Goal: Task Accomplishment & Management: Use online tool/utility

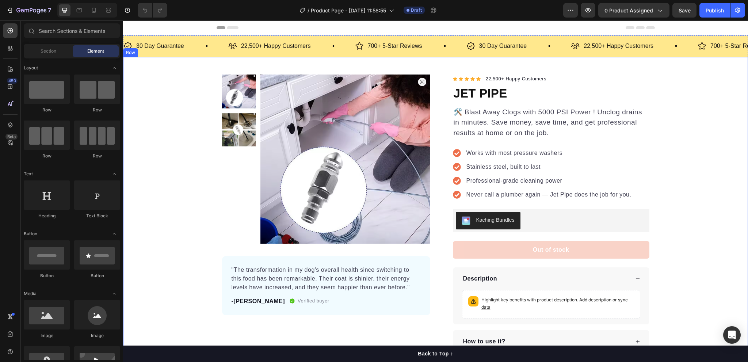
click at [720, 166] on div "Product Images "The transformation in my dog's overall health since switching t…" at bounding box center [435, 214] width 625 height 279
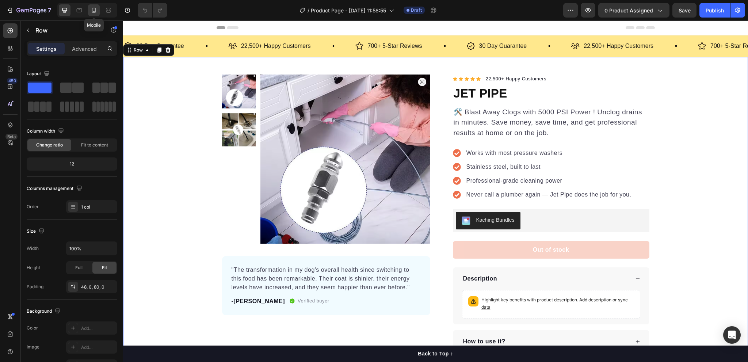
click at [95, 11] on icon at bounding box center [93, 10] width 7 height 7
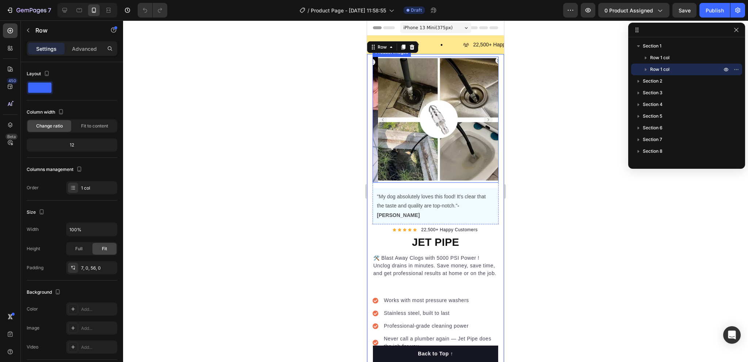
scroll to position [110, 0]
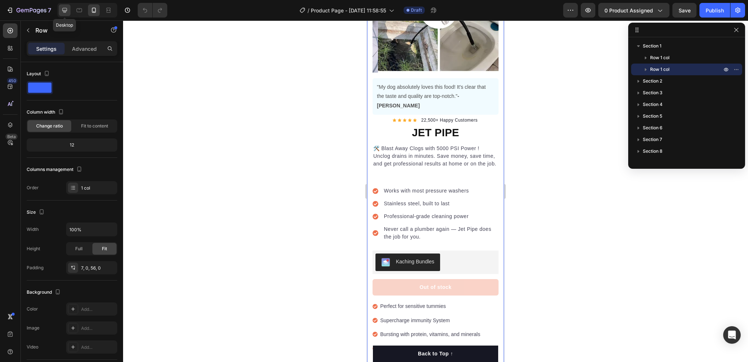
click at [69, 8] on div at bounding box center [65, 10] width 12 height 12
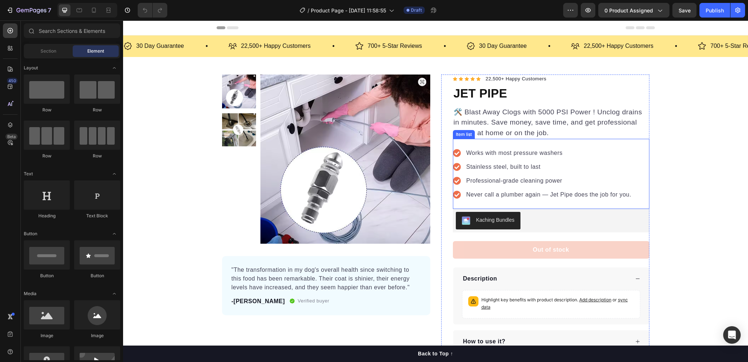
scroll to position [110, 0]
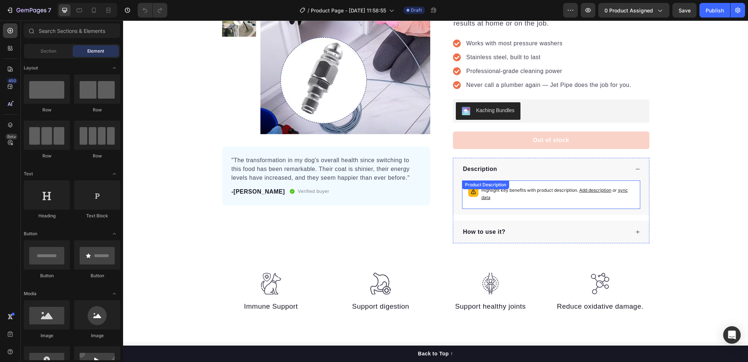
click at [539, 181] on div "Highlight key benefits with product description. Add description or sync data" at bounding box center [551, 195] width 178 height 29
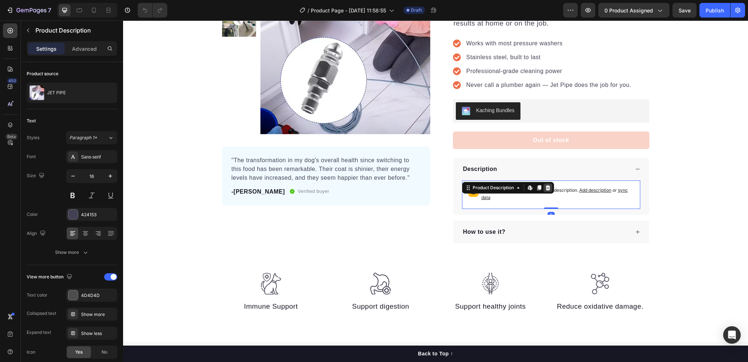
click at [545, 185] on icon at bounding box center [548, 188] width 6 height 6
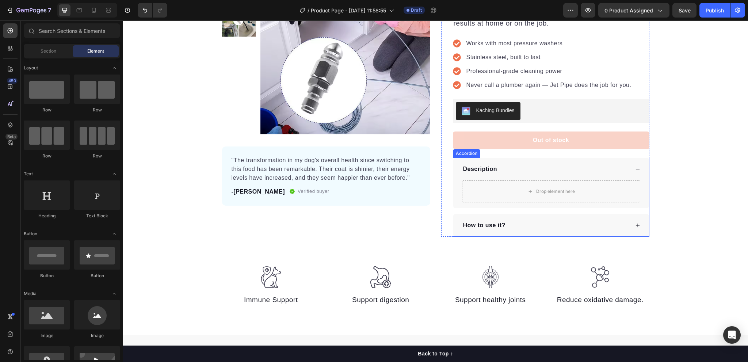
click at [488, 158] on div "Description" at bounding box center [551, 169] width 196 height 23
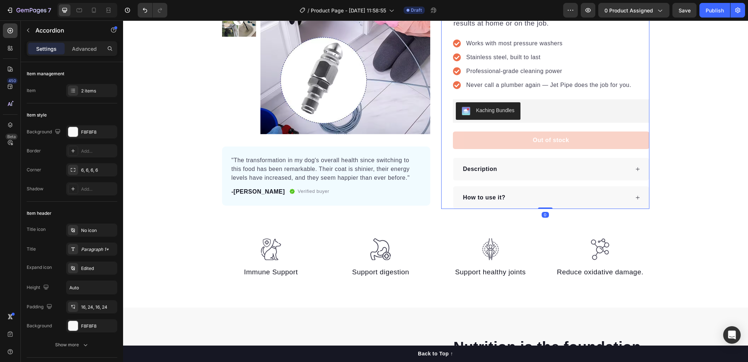
click at [449, 160] on div "Icon Icon Icon Icon Icon Icon List Hoz 22,500+ Happy Customers Text block Row J…" at bounding box center [545, 87] width 208 height 244
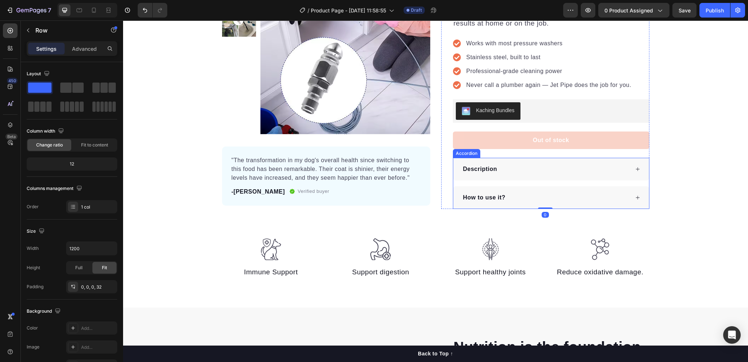
click at [460, 202] on div "How to use it?" at bounding box center [551, 197] width 196 height 23
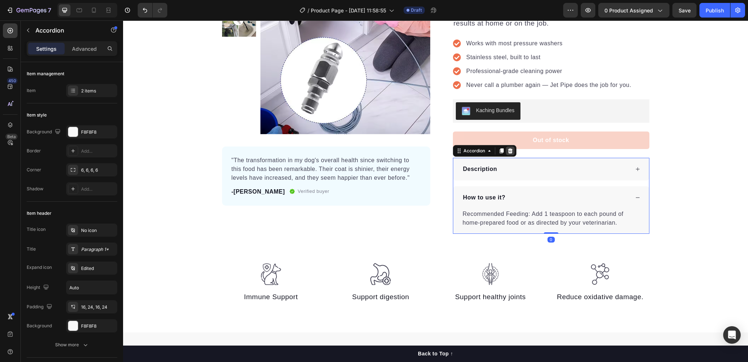
click at [508, 152] on icon at bounding box center [510, 150] width 5 height 5
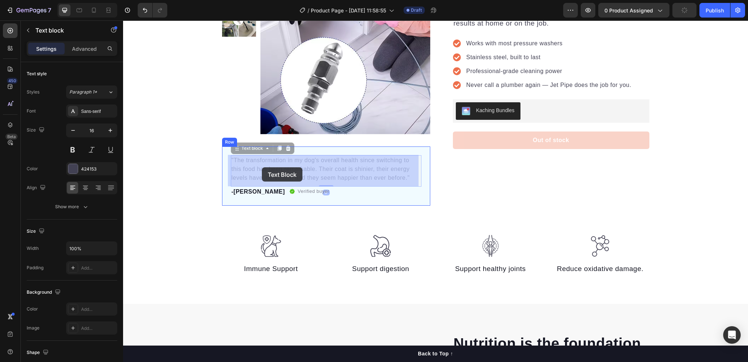
drag, startPoint x: 234, startPoint y: 159, endPoint x: 262, endPoint y: 167, distance: 29.8
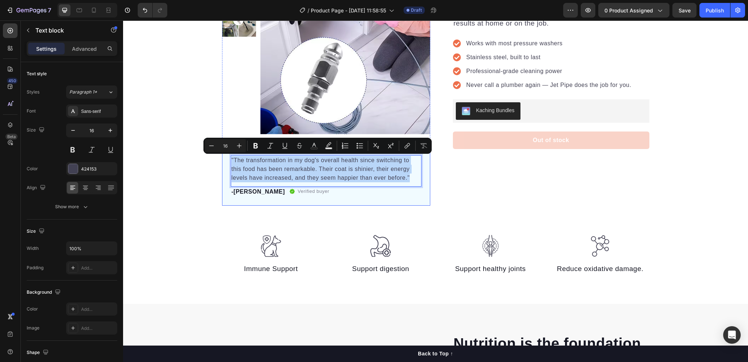
drag, startPoint x: 406, startPoint y: 179, endPoint x: 225, endPoint y: 156, distance: 182.3
click at [225, 156] on div ""The transformation in my dog's overall health since switching to this food has…" at bounding box center [326, 176] width 208 height 59
copy p ""The transformation in my dog's overall health since switching to this food has…"
click at [385, 178] on p ""The transformation in my dog's overall health since switching to this food has…" at bounding box center [326, 169] width 189 height 26
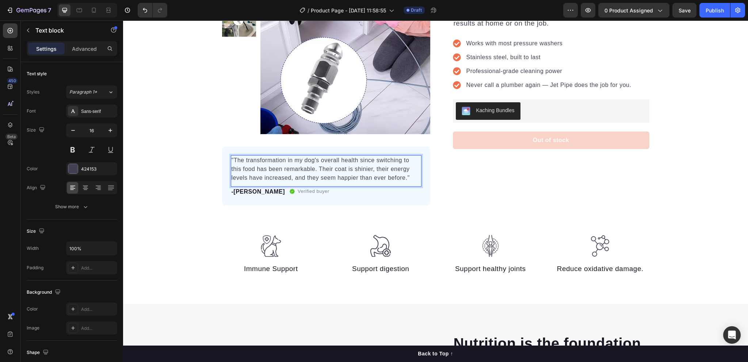
click at [406, 180] on p ""The transformation in my dog's overall health since switching to this food has…" at bounding box center [326, 169] width 189 height 26
click at [403, 179] on p ""The transformation in my dog's overall health since switching to this food has…" at bounding box center [326, 169] width 189 height 26
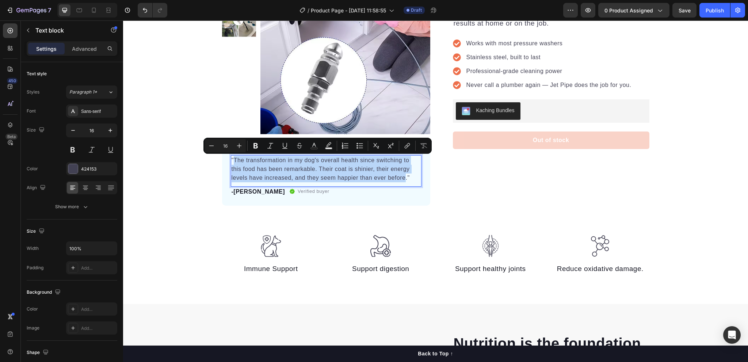
drag, startPoint x: 402, startPoint y: 179, endPoint x: 232, endPoint y: 159, distance: 170.8
click at [232, 159] on p ""The transformation in my dog's overall health since switching to this food has…" at bounding box center [326, 169] width 189 height 26
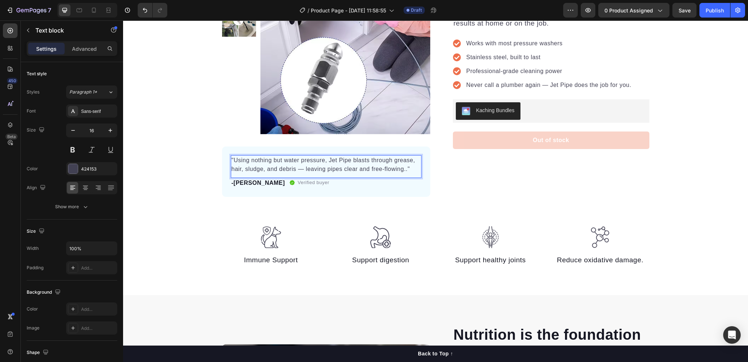
click at [405, 170] on p ""Using nothing but water pressure, Jet Pipe blasts through grease, hair, sludge…" at bounding box center [326, 165] width 189 height 18
click at [452, 170] on div "Icon Icon Icon Icon Icon Icon List Hoz 22,500+ Happy Customers Text block Row J…" at bounding box center [545, 81] width 208 height 232
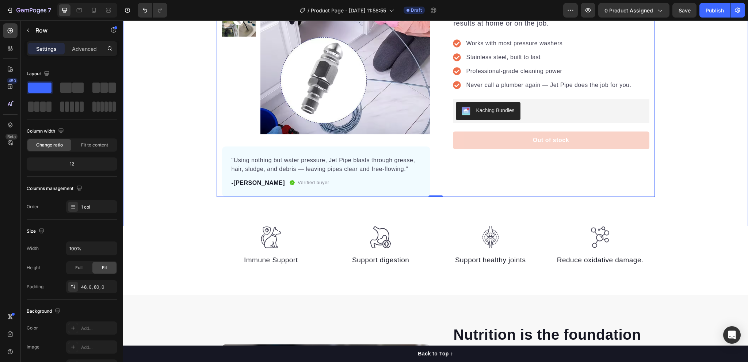
click at [675, 156] on div "Product Images "Using nothing but water pressure, Jet Pipe blasts through greas…" at bounding box center [435, 81] width 625 height 232
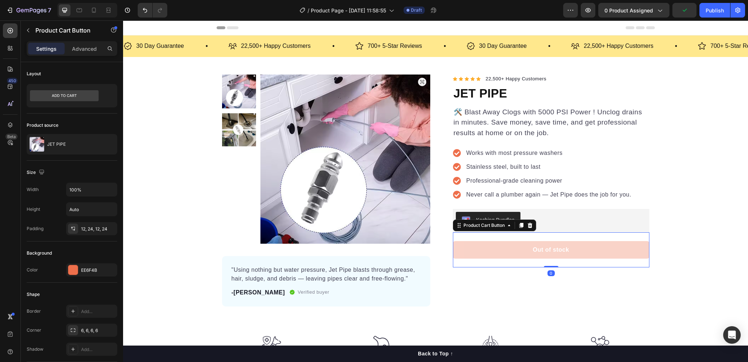
click at [527, 250] on button "Out of stock" at bounding box center [551, 250] width 197 height 18
click at [496, 251] on button "Out of stock" at bounding box center [551, 250] width 197 height 18
click at [506, 229] on div "Product Cart Button" at bounding box center [484, 225] width 59 height 9
click at [509, 250] on button "Out of stock" at bounding box center [551, 250] width 197 height 18
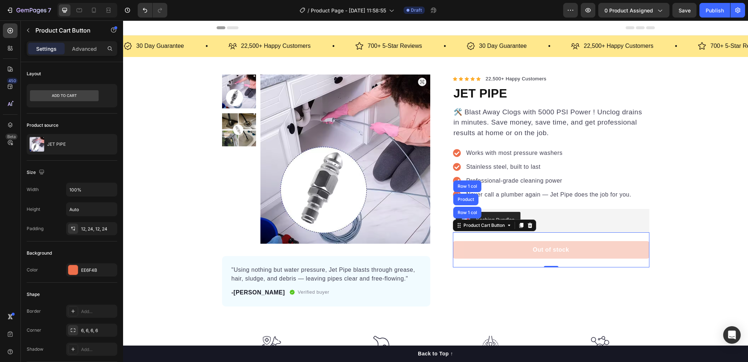
click at [509, 250] on button "Out of stock" at bounding box center [551, 250] width 197 height 18
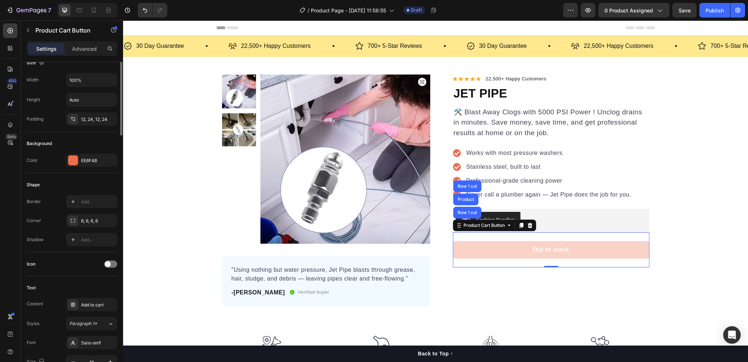
scroll to position [146, 0]
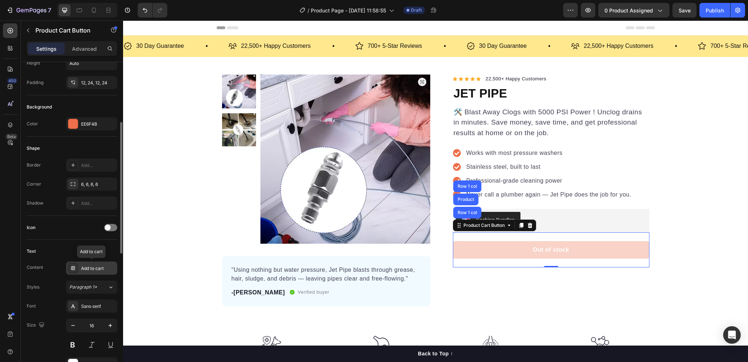
click at [86, 268] on div "Add to cart" at bounding box center [98, 268] width 34 height 7
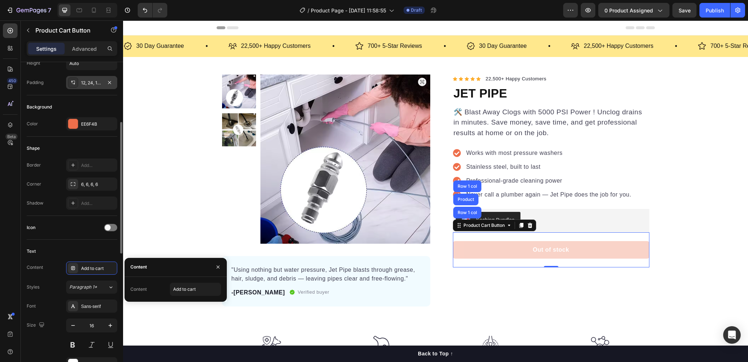
scroll to position [0, 0]
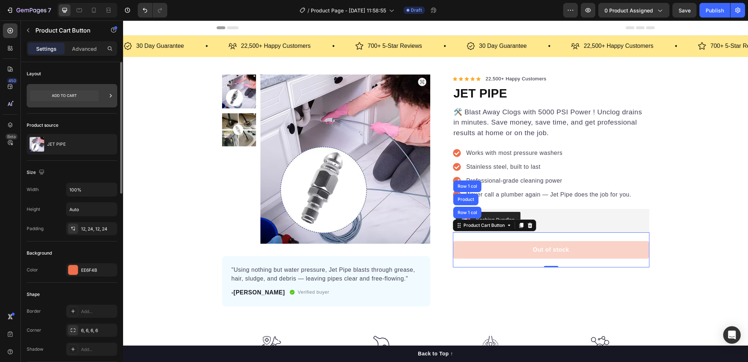
click at [65, 95] on icon at bounding box center [64, 95] width 25 height 3
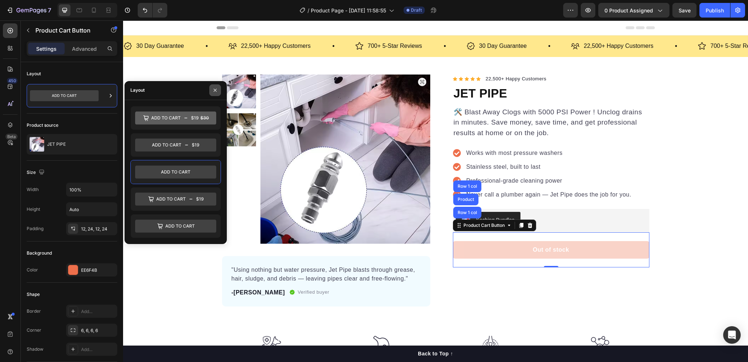
click at [216, 91] on icon "button" at bounding box center [215, 90] width 3 height 3
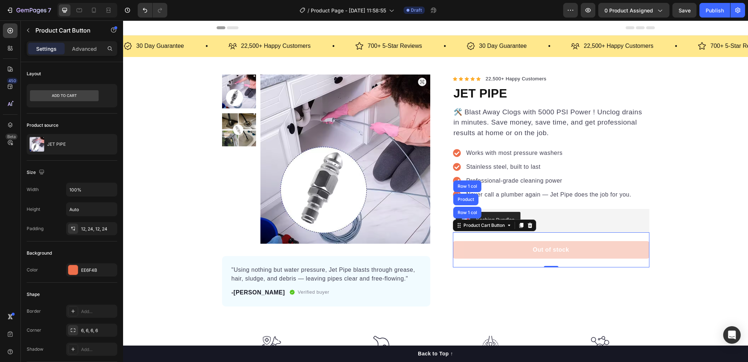
click at [502, 250] on button "Out of stock" at bounding box center [551, 250] width 197 height 18
click at [42, 75] on div "Layout" at bounding box center [72, 74] width 91 height 12
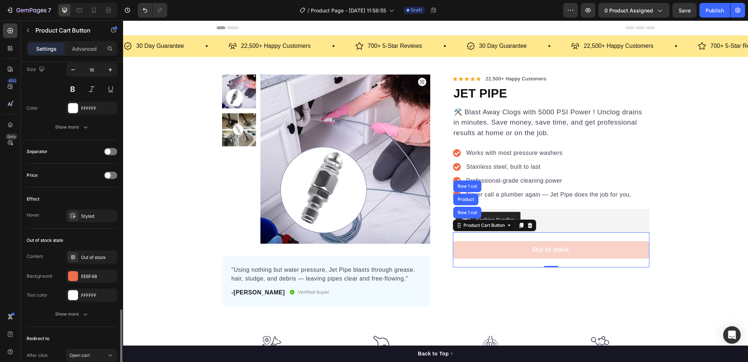
scroll to position [460, 0]
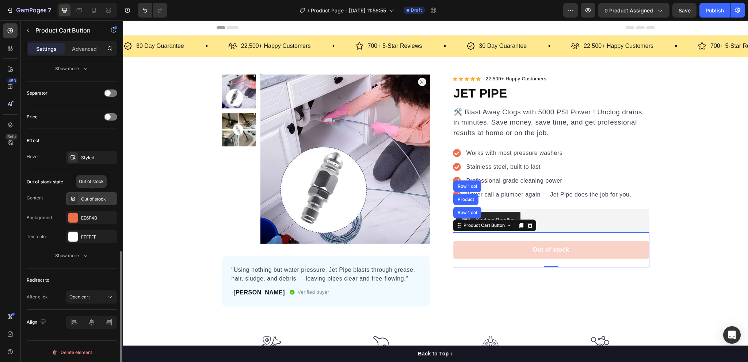
click at [96, 196] on div "Out of stock" at bounding box center [98, 199] width 34 height 7
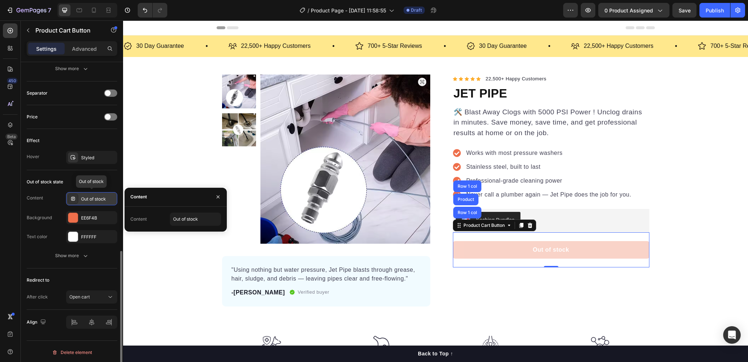
click at [96, 196] on div "Out of stock" at bounding box center [98, 199] width 34 height 7
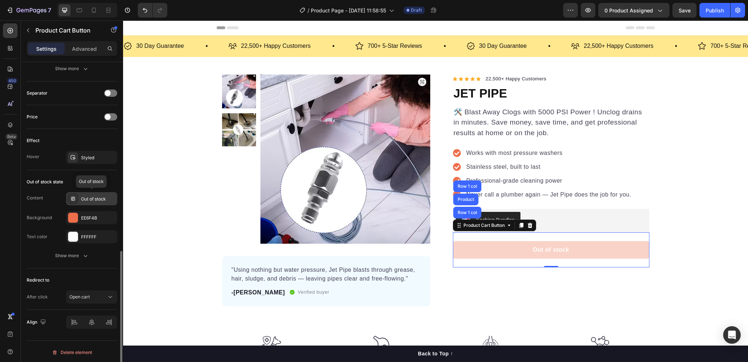
click at [96, 196] on div "Out of stock" at bounding box center [98, 199] width 34 height 7
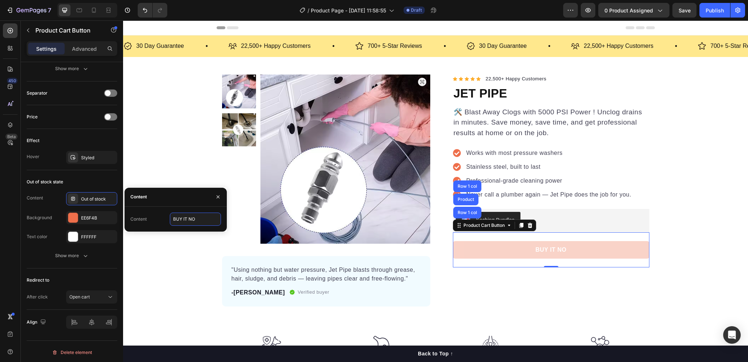
type input "BUY IT NOW"
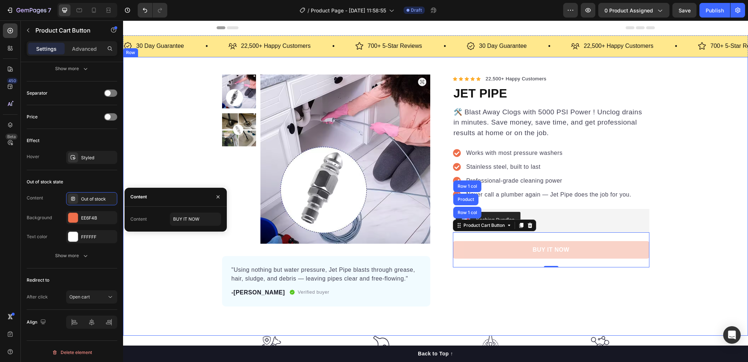
click at [177, 253] on div "Product Images "Using nothing but water pressure, Jet Pipe blasts through greas…" at bounding box center [435, 191] width 625 height 232
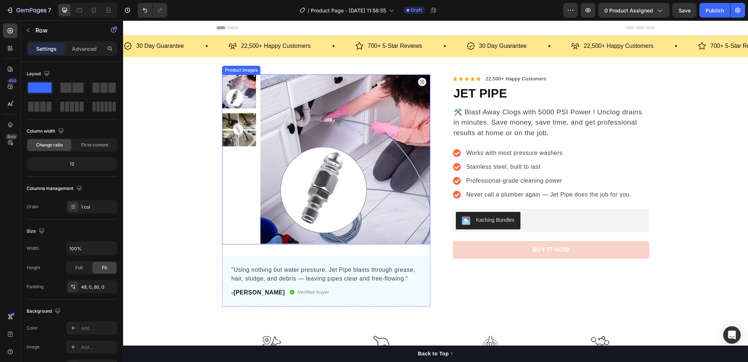
scroll to position [146, 0]
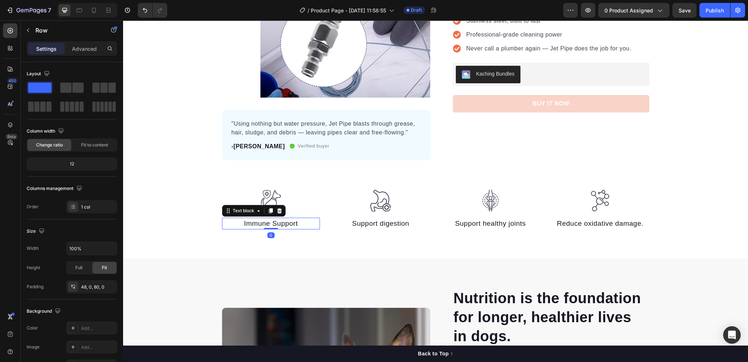
click at [251, 224] on p "Immune Support" at bounding box center [271, 224] width 97 height 11
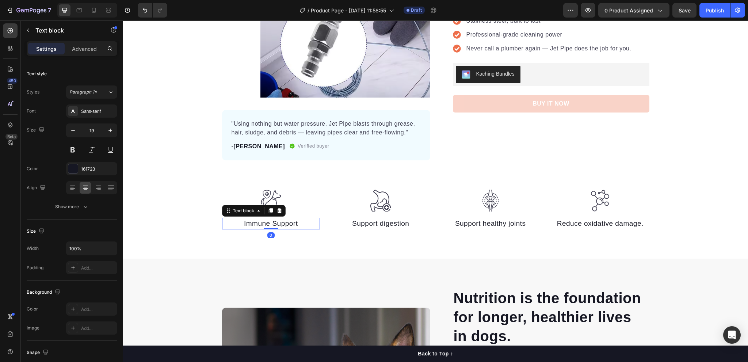
click at [251, 224] on p "Immune Support" at bounding box center [271, 224] width 97 height 11
click at [298, 224] on p "Immune Support" at bounding box center [271, 224] width 97 height 11
drag, startPoint x: 298, startPoint y: 224, endPoint x: 241, endPoint y: 224, distance: 56.6
click at [241, 224] on p "Immune Support" at bounding box center [271, 224] width 97 height 11
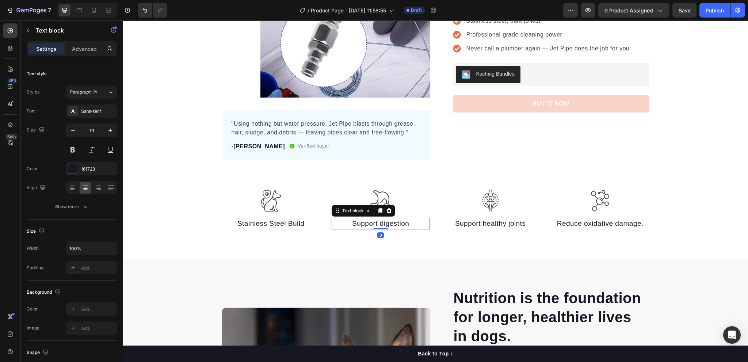
click at [363, 223] on p "Support digestion" at bounding box center [381, 224] width 97 height 11
click at [347, 223] on p "Support digestion" at bounding box center [381, 224] width 97 height 11
drag, startPoint x: 349, startPoint y: 223, endPoint x: 406, endPoint y: 223, distance: 56.6
click at [406, 223] on p "Support digestion" at bounding box center [381, 224] width 97 height 11
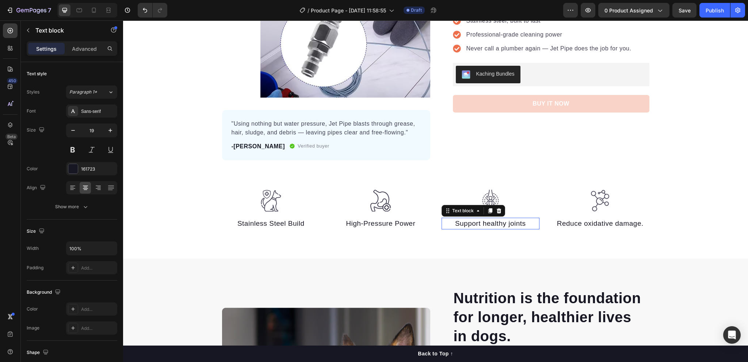
click at [471, 225] on p "Support healthy joints" at bounding box center [490, 224] width 97 height 11
click at [453, 224] on p "Support healthy joints" at bounding box center [490, 224] width 97 height 11
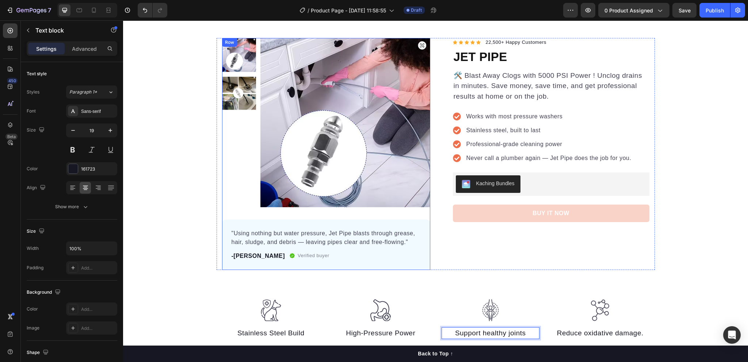
scroll to position [110, 0]
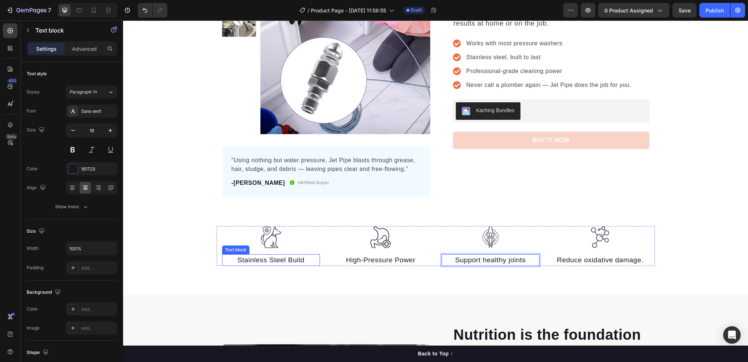
click at [263, 261] on p "Stainless Steel Build" at bounding box center [271, 260] width 97 height 11
drag, startPoint x: 305, startPoint y: 259, endPoint x: 236, endPoint y: 259, distance: 69.4
click at [236, 259] on p "Stainless Steel Build" at bounding box center [271, 260] width 97 height 11
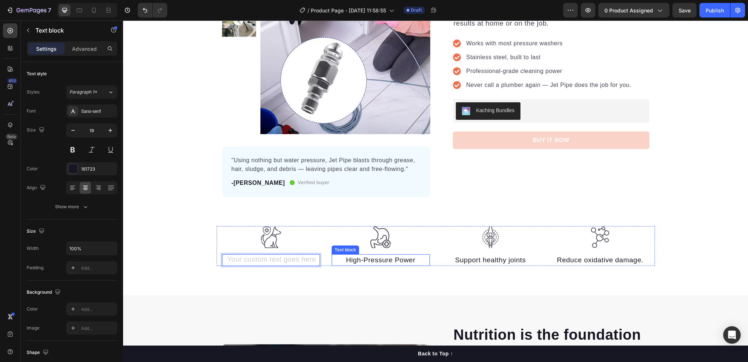
click at [354, 258] on p "High-Pressure Power" at bounding box center [381, 260] width 97 height 11
click at [409, 260] on p "High-Pressure Power" at bounding box center [381, 260] width 97 height 11
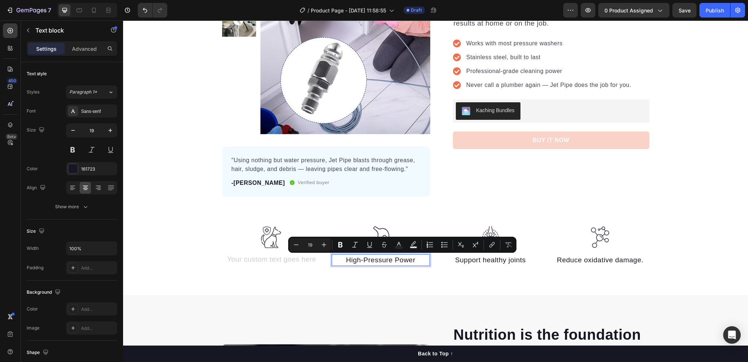
click at [415, 259] on p "High-Pressure Power" at bounding box center [381, 260] width 97 height 11
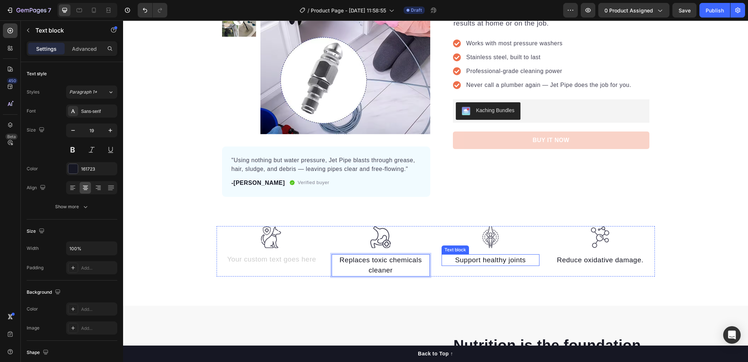
click at [467, 258] on p "Support healthy joints" at bounding box center [490, 260] width 97 height 11
click at [474, 258] on p "Support healthy joints" at bounding box center [490, 260] width 97 height 11
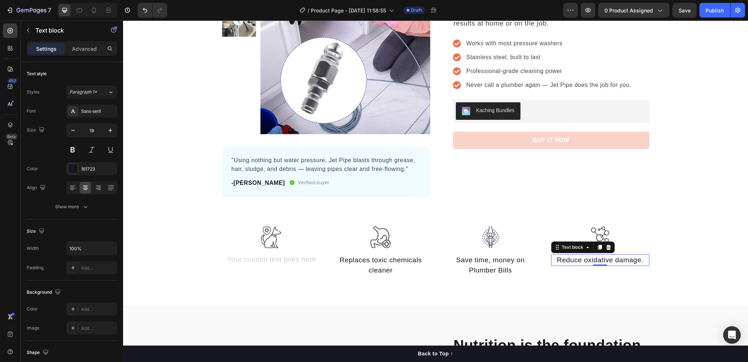
click at [591, 260] on p "Reduce oxidative damage." at bounding box center [600, 260] width 97 height 11
click at [577, 259] on p "Reduce oxidative damage." at bounding box center [600, 260] width 97 height 11
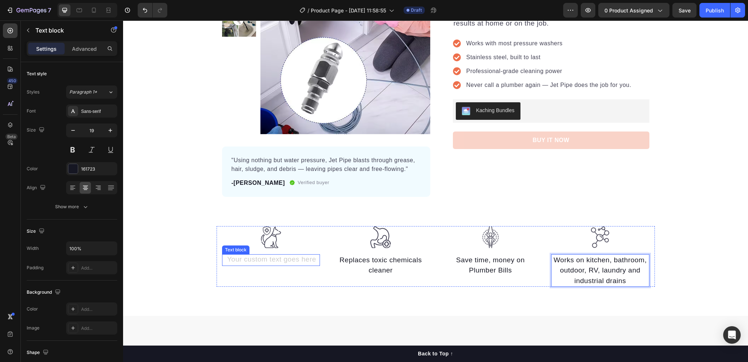
click at [301, 262] on div "Rich Text Editor. Editing area: main" at bounding box center [271, 260] width 98 height 12
click at [303, 262] on div "Eliminates" at bounding box center [271, 260] width 98 height 12
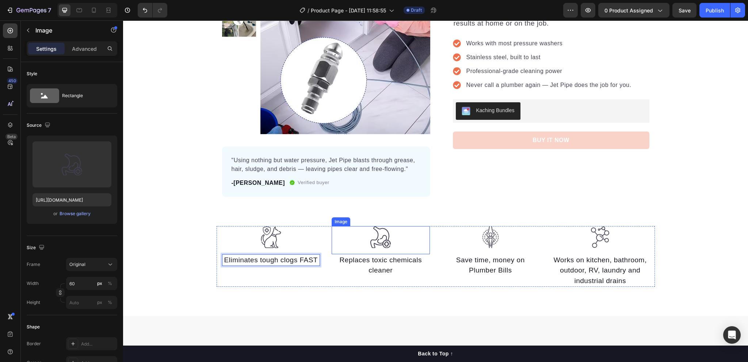
click at [377, 254] on div "Image" at bounding box center [381, 240] width 98 height 28
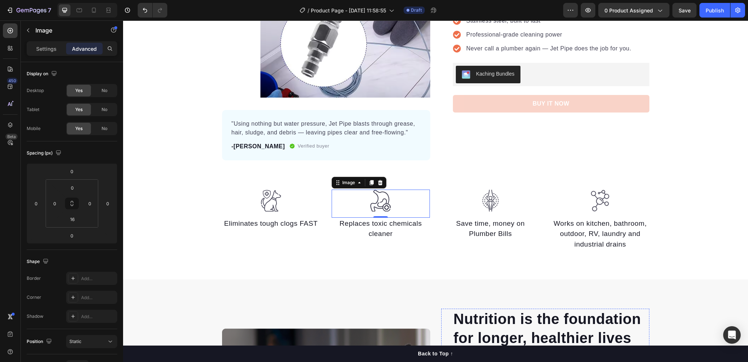
scroll to position [0, 0]
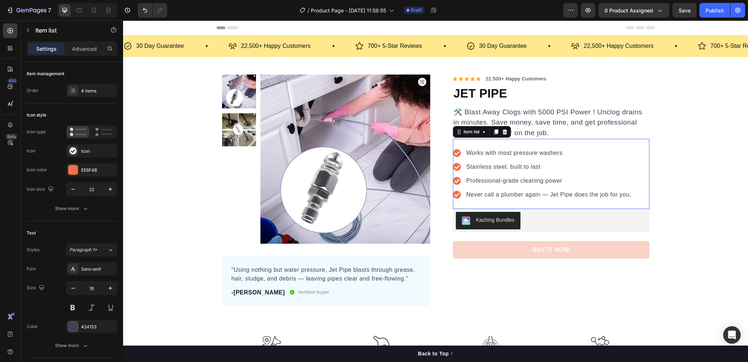
click at [479, 193] on p "Never call a plumber again — Jet Pipe does the job for you." at bounding box center [549, 194] width 165 height 9
click at [80, 90] on div "4 items" at bounding box center [91, 90] width 51 height 13
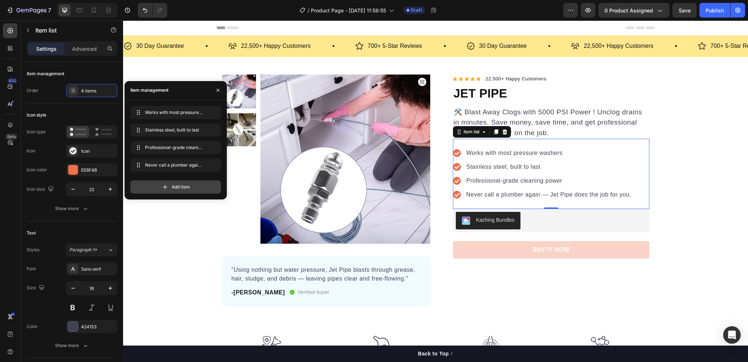
click at [162, 187] on icon at bounding box center [165, 186] width 7 height 7
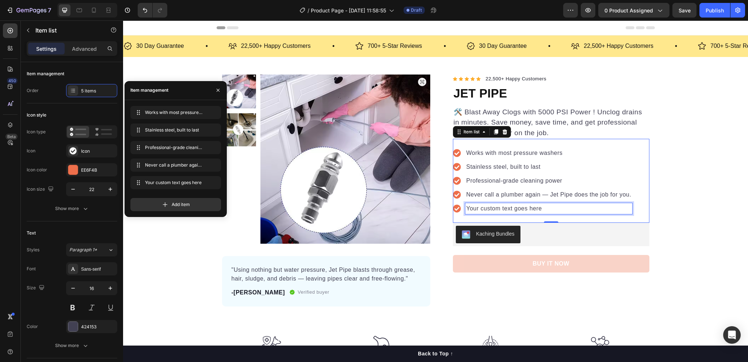
click at [509, 208] on div "Your custom text goes here" at bounding box center [549, 208] width 167 height 11
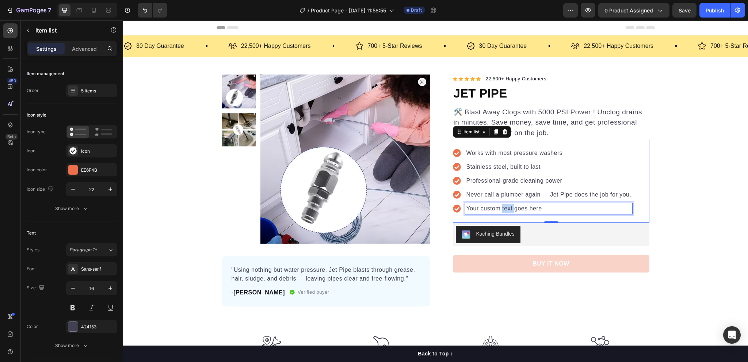
click at [509, 208] on p "Your custom text goes here" at bounding box center [549, 208] width 165 height 9
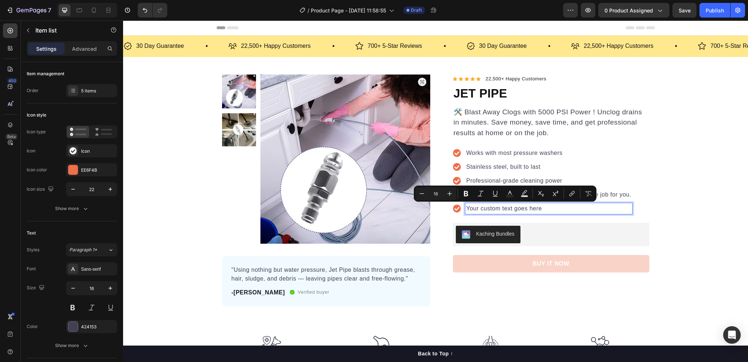
click at [480, 208] on p "Your custom text goes here" at bounding box center [549, 208] width 165 height 9
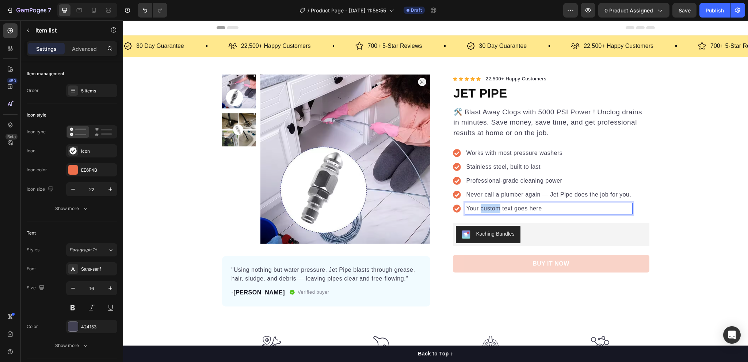
click at [481, 208] on p "Your custom text goes here" at bounding box center [549, 208] width 165 height 9
click at [544, 208] on p "Your custom text goes here" at bounding box center [549, 208] width 165 height 9
drag, startPoint x: 544, startPoint y: 208, endPoint x: 457, endPoint y: 204, distance: 86.3
click at [457, 204] on div "Your custom text goes here" at bounding box center [543, 208] width 180 height 11
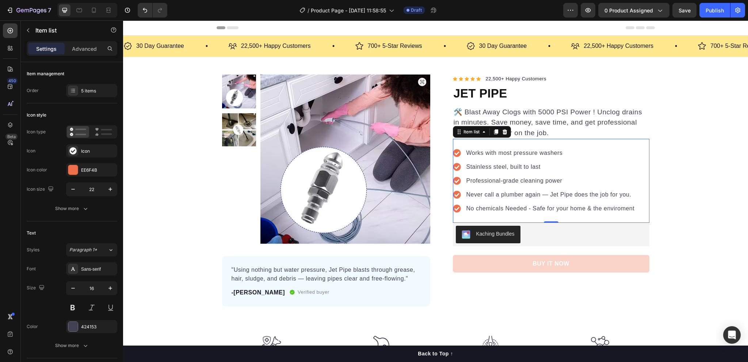
click at [498, 193] on p "Never call a plumber again — Jet Pipe does the job for you." at bounding box center [551, 194] width 168 height 9
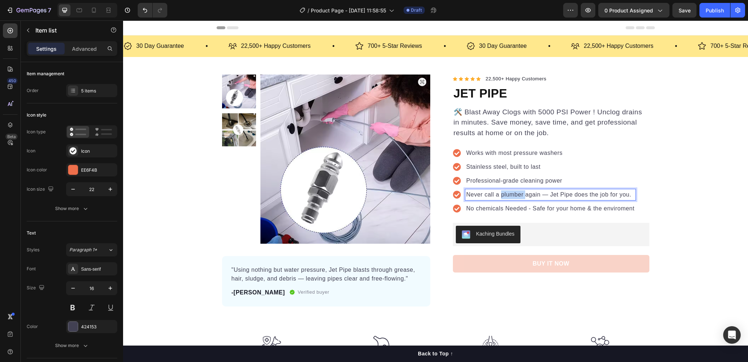
click at [498, 193] on p "Never call a plumber again — Jet Pipe does the job for you." at bounding box center [551, 194] width 168 height 9
click at [476, 194] on p "360" at bounding box center [551, 194] width 168 height 9
click at [479, 193] on p "360" at bounding box center [551, 194] width 168 height 9
click at [477, 193] on p "360" at bounding box center [551, 194] width 168 height 9
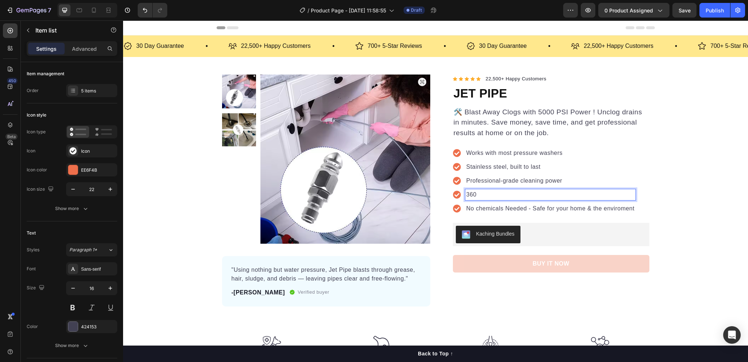
click at [477, 193] on p "360" at bounding box center [551, 194] width 168 height 9
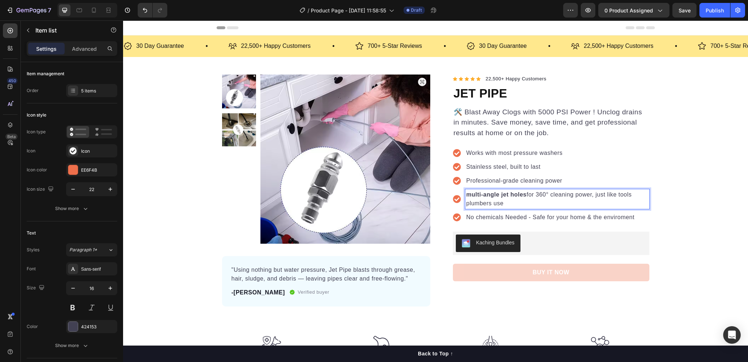
click at [527, 194] on p "multi-angle jet holes for 360° cleaning power, just like tools plumbers use" at bounding box center [558, 199] width 182 height 18
click at [523, 194] on strong "multi-angle jet holes" at bounding box center [497, 194] width 60 height 6
drag, startPoint x: 523, startPoint y: 194, endPoint x: 463, endPoint y: 196, distance: 60.0
click at [467, 196] on strong "multi-angle jet holes" at bounding box center [497, 194] width 60 height 6
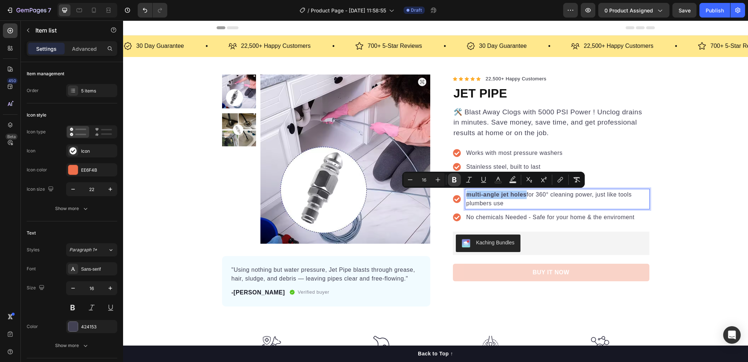
click at [456, 177] on icon "Editor contextual toolbar" at bounding box center [454, 179] width 7 height 7
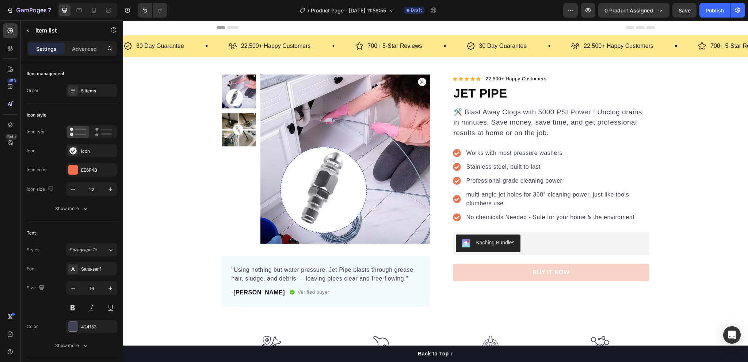
click at [490, 202] on p "multi-angle jet holes for 360° cleaning power, just like tools plumbers use" at bounding box center [558, 199] width 182 height 18
click at [468, 192] on p "multi-angle jet holes for 360° cleaning power, just like tools plumbers use" at bounding box center [558, 199] width 182 height 18
click at [467, 193] on p "multi-angle jet holes for 360° cleaning power, just like tools plumbers use" at bounding box center [558, 199] width 182 height 18
click at [515, 200] on p "multi-angle jet holes for 360° cleaning power, just like tools plumbers use" at bounding box center [558, 199] width 182 height 18
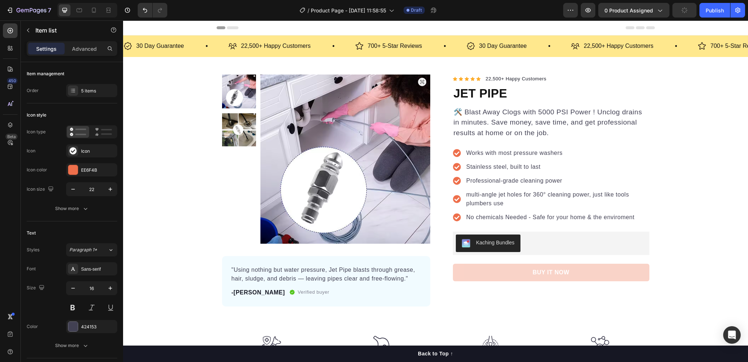
click at [467, 193] on p "multi-angle jet holes for 360° cleaning power, just like tools plumbers use" at bounding box center [558, 199] width 182 height 18
click at [469, 193] on p "multi-angle jet holes for 360° cleaning power, just like tools plumbers use" at bounding box center [558, 199] width 182 height 18
click at [471, 203] on p "multi-angle jet holes for 360° cleaning power, just like tools plumbers use" at bounding box center [558, 199] width 182 height 18
click at [468, 198] on p "multi-angle jet holes for 360° cleaning power, just like tools plumbers use" at bounding box center [558, 199] width 182 height 18
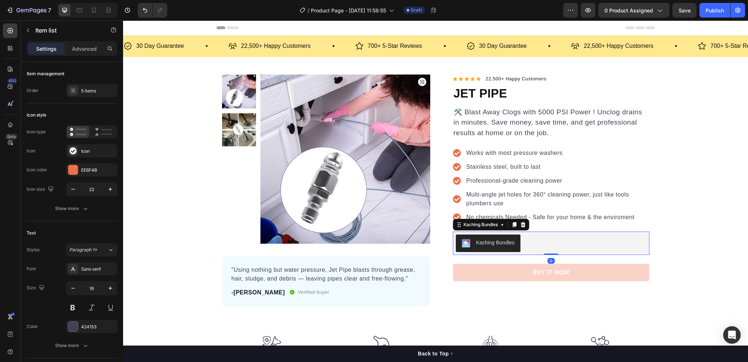
click at [532, 239] on div "Kaching Bundles" at bounding box center [551, 244] width 191 height 18
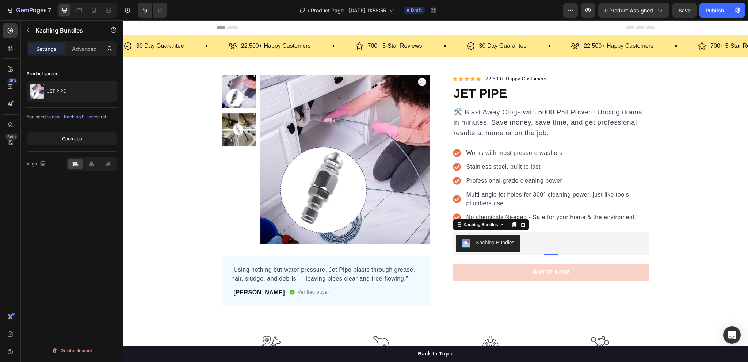
click at [521, 223] on icon at bounding box center [523, 224] width 5 height 5
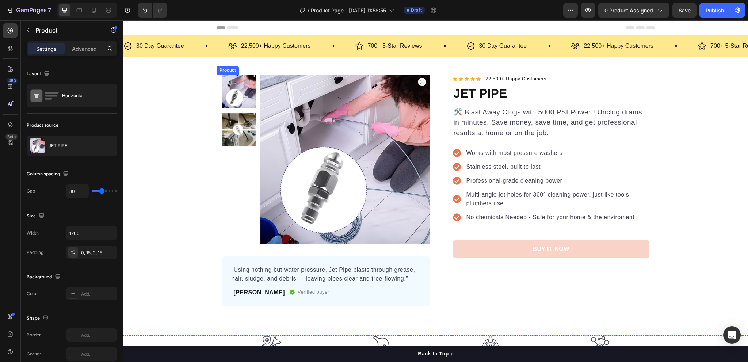
click at [520, 288] on div "Icon Icon Icon Icon Icon Icon List Hoz 22,500+ Happy Customers Text block Row J…" at bounding box center [545, 191] width 208 height 232
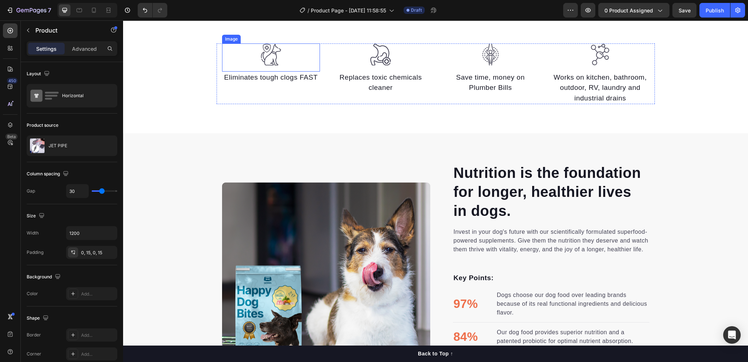
scroll to position [365, 0]
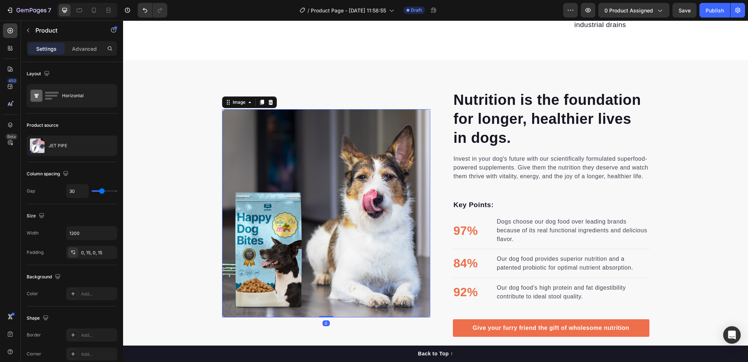
click at [349, 151] on img at bounding box center [326, 213] width 208 height 208
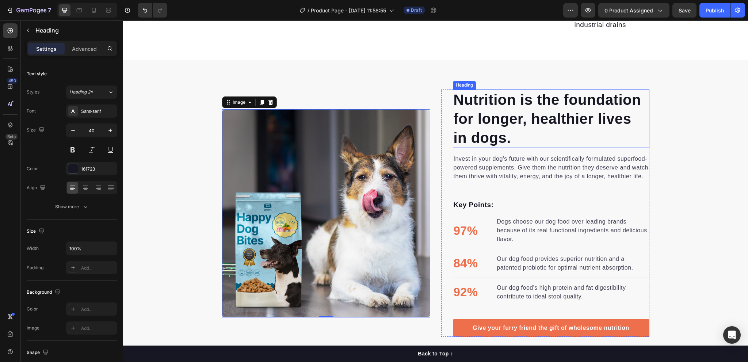
click at [466, 103] on p "Nutrition is the foundation for longer, healthier lives in dogs." at bounding box center [551, 118] width 195 height 57
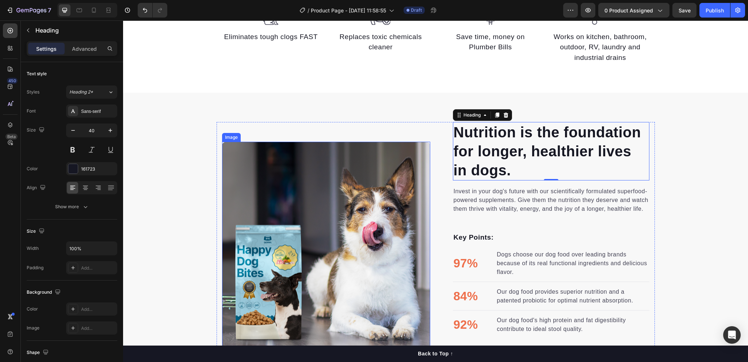
click at [363, 163] on img at bounding box center [326, 246] width 208 height 208
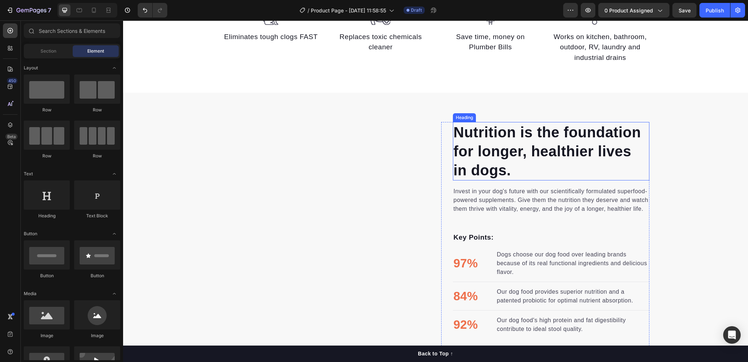
click at [482, 161] on p "Nutrition is the foundation for longer, healthier lives in dogs." at bounding box center [551, 151] width 195 height 57
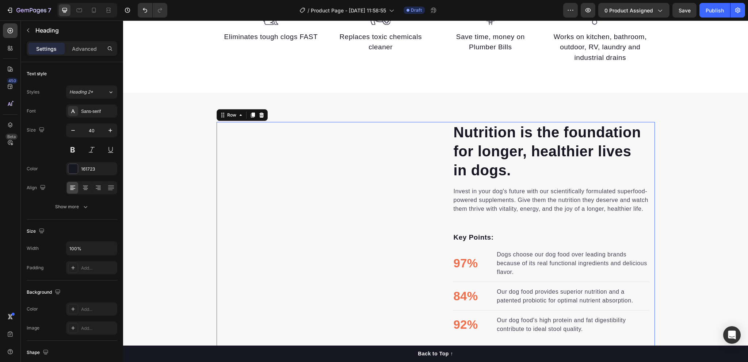
click at [388, 152] on div "Image" at bounding box center [326, 246] width 208 height 248
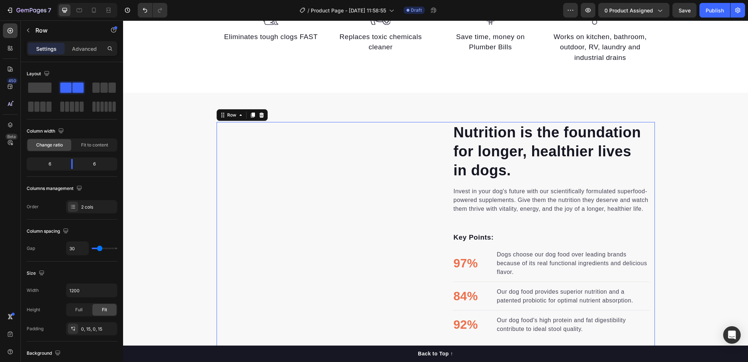
click at [309, 174] on div "Image" at bounding box center [326, 246] width 208 height 248
click at [502, 144] on p "Nutrition is the foundation for longer, healthier lives in dogs." at bounding box center [551, 151] width 195 height 57
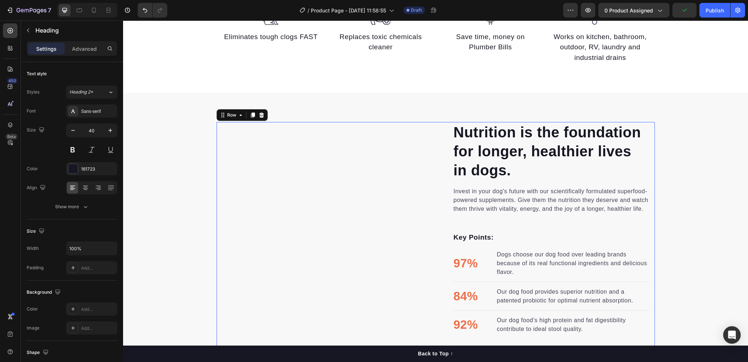
click at [367, 149] on div "Image" at bounding box center [326, 246] width 208 height 248
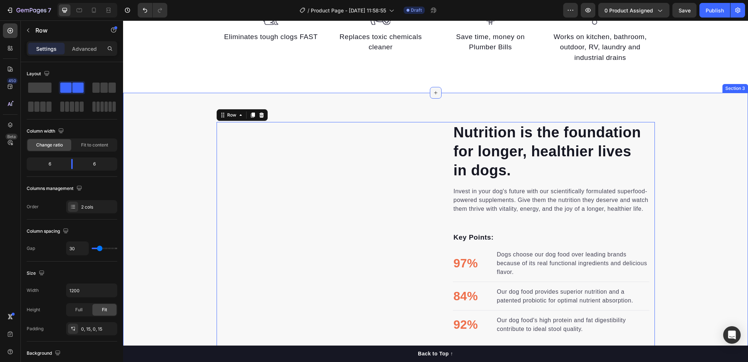
click at [434, 95] on icon at bounding box center [436, 93] width 6 height 6
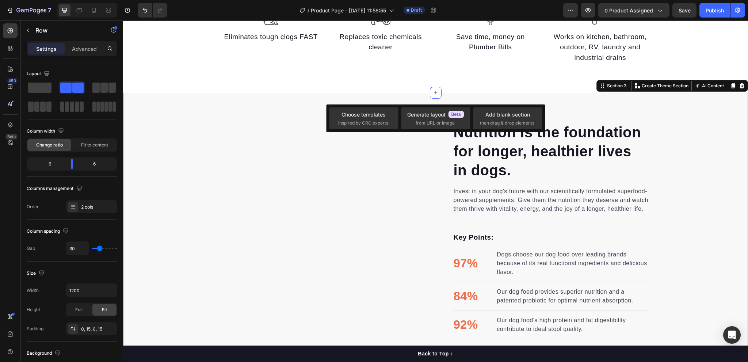
click at [415, 96] on div "Nutrition is the foundation for longer, healthier lives in dogs. Heading Invest…" at bounding box center [435, 246] width 625 height 306
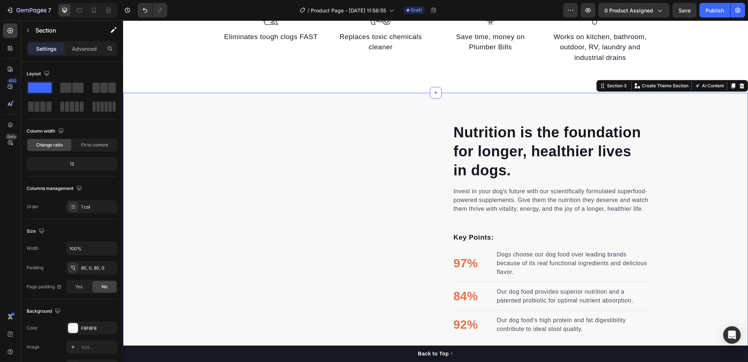
click at [332, 103] on div "Nutrition is the foundation for longer, healthier lives in dogs. Heading Invest…" at bounding box center [435, 246] width 625 height 306
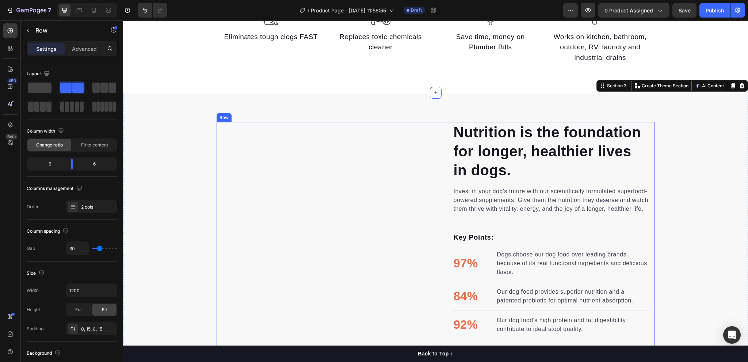
click at [323, 160] on div "Image" at bounding box center [326, 246] width 208 height 248
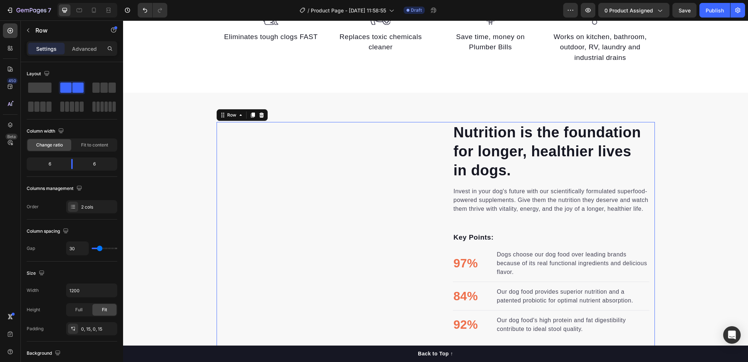
click at [285, 168] on div "Image" at bounding box center [326, 246] width 208 height 248
click at [28, 30] on icon "button" at bounding box center [28, 30] width 6 height 6
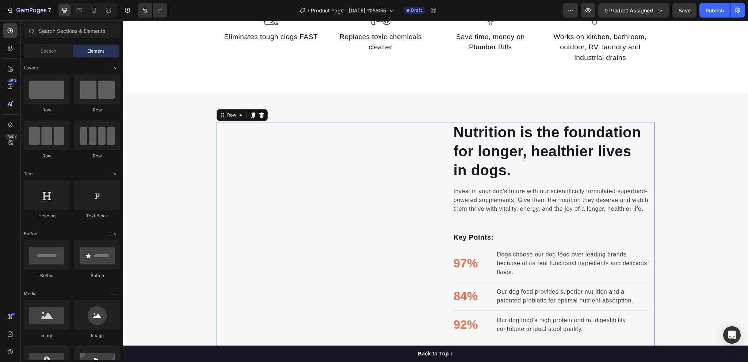
click at [412, 178] on div "Image" at bounding box center [326, 246] width 208 height 248
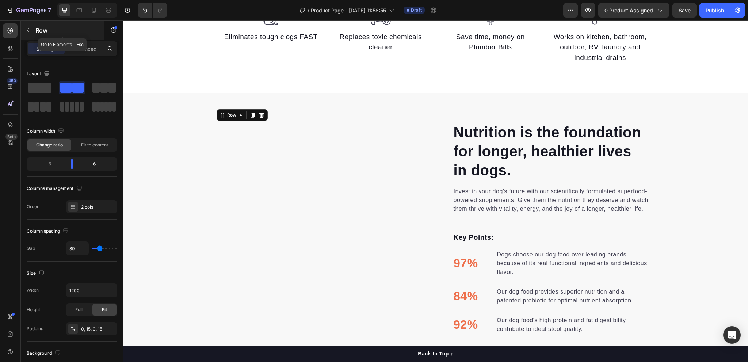
click at [30, 32] on icon "button" at bounding box center [28, 30] width 6 height 6
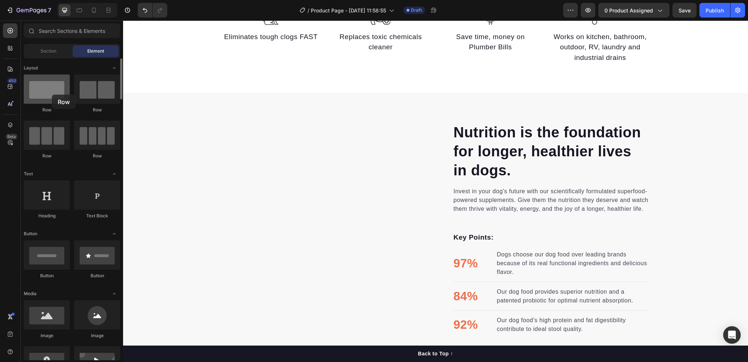
click at [52, 95] on div at bounding box center [47, 89] width 46 height 29
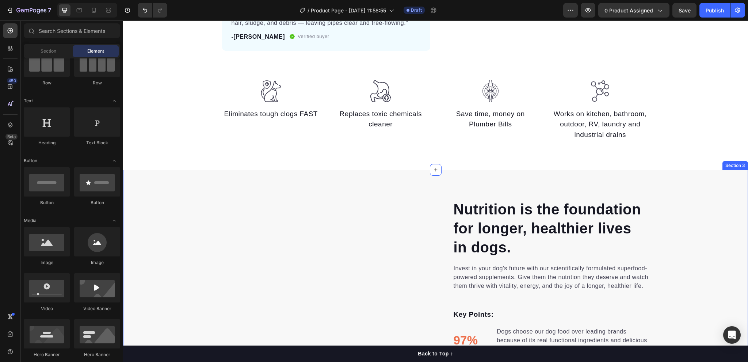
scroll to position [329, 0]
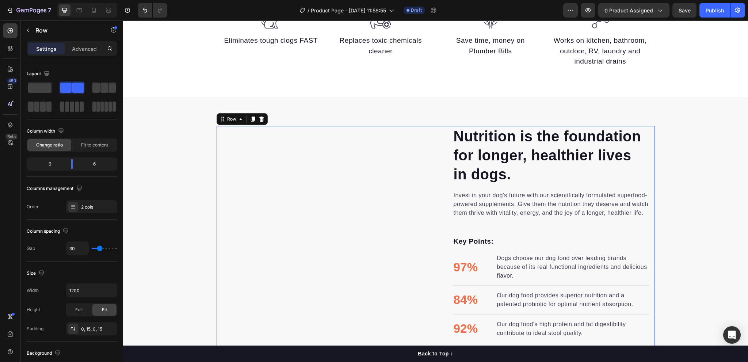
click at [225, 125] on div "Nutrition is the foundation for longer, healthier lives in dogs. Heading Invest…" at bounding box center [435, 250] width 625 height 306
click at [30, 33] on button "button" at bounding box center [28, 30] width 12 height 12
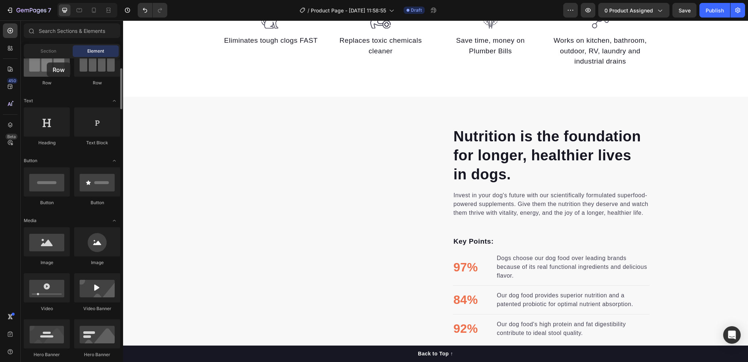
click at [47, 62] on div at bounding box center [47, 62] width 46 height 29
click at [52, 76] on div at bounding box center [47, 62] width 46 height 29
click at [44, 78] on div "Row" at bounding box center [47, 67] width 46 height 39
click at [41, 70] on div at bounding box center [47, 62] width 46 height 29
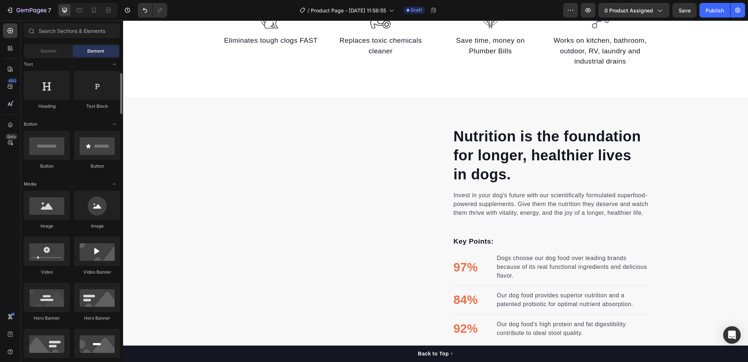
scroll to position [0, 0]
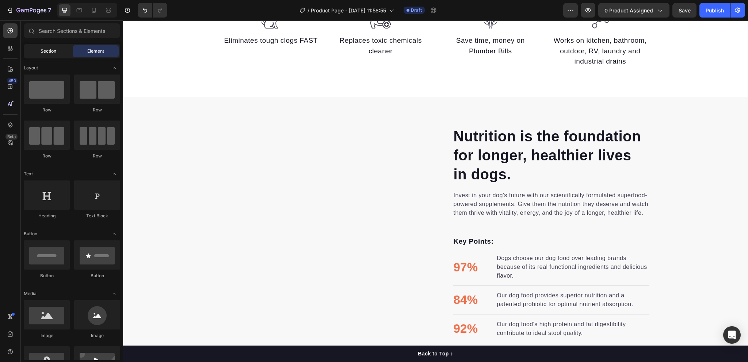
click at [53, 54] on span "Section" at bounding box center [49, 51] width 16 height 7
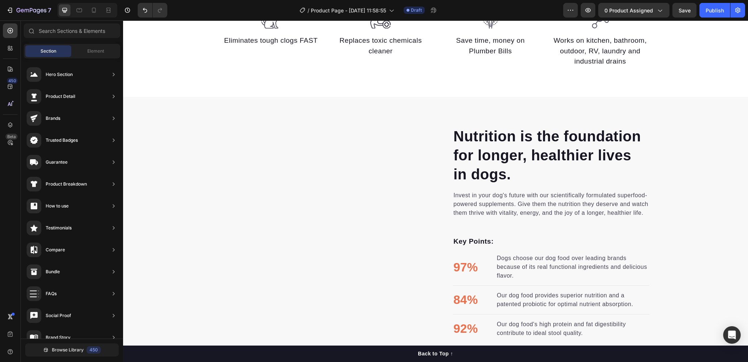
click at [53, 54] on span "Section" at bounding box center [49, 51] width 16 height 7
click at [84, 52] on div "Element" at bounding box center [96, 51] width 46 height 12
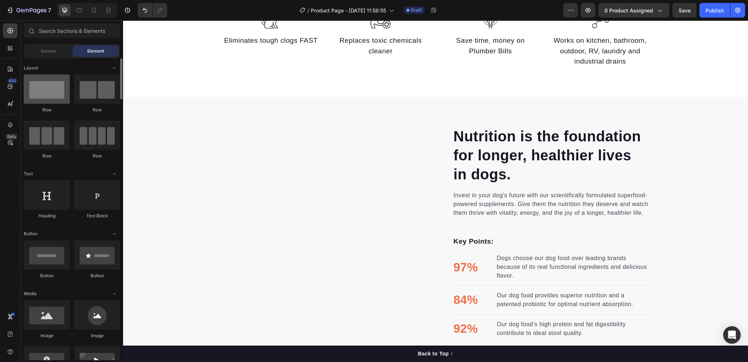
click at [56, 97] on div at bounding box center [47, 89] width 46 height 29
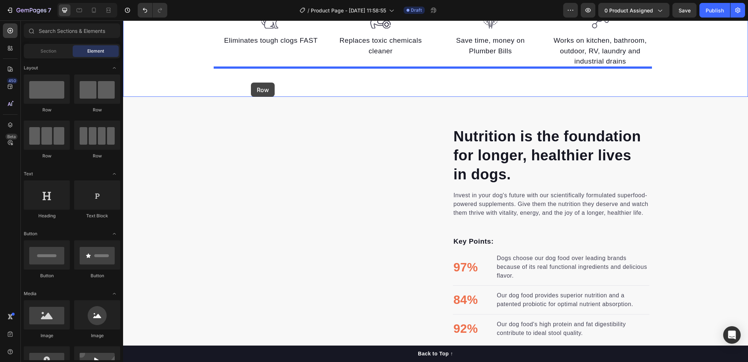
drag, startPoint x: 174, startPoint y: 115, endPoint x: 251, endPoint y: 83, distance: 83.3
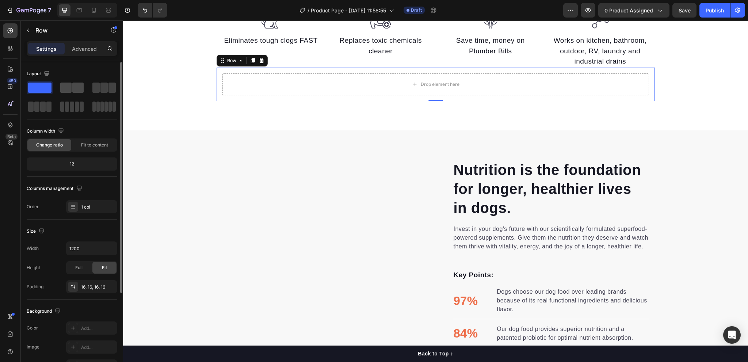
click at [70, 87] on span at bounding box center [65, 88] width 11 height 10
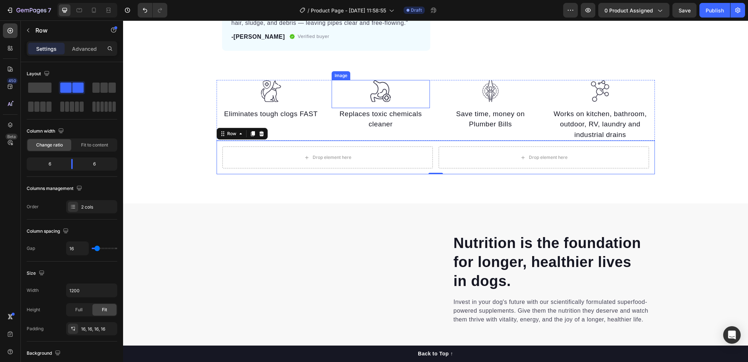
scroll to position [329, 0]
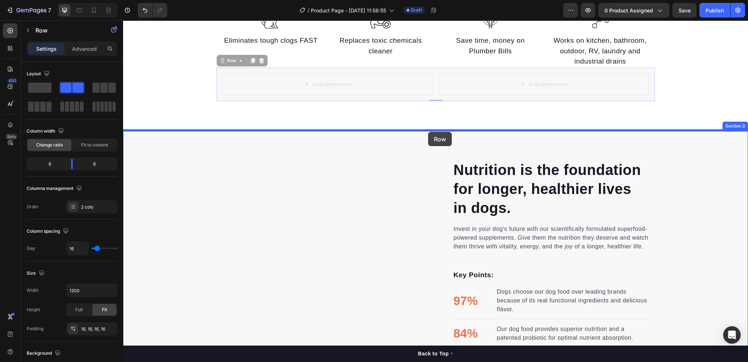
drag, startPoint x: 433, startPoint y: 68, endPoint x: 428, endPoint y: 132, distance: 64.5
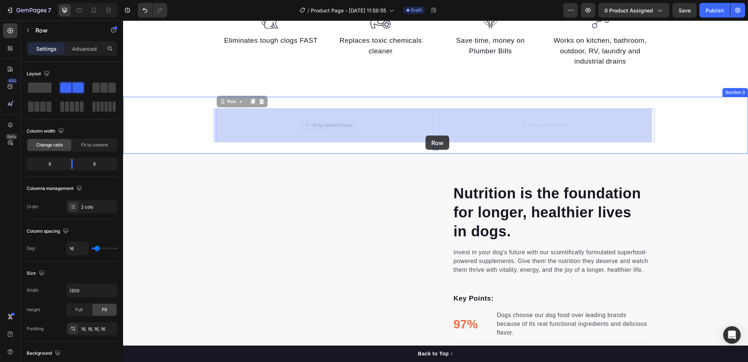
drag, startPoint x: 422, startPoint y: 115, endPoint x: 426, endPoint y: 136, distance: 20.4
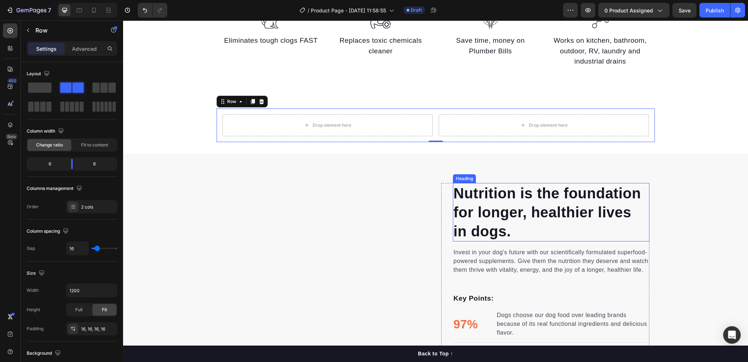
click at [479, 194] on p "Nutrition is the foundation for longer, healthier lives in dogs." at bounding box center [551, 212] width 195 height 57
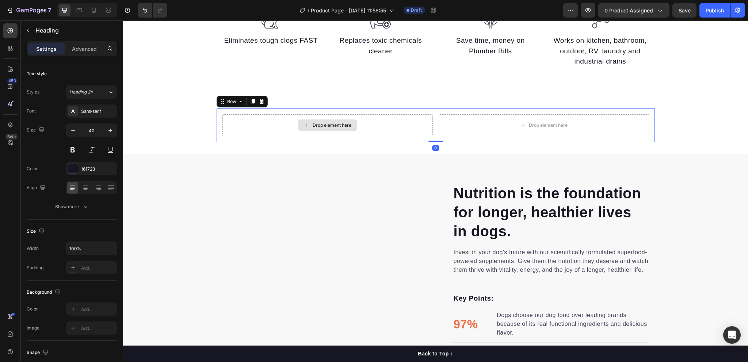
click at [359, 120] on div "Drop element here" at bounding box center [328, 125] width 210 height 22
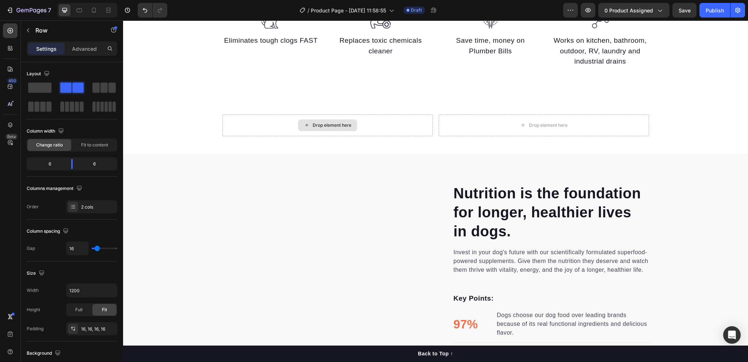
click at [327, 123] on div "Drop element here" at bounding box center [332, 125] width 39 height 6
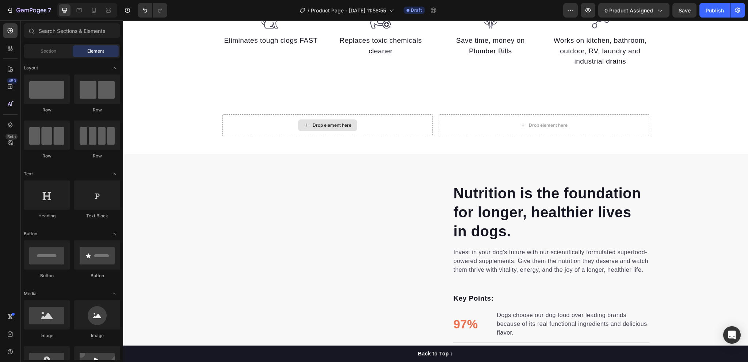
click at [327, 123] on div "Drop element here" at bounding box center [332, 125] width 39 height 6
click at [508, 211] on p "Nutrition is the foundation for longer, healthier lives in dogs." at bounding box center [551, 212] width 195 height 57
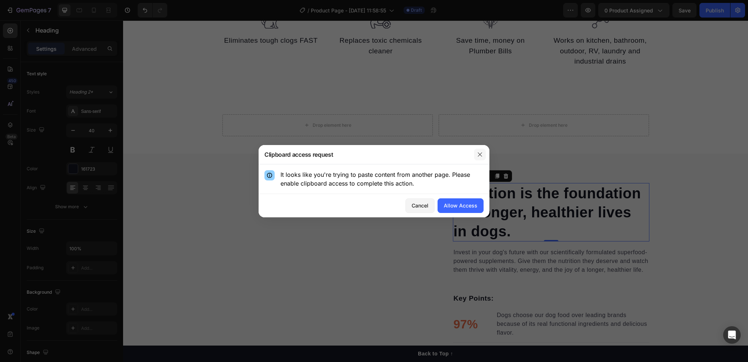
click at [481, 155] on icon "button" at bounding box center [480, 155] width 6 height 6
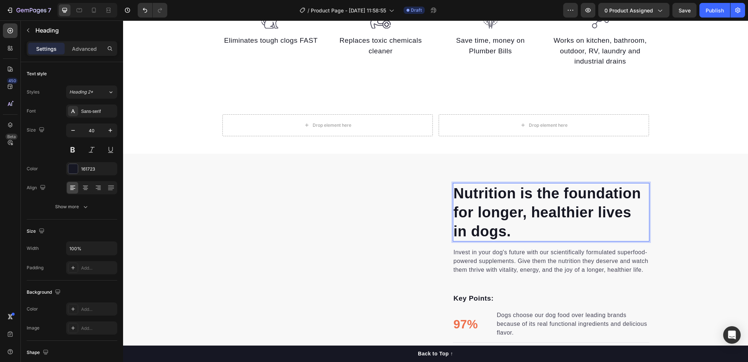
click at [516, 231] on p "Nutrition is the foundation for longer, healthier lives in dogs." at bounding box center [551, 212] width 195 height 57
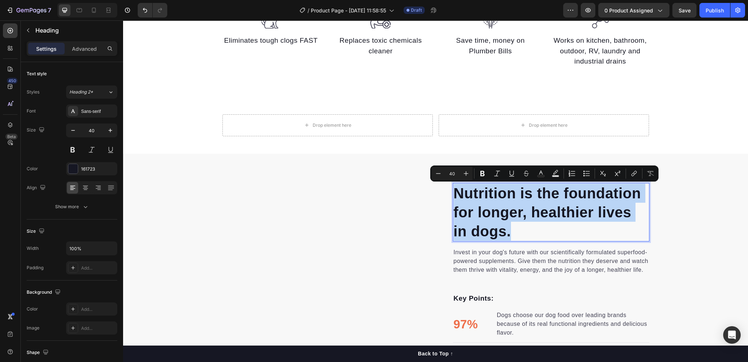
drag, startPoint x: 515, startPoint y: 231, endPoint x: 450, endPoint y: 190, distance: 77.0
click at [450, 190] on div "Nutrition is the foundation for longer, healthier lives in dogs. Heading 0 Inve…" at bounding box center [545, 307] width 208 height 248
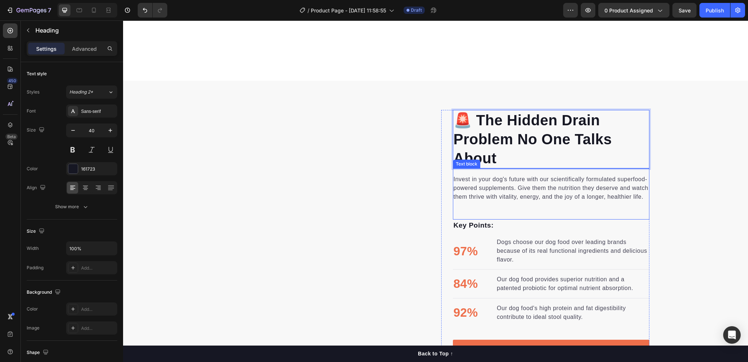
scroll to position [475, 0]
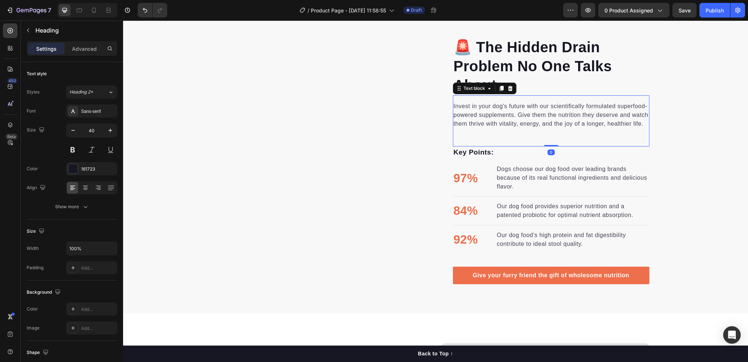
click at [467, 101] on div "Invest in your dog's future with our scientifically formulated superfood-powere…" at bounding box center [551, 115] width 197 height 28
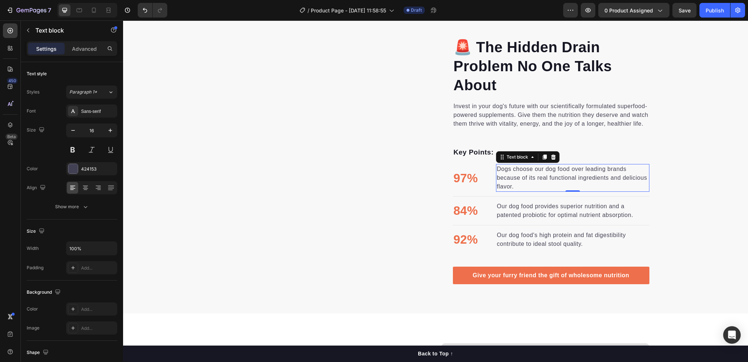
click at [497, 185] on p "Dogs choose our dog food over leading brands because of its real functional ing…" at bounding box center [573, 178] width 152 height 26
click at [457, 136] on div "Invest in your dog's future with our scientifically formulated superfood-powere…" at bounding box center [551, 120] width 197 height 51
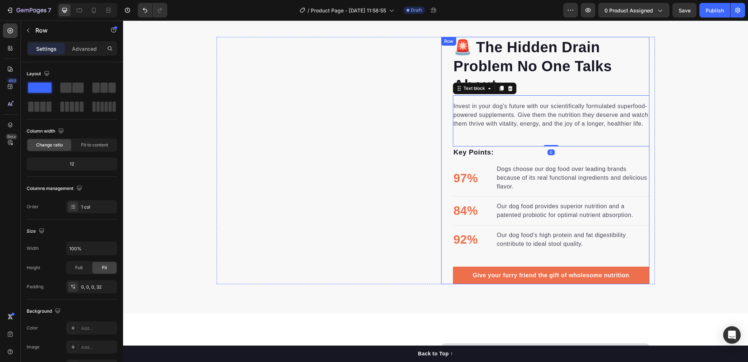
click at [448, 179] on div "🚨 The Hidden Drain Problem No One Talks About Heading Invest in your dog's futu…" at bounding box center [545, 161] width 208 height 248
click at [469, 119] on p "Invest in your dog's future with our scientifically formulated superfood-powere…" at bounding box center [551, 115] width 195 height 26
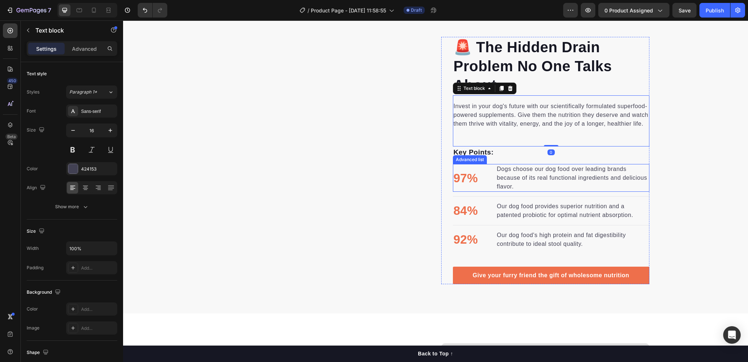
click at [465, 165] on li "97% Text block Dogs choose our dog food over leading brands because of its real…" at bounding box center [551, 178] width 197 height 28
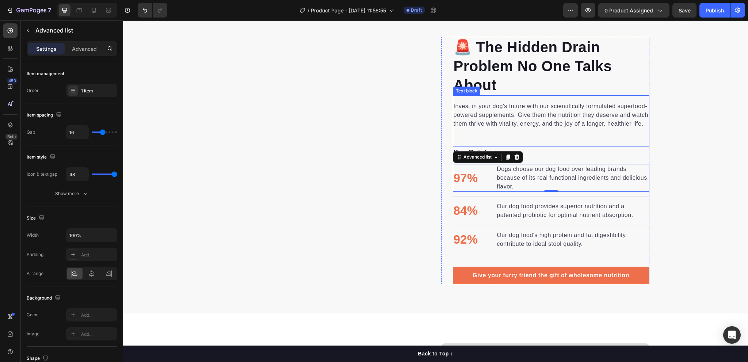
click at [456, 105] on p "Invest in your dog's future with our scientifically formulated superfood-powere…" at bounding box center [551, 115] width 195 height 26
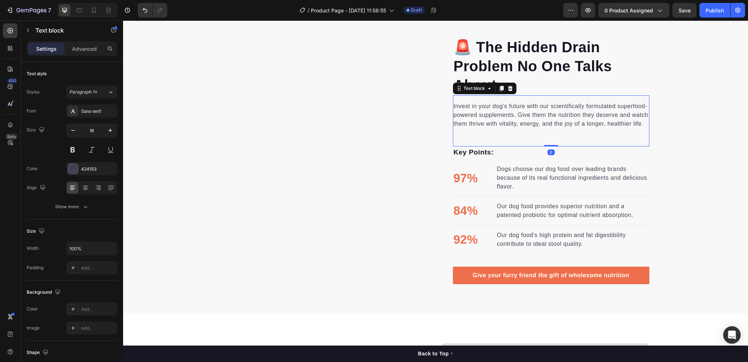
click at [456, 105] on p "Invest in your dog's future with our scientifically formulated superfood-powere…" at bounding box center [551, 115] width 195 height 26
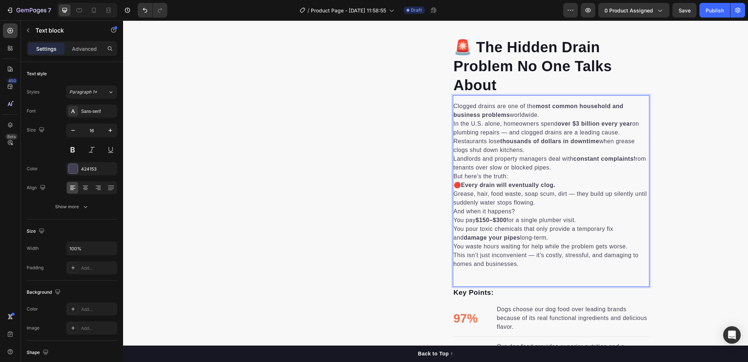
click at [528, 175] on p "But here’s the truth: 🔴 Every drain will eventually clog. Grease, hair, food wa…" at bounding box center [551, 189] width 195 height 35
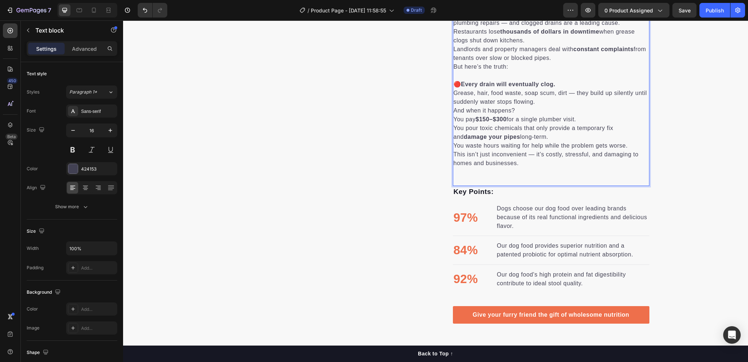
scroll to position [621, 0]
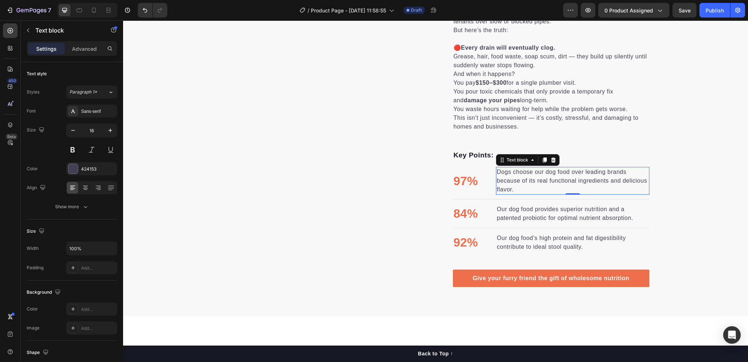
click at [499, 182] on p "Dogs choose our dog food over leading brands because of its real functional ing…" at bounding box center [573, 181] width 152 height 26
click at [469, 175] on p "97%" at bounding box center [466, 181] width 24 height 18
click at [497, 178] on p "Dogs choose our dog food over leading brands because of its real functional ing…" at bounding box center [573, 181] width 152 height 26
click at [465, 176] on p "97%" at bounding box center [466, 181] width 24 height 18
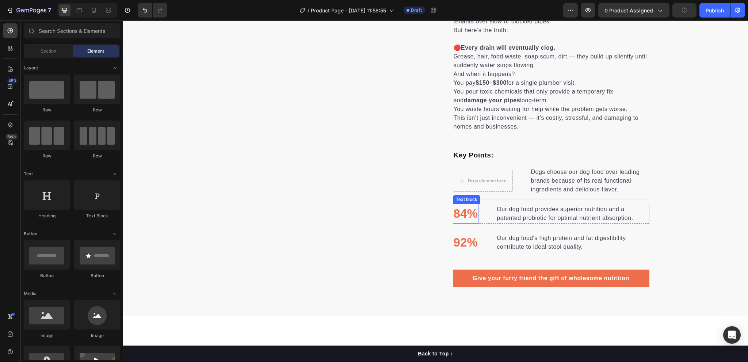
click at [472, 212] on p "84%" at bounding box center [466, 214] width 24 height 18
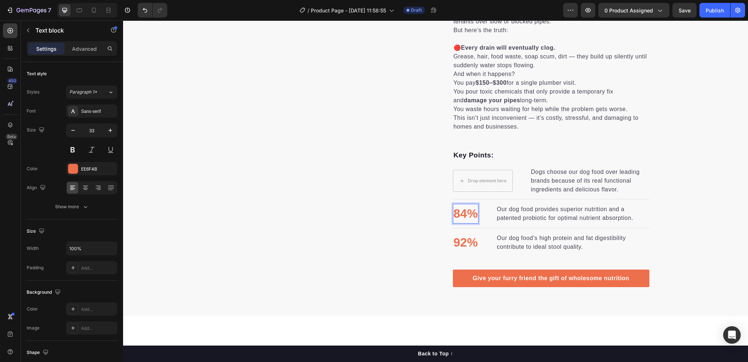
click at [457, 213] on p "84%" at bounding box center [466, 214] width 24 height 18
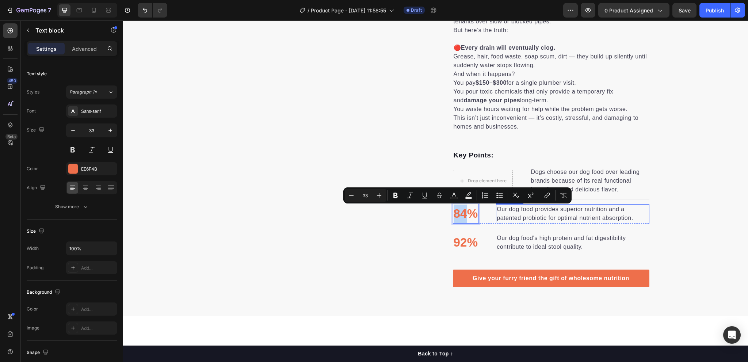
click at [585, 212] on p "Our dog food provides superior nutrition and a patented probiotic for optimal n…" at bounding box center [573, 214] width 152 height 18
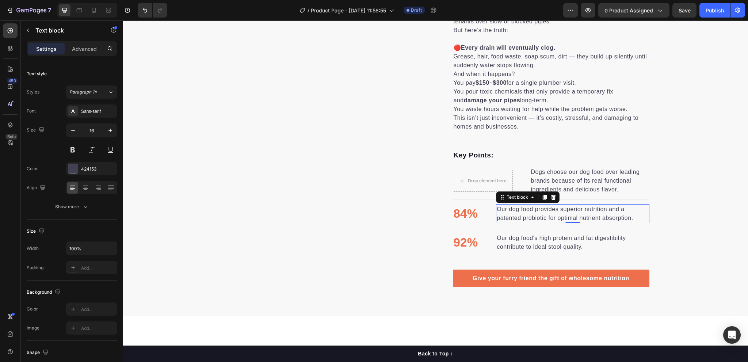
click at [641, 211] on p "Our dog food provides superior nutrition and a patented probiotic for optimal n…" at bounding box center [573, 214] width 152 height 18
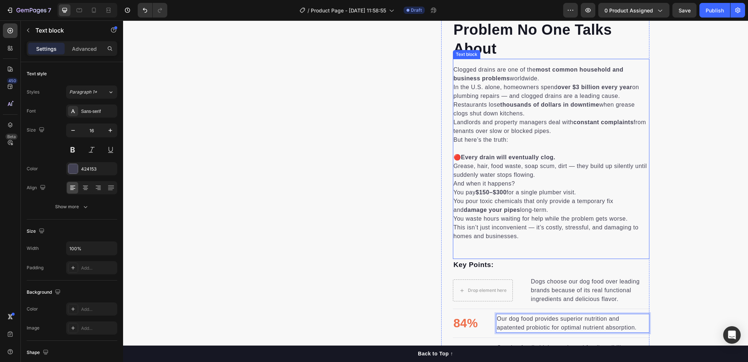
click at [527, 238] on p "This isn’t just inconvenient — it’s costly, stressful, and damaging to homes an…" at bounding box center [551, 232] width 195 height 18
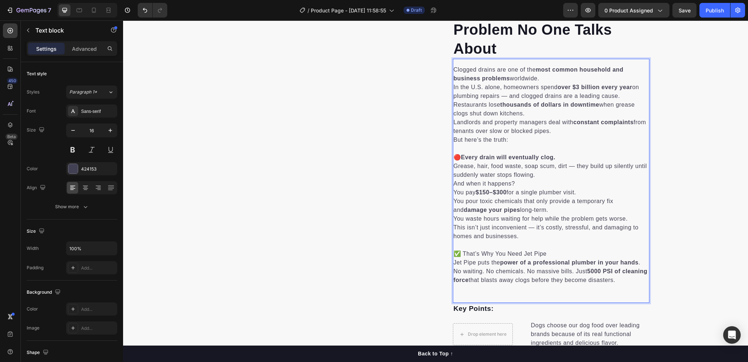
scroll to position [402, 0]
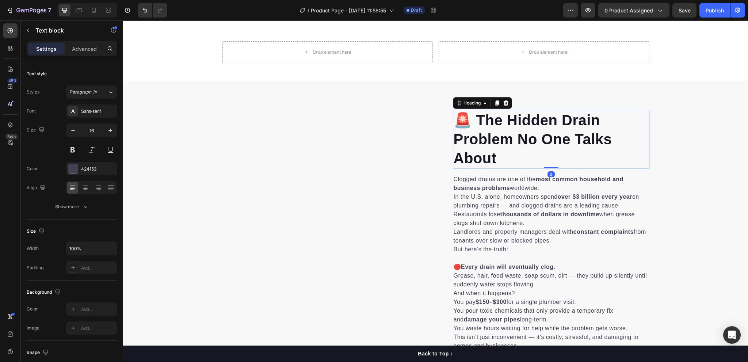
click at [497, 129] on p "🚨 The Hidden Drain Problem No One Talks About" at bounding box center [551, 139] width 195 height 57
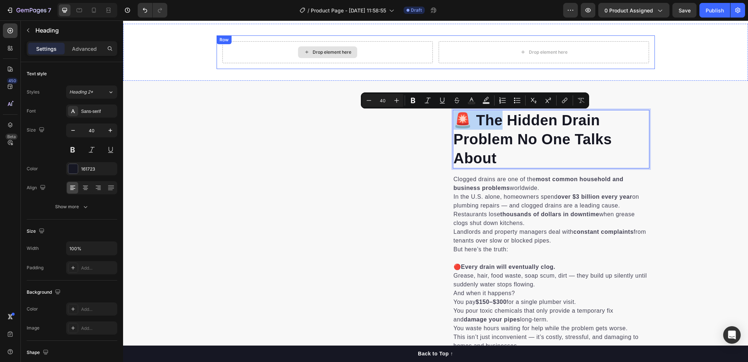
drag, startPoint x: 498, startPoint y: 130, endPoint x: 324, endPoint y: 54, distance: 189.8
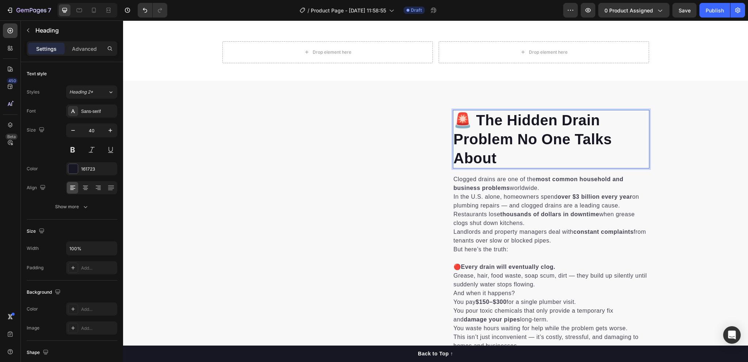
click at [481, 137] on p "🚨 The Hidden Drain Problem No One Talks About" at bounding box center [551, 139] width 195 height 57
click at [510, 162] on p "🚨 The Hidden Drain Problem No One Talks About" at bounding box center [551, 139] width 195 height 57
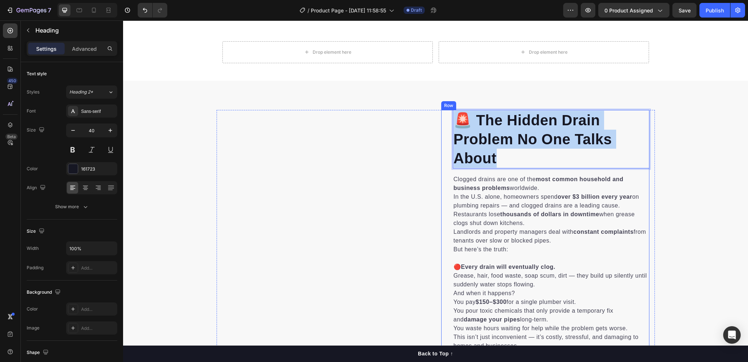
drag, startPoint x: 514, startPoint y: 163, endPoint x: 450, endPoint y: 118, distance: 78.4
click at [450, 118] on div "🚨 The Hidden Drain Problem No One Talks About Heading 0 Clogged drains are one …" at bounding box center [545, 330] width 208 height 441
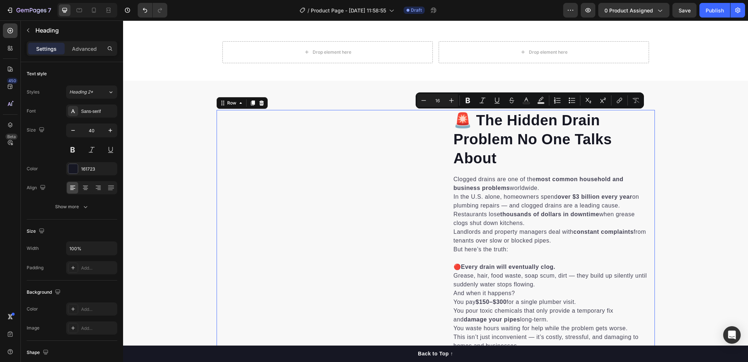
click at [432, 123] on div "🚨 The Hidden Drain Problem No One Talks About Heading Clogged drains are one of…" at bounding box center [436, 330] width 438 height 441
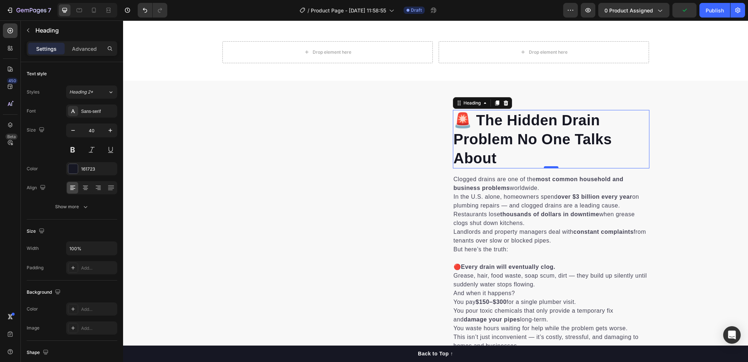
click at [547, 167] on div at bounding box center [551, 167] width 15 height 2
click at [514, 195] on p "In the U.S. alone, homeowners spend over $3 billion every year on plumbing repa…" at bounding box center [551, 202] width 195 height 18
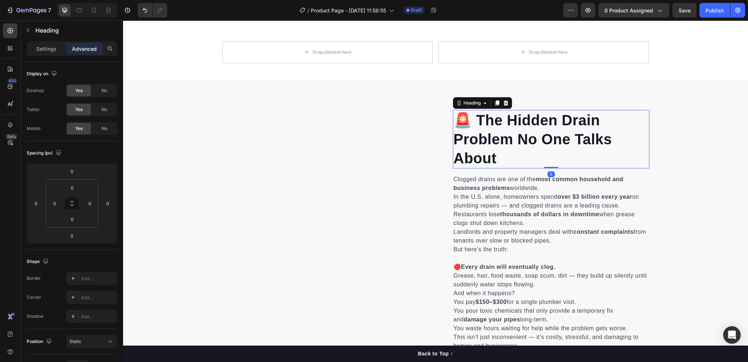
click at [557, 138] on p "🚨 The Hidden Drain Problem No One Talks About" at bounding box center [551, 139] width 195 height 57
click at [530, 206] on p "In the U.S. alone, homeowners spend over $3 billion every year on plumbing repa…" at bounding box center [551, 202] width 195 height 18
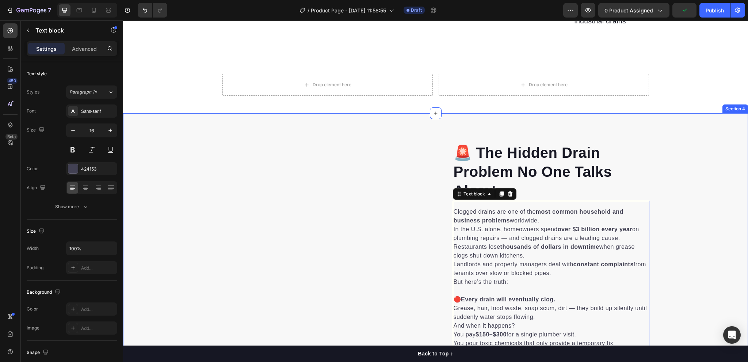
scroll to position [292, 0]
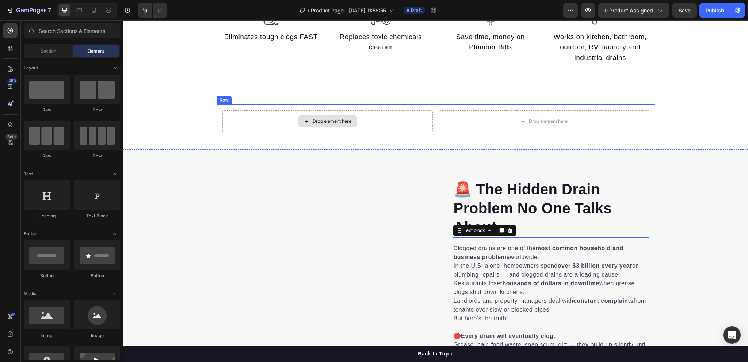
click at [305, 121] on icon at bounding box center [307, 121] width 6 height 6
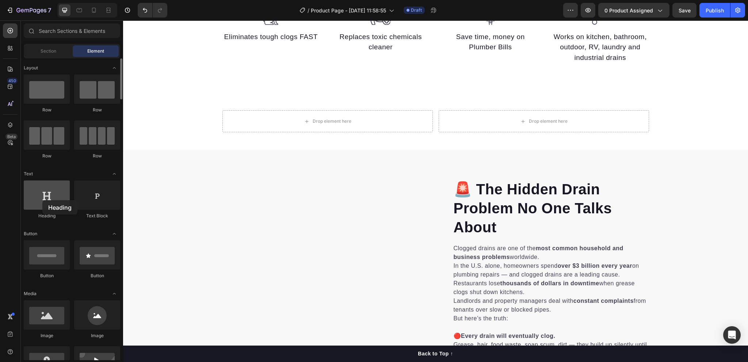
click at [42, 200] on div at bounding box center [47, 195] width 46 height 29
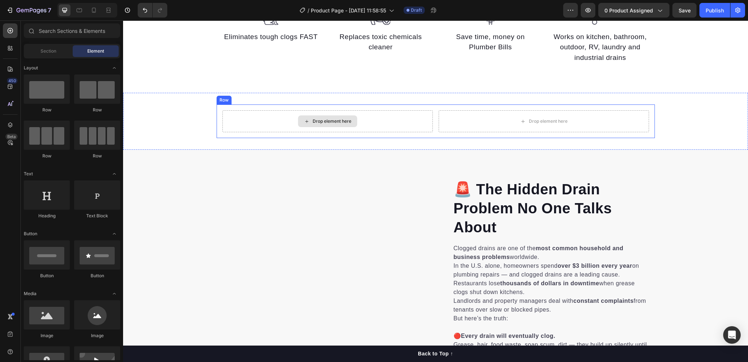
click at [300, 122] on div "Drop element here" at bounding box center [327, 121] width 59 height 12
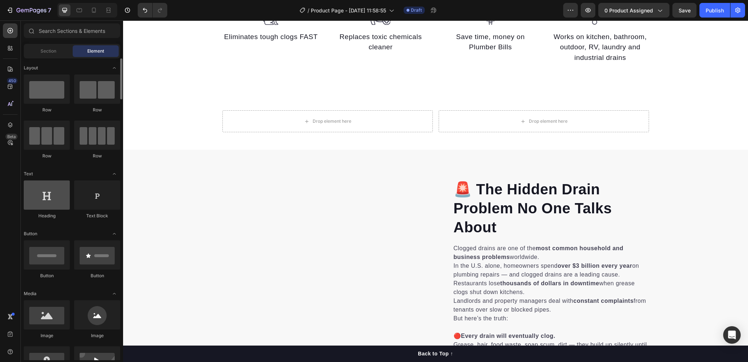
click at [48, 194] on div at bounding box center [47, 195] width 46 height 29
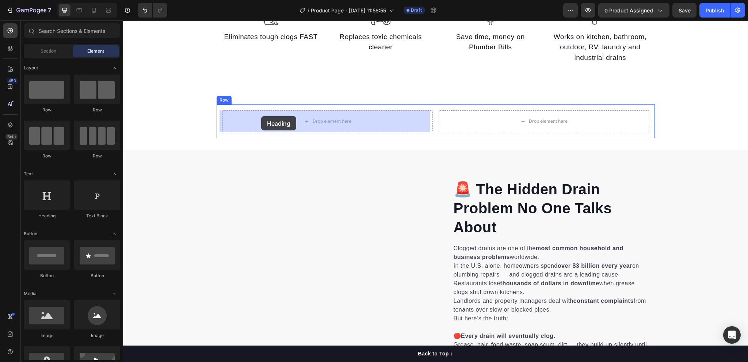
drag, startPoint x: 171, startPoint y: 215, endPoint x: 261, endPoint y: 116, distance: 133.7
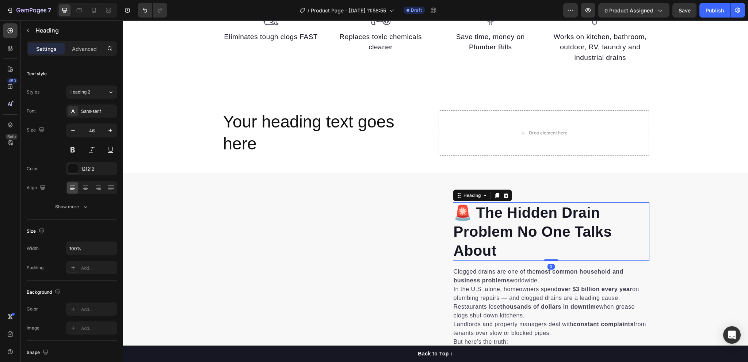
click at [511, 231] on p "🚨 The Hidden Drain Problem No One Talks About" at bounding box center [551, 231] width 195 height 57
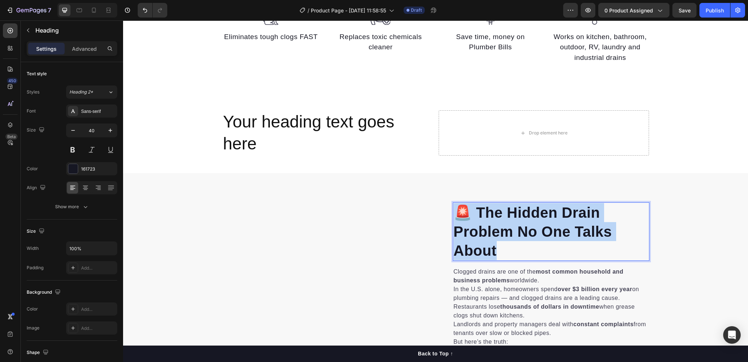
drag, startPoint x: 501, startPoint y: 252, endPoint x: 454, endPoint y: 213, distance: 61.4
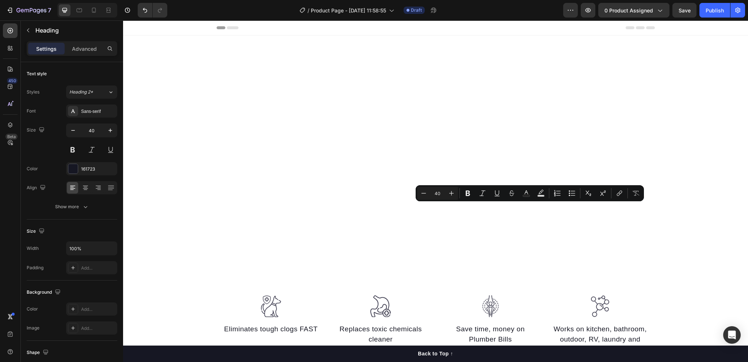
scroll to position [292, 0]
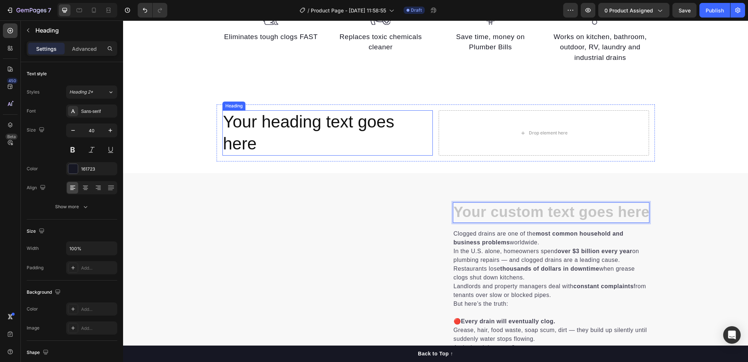
click at [277, 150] on h2 "Your heading text goes here" at bounding box center [328, 132] width 210 height 45
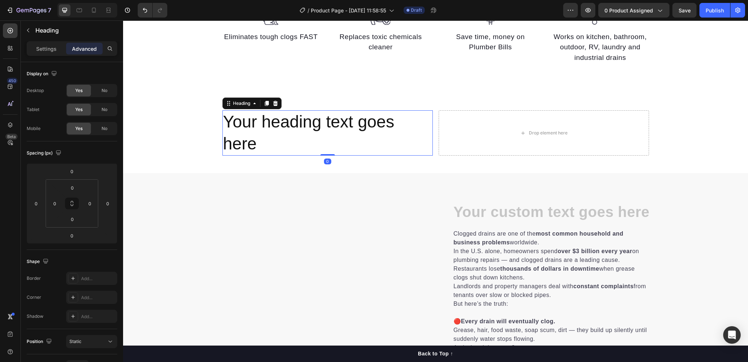
click at [277, 150] on h2 "Your heading text goes here" at bounding box center [328, 132] width 210 height 45
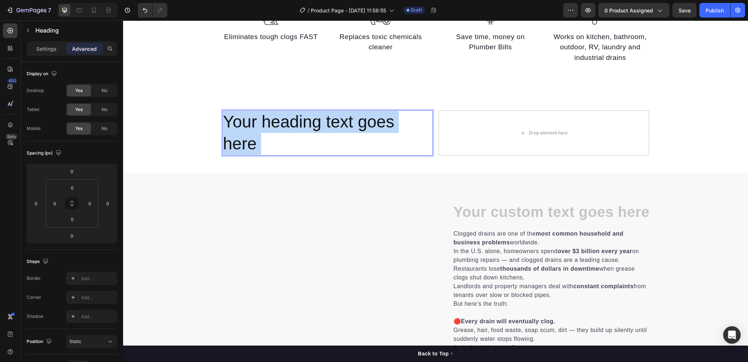
drag, startPoint x: 273, startPoint y: 147, endPoint x: 229, endPoint y: 123, distance: 50.2
click at [229, 123] on p "Your heading text goes here" at bounding box center [327, 133] width 209 height 44
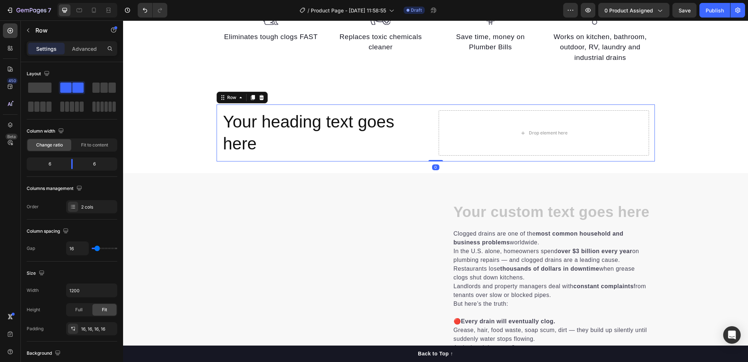
click at [218, 114] on div "Your heading text goes here Heading Drop element here Row 0" at bounding box center [436, 133] width 438 height 57
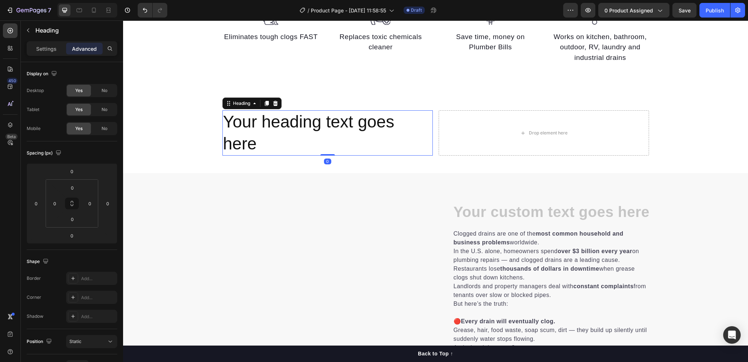
click at [223, 115] on p "Your heading text goes here" at bounding box center [327, 133] width 209 height 44
click at [254, 147] on p "Your heading text goes here" at bounding box center [327, 133] width 209 height 44
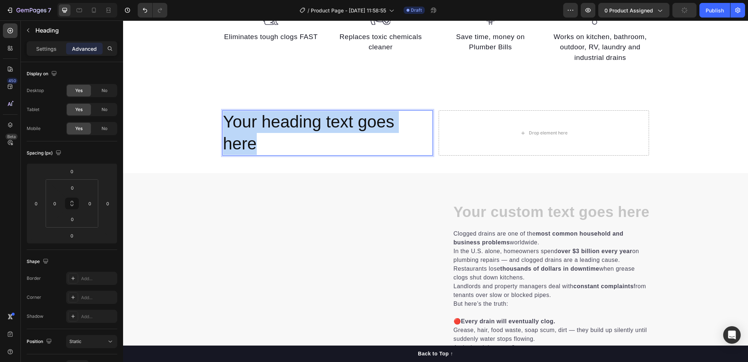
drag, startPoint x: 251, startPoint y: 148, endPoint x: 220, endPoint y: 122, distance: 40.2
click at [223, 122] on p "Your heading text goes here" at bounding box center [327, 133] width 209 height 44
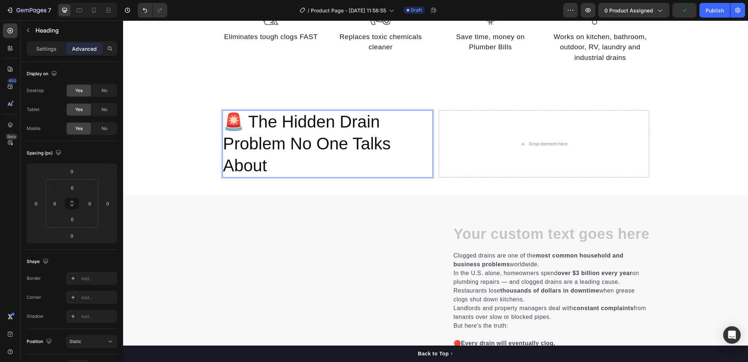
click at [289, 137] on p "🚨 The Hidden Drain Problem No One Talks About" at bounding box center [327, 143] width 209 height 65
click at [292, 167] on p "🚨 The Hidden Drain Problem No One Talks About" at bounding box center [327, 143] width 209 height 65
click at [29, 31] on icon "button" at bounding box center [28, 30] width 6 height 6
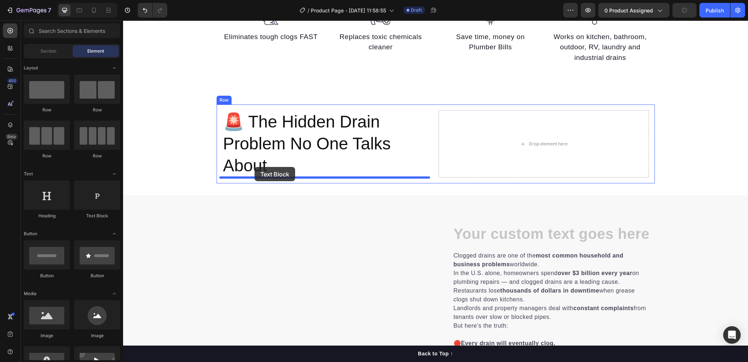
drag, startPoint x: 212, startPoint y: 223, endPoint x: 255, endPoint y: 167, distance: 70.9
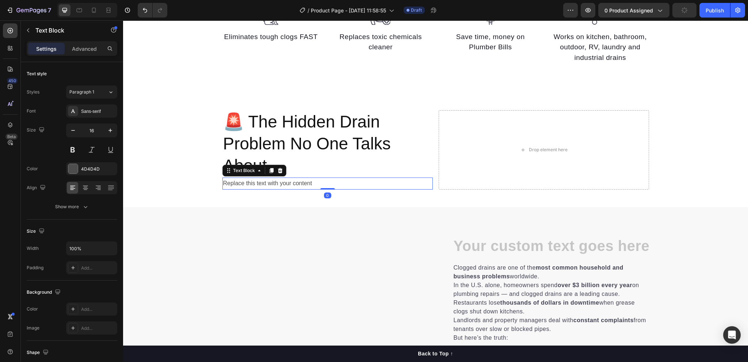
click at [295, 181] on div "Replace this text with your content" at bounding box center [328, 184] width 210 height 12
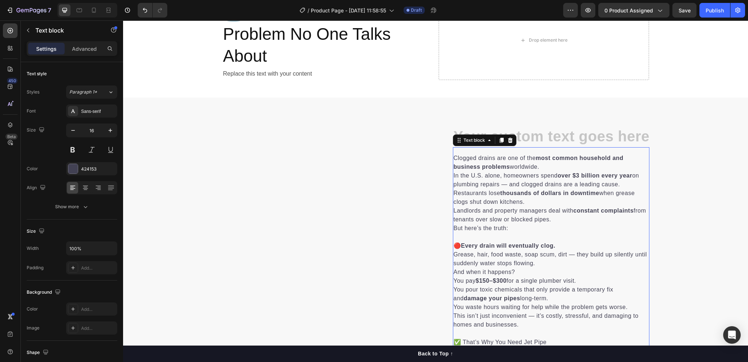
click at [468, 171] on p "In the U.S. alone, homeowners spend over $3 billion every year on plumbing repa…" at bounding box center [551, 180] width 195 height 18
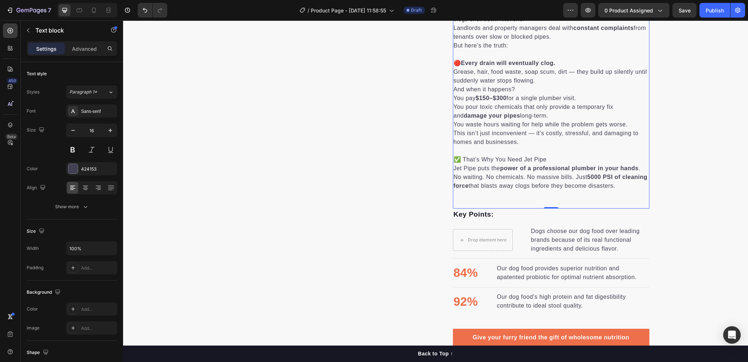
scroll to position [368, 0]
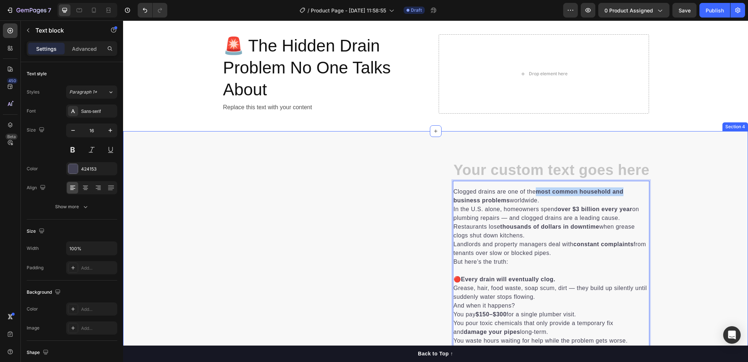
drag, startPoint x: 641, startPoint y: 189, endPoint x: 532, endPoint y: 153, distance: 114.3
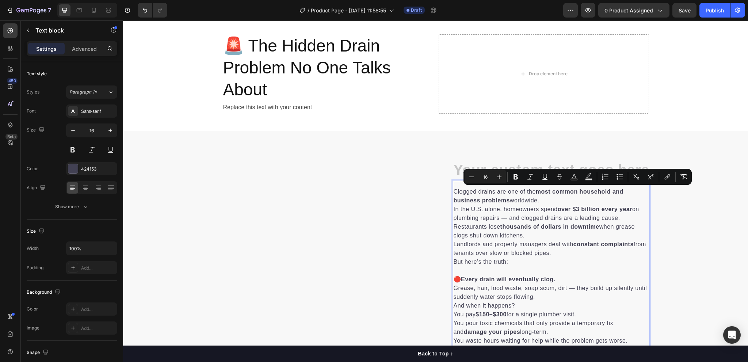
click at [469, 217] on p "In the U.S. alone, homeowners spend over $3 billion every year on plumbing repa…" at bounding box center [551, 214] width 195 height 18
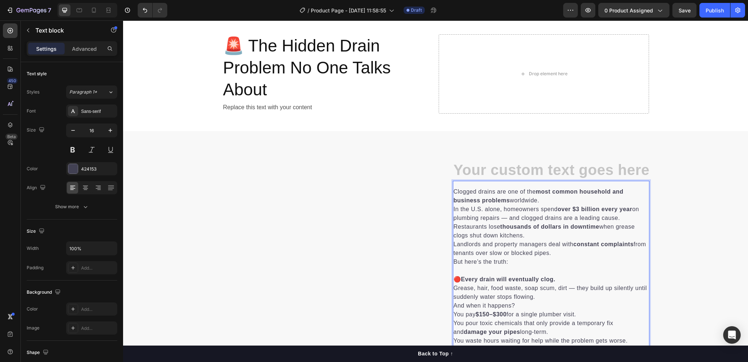
click at [456, 190] on p "Clogged drains are one of the most common household and business problems world…" at bounding box center [551, 196] width 195 height 18
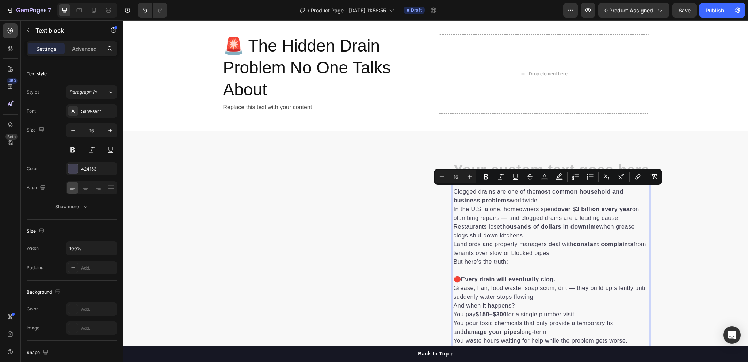
copy div "Clogged drains are one of the most common household and business problems world…"
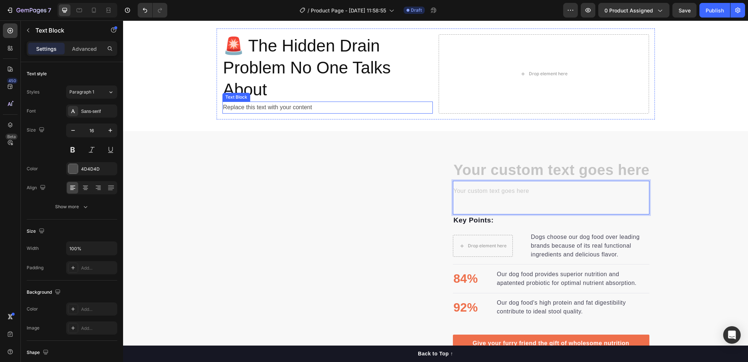
click at [255, 108] on div "Replace this text with your content" at bounding box center [328, 108] width 210 height 12
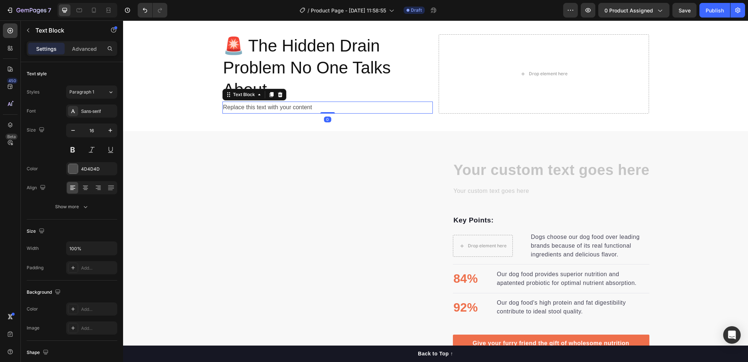
click at [255, 108] on div "Replace this text with your content" at bounding box center [328, 108] width 210 height 12
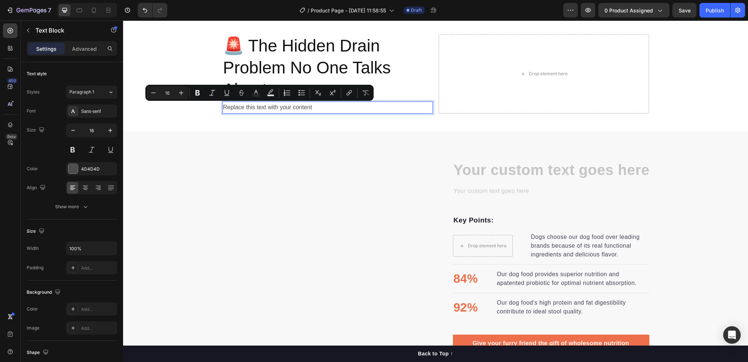
click at [225, 106] on p "Replace this text with your content" at bounding box center [327, 107] width 209 height 11
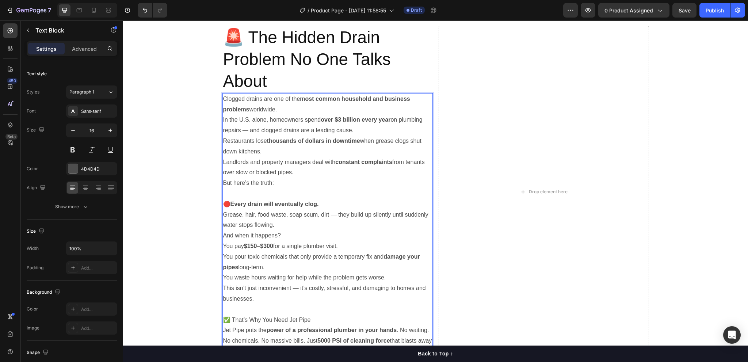
click at [278, 109] on p "Clogged drains are one of the most common household and business problems world…" at bounding box center [327, 104] width 209 height 21
click at [285, 140] on strong "thousands of dollars in downtime" at bounding box center [313, 141] width 93 height 6
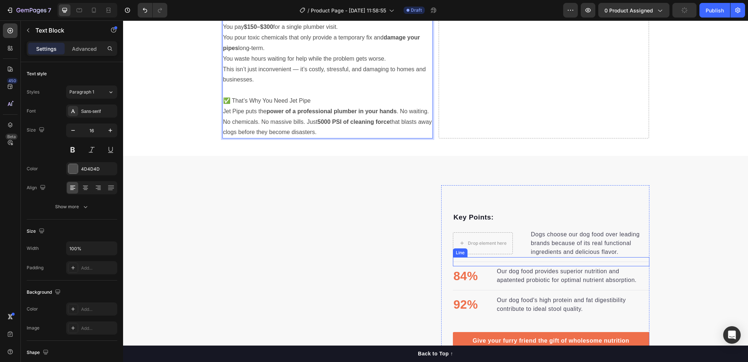
scroll to position [490, 0]
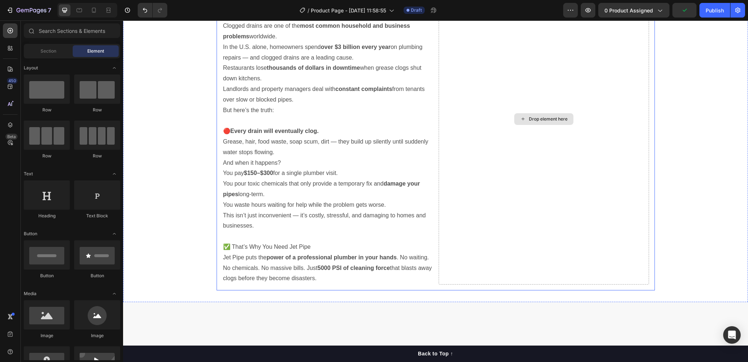
click at [538, 118] on div "Drop element here" at bounding box center [548, 119] width 39 height 6
click at [63, 30] on input "text" at bounding box center [72, 30] width 96 height 15
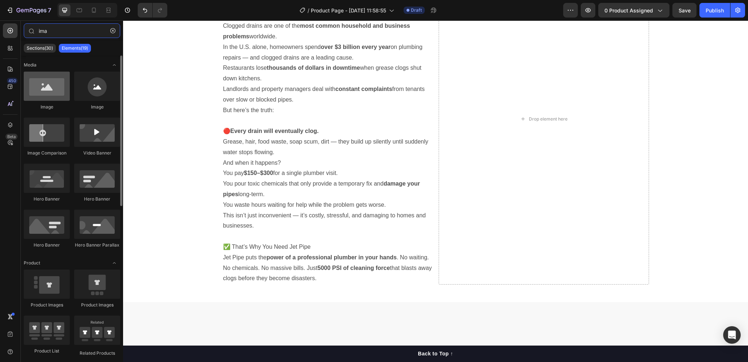
type input "ima"
click at [46, 87] on div at bounding box center [47, 86] width 46 height 29
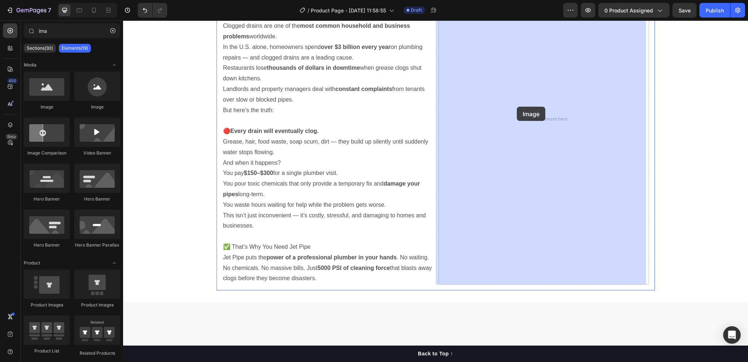
drag, startPoint x: 170, startPoint y: 109, endPoint x: 517, endPoint y: 107, distance: 347.1
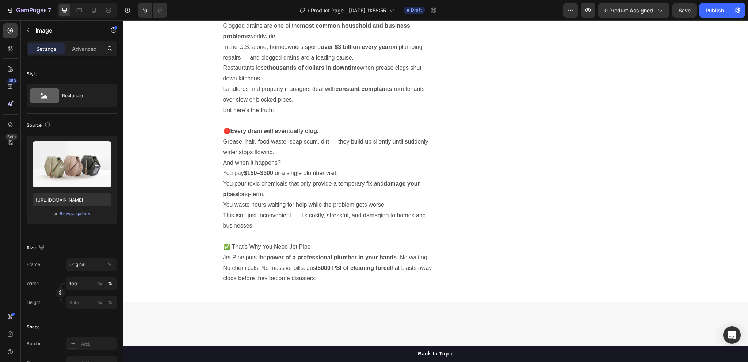
scroll to position [380, 0]
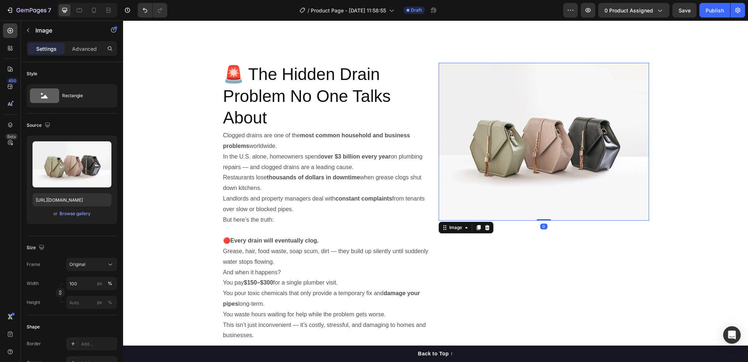
click at [528, 160] on img at bounding box center [544, 142] width 210 height 158
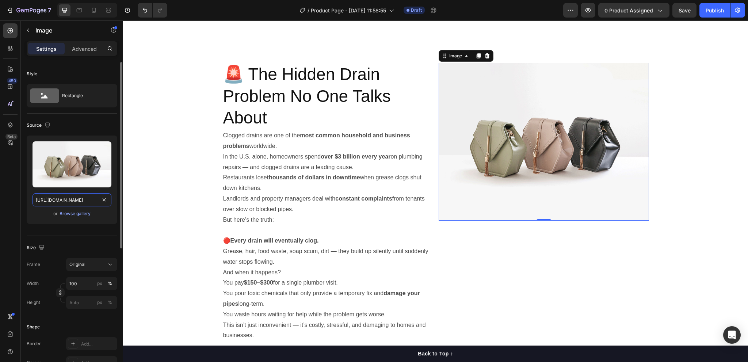
click at [73, 200] on input "https://cdn.shopify.com/s/files/1/2005/9307/files/image_demo.jpg" at bounding box center [72, 199] width 79 height 13
click at [74, 213] on div "Browse gallery" at bounding box center [75, 213] width 31 height 7
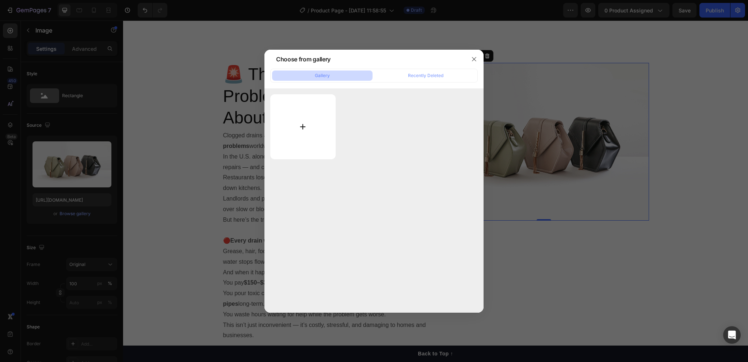
click at [306, 126] on input "file" at bounding box center [302, 126] width 65 height 65
type input "C:\fakepath\sp 5.png"
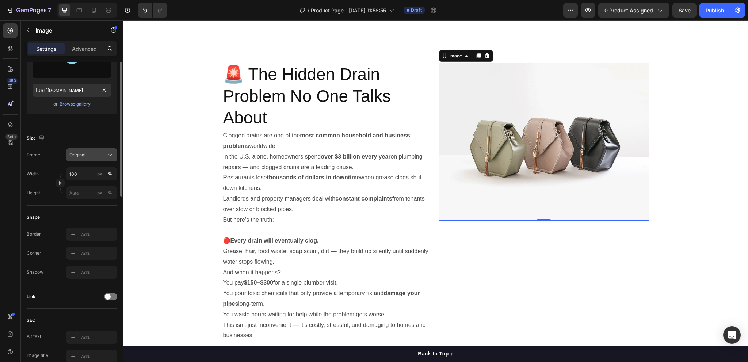
scroll to position [37, 0]
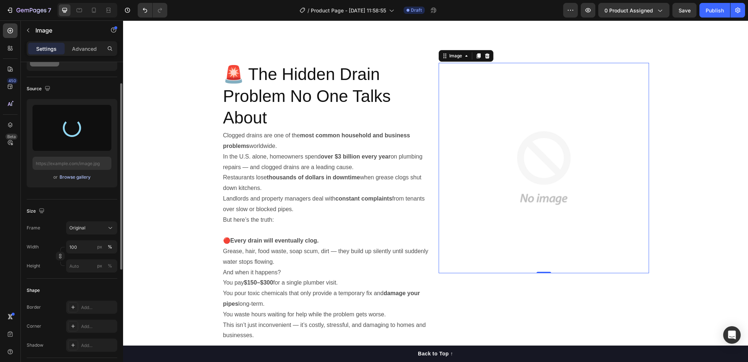
click at [68, 175] on div "Browse gallery" at bounding box center [75, 177] width 31 height 7
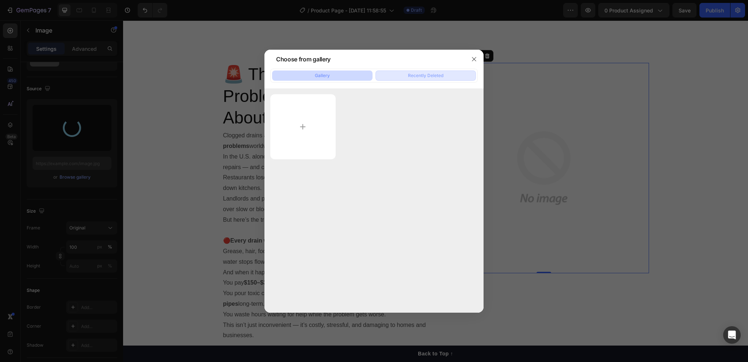
click at [421, 78] on div "Recently Deleted" at bounding box center [425, 75] width 35 height 7
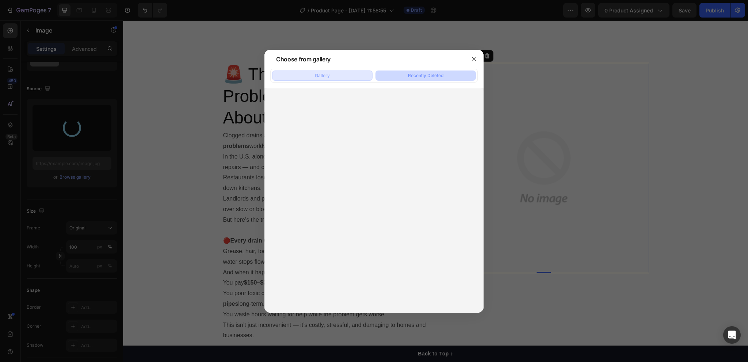
click at [352, 77] on button "Gallery" at bounding box center [322, 76] width 100 height 10
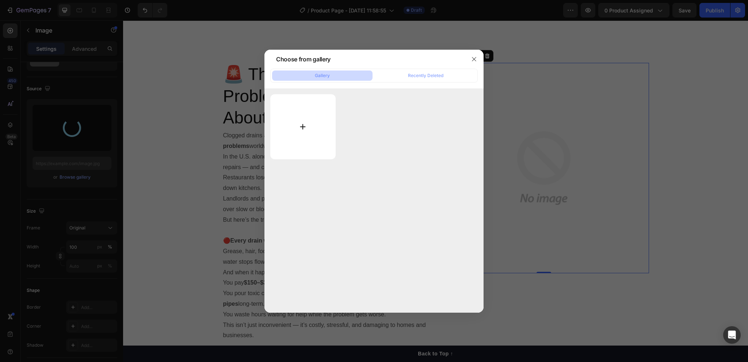
click at [309, 122] on input "file" at bounding box center [302, 126] width 65 height 65
type input "C:\fakepath\sp 1.png"
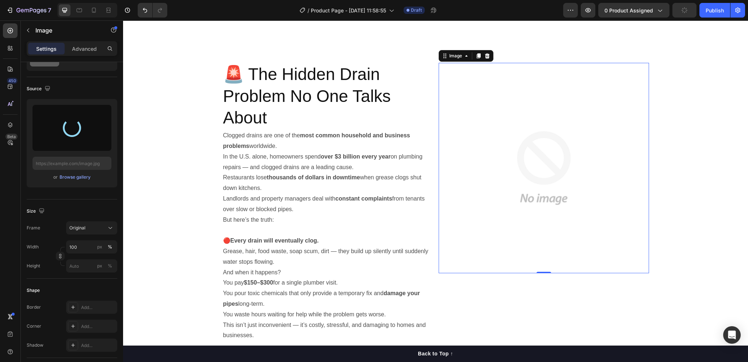
click at [518, 125] on img at bounding box center [544, 168] width 210 height 210
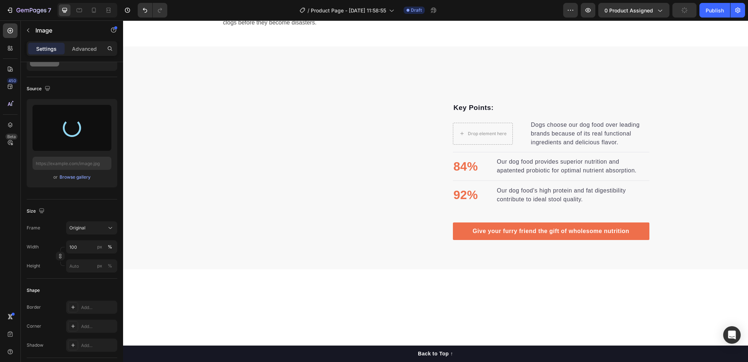
scroll to position [600, 0]
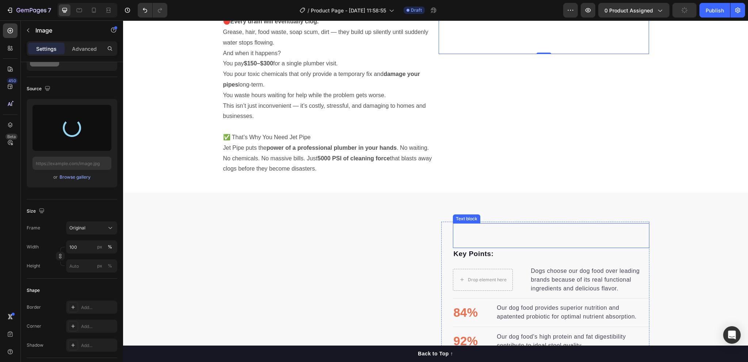
click at [454, 249] on p "Key Points:" at bounding box center [551, 254] width 195 height 11
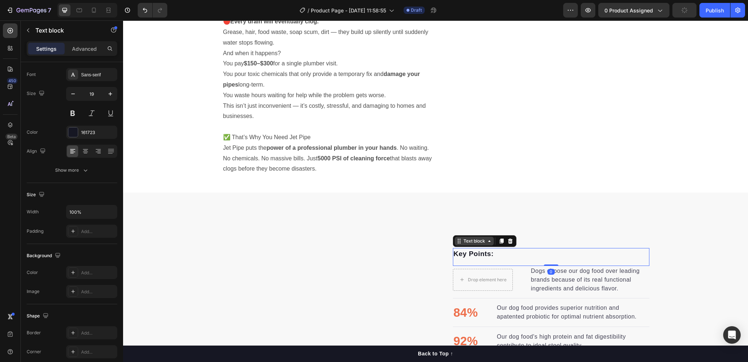
scroll to position [0, 0]
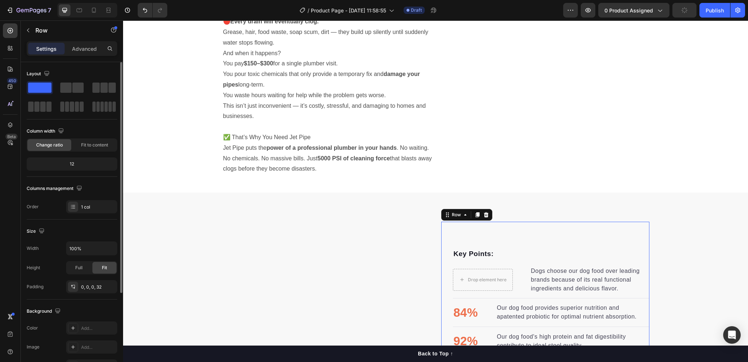
click at [441, 224] on div "Heading Text block Key Points: Text block Drop element here Dogs choose our dog…" at bounding box center [545, 304] width 208 height 164
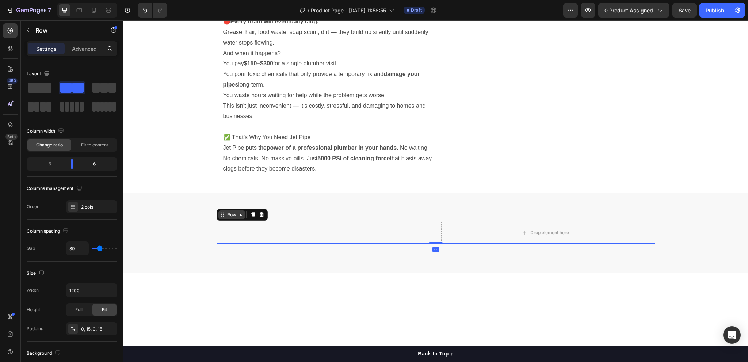
click at [218, 219] on div "Row" at bounding box center [242, 215] width 51 height 12
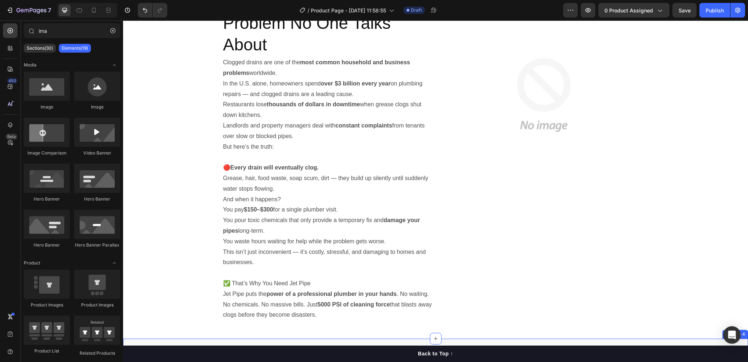
scroll to position [600, 0]
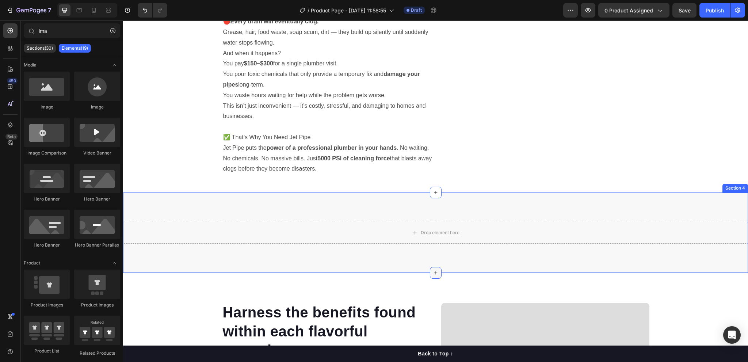
click at [433, 272] on icon at bounding box center [436, 273] width 6 height 6
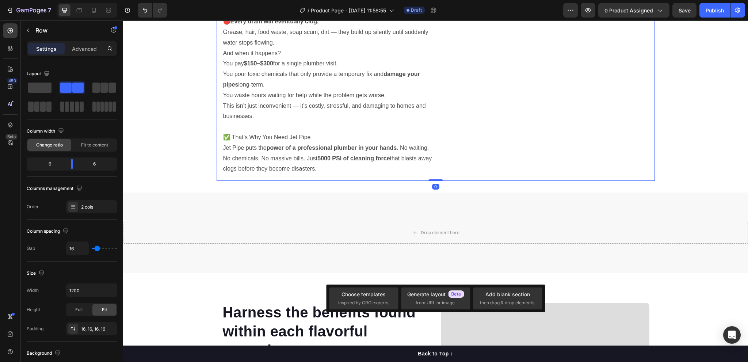
click at [459, 123] on div "Image" at bounding box center [544, 9] width 210 height 331
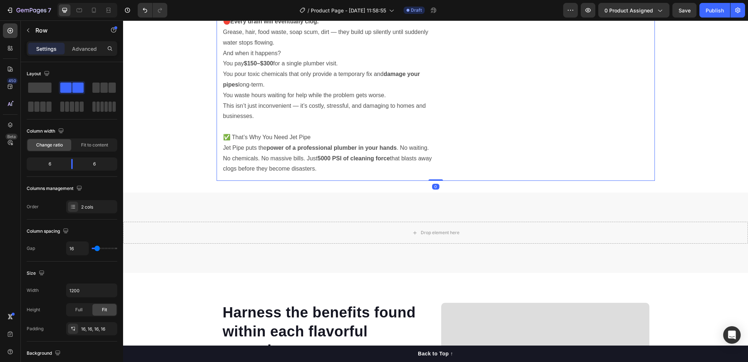
scroll to position [417, 0]
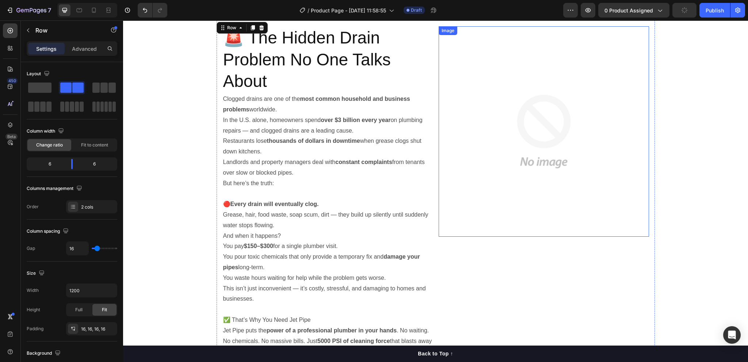
click at [518, 130] on img at bounding box center [544, 131] width 210 height 210
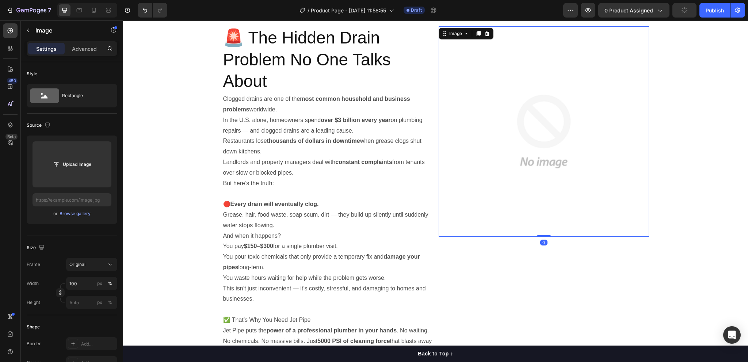
click at [518, 130] on img at bounding box center [544, 131] width 210 height 210
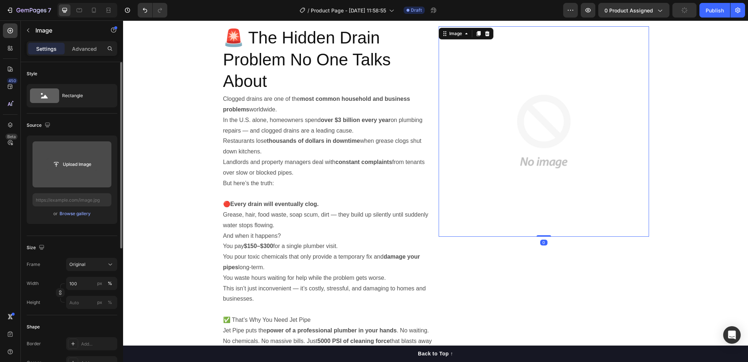
click at [62, 162] on input "file" at bounding box center [72, 164] width 50 height 12
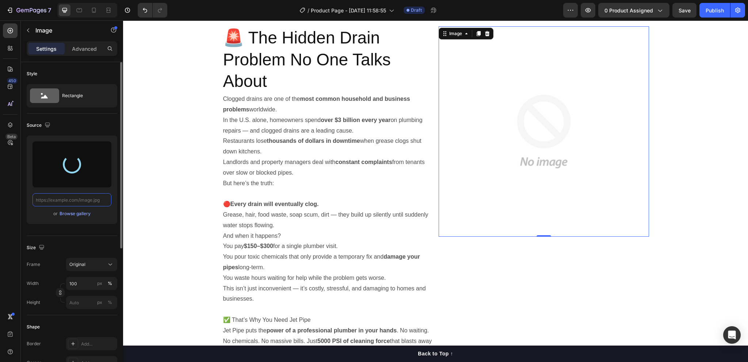
click at [63, 201] on input "text" at bounding box center [72, 199] width 79 height 13
click at [65, 201] on input "text" at bounding box center [72, 199] width 79 height 13
click at [47, 124] on icon "button" at bounding box center [47, 124] width 7 height 7
click at [48, 147] on icon "button" at bounding box center [48, 149] width 7 height 7
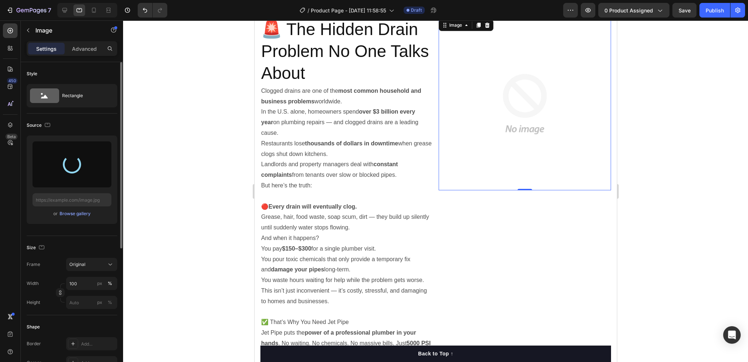
scroll to position [397, 0]
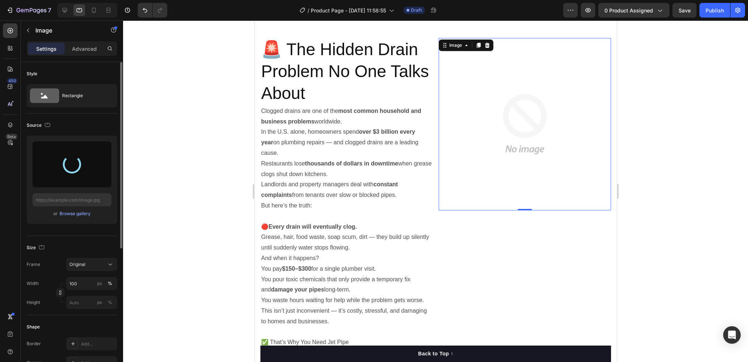
click at [48, 167] on div at bounding box center [72, 164] width 79 height 46
click at [48, 126] on icon "button" at bounding box center [47, 125] width 5 height 4
click at [47, 162] on icon "button" at bounding box center [49, 162] width 4 height 5
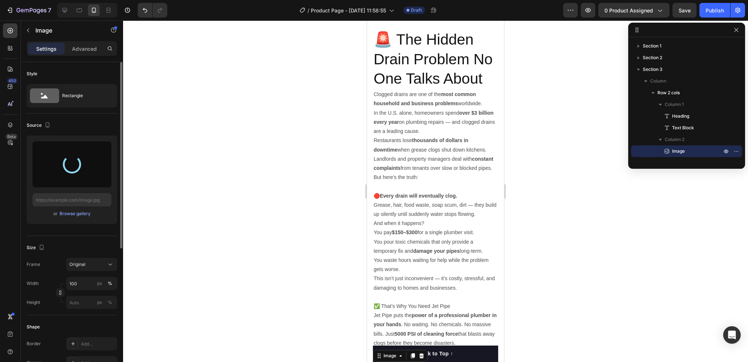
scroll to position [737, 0]
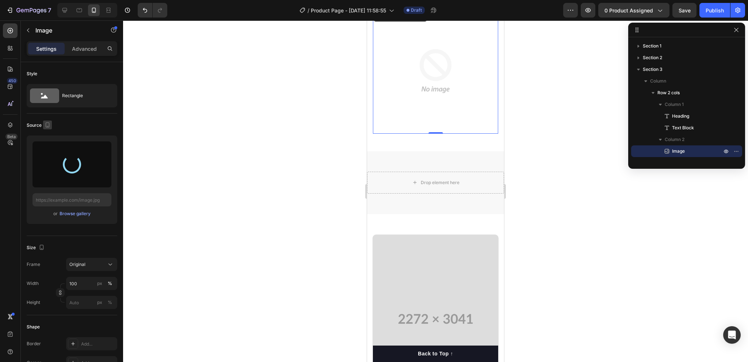
click at [47, 127] on icon "button" at bounding box center [48, 124] width 4 height 5
click at [50, 137] on icon "button" at bounding box center [49, 136] width 5 height 5
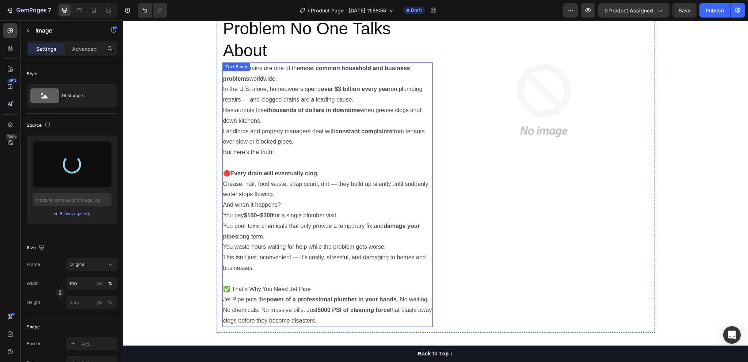
scroll to position [366, 0]
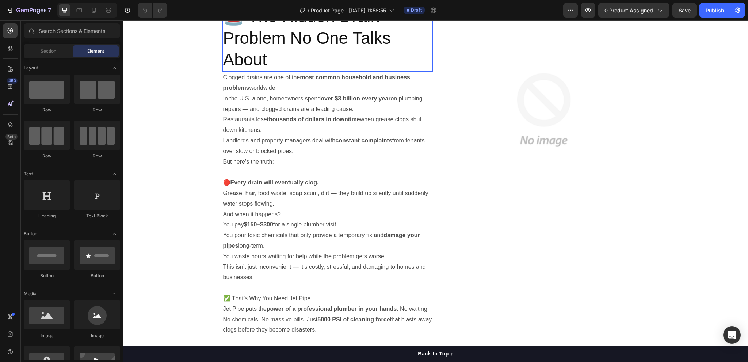
scroll to position [512, 0]
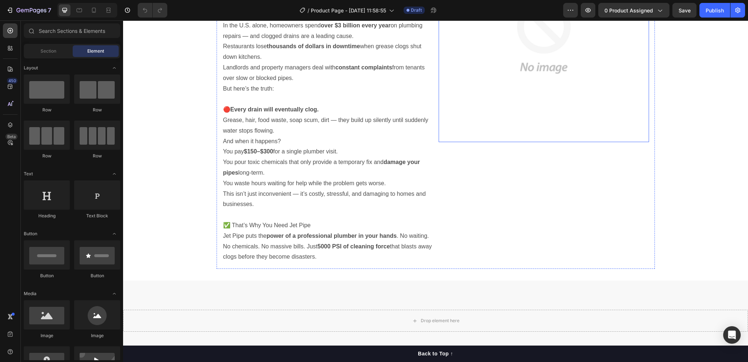
click at [555, 141] on img at bounding box center [544, 37] width 210 height 210
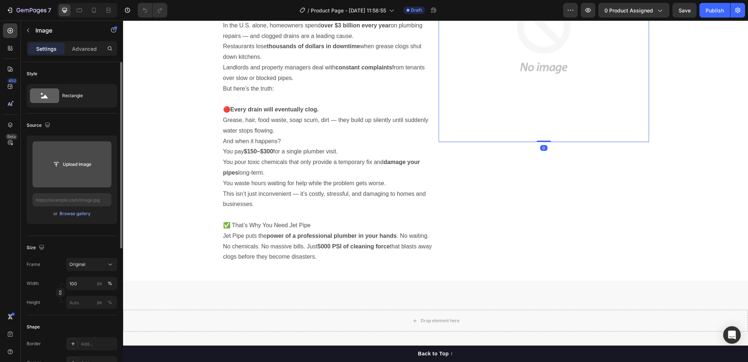
click at [65, 163] on input "file" at bounding box center [72, 164] width 50 height 12
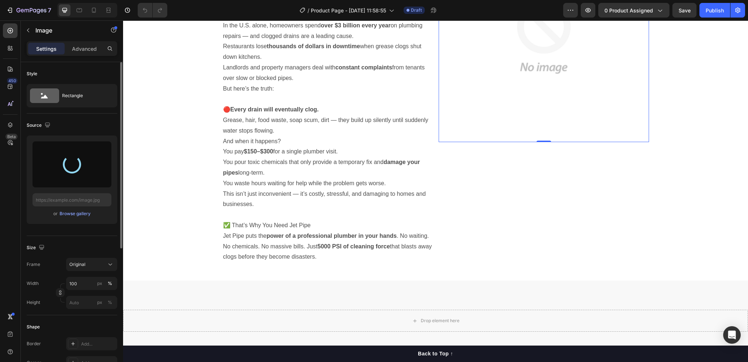
click at [67, 172] on div at bounding box center [72, 164] width 79 height 46
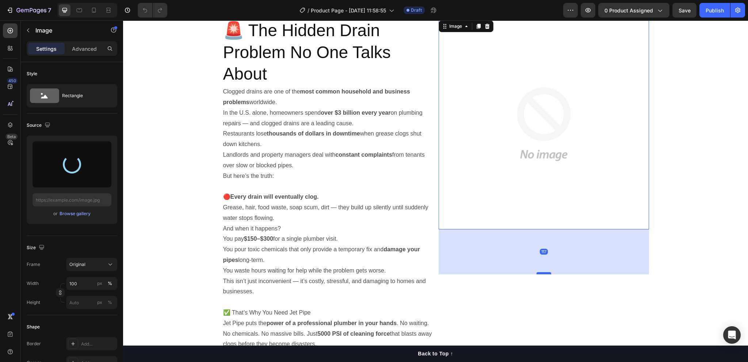
drag, startPoint x: 541, startPoint y: 250, endPoint x: 547, endPoint y: 299, distance: 49.3
click at [547, 274] on div at bounding box center [544, 273] width 15 height 2
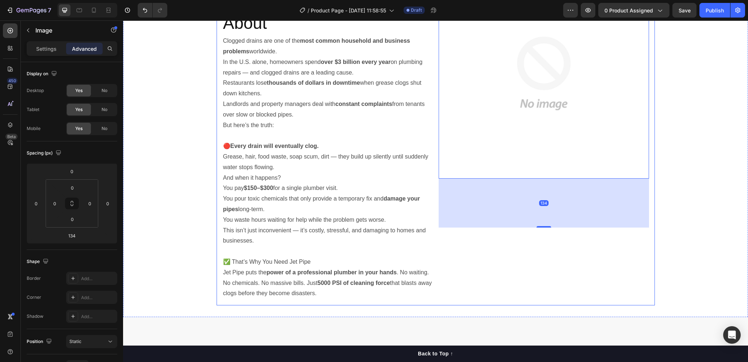
scroll to position [585, 0]
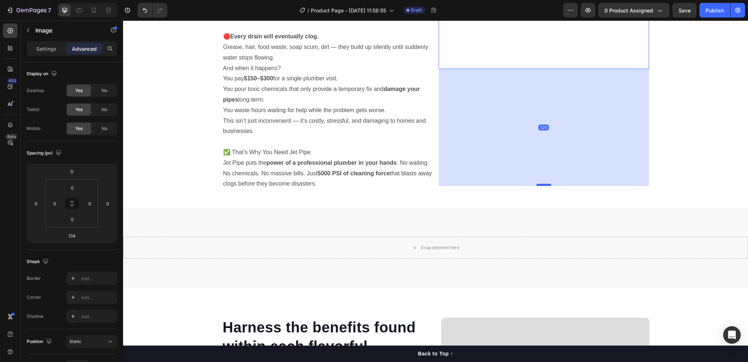
drag, startPoint x: 541, startPoint y: 117, endPoint x: 542, endPoint y: 185, distance: 68.0
click at [542, 185] on div at bounding box center [544, 185] width 15 height 2
type input "320"
click at [549, 168] on div "320" at bounding box center [544, 127] width 210 height 117
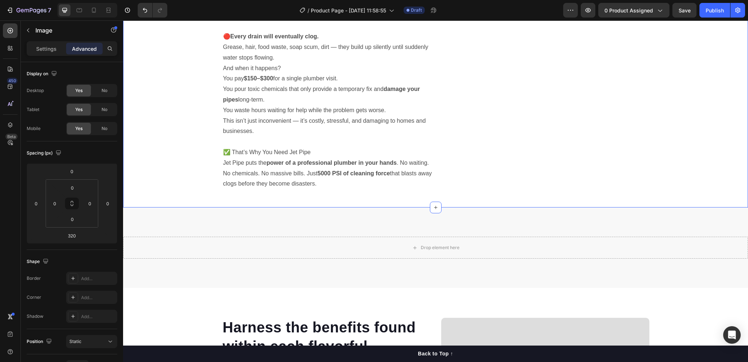
click at [679, 110] on div "🚨 The Hidden Drain Problem No One Talks About Heading Clogged drains are one of…" at bounding box center [435, 24] width 625 height 343
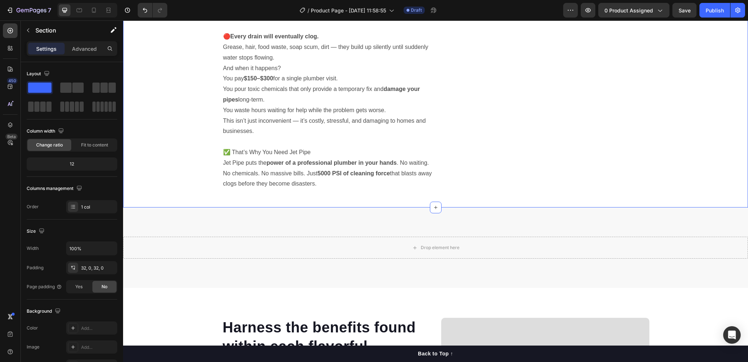
scroll to position [475, 0]
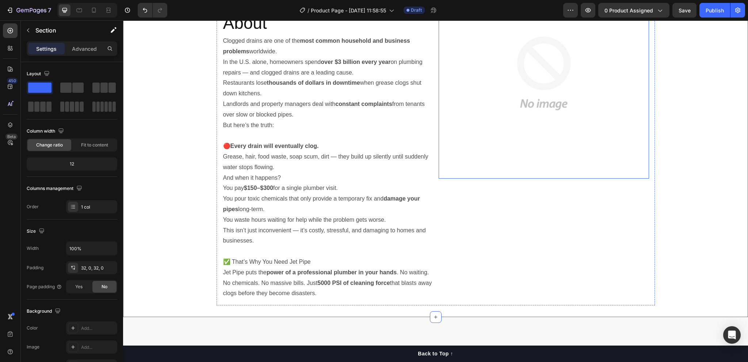
click at [528, 156] on img at bounding box center [544, 73] width 210 height 210
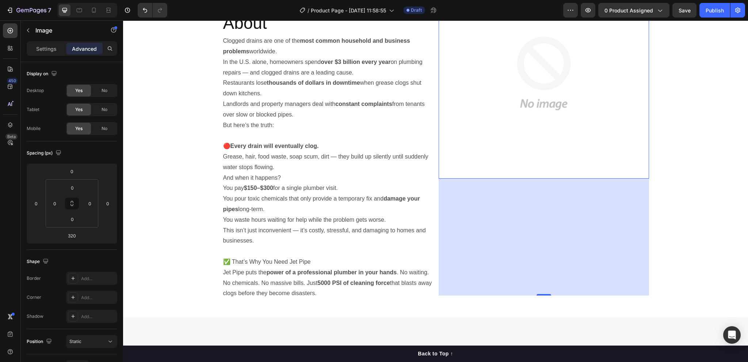
click at [525, 178] on img at bounding box center [544, 73] width 210 height 210
click at [47, 47] on p "Settings" at bounding box center [46, 49] width 20 height 8
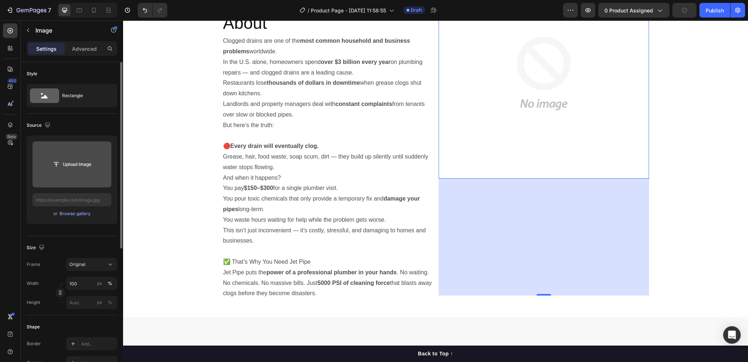
click at [79, 163] on input "file" at bounding box center [72, 164] width 50 height 12
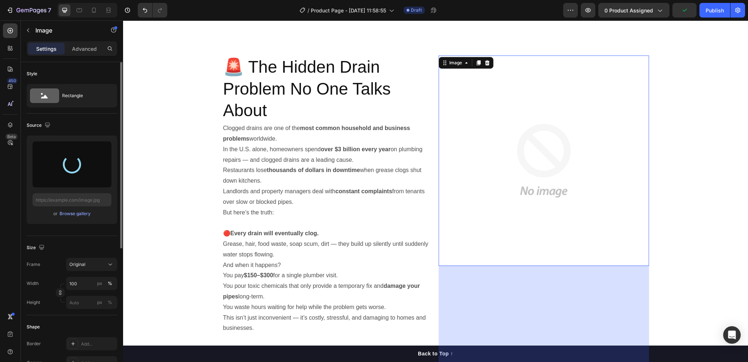
scroll to position [329, 0]
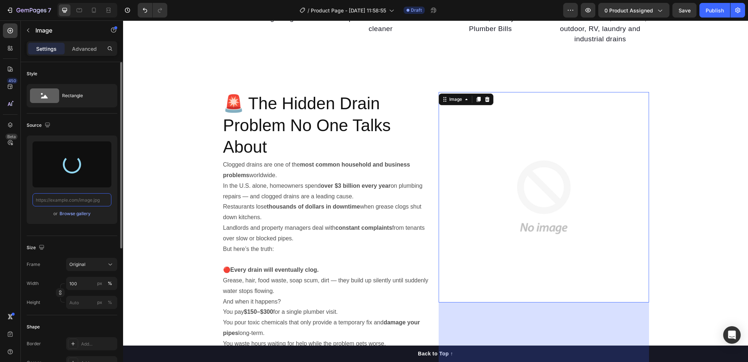
click at [73, 203] on input "text" at bounding box center [72, 199] width 79 height 13
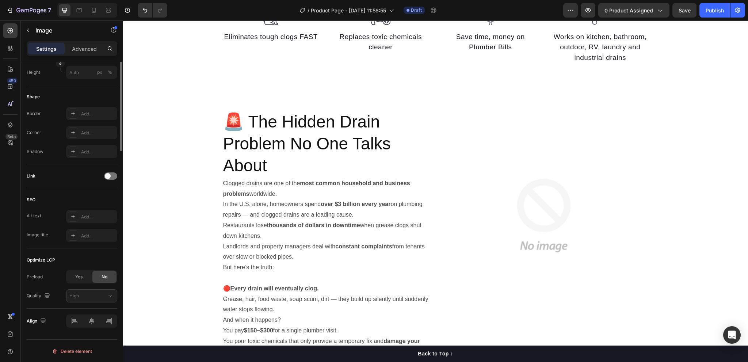
scroll to position [48, 0]
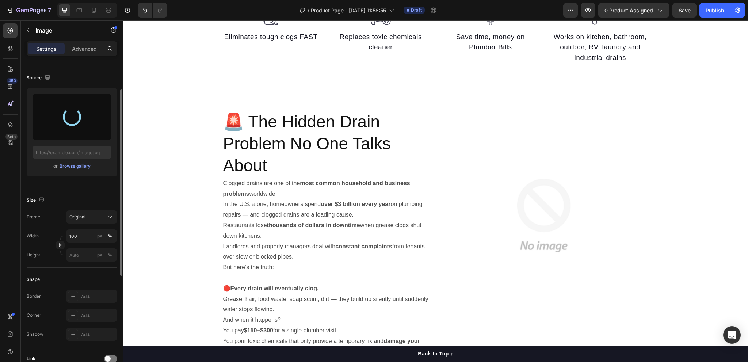
click at [67, 122] on div at bounding box center [72, 117] width 25 height 25
click at [67, 122] on div at bounding box center [71, 116] width 23 height 23
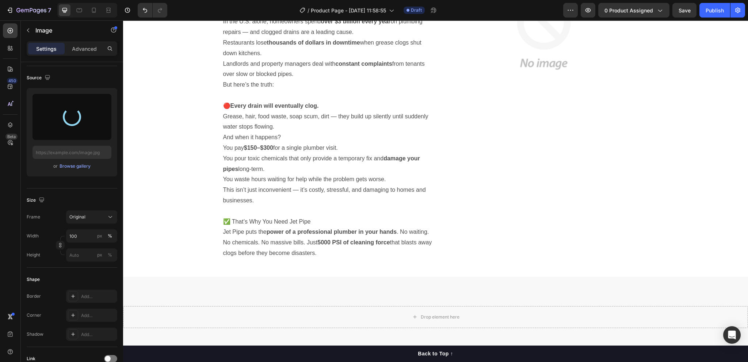
scroll to position [365, 0]
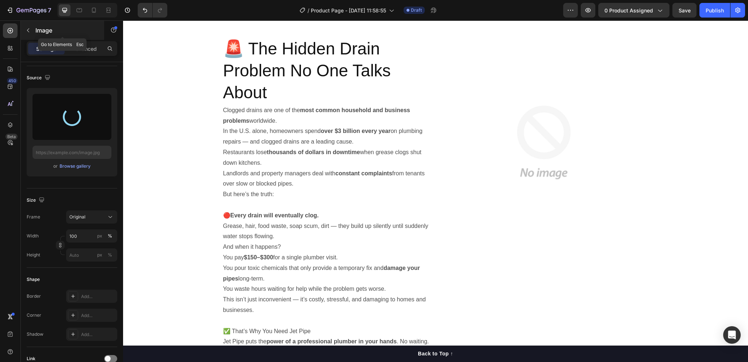
click at [29, 29] on icon "button" at bounding box center [28, 30] width 6 height 6
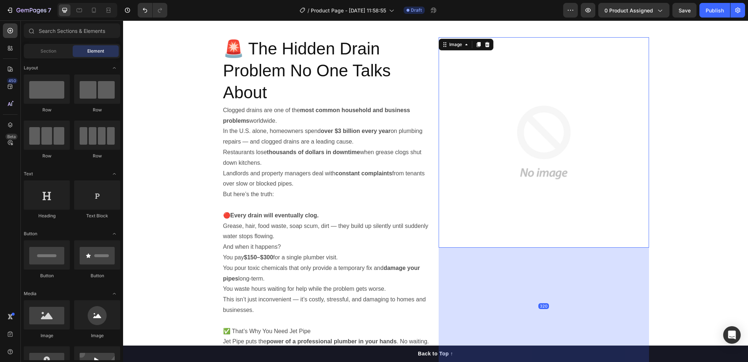
click at [528, 158] on img at bounding box center [544, 142] width 210 height 210
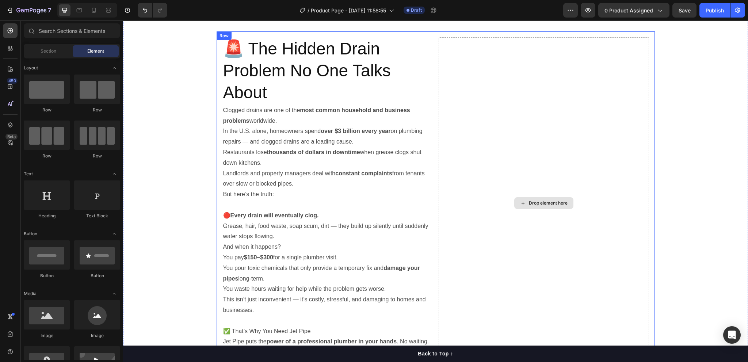
click at [539, 202] on div "Drop element here" at bounding box center [548, 203] width 39 height 6
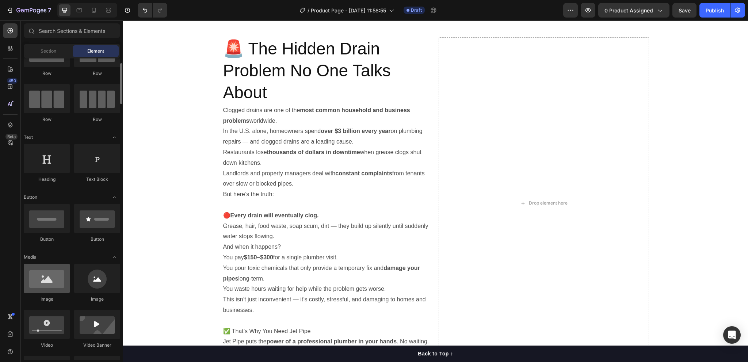
click at [58, 287] on div at bounding box center [47, 278] width 46 height 29
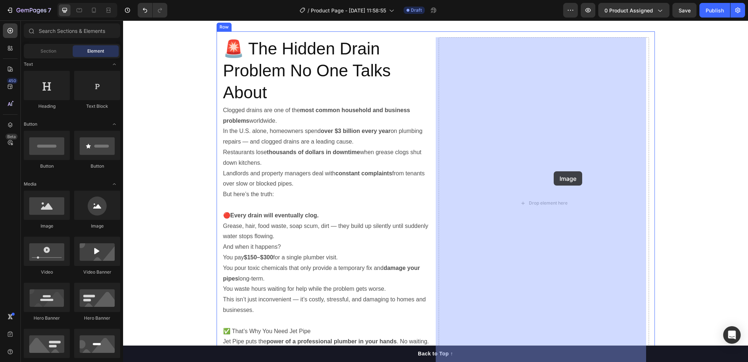
drag, startPoint x: 177, startPoint y: 238, endPoint x: 554, endPoint y: 171, distance: 382.9
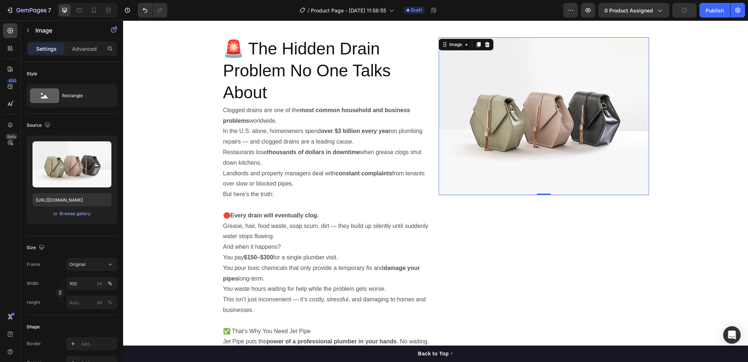
click at [535, 159] on img at bounding box center [544, 116] width 210 height 158
click at [79, 200] on input "[URL][DOMAIN_NAME]" at bounding box center [72, 199] width 79 height 13
click at [73, 213] on div "Browse gallery" at bounding box center [75, 213] width 31 height 7
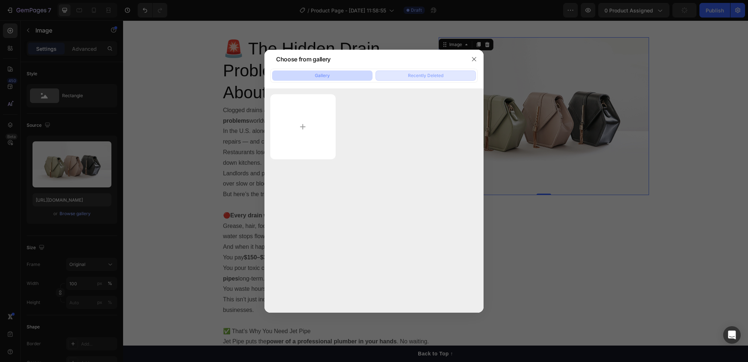
click at [415, 77] on div "Recently Deleted" at bounding box center [425, 75] width 35 height 7
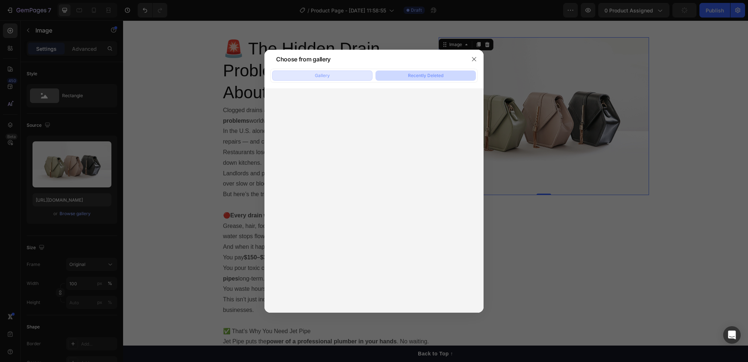
click at [329, 77] on div "Gallery" at bounding box center [322, 75] width 15 height 7
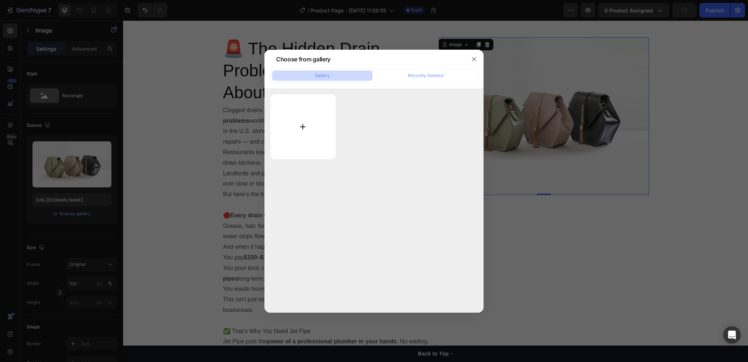
click at [308, 126] on input "file" at bounding box center [302, 126] width 65 height 65
type input "C:\fakepath\ChatGPT Image 11_42_56 26 thg 8, 2025.png"
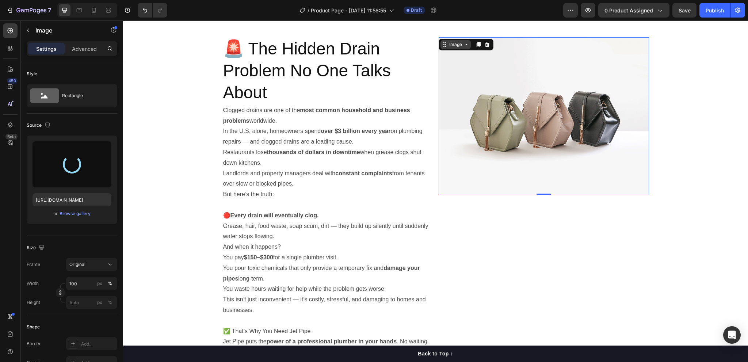
click at [455, 45] on div "Image" at bounding box center [456, 44] width 16 height 7
click at [586, 94] on img at bounding box center [544, 116] width 210 height 158
click at [68, 162] on div at bounding box center [72, 164] width 22 height 22
click at [68, 162] on div at bounding box center [72, 164] width 25 height 25
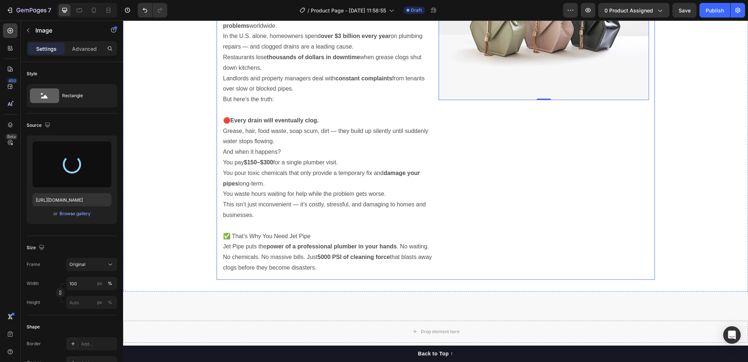
scroll to position [351, 0]
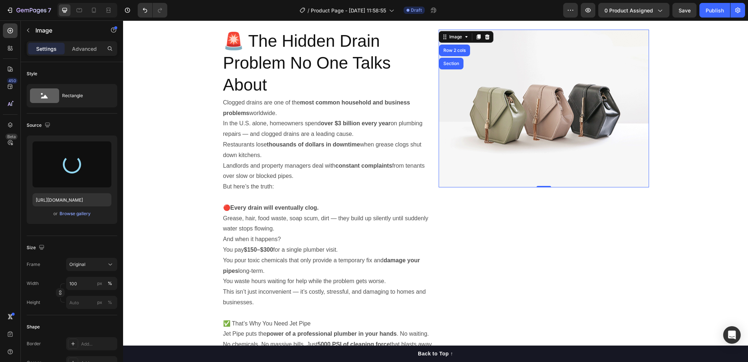
click at [484, 112] on img at bounding box center [544, 109] width 210 height 158
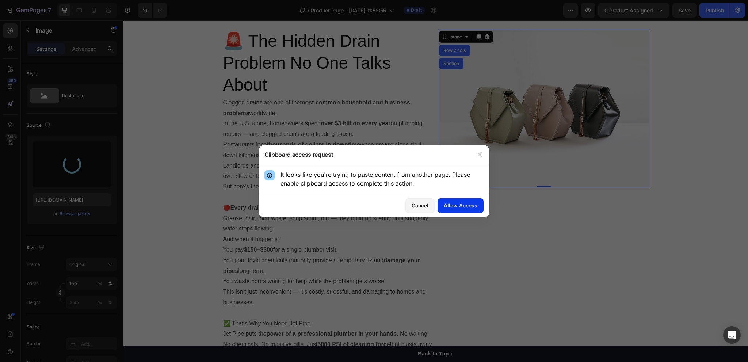
click at [465, 204] on div "Allow Access" at bounding box center [461, 206] width 34 height 8
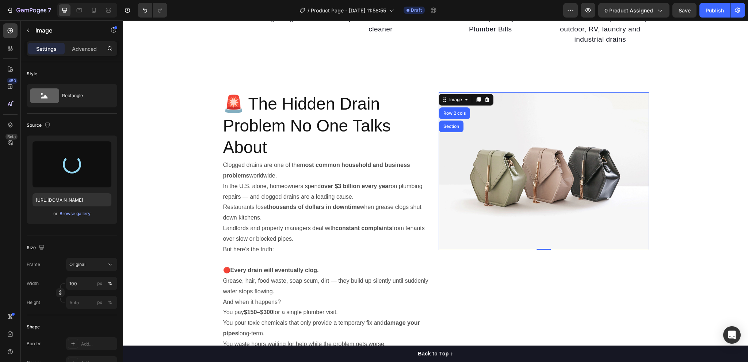
click at [500, 155] on img at bounding box center [544, 171] width 210 height 158
click at [81, 263] on span "Original" at bounding box center [77, 264] width 16 height 7
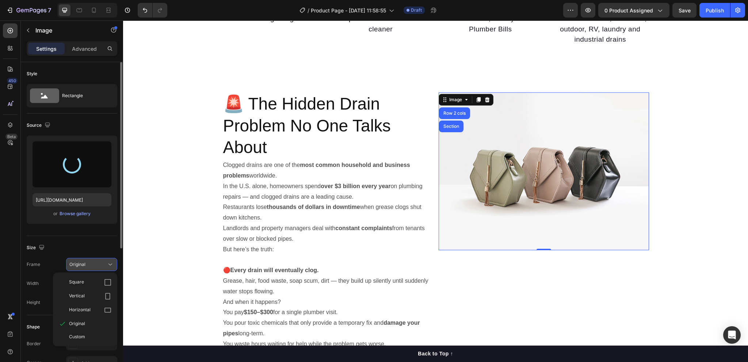
click at [81, 263] on span "Original" at bounding box center [77, 264] width 16 height 7
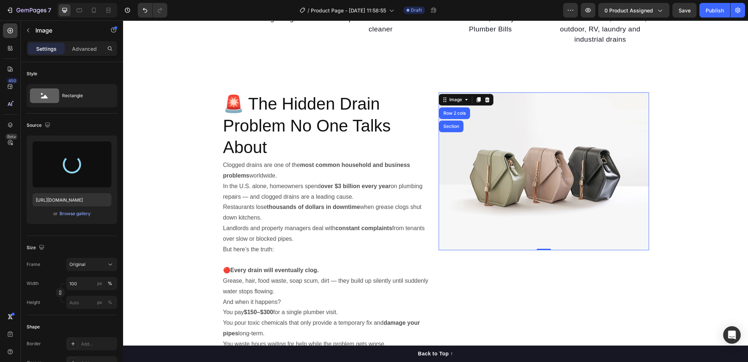
click at [510, 212] on img at bounding box center [544, 171] width 210 height 158
click at [92, 201] on input "[URL][DOMAIN_NAME]" at bounding box center [72, 199] width 79 height 13
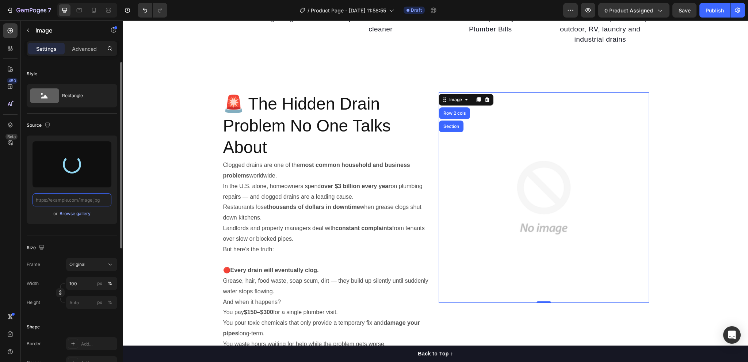
click at [90, 199] on input "text" at bounding box center [72, 199] width 79 height 13
paste input "https://chatgpt.com/c/68ad3042-e320-8330-bf41-c21e2c3dc0d5"
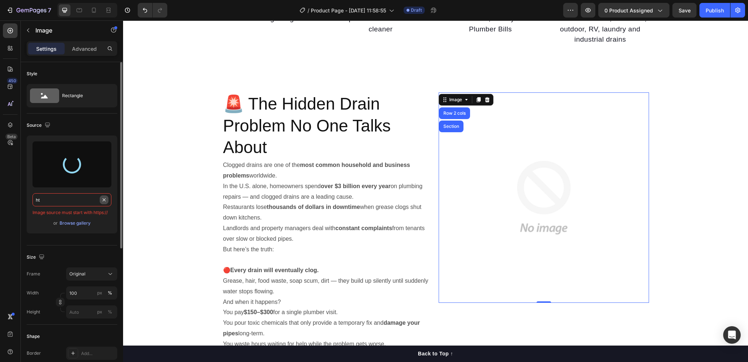
type input "h"
click at [69, 222] on div "Browse gallery" at bounding box center [75, 223] width 31 height 7
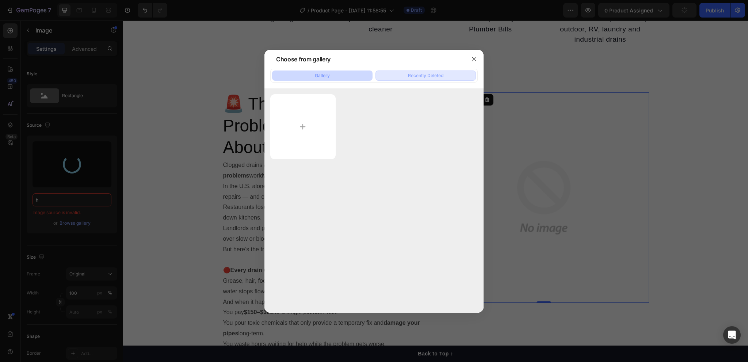
click at [418, 72] on div "Recently Deleted" at bounding box center [425, 75] width 35 height 7
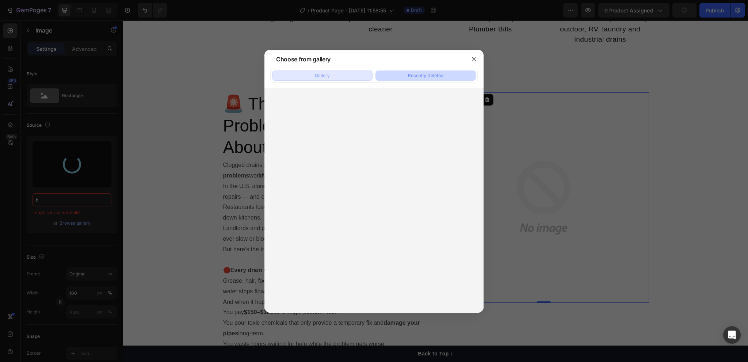
click at [349, 71] on button "Gallery" at bounding box center [322, 76] width 100 height 10
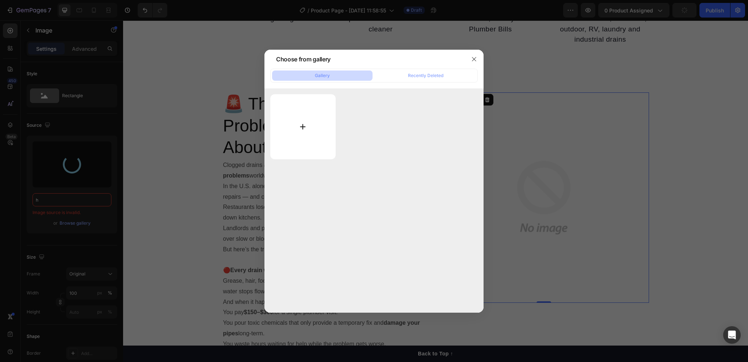
click at [305, 118] on input "file" at bounding box center [302, 126] width 65 height 65
type input "C:\fakepath\ChatGPT Image 12_10_26 26 thg 8, 2025.png"
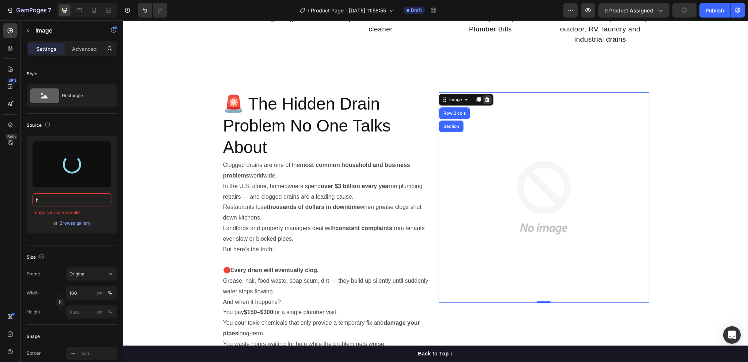
click at [485, 99] on icon at bounding box center [487, 99] width 5 height 5
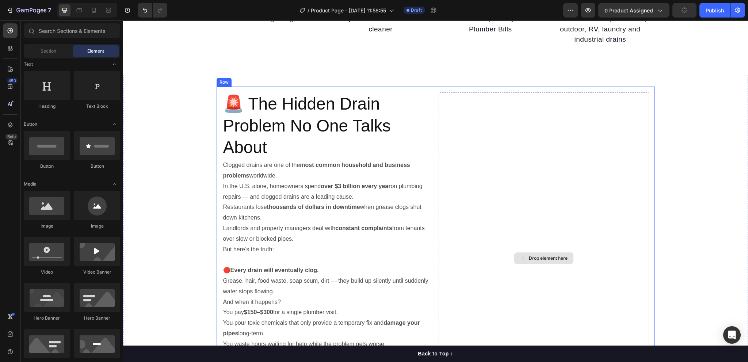
click at [542, 252] on div "Drop element here" at bounding box center [543, 258] width 59 height 12
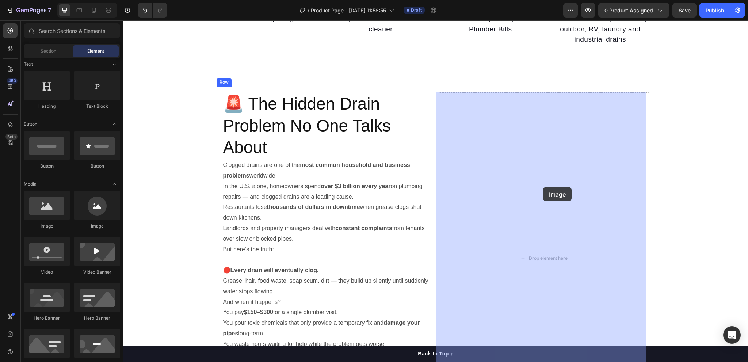
drag, startPoint x: 225, startPoint y: 229, endPoint x: 543, endPoint y: 187, distance: 320.7
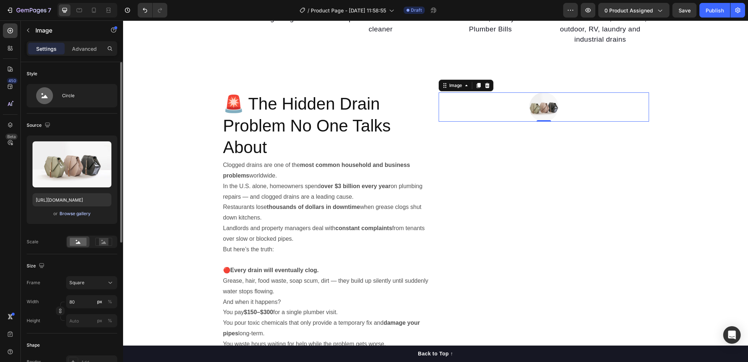
click at [69, 212] on div "Browse gallery" at bounding box center [75, 213] width 31 height 7
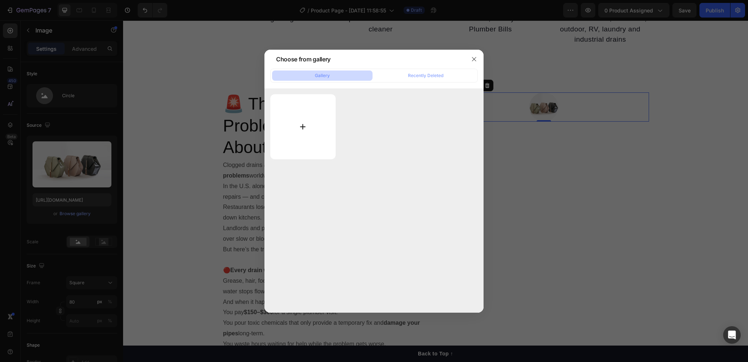
click at [300, 122] on input "file" at bounding box center [302, 126] width 65 height 65
type input "C:\fakepath\ChatGPT Image 11_45_53 26 thg 8, 2025.png"
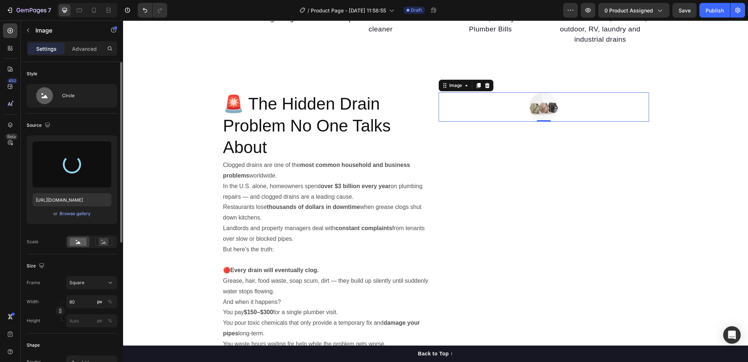
click at [70, 169] on div at bounding box center [72, 164] width 24 height 24
click at [70, 169] on div at bounding box center [71, 164] width 23 height 23
click at [8, 53] on div at bounding box center [10, 48] width 15 height 15
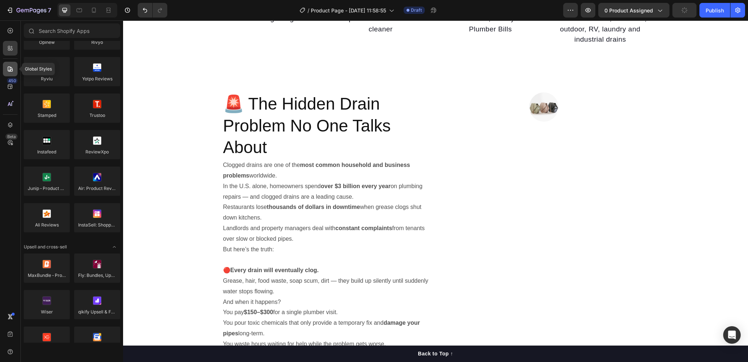
click at [10, 69] on icon at bounding box center [10, 69] width 5 height 5
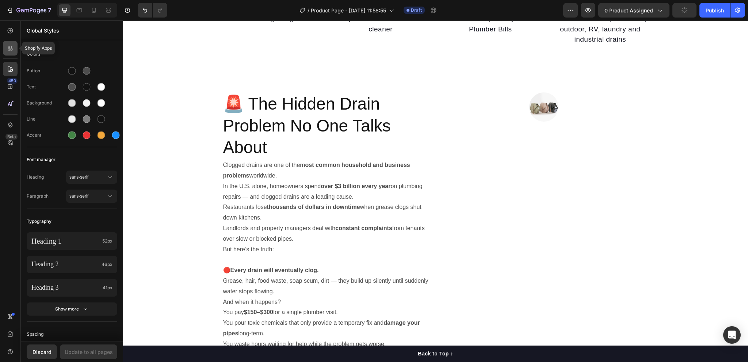
click at [11, 43] on div at bounding box center [10, 48] width 15 height 15
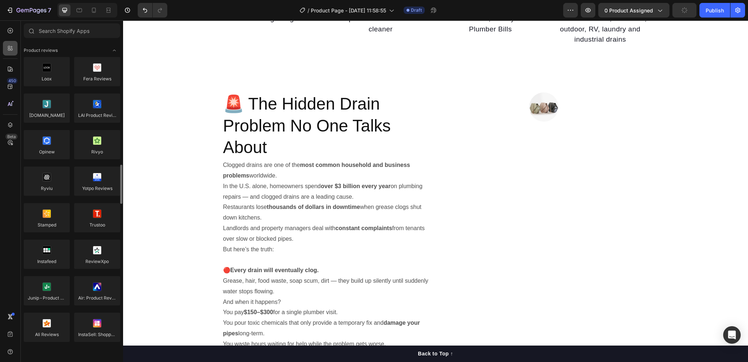
scroll to position [110, 0]
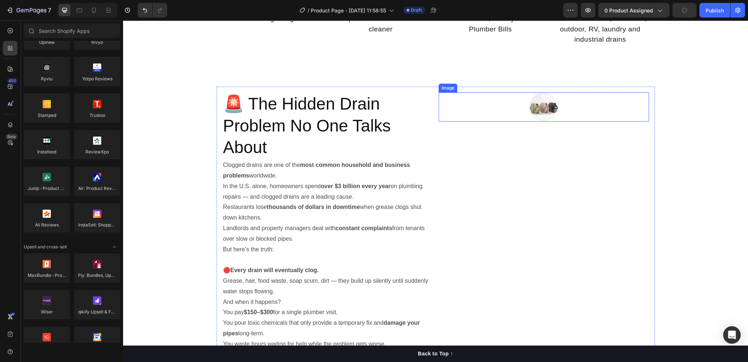
click at [536, 112] on img at bounding box center [543, 106] width 29 height 29
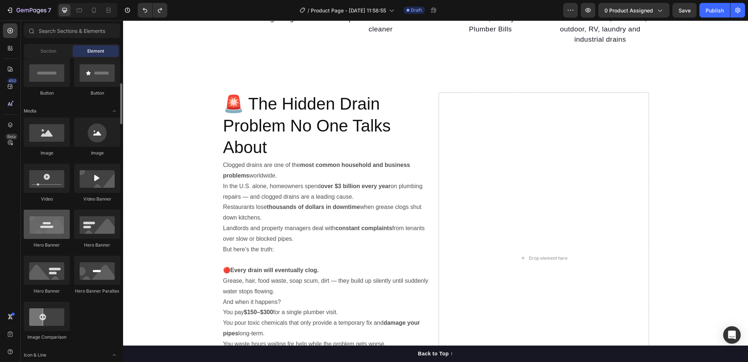
scroll to position [146, 0]
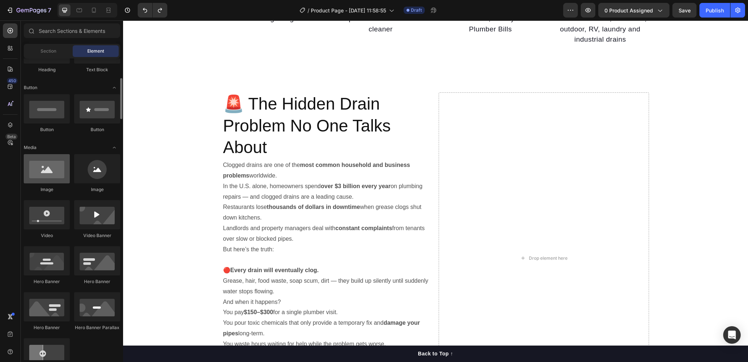
click at [56, 178] on div at bounding box center [47, 168] width 46 height 29
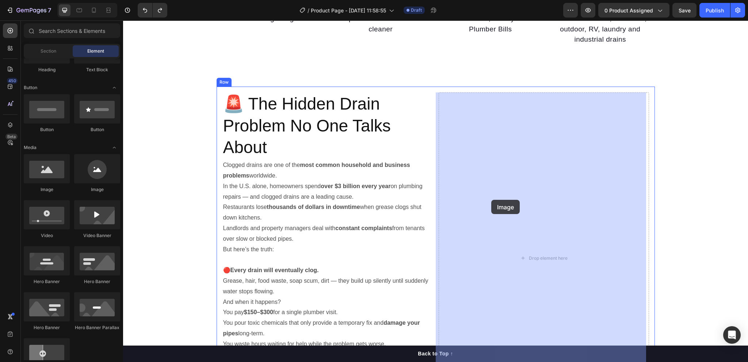
drag, startPoint x: 179, startPoint y: 199, endPoint x: 491, endPoint y: 200, distance: 312.8
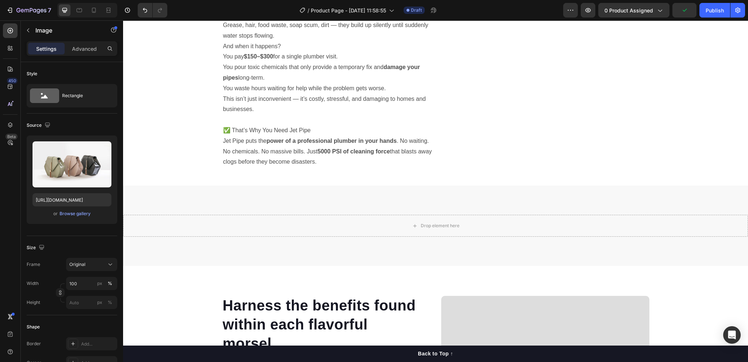
scroll to position [716, 0]
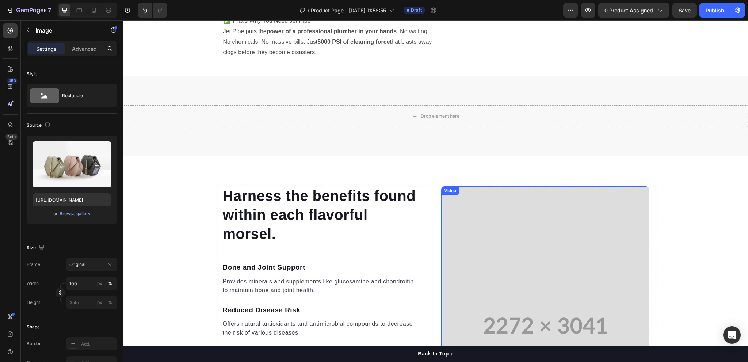
click at [481, 247] on video at bounding box center [545, 325] width 208 height 279
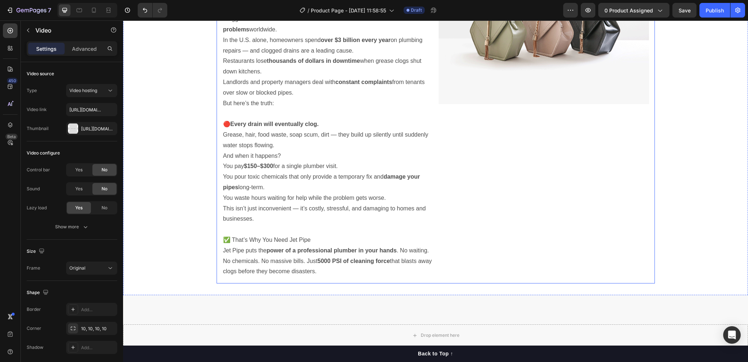
scroll to position [351, 0]
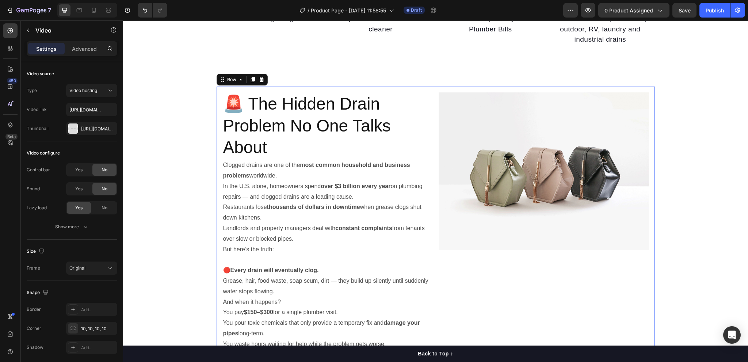
click at [494, 282] on div "Image" at bounding box center [544, 257] width 210 height 331
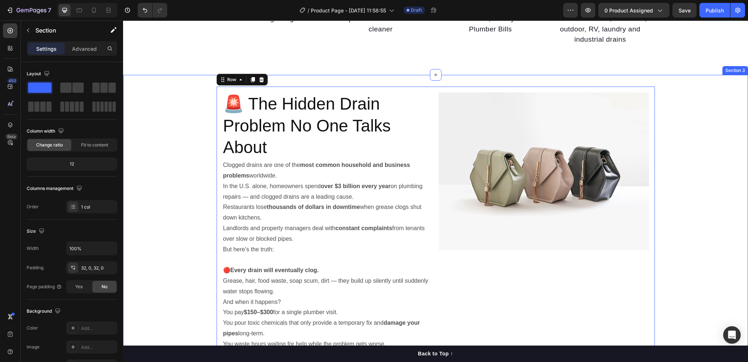
click at [721, 216] on div "🚨 The Hidden Drain Problem No One Talks About Heading Clogged drains are one of…" at bounding box center [435, 258] width 625 height 343
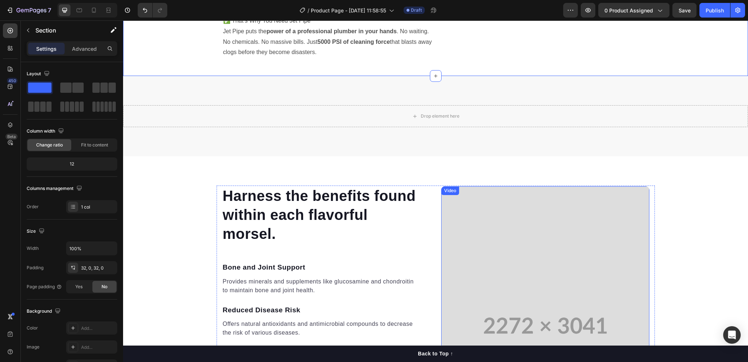
scroll to position [862, 0]
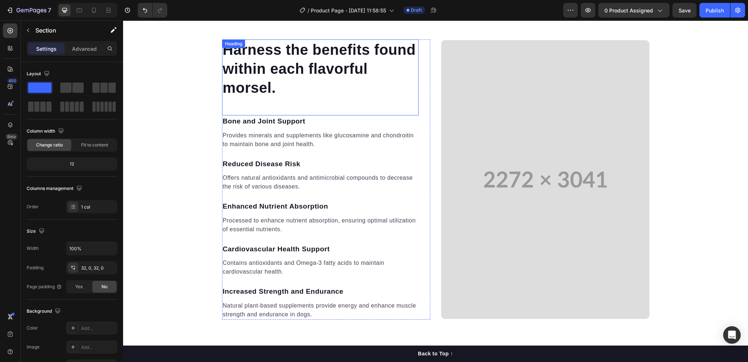
click at [269, 76] on p "Harness the benefits found within each flavorful morsel." at bounding box center [320, 68] width 195 height 57
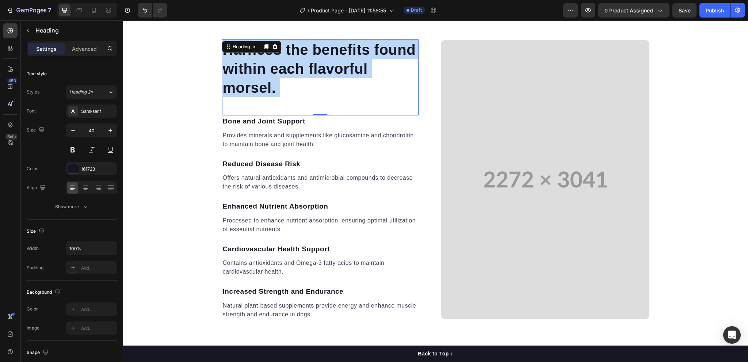
click at [278, 90] on p "Harness the benefits found within each flavorful morsel." at bounding box center [320, 68] width 195 height 57
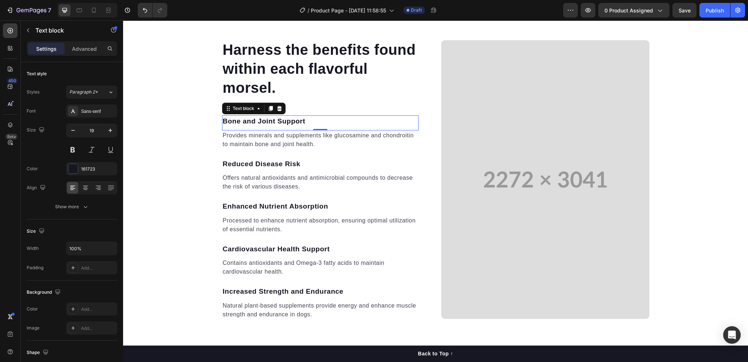
click at [296, 129] on div "Bone and Joint Support Text block 0" at bounding box center [320, 122] width 197 height 15
click at [307, 123] on p "Bone and Joint Support" at bounding box center [320, 121] width 195 height 11
drag, startPoint x: 309, startPoint y: 121, endPoint x: 220, endPoint y: 123, distance: 88.8
click at [223, 123] on p "Bone and Joint Support" at bounding box center [320, 121] width 195 height 11
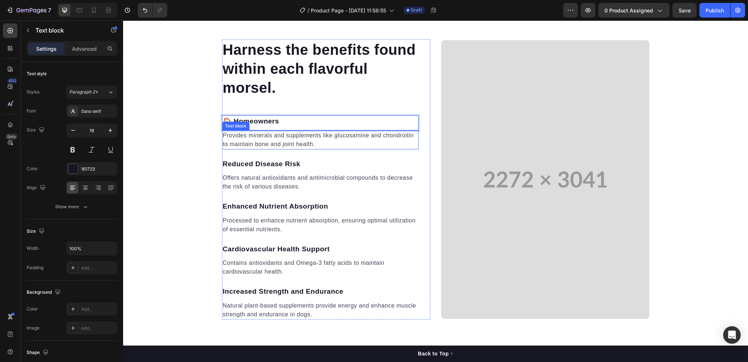
click at [289, 136] on p "Provides minerals and supplements like glucosamine and chondroitin to maintain …" at bounding box center [320, 140] width 195 height 18
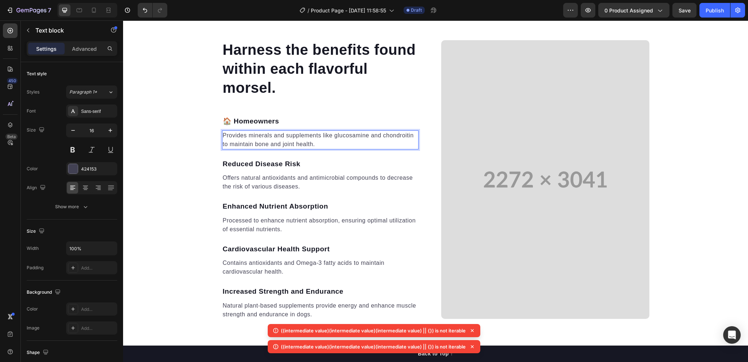
click at [285, 134] on p "Provides minerals and supplements like glucosamine and chondroitin to maintain …" at bounding box center [320, 140] width 195 height 18
click at [308, 138] on p "Provides minerals and supplements like glucosamine and chondroitin to maintain …" at bounding box center [320, 140] width 195 height 18
click at [295, 138] on p "Save $150–$300 per plumber visit, Eco-friendly – no harsh chemicals needed" at bounding box center [320, 140] width 195 height 18
click at [285, 144] on p "Save $150–$300 per plumber visit, Eco-friendly – no harsh chemicals needed" at bounding box center [320, 140] width 195 height 18
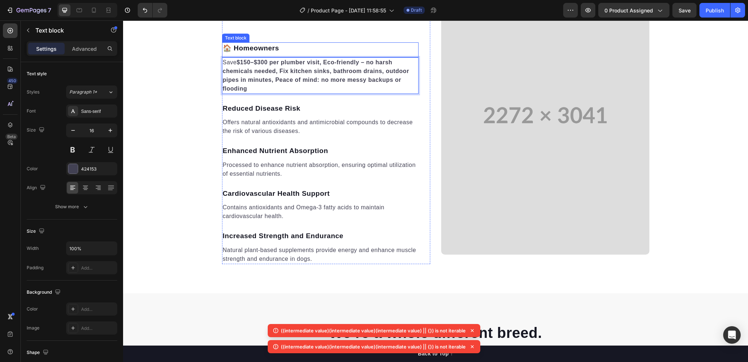
scroll to position [899, 0]
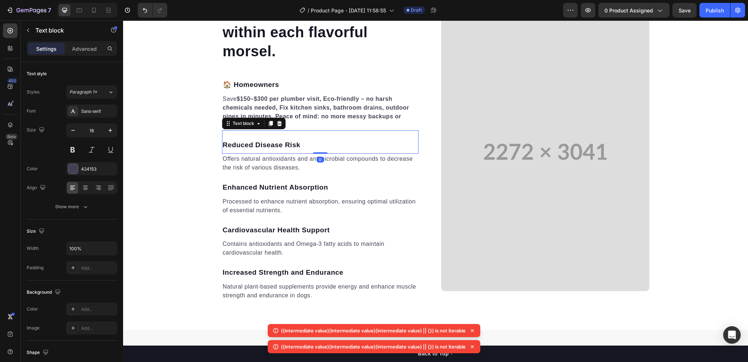
click at [265, 145] on p "Reduced Disease Risk" at bounding box center [320, 145] width 195 height 11
click at [292, 144] on p "Reduced Disease Risk" at bounding box center [320, 145] width 195 height 11
click at [298, 143] on p "Reduced Disease Risk" at bounding box center [320, 145] width 195 height 11
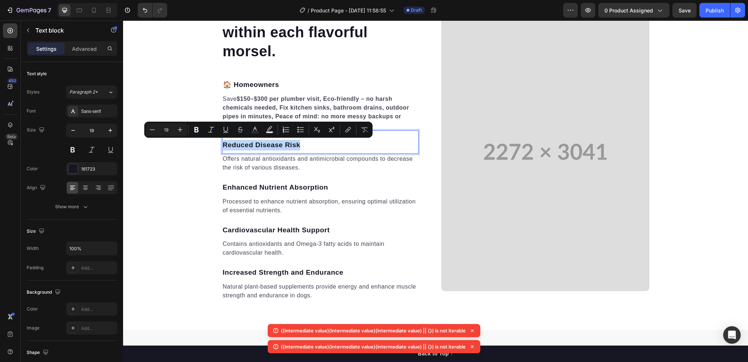
drag, startPoint x: 298, startPoint y: 143, endPoint x: 227, endPoint y: 143, distance: 70.9
click at [227, 143] on p "Reduced Disease Risk" at bounding box center [320, 145] width 195 height 11
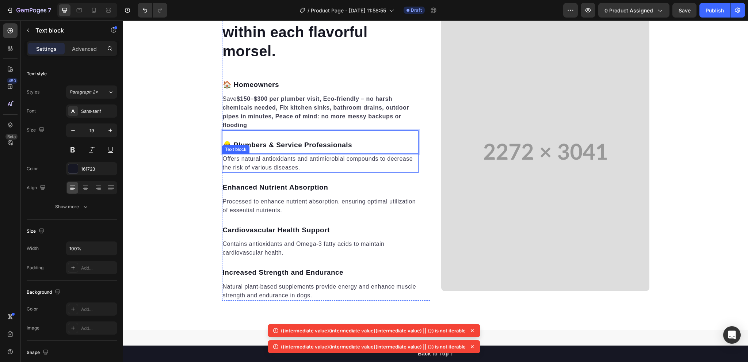
click at [268, 164] on p "Offers natural antioxidants and antimicrobial compounds to decrease the risk of…" at bounding box center [320, 164] width 195 height 18
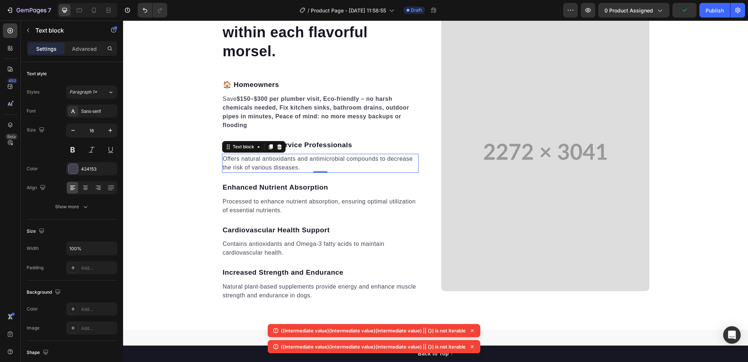
click at [326, 166] on p "Offers natural antioxidants and antimicrobial compounds to decrease the risk of…" at bounding box center [320, 164] width 195 height 18
click at [284, 166] on p "Offers natural antioxidants and antimicrobial compounds to decrease the risk of…" at bounding box center [320, 164] width 195 height 18
click at [383, 157] on p "Handles up to 5000 PSI — built for daily, heavy-duty use, Compact and easy to c…" at bounding box center [320, 164] width 195 height 18
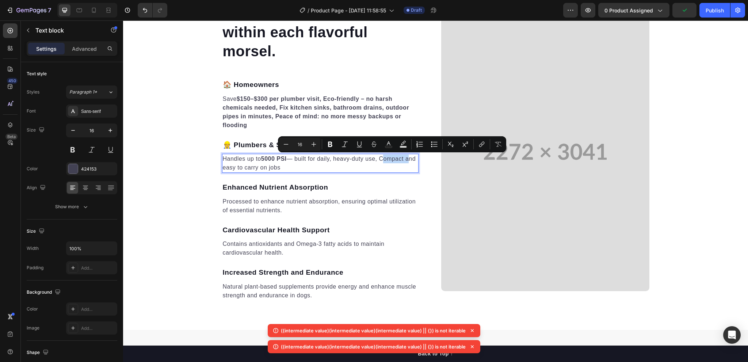
click at [383, 157] on p "Handles up to 5000 PSI — built for daily, heavy-duty use, Compact and easy to c…" at bounding box center [320, 164] width 195 height 18
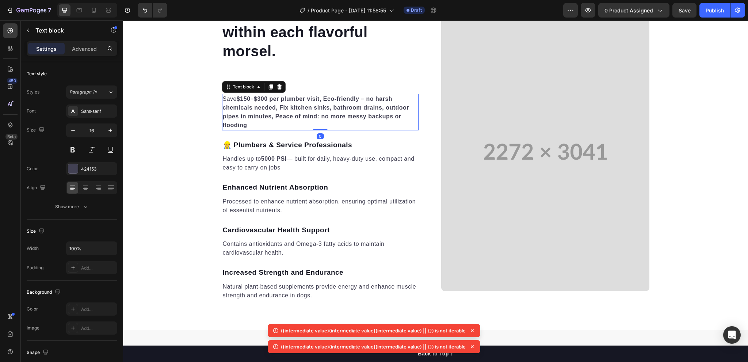
click at [325, 96] on strong "$150–$300 per plumber visit, Eco-friendly – no harsh chemicals needed, Fix kitc…" at bounding box center [316, 112] width 187 height 33
click at [326, 98] on strong "$150–$300 per plumber visit, Eco-friendly – no harsh chemicals needed, Fix kitc…" at bounding box center [316, 112] width 187 height 33
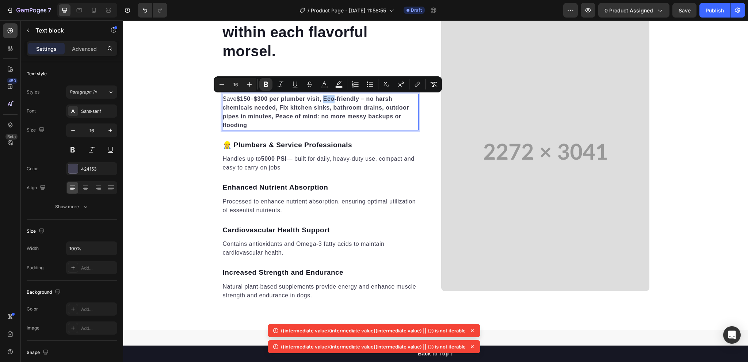
click at [326, 97] on strong "$150–$300 per plumber visit, Eco-friendly – no harsh chemicals needed, Fix kitc…" at bounding box center [316, 112] width 187 height 33
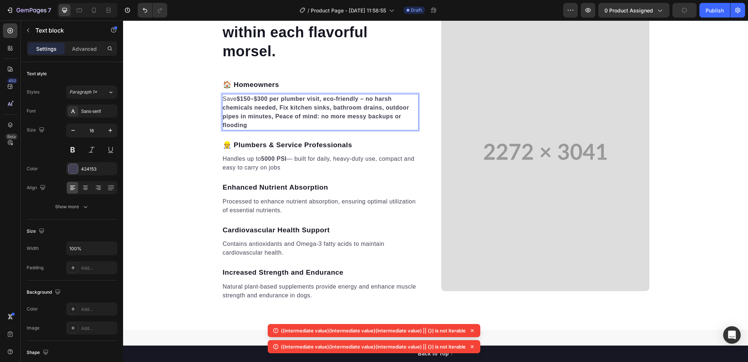
click at [280, 106] on strong "$150–$300 per plumber visit, eco-friendly – no harsh chemicals needed, Fix kitc…" at bounding box center [316, 112] width 187 height 33
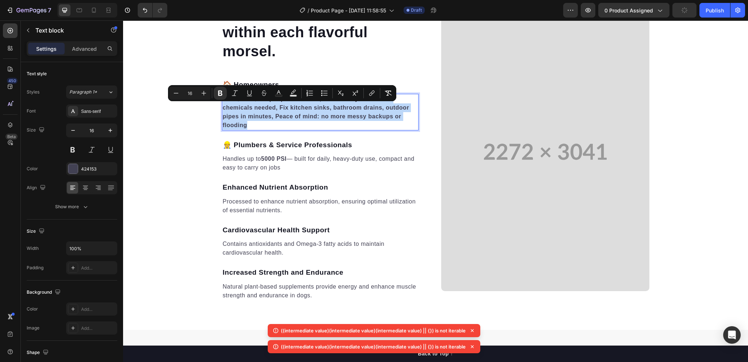
click at [280, 106] on strong "$150–$300 per plumber visit, eco-friendly – no harsh chemicals needed, Fix kitc…" at bounding box center [316, 112] width 187 height 33
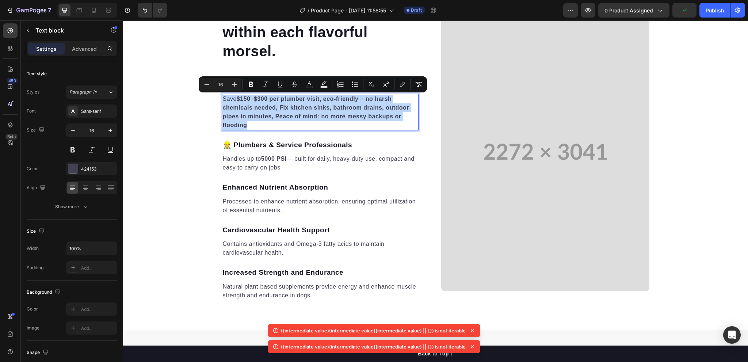
click at [280, 106] on strong "$150–$300 per plumber visit, eco-friendly – no harsh chemicals needed, Fix kitc…" at bounding box center [316, 112] width 187 height 33
click at [281, 105] on strong "$150–$300 per plumber visit, eco-friendly – no harsh chemicals needed, Fix kitc…" at bounding box center [316, 112] width 187 height 33
click at [258, 110] on strong "$150–$300 per plumber visit, eco-friendly – no harsh chemicals needed, Fix kitc…" at bounding box center [316, 112] width 187 height 33
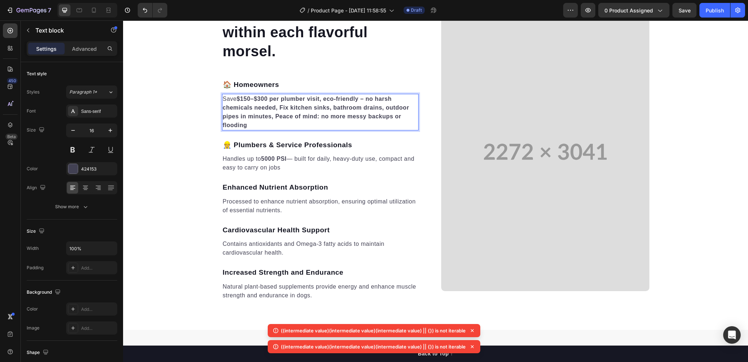
click at [280, 105] on strong "$150–$300 per plumber visit, eco-friendly – no harsh chemicals needed, Fix kitc…" at bounding box center [316, 112] width 187 height 33
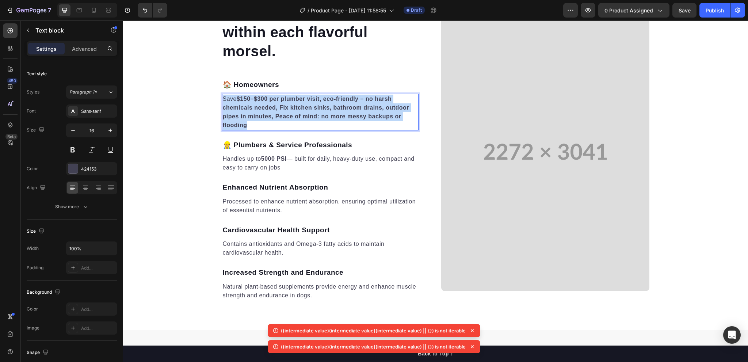
click at [280, 105] on strong "$150–$300 per plumber visit, eco-friendly – no harsh chemicals needed, Fix kitc…" at bounding box center [316, 112] width 187 height 33
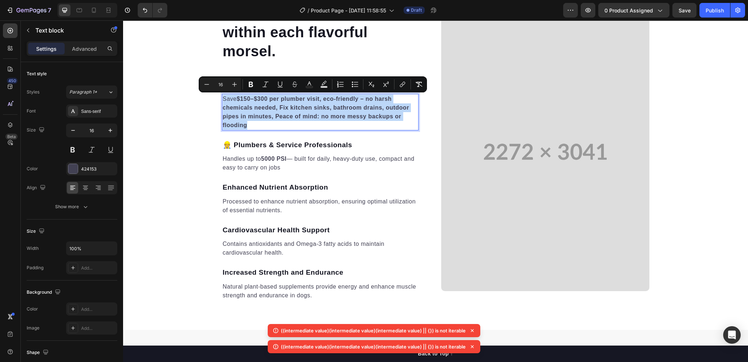
click at [286, 107] on strong "$150–$300 per plumber visit, eco-friendly – no harsh chemicals needed, Fix kitc…" at bounding box center [316, 112] width 187 height 33
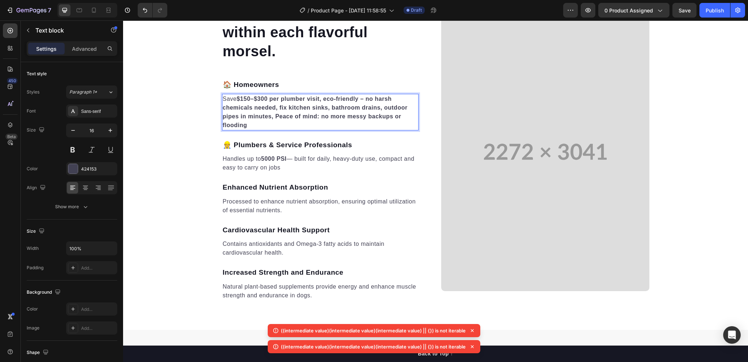
click at [275, 115] on strong "$150–$300 per plumber visit, eco-friendly – no harsh chemicals needed, fix kitc…" at bounding box center [315, 112] width 185 height 33
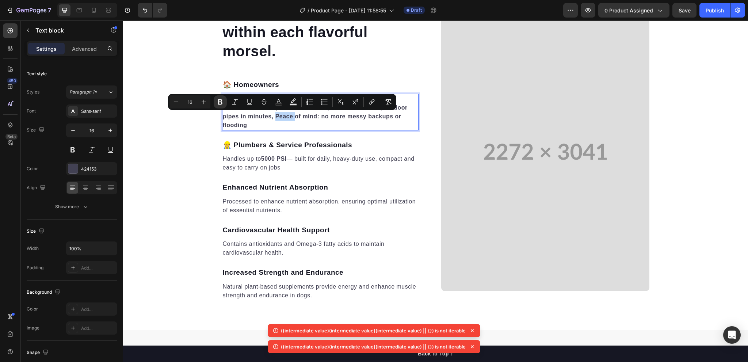
click at [275, 115] on strong "$150–$300 per plumber visit, eco-friendly – no harsh chemicals needed, fix kitc…" at bounding box center [315, 112] width 185 height 33
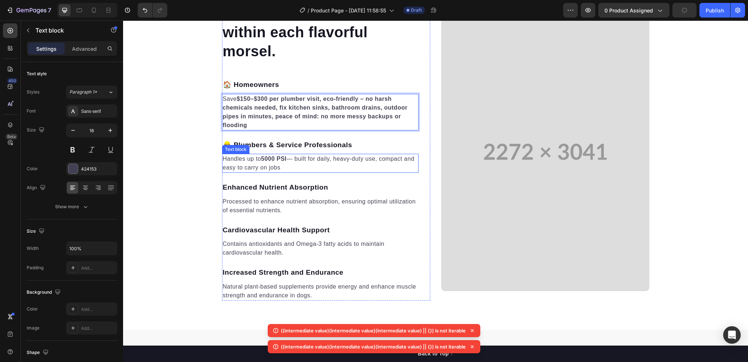
click at [303, 168] on p "Handles up to 5000 PSI — built for daily, heavy-duty use, compact and easy to c…" at bounding box center [320, 164] width 195 height 18
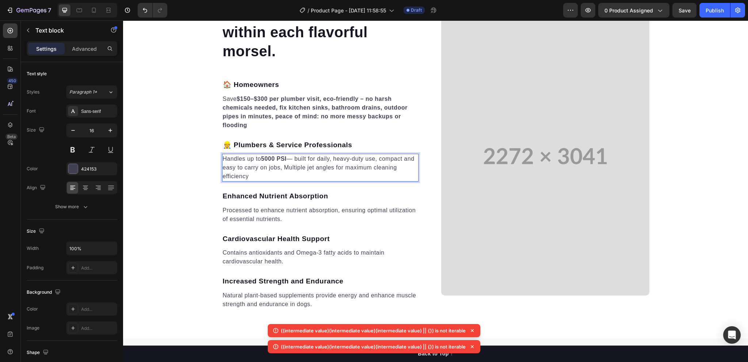
click at [296, 168] on p "Handles up to 5000 PSI — built for daily, heavy-duty use, compact and easy to c…" at bounding box center [320, 168] width 195 height 26
click at [288, 176] on p "Handles up to 5000 PSI — built for daily, heavy-duty use, compact and easy to c…" at bounding box center [320, 168] width 195 height 26
click at [255, 176] on p "Handles up to 5000 PSI — built for daily, heavy-duty use, compact and easy to c…" at bounding box center [320, 168] width 195 height 26
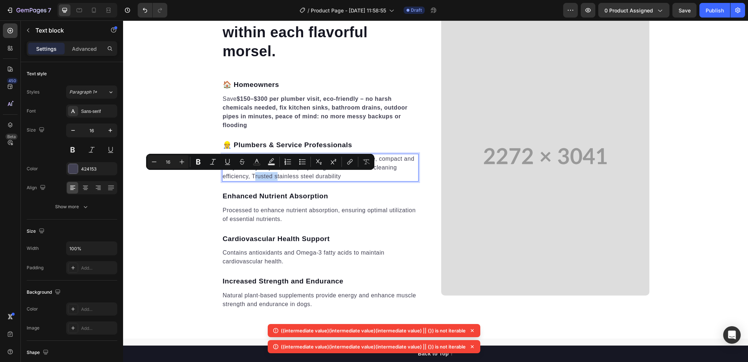
click at [252, 175] on p "Handles up to 5000 PSI — built for daily, heavy-duty use, compact and easy to c…" at bounding box center [320, 168] width 195 height 26
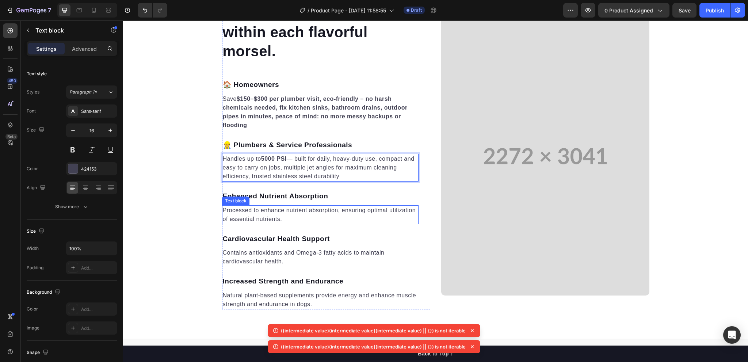
click at [259, 206] on p "Processed to enhance nutrient absorption, ensuring optimal utilization of essen…" at bounding box center [320, 215] width 195 height 18
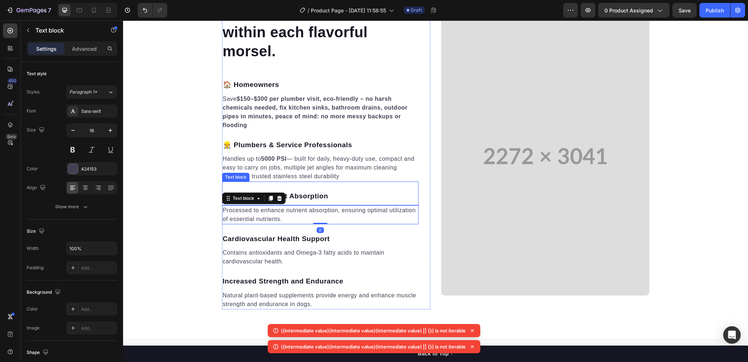
click at [295, 197] on p "Enhanced Nutrient Absorption" at bounding box center [320, 196] width 195 height 11
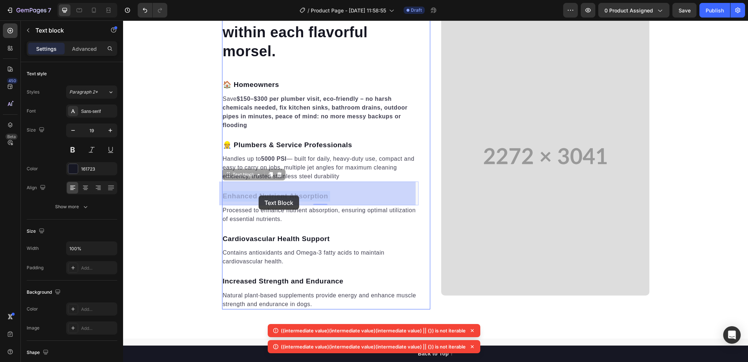
drag, startPoint x: 333, startPoint y: 195, endPoint x: 255, endPoint y: 195, distance: 78.2
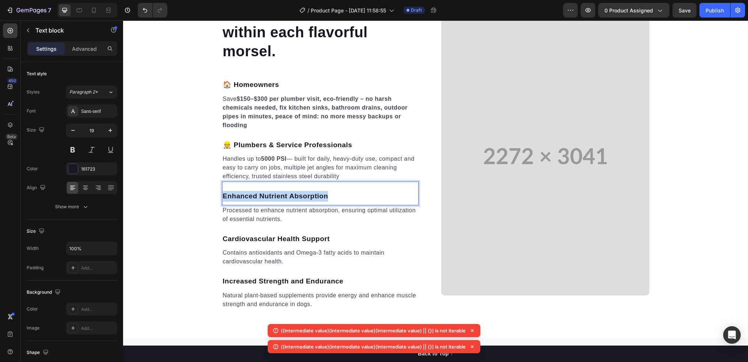
drag, startPoint x: 328, startPoint y: 197, endPoint x: 219, endPoint y: 199, distance: 108.5
click at [222, 199] on div "Enhanced Nutrient Absorption" at bounding box center [320, 196] width 197 height 12
click at [272, 211] on p "Processed to enhance nutrient absorption, ensuring optimal utilization of essen…" at bounding box center [320, 215] width 195 height 18
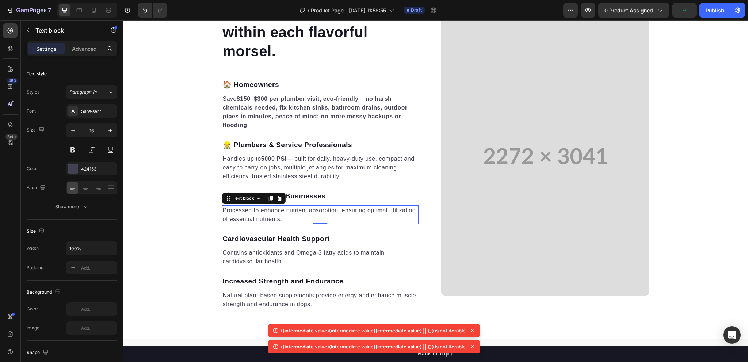
click at [295, 219] on p "Processed to enhance nutrient absorption, ensuring optimal utilization of essen…" at bounding box center [320, 215] width 195 height 18
click at [281, 222] on p "Processed to enhance nutrient absorption, ensuring optimal utilization of essen…" at bounding box center [320, 215] width 195 height 18
click at [279, 219] on p "Processed to enhance nutrient absorption, ensuring optimal utilization of essen…" at bounding box center [320, 215] width 195 height 18
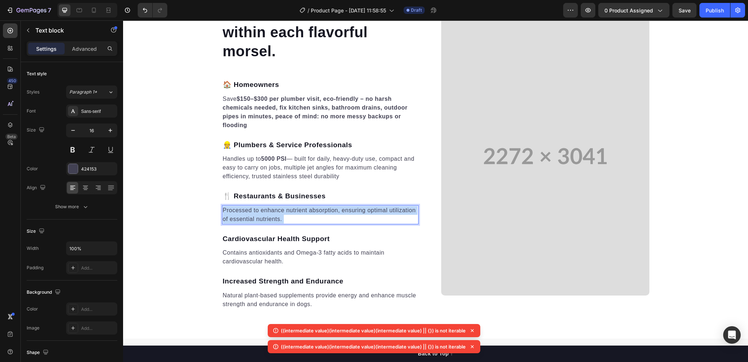
drag, startPoint x: 279, startPoint y: 219, endPoint x: 204, endPoint y: 209, distance: 75.9
click at [204, 209] on div "Harness the benefits found within each flavorful morsel. Heading 🏠 Homeowners T…" at bounding box center [435, 156] width 625 height 307
click at [227, 210] on p "Processed to enhance nutrient absorption, ensuring optimal utilization of essen…" at bounding box center [320, 215] width 195 height 18
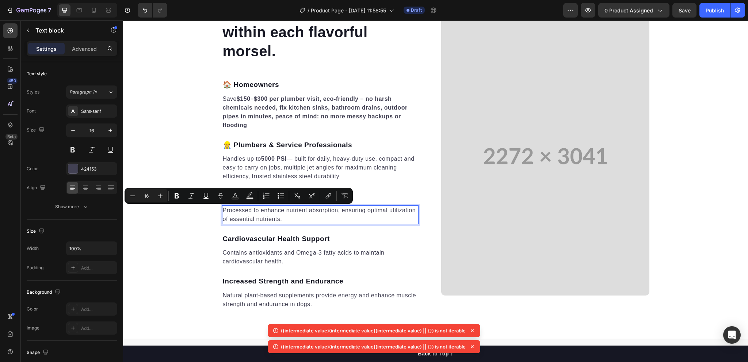
click at [278, 217] on p "Processed to enhance nutrient absorption, ensuring optimal utilization of essen…" at bounding box center [320, 215] width 195 height 18
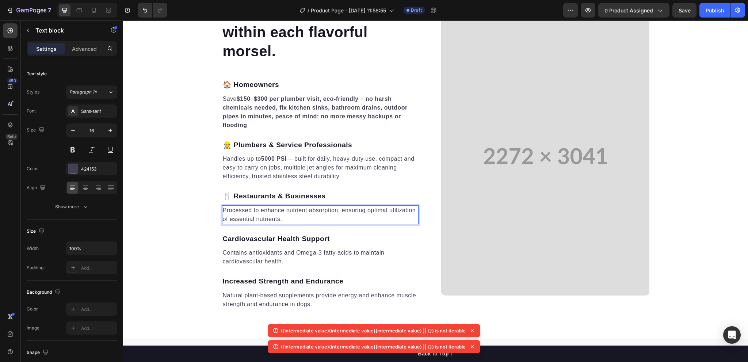
click at [223, 208] on p "Processed to enhance nutrient absorption, ensuring optimal utilization of essen…" at bounding box center [320, 215] width 195 height 18
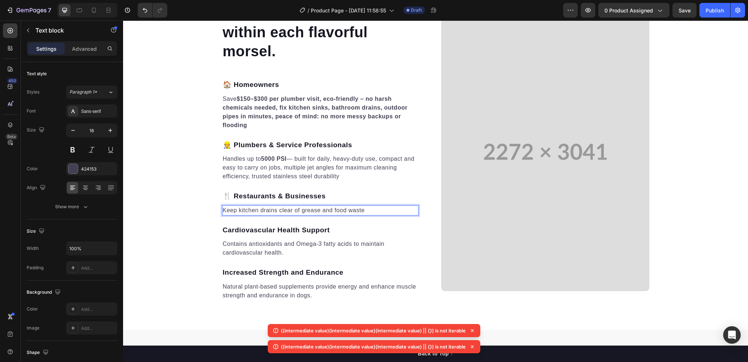
click at [364, 210] on p "Keep kitchen drains clear of grease and food waste" at bounding box center [320, 210] width 195 height 9
click at [364, 209] on p "Keep kitchen drains clear of grease and food waste," at bounding box center [320, 210] width 195 height 9
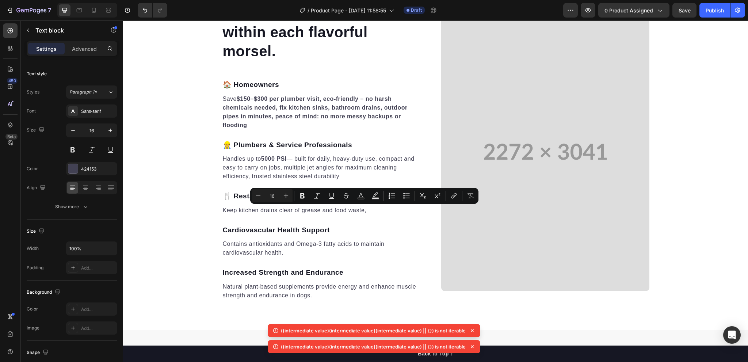
click at [366, 210] on p "Keep kitchen drains clear of grease and food waste," at bounding box center [320, 210] width 195 height 9
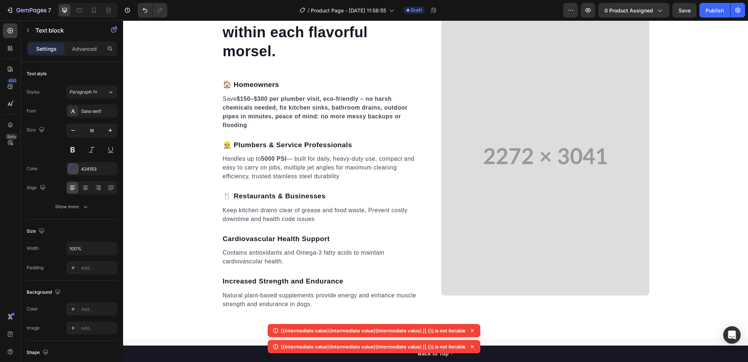
click at [367, 210] on p "Keep kitchen drains clear of grease and food waste, Prevent costly downtime and…" at bounding box center [320, 215] width 195 height 18
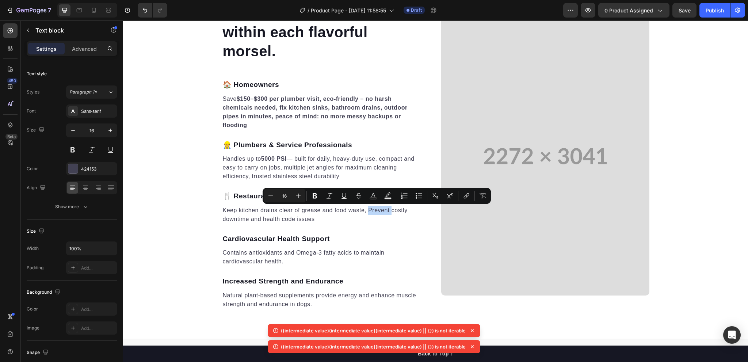
click at [367, 210] on p "Keep kitchen drains clear of grease and food waste, Prevent costly downtime and…" at bounding box center [320, 215] width 195 height 18
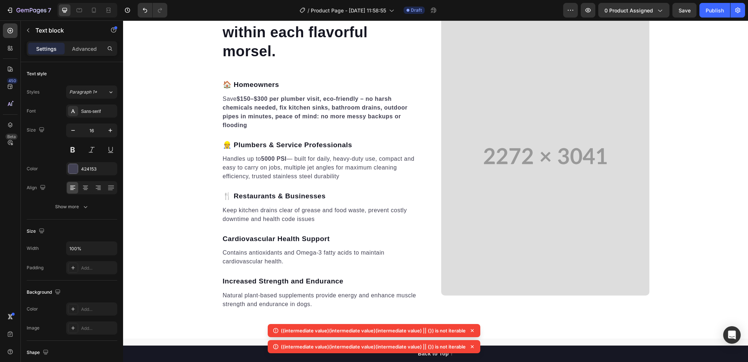
click at [320, 219] on p "Keep kitchen drains clear of grease and food waste, prevent costly downtime and…" at bounding box center [320, 215] width 195 height 18
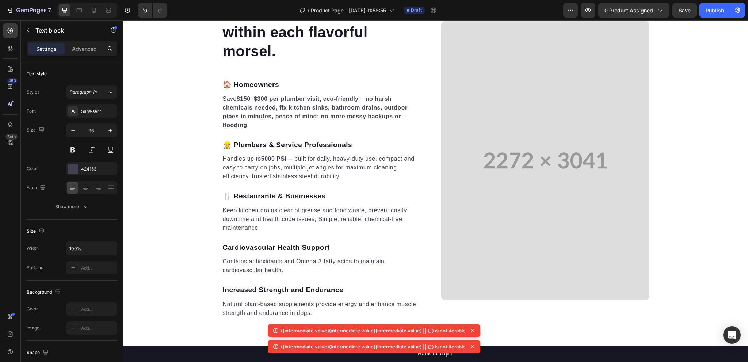
click at [318, 220] on p "Keep kitchen drains clear of grease and food waste, prevent costly downtime and…" at bounding box center [320, 219] width 195 height 26
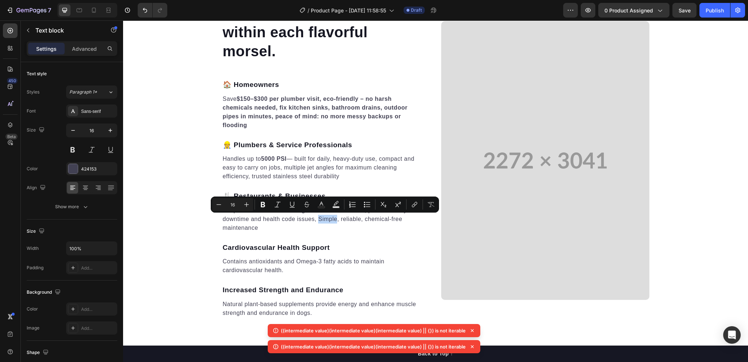
click at [319, 220] on p "Keep kitchen drains clear of grease and food waste, prevent costly downtime and…" at bounding box center [320, 219] width 195 height 26
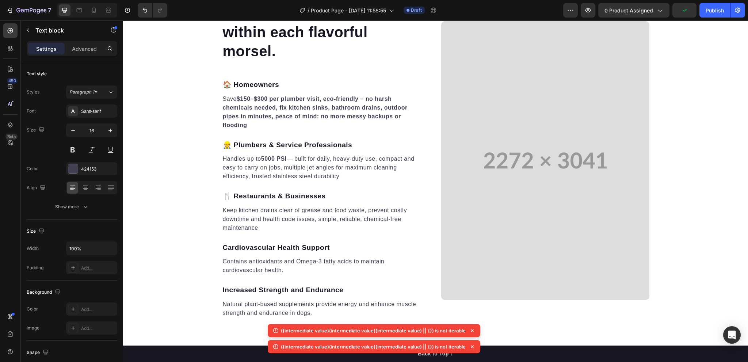
click at [259, 227] on p "Keep kitchen drains clear of grease and food waste, prevent costly downtime and…" at bounding box center [320, 219] width 195 height 26
click at [278, 246] on p "Cardiovascular Health Support" at bounding box center [320, 248] width 195 height 11
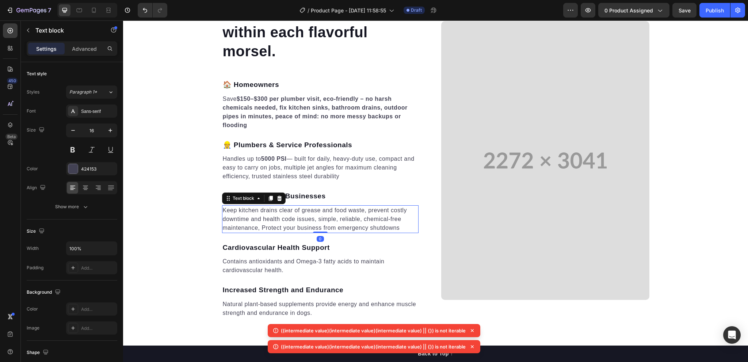
click at [343, 224] on p "Keep kitchen drains clear of grease and food waste, prevent costly downtime and…" at bounding box center [320, 219] width 195 height 26
click at [360, 223] on p "Keep kitchen drains clear of grease and food waste, prevent costly downtime and…" at bounding box center [320, 219] width 195 height 26
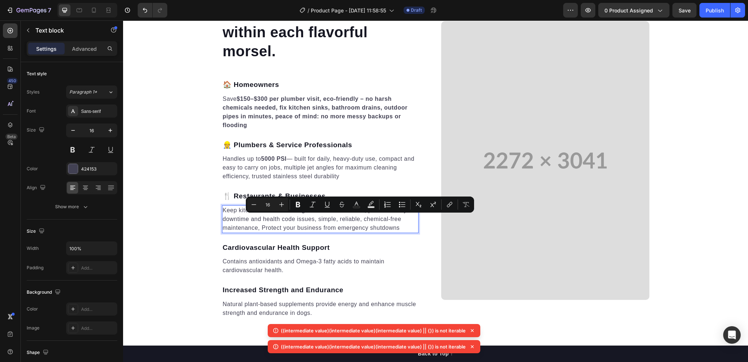
click at [263, 228] on p "Keep kitchen drains clear of grease and food waste, prevent costly downtime and…" at bounding box center [320, 219] width 195 height 26
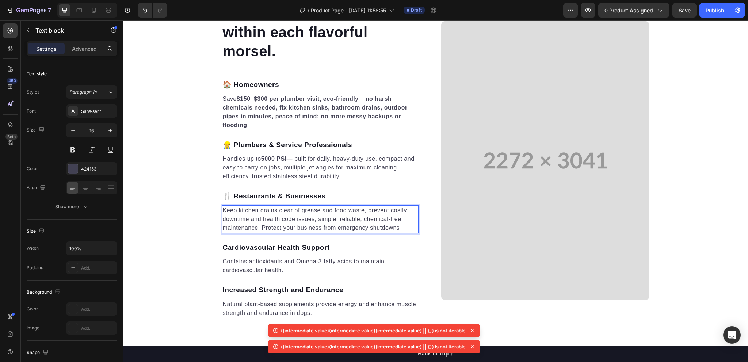
click at [261, 228] on p "Keep kitchen drains clear of grease and food waste, prevent costly downtime and…" at bounding box center [320, 219] width 195 height 26
click at [681, 13] on span "Save" at bounding box center [685, 10] width 12 height 6
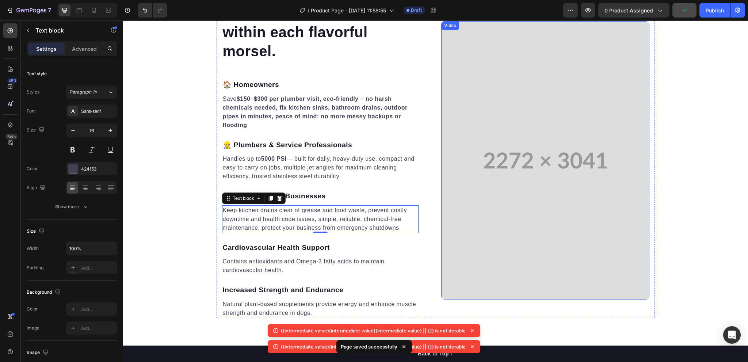
scroll to position [1009, 0]
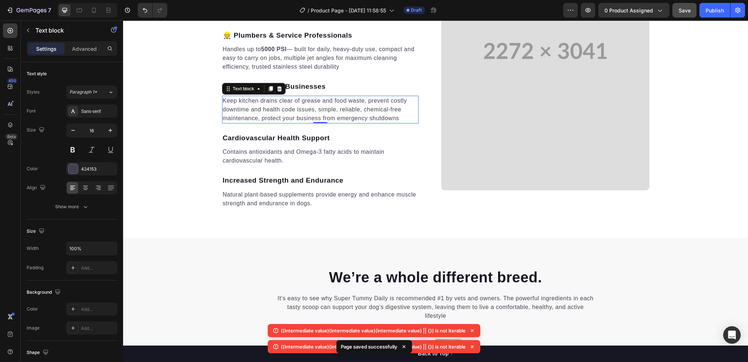
click at [472, 330] on icon at bounding box center [472, 330] width 3 height 3
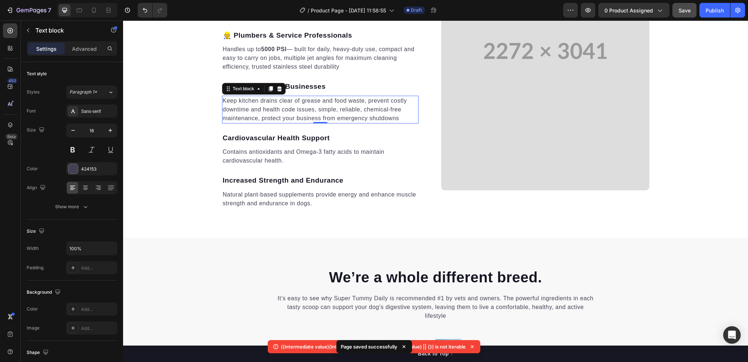
click at [473, 347] on icon at bounding box center [472, 346] width 7 height 7
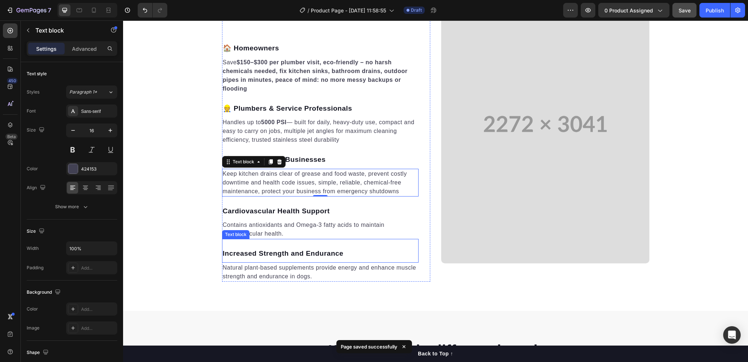
scroll to position [899, 0]
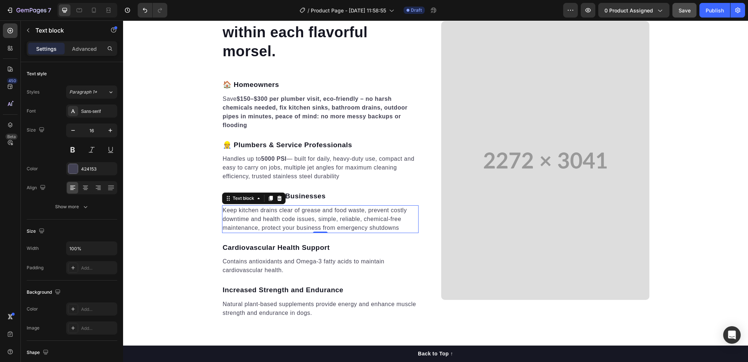
click at [345, 228] on p "Keep kitchen drains clear of grease and food waste, prevent costly downtime and…" at bounding box center [320, 219] width 195 height 26
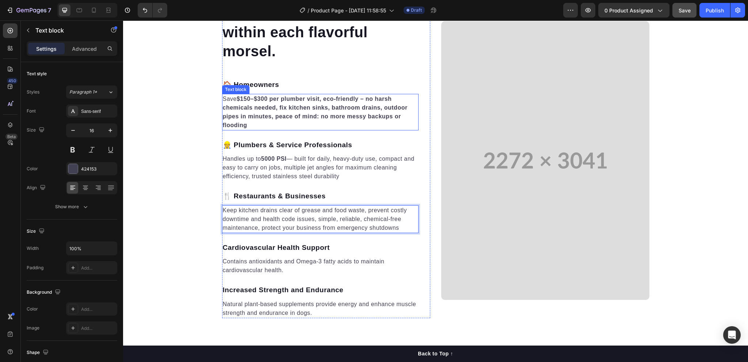
click at [328, 103] on p "Save $150–$300 per plumber visit, eco-friendly – no harsh chemicals needed, fix…" at bounding box center [320, 112] width 195 height 35
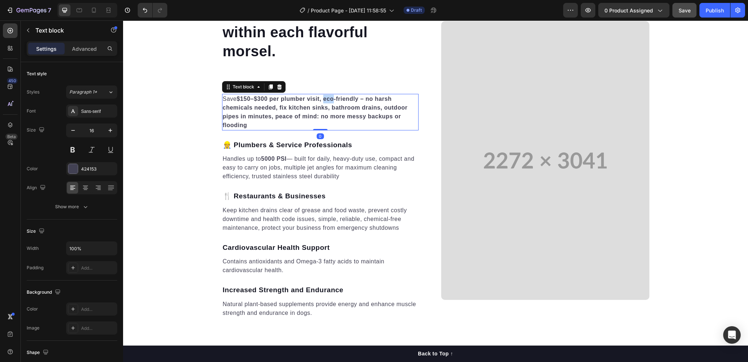
click at [328, 103] on p "Save $150–$300 per plumber visit, eco-friendly – no harsh chemicals needed, fix…" at bounding box center [320, 112] width 195 height 35
click at [319, 107] on strong "$150–$300 per plumber visit, eco-friendly – no harsh chemicals needed, fix kitc…" at bounding box center [315, 112] width 185 height 33
click at [320, 98] on strong "$150–$300 per plumber visit, eco-friendly – no harsh chemicals needed, fix kitc…" at bounding box center [315, 112] width 185 height 33
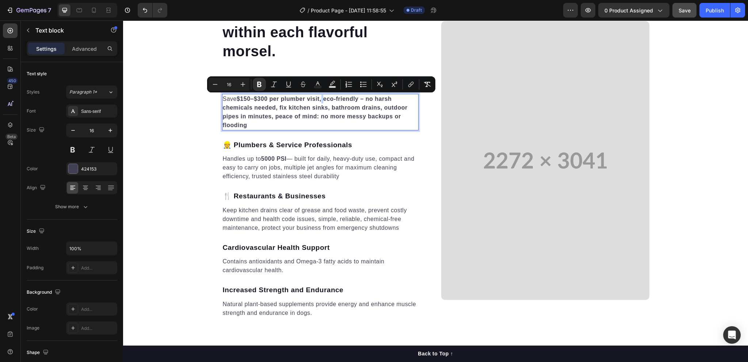
click at [320, 98] on strong "$150–$300 per plumber visit, eco-friendly – no harsh chemicals needed, fix kitc…" at bounding box center [315, 112] width 185 height 33
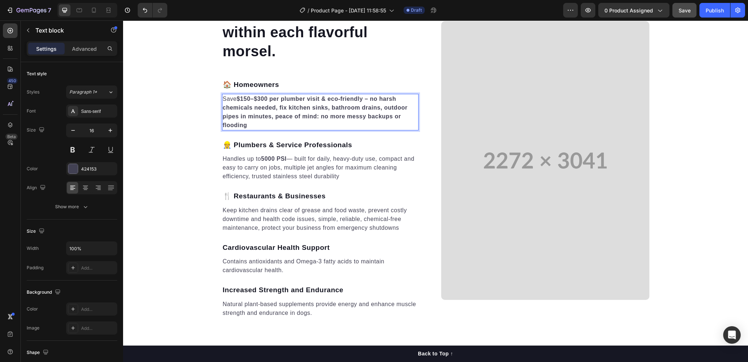
click at [256, 108] on strong "$150–$300 per plumber visit & eco-friendly – no harsh chemicals needed, fix kit…" at bounding box center [315, 112] width 185 height 33
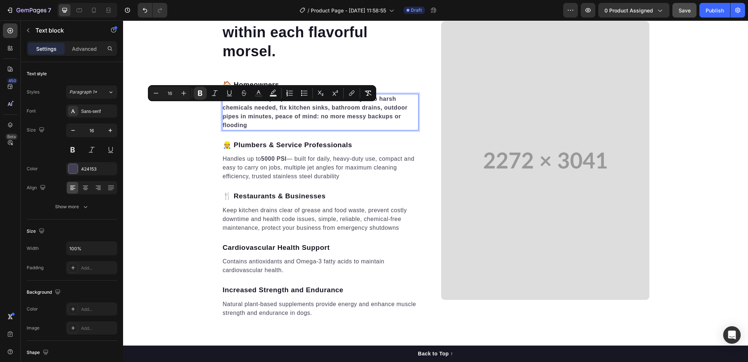
click at [278, 105] on strong "$150–$300 per plumber visit & eco-friendly – no harsh chemicals needed, fix kit…" at bounding box center [315, 112] width 185 height 33
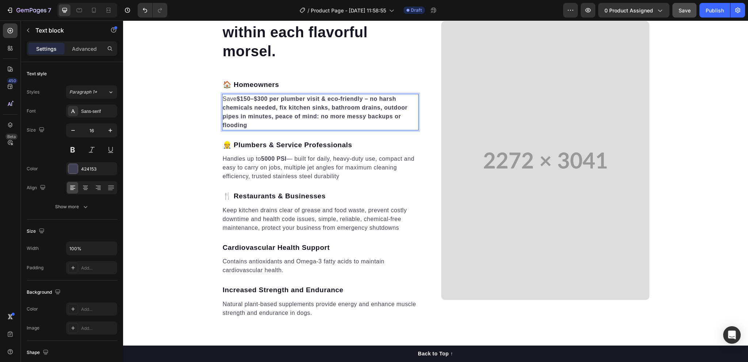
click at [277, 106] on strong "$150–$300 per plumber visit & eco-friendly – no harsh chemicals needed, fix kit…" at bounding box center [315, 112] width 185 height 33
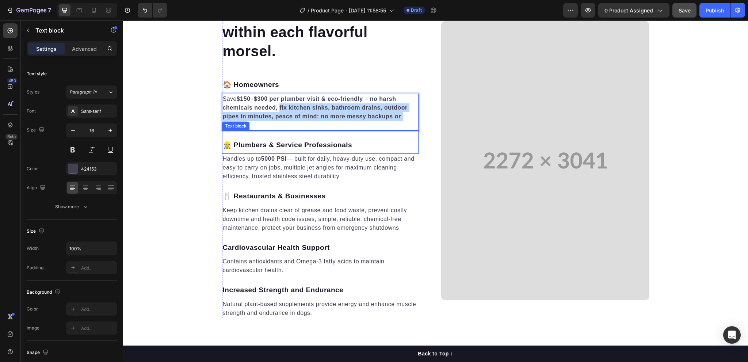
drag, startPoint x: 277, startPoint y: 106, endPoint x: 308, endPoint y: 130, distance: 39.4
click at [308, 130] on div "Harness the benefits found within each flavorful morsel. Heading 🏠 Homeowners T…" at bounding box center [320, 160] width 197 height 315
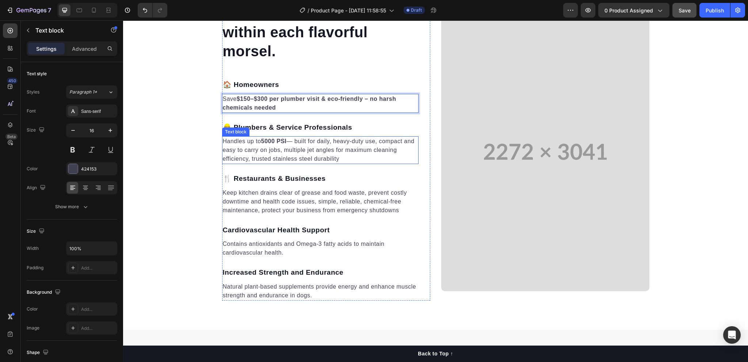
click at [333, 141] on p "Handles up to 5000 PSI — built for daily, heavy-duty use, compact and easy to c…" at bounding box center [320, 150] width 195 height 26
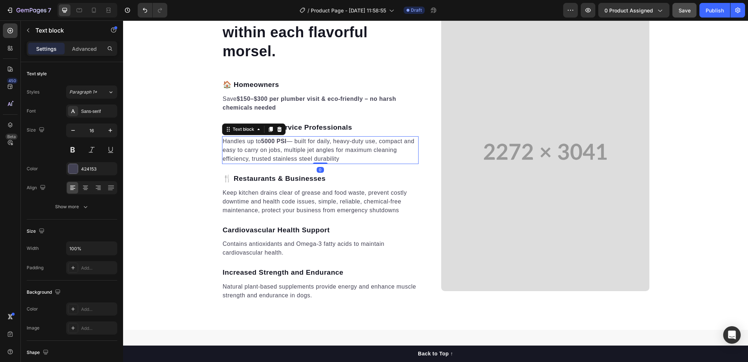
click at [333, 141] on p "Handles up to 5000 PSI — built for daily, heavy-duty use, compact and easy to c…" at bounding box center [320, 150] width 195 height 26
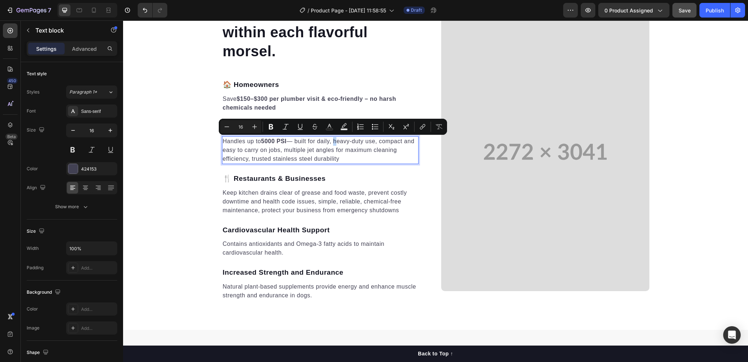
click at [333, 141] on p "Handles up to 5000 PSI — built for daily, heavy-duty use, compact and easy to c…" at bounding box center [320, 150] width 195 height 26
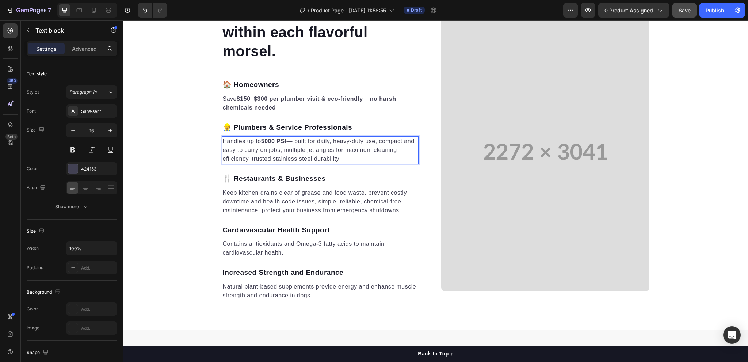
click at [295, 151] on p "Handles up to 5000 PSI — built for daily, heavy-duty use, compact and easy to c…" at bounding box center [320, 150] width 195 height 26
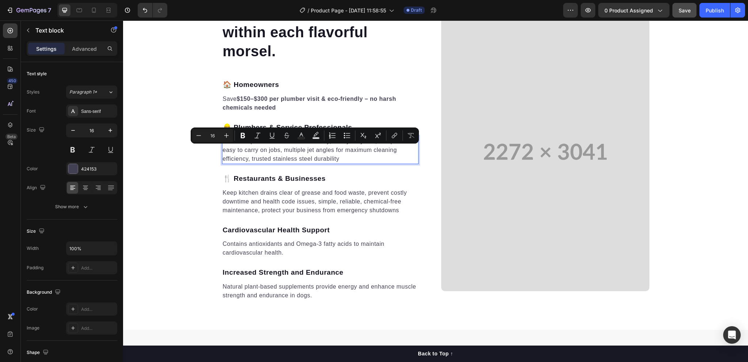
click at [337, 159] on p "Handles up to 5000 PSI — built for daily, heavy-duty use, compact and easy to c…" at bounding box center [320, 150] width 195 height 26
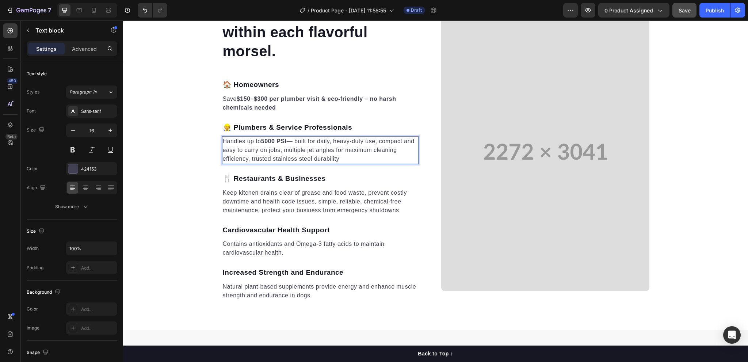
click at [337, 159] on p "Handles up to 5000 PSI — built for daily, heavy-duty use, compact and easy to c…" at bounding box center [320, 150] width 195 height 26
click at [293, 150] on p "Handles up to 5000 PSI — built for daily, heavy-duty use, compact and easy to c…" at bounding box center [320, 150] width 195 height 26
click at [336, 158] on p "Handles up to 5000 PSI — built for daily, heavy-duty use, compact and easy to c…" at bounding box center [320, 150] width 195 height 26
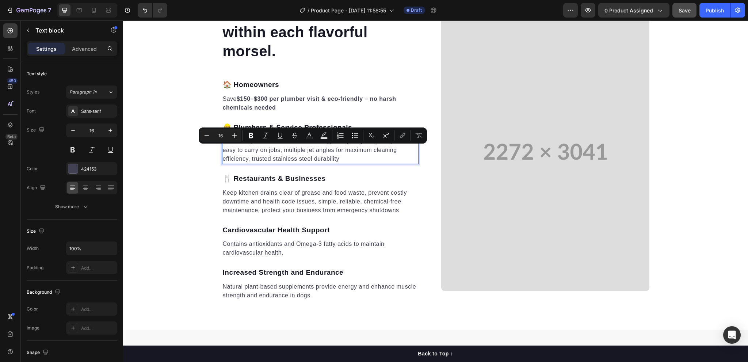
drag, startPoint x: 336, startPoint y: 160, endPoint x: 290, endPoint y: 152, distance: 46.9
click at [290, 152] on p "Handles up to 5000 PSI — built for daily, heavy-duty use, compact and easy to c…" at bounding box center [320, 150] width 195 height 26
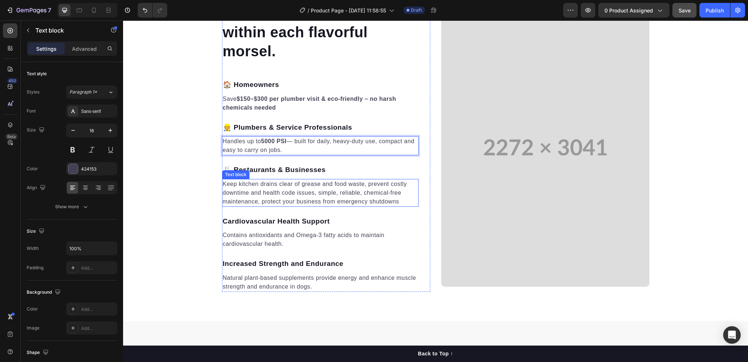
click at [319, 191] on p "Keep kitchen drains clear of grease and food waste, prevent costly downtime and…" at bounding box center [320, 193] width 195 height 26
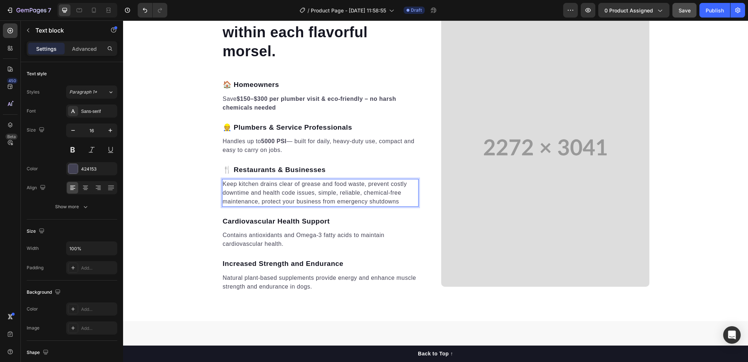
click at [316, 191] on p "Keep kitchen drains clear of grease and food waste, prevent costly downtime and…" at bounding box center [320, 193] width 195 height 26
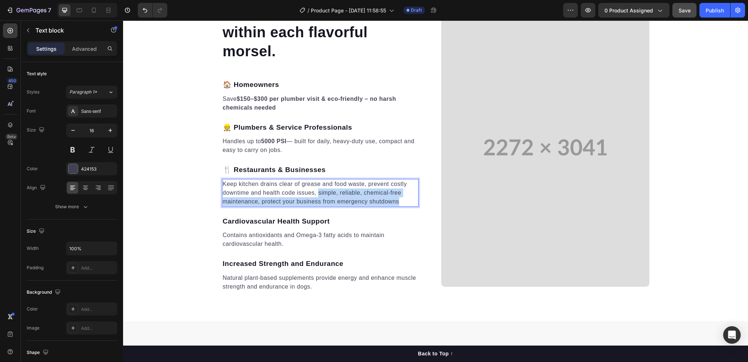
drag, startPoint x: 316, startPoint y: 191, endPoint x: 405, endPoint y: 203, distance: 89.5
click at [405, 203] on p "Keep kitchen drains clear of grease and food waste, prevent costly downtime and…" at bounding box center [320, 193] width 195 height 26
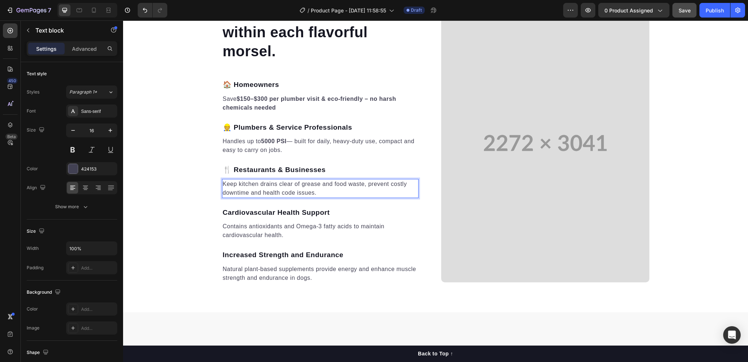
click at [328, 184] on p "Keep kitchen drains clear of grease and food waste, prevent costly downtime and…" at bounding box center [320, 189] width 195 height 18
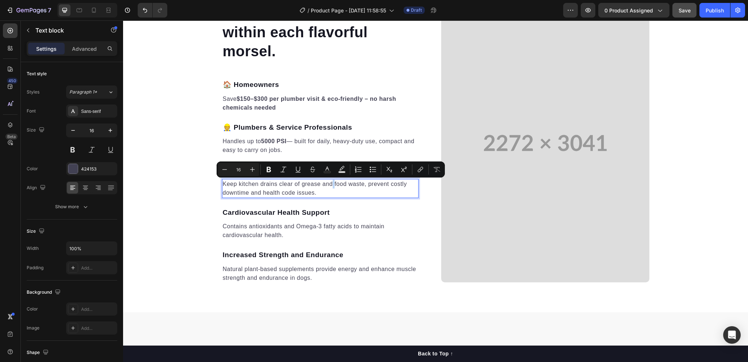
click at [330, 184] on p "Keep kitchen drains clear of grease and food waste, prevent costly downtime and…" at bounding box center [320, 189] width 195 height 18
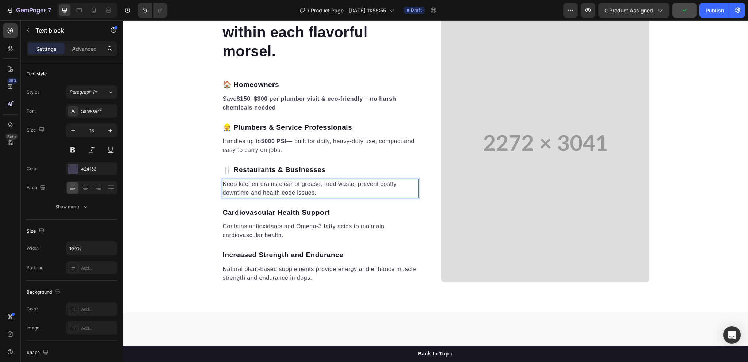
click at [355, 185] on p "Keep kitchen drains clear of grease, food waste, prevent costly downtime and he…" at bounding box center [320, 189] width 195 height 18
click at [320, 210] on p "Cardiovascular Health Support" at bounding box center [320, 213] width 195 height 11
click at [340, 209] on p "Cardiovascular Health Support" at bounding box center [320, 213] width 195 height 11
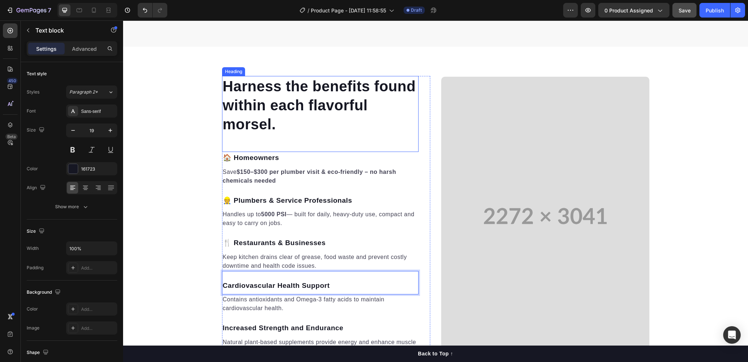
click at [244, 107] on p "Harness the benefits found within each flavorful morsel." at bounding box center [320, 105] width 195 height 57
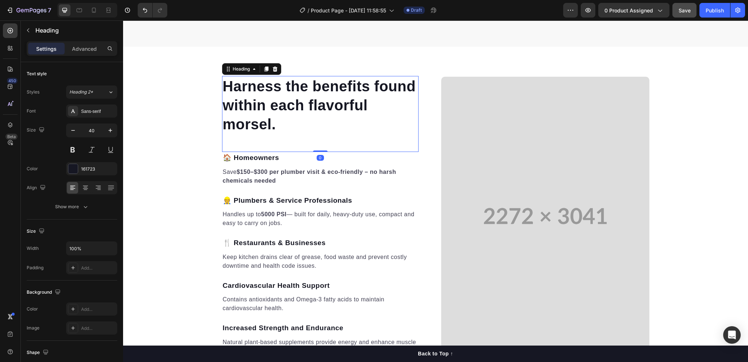
click at [244, 107] on p "Harness the benefits found within each flavorful morsel." at bounding box center [320, 105] width 195 height 57
click at [282, 132] on p "Harness the benefits found within each flavorful morsel." at bounding box center [320, 105] width 195 height 57
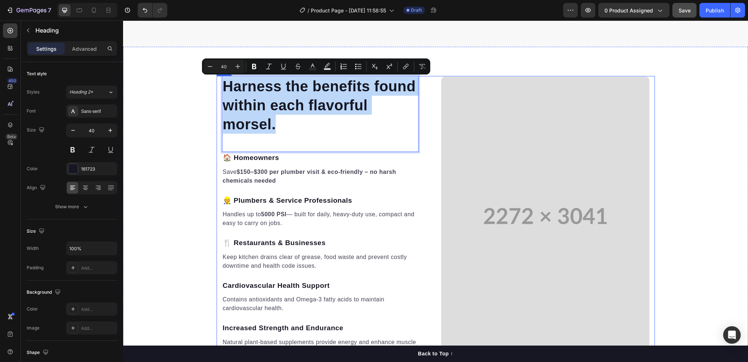
drag, startPoint x: 277, startPoint y: 123, endPoint x: 213, endPoint y: 90, distance: 71.4
click at [213, 90] on div "Harness the benefits found within each flavorful morsel. Heading 0 🏠 Homeowners…" at bounding box center [435, 216] width 625 height 280
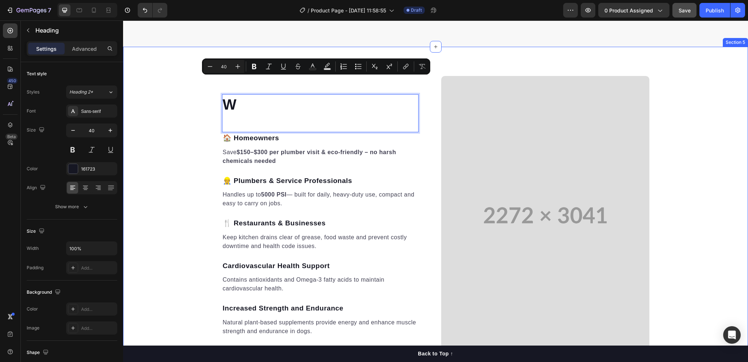
scroll to position [844, 0]
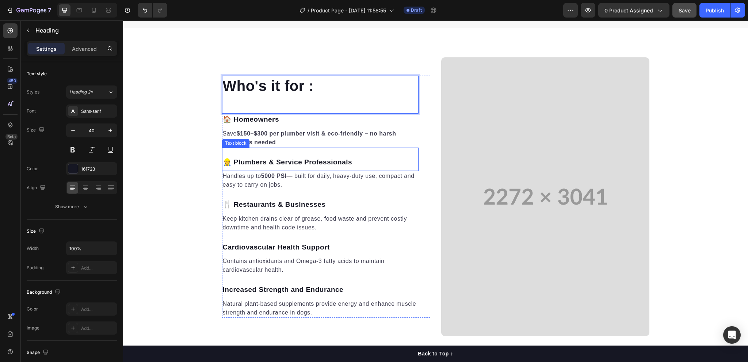
click at [314, 158] on p "👷 Plumbers & Service Professionals" at bounding box center [320, 162] width 195 height 11
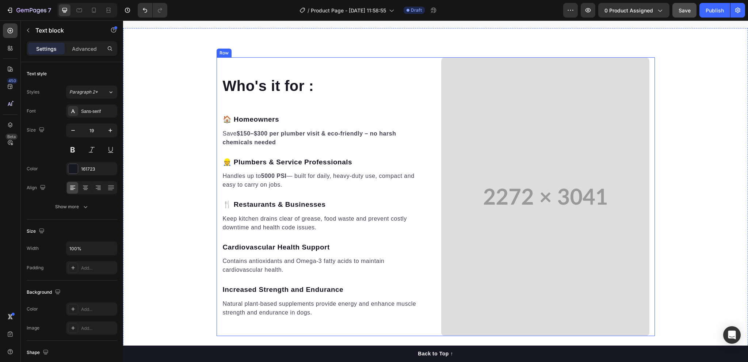
scroll to position [918, 0]
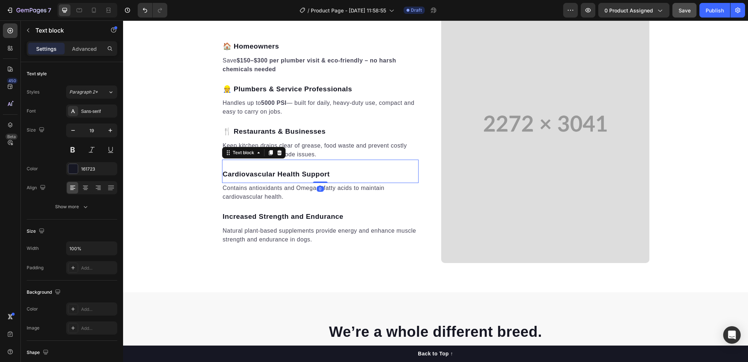
click at [305, 174] on p "Cardiovascular Health Support" at bounding box center [320, 174] width 195 height 11
drag, startPoint x: 334, startPoint y: 174, endPoint x: 218, endPoint y: 174, distance: 115.8
click at [218, 174] on div "Who's it for : Heading 🏠 Homeowners Text block Save $150–$300 per plumber visit…" at bounding box center [436, 124] width 438 height 279
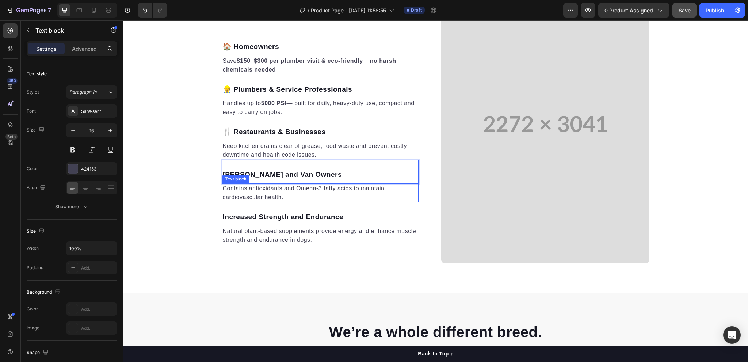
click at [243, 192] on p "Contains antioxidants and Omega-3 fatty acids to maintain cardiovascular health." at bounding box center [320, 193] width 195 height 18
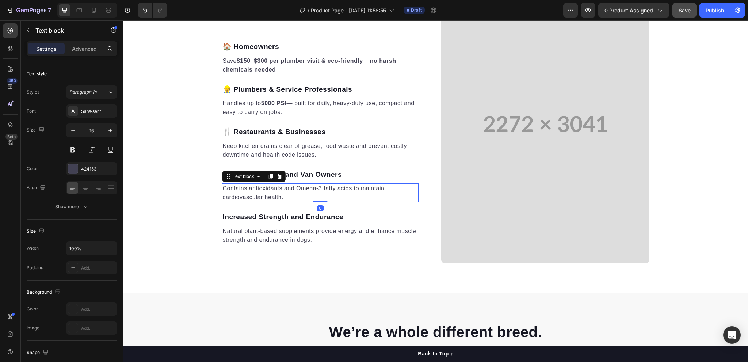
click at [243, 192] on p "Contains antioxidants and Omega-3 fatty acids to maintain cardiovascular health." at bounding box center [320, 193] width 195 height 18
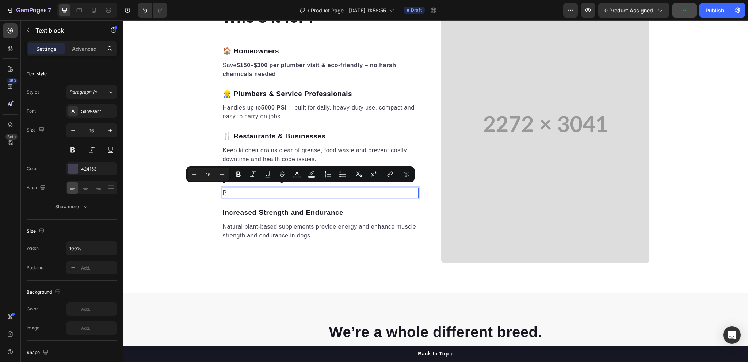
scroll to position [922, 0]
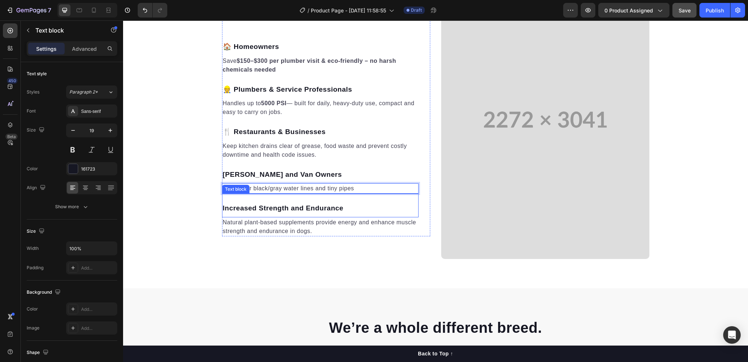
click at [247, 209] on p "Increased Strength and Endurance" at bounding box center [320, 208] width 195 height 11
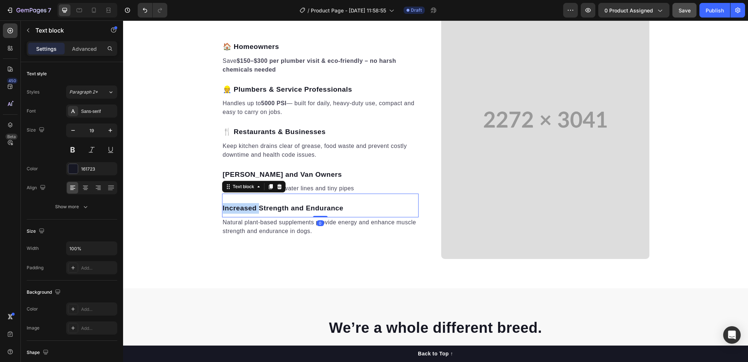
click at [247, 209] on p "Increased Strength and Endurance" at bounding box center [320, 208] width 195 height 11
click at [346, 211] on p "Increased Strength and Endurance" at bounding box center [320, 208] width 195 height 11
drag, startPoint x: 348, startPoint y: 211, endPoint x: 220, endPoint y: 212, distance: 127.9
click at [223, 212] on p "Increased Strength and Endurance" at bounding box center [320, 208] width 195 height 11
click at [363, 210] on p "Increased Strength and Endurance" at bounding box center [320, 208] width 195 height 11
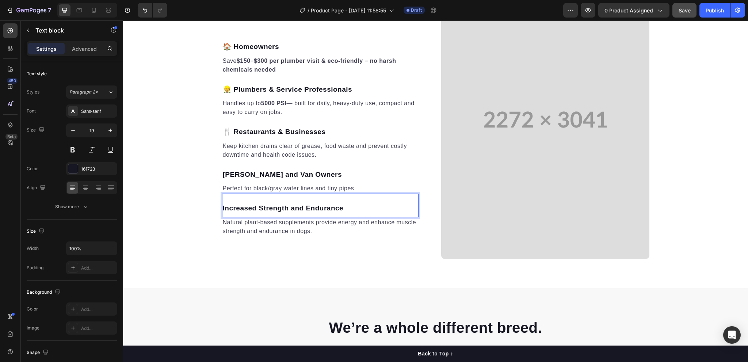
click at [346, 208] on p "Increased Strength and Endurance" at bounding box center [320, 208] width 195 height 11
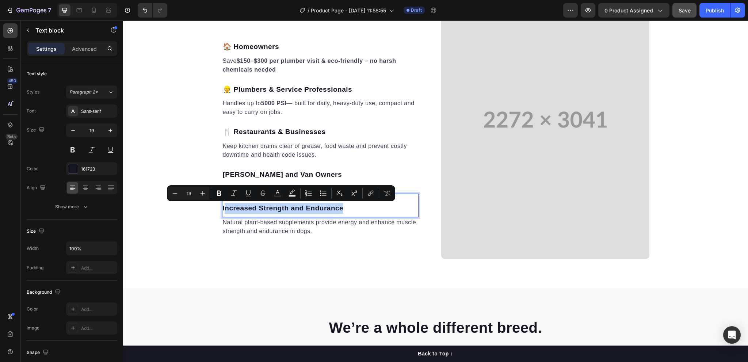
drag, startPoint x: 346, startPoint y: 208, endPoint x: 346, endPoint y: 221, distance: 12.8
click at [223, 201] on div "Increased Strength and Endurance Text block 0" at bounding box center [320, 206] width 197 height 24
click at [344, 210] on p "Increased Strength and Endurance" at bounding box center [320, 208] width 195 height 11
click at [347, 207] on p "Increased Strength and Endurance" at bounding box center [320, 208] width 195 height 11
drag, startPoint x: 344, startPoint y: 208, endPoint x: 215, endPoint y: 206, distance: 129.0
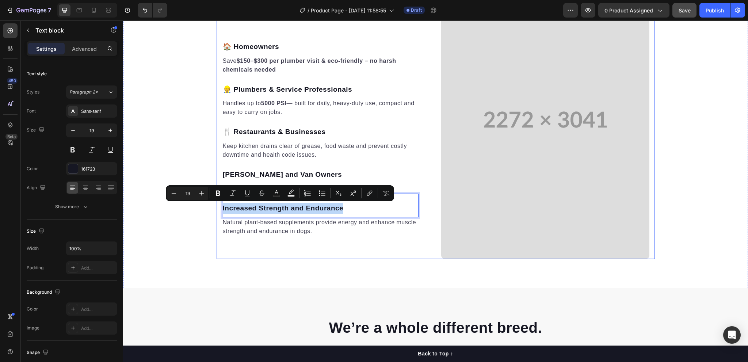
click at [217, 206] on div "Who's it for : Heading 🏠 Homeowners Text block Save $150–$300 per plumber visit…" at bounding box center [436, 119] width 438 height 279
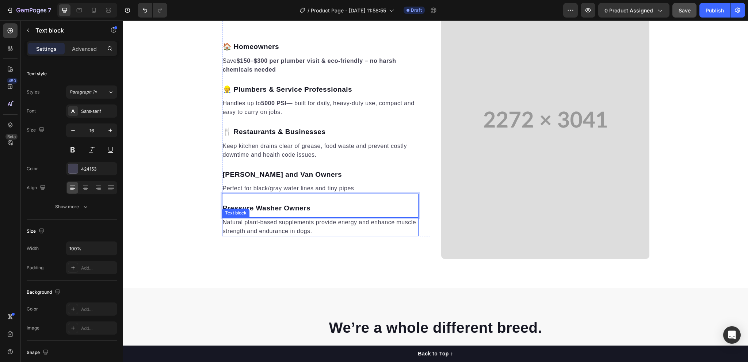
click at [233, 221] on p "Natural plant-based supplements provide energy and enhance muscle strength and …" at bounding box center [320, 227] width 195 height 18
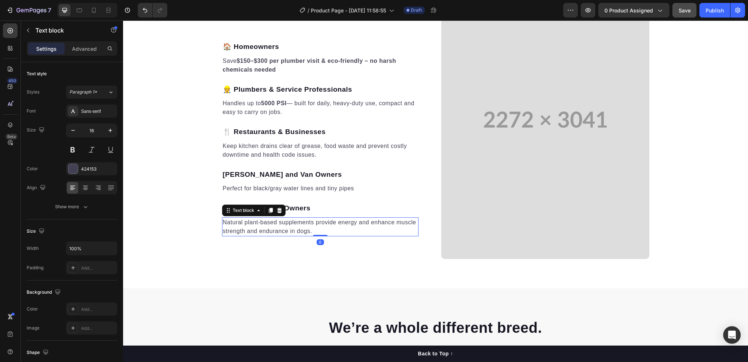
click at [233, 221] on p "Natural plant-based supplements provide energy and enhance muscle strength and …" at bounding box center [320, 227] width 195 height 18
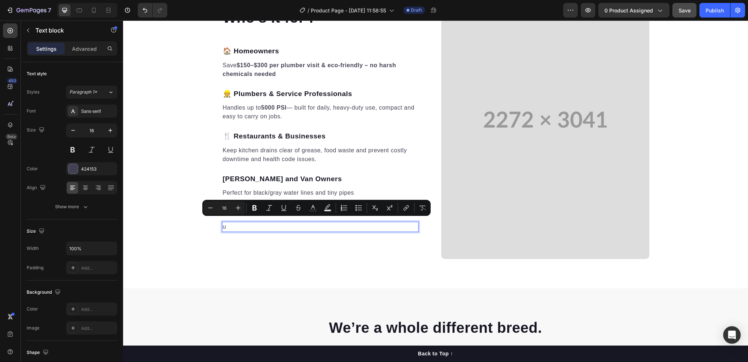
scroll to position [926, 0]
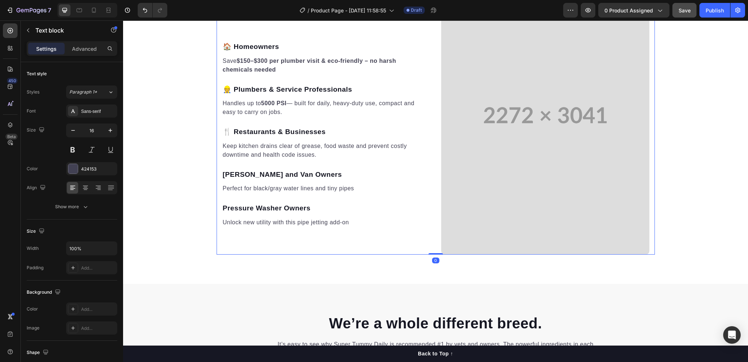
click at [327, 250] on div "Who's it for : Heading 🏠 Homeowners Text block Save $150–$300 per plumber visit…" at bounding box center [326, 115] width 208 height 279
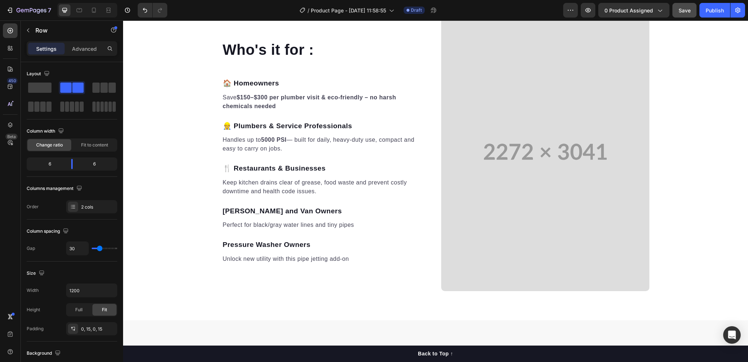
scroll to position [634, 0]
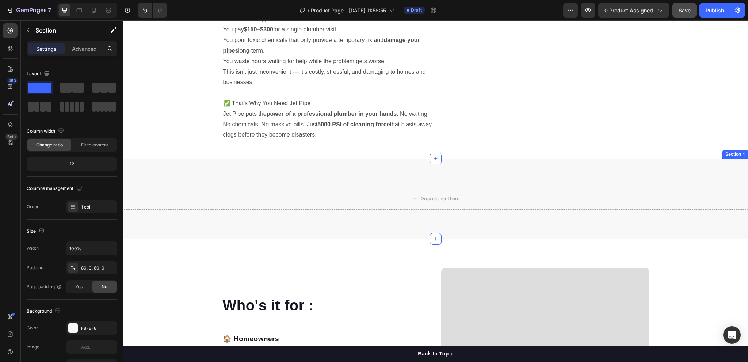
click at [623, 187] on div "Drop element here Section 4" at bounding box center [435, 199] width 625 height 80
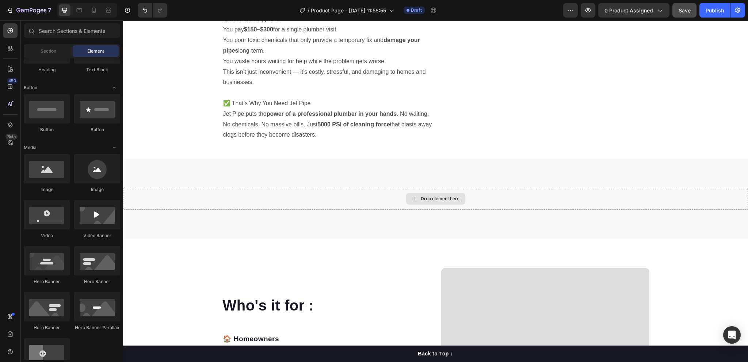
click at [429, 200] on div "Drop element here" at bounding box center [440, 199] width 39 height 6
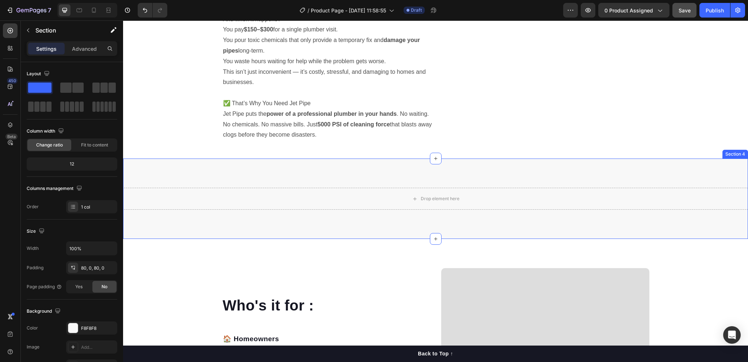
click at [468, 161] on div "Drop element here Section 4" at bounding box center [435, 199] width 625 height 80
click at [739, 151] on icon at bounding box center [742, 152] width 6 height 6
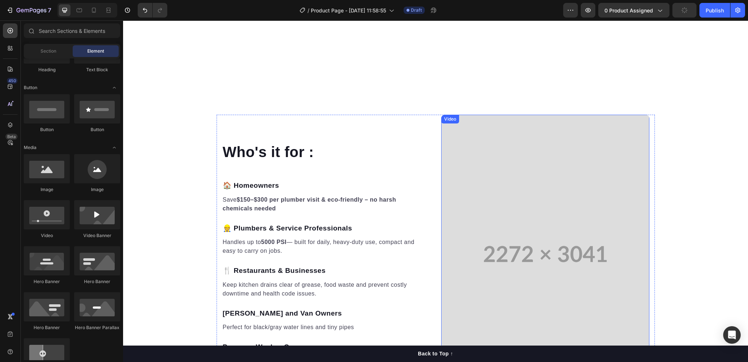
scroll to position [962, 0]
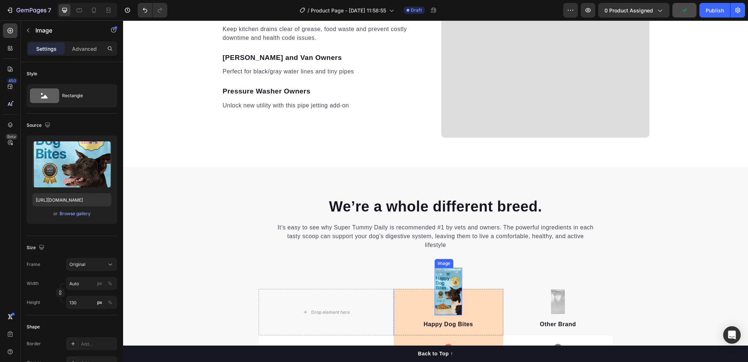
click at [442, 285] on img at bounding box center [449, 292] width 28 height 48
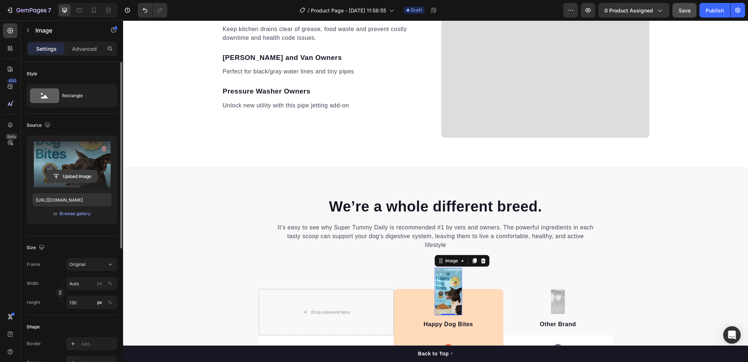
click at [80, 174] on input "file" at bounding box center [72, 176] width 50 height 12
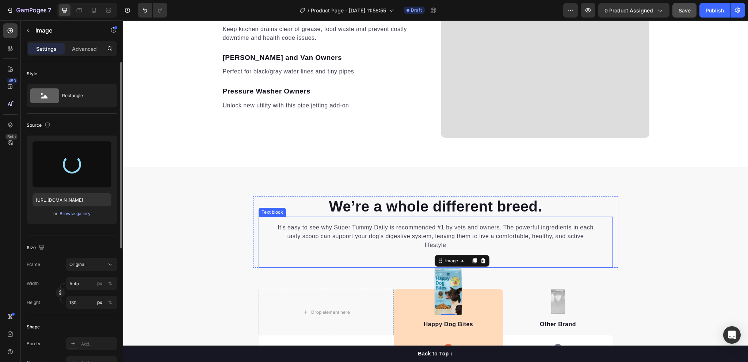
type input "https://cdn.shopify.com/s/files/1/0592/9621/9265/files/gempages_580477171189941…"
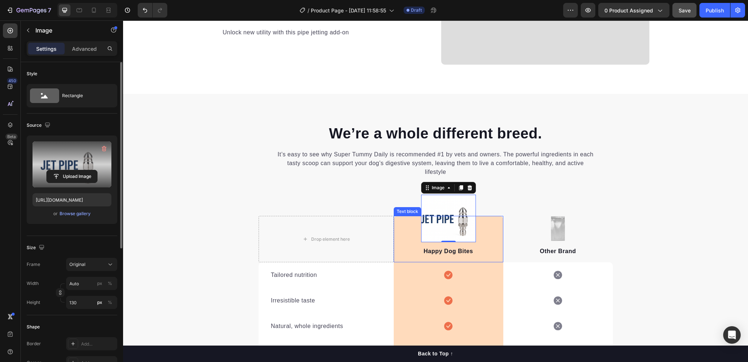
scroll to position [1072, 0]
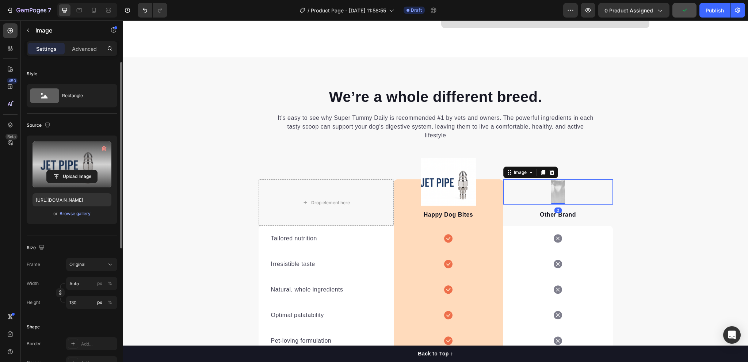
click at [558, 196] on img at bounding box center [558, 191] width 15 height 25
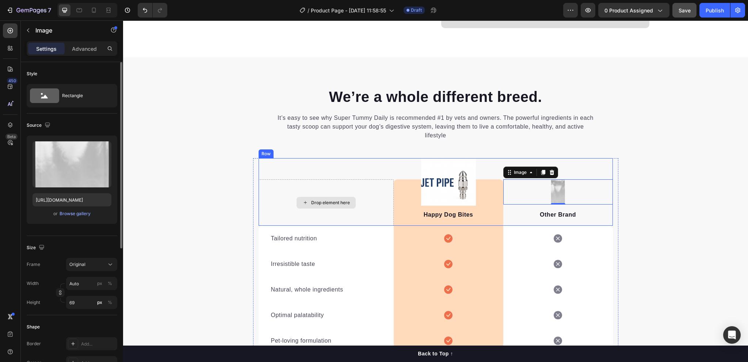
scroll to position [1145, 0]
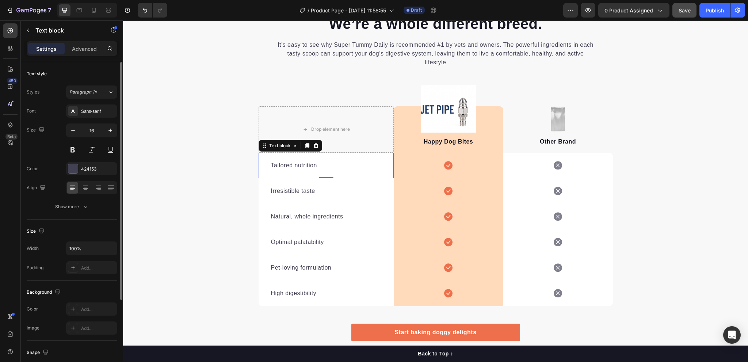
click at [321, 162] on p "Tailored nutrition" at bounding box center [326, 165] width 110 height 9
drag, startPoint x: 317, startPoint y: 166, endPoint x: 271, endPoint y: 165, distance: 45.7
click at [271, 165] on p "Tailored nutrition" at bounding box center [326, 165] width 110 height 9
click at [318, 163] on p "Tailored nutrition" at bounding box center [326, 165] width 110 height 9
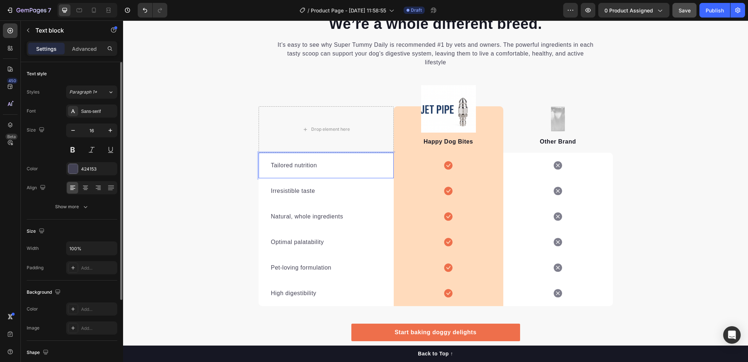
click at [318, 163] on p "Tailored nutrition" at bounding box center [326, 165] width 110 height 9
click at [272, 165] on p "Tailored nutrition" at bounding box center [326, 165] width 110 height 9
drag, startPoint x: 269, startPoint y: 165, endPoint x: 325, endPoint y: 166, distance: 56.3
click at [325, 166] on p "Tailored nutrition" at bounding box center [326, 165] width 110 height 9
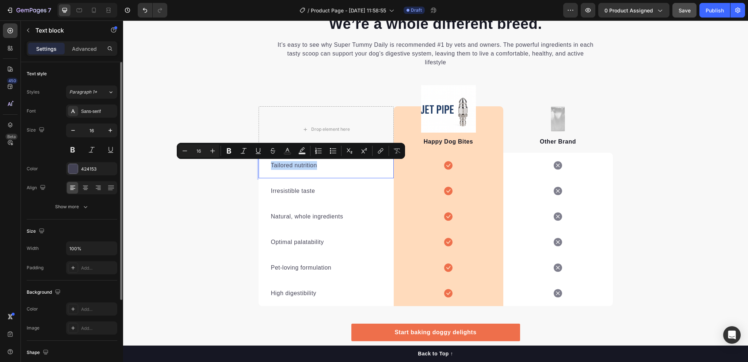
drag, startPoint x: 325, startPoint y: 166, endPoint x: 320, endPoint y: 167, distance: 5.2
click at [325, 166] on p "Tailored nutrition" at bounding box center [326, 165] width 110 height 9
click at [267, 167] on div "Tailored nutrition Text block 0" at bounding box center [326, 166] width 135 height 26
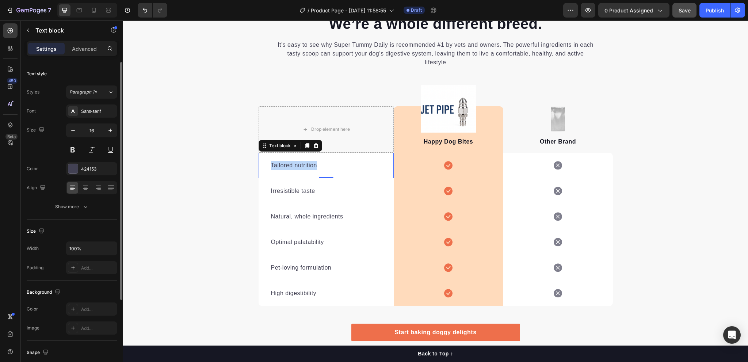
click at [267, 165] on div "Tailored nutrition Text block 0" at bounding box center [326, 166] width 135 height 26
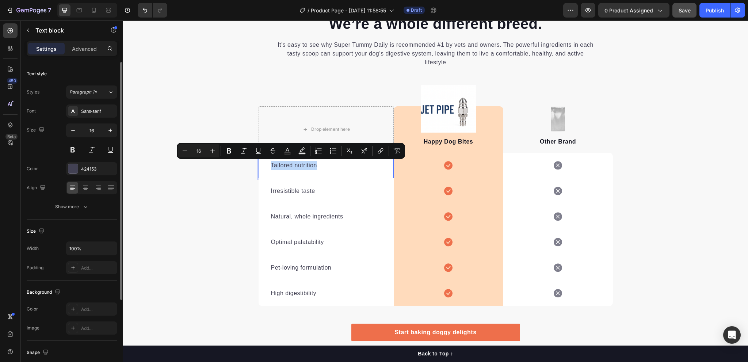
click at [319, 162] on p "Tailored nutrition" at bounding box center [326, 165] width 110 height 9
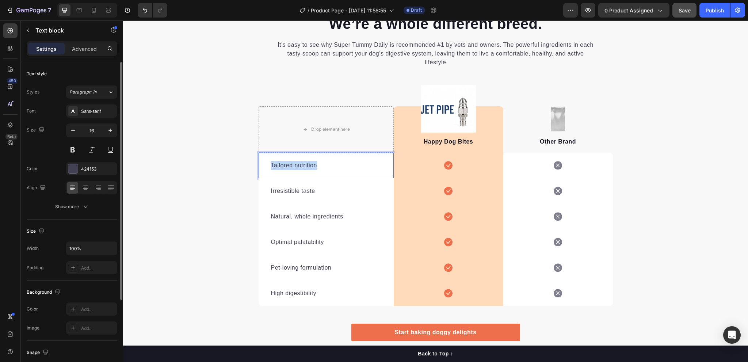
drag, startPoint x: 269, startPoint y: 165, endPoint x: 328, endPoint y: 166, distance: 59.2
click at [328, 166] on p "Tailored nutrition" at bounding box center [326, 165] width 110 height 9
click at [286, 188] on p "Irresistible taste" at bounding box center [326, 191] width 110 height 9
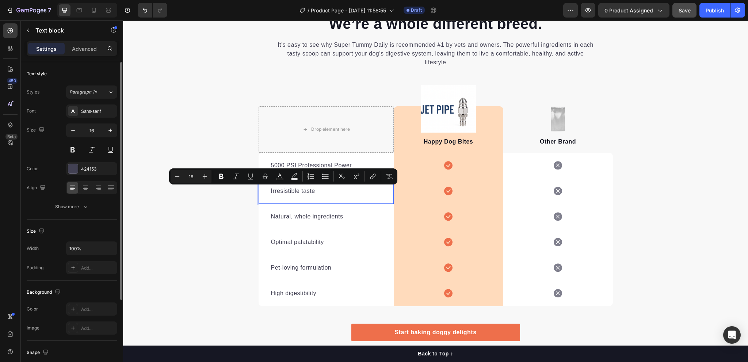
click at [313, 194] on p "Irresistible taste" at bounding box center [326, 191] width 110 height 9
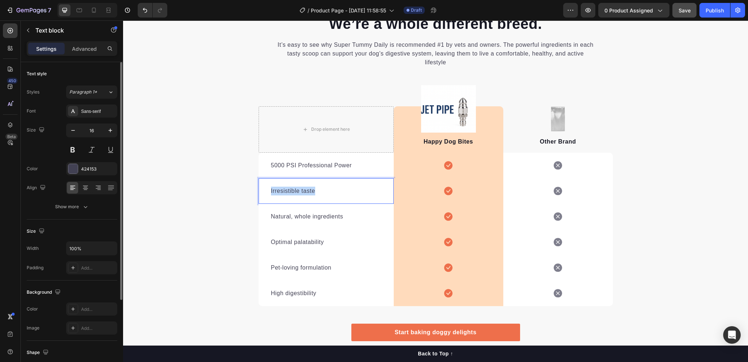
drag, startPoint x: 268, startPoint y: 191, endPoint x: 324, endPoint y: 193, distance: 55.6
click at [324, 193] on p "Irresistible taste" at bounding box center [326, 191] width 110 height 9
click at [284, 217] on p "Natural, whole ingredients" at bounding box center [326, 216] width 110 height 9
click at [286, 216] on p "Natural, whole ingredients" at bounding box center [326, 216] width 110 height 9
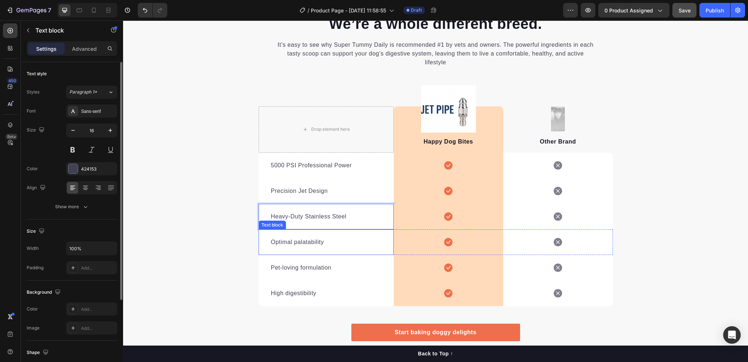
click at [271, 241] on p "Optimal palatability" at bounding box center [326, 242] width 110 height 9
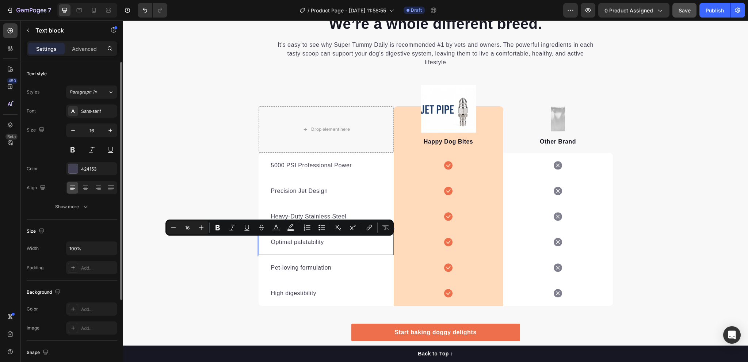
click at [297, 243] on p "Optimal palatability" at bounding box center [326, 242] width 110 height 9
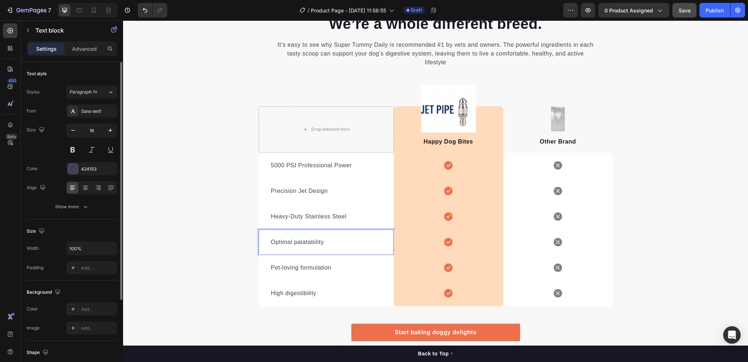
click at [279, 242] on p "Optimal palatability" at bounding box center [326, 242] width 110 height 9
click at [299, 241] on p "Universal Compatibility" at bounding box center [326, 242] width 110 height 9
click at [299, 266] on p "Pet-loving formulation" at bounding box center [326, 267] width 110 height 9
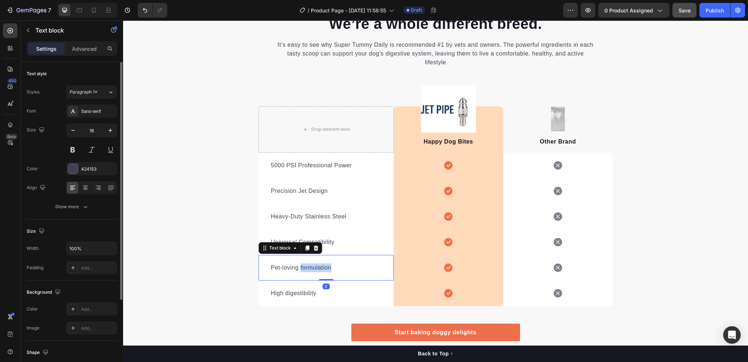
click at [299, 266] on p "Pet-loving formulation" at bounding box center [326, 267] width 110 height 9
click at [292, 290] on p "High digestibility" at bounding box center [326, 293] width 110 height 9
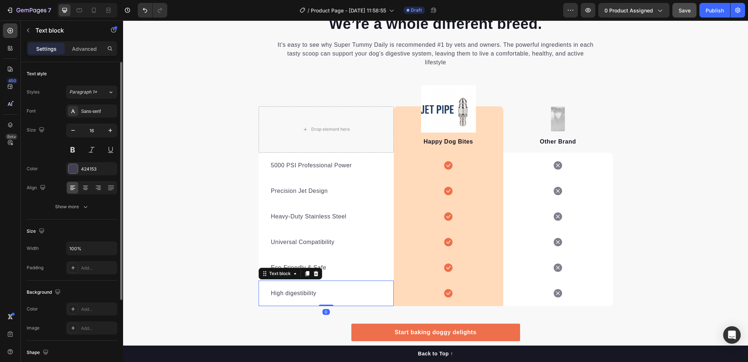
click at [292, 290] on p "High digestibility" at bounding box center [326, 293] width 110 height 9
click at [233, 196] on div "We’re a whole different breed. Heading It’s easy to see why Super Tummy Daily i…" at bounding box center [435, 186] width 625 height 344
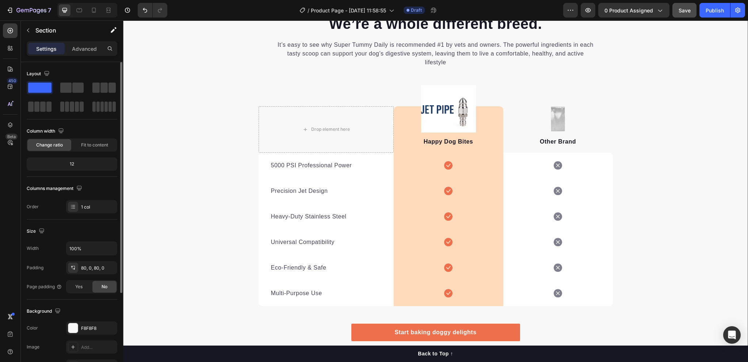
scroll to position [1291, 0]
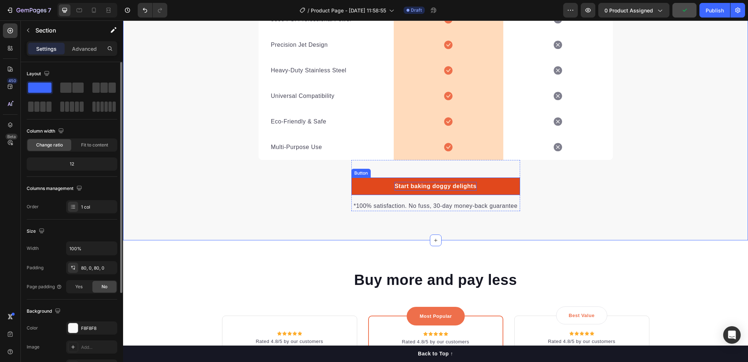
click at [408, 182] on div "Start baking doggy delights" at bounding box center [436, 186] width 82 height 9
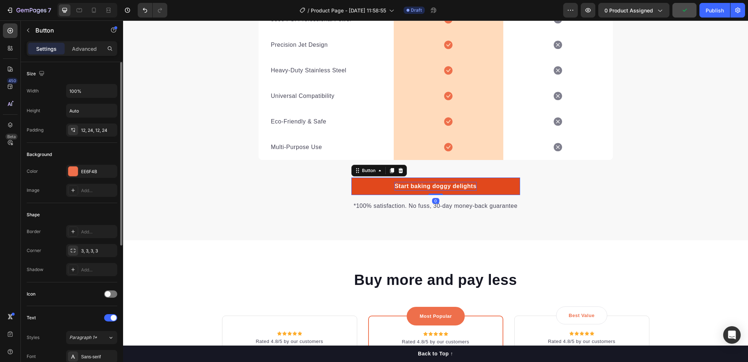
click at [408, 182] on div "Start baking doggy delights" at bounding box center [436, 186] width 82 height 9
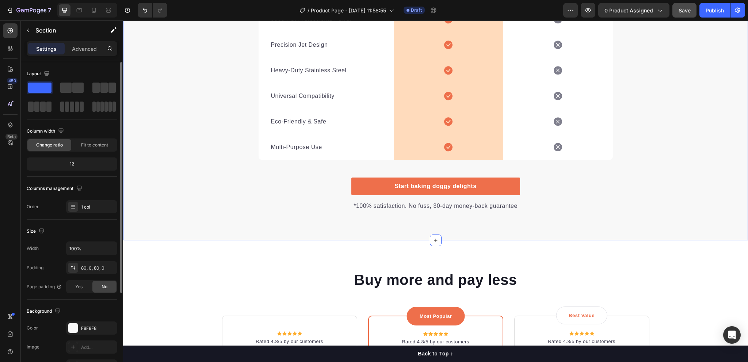
click at [479, 223] on div "We’re a whole different breed. Heading It’s easy to see why Super Tummy Daily i…" at bounding box center [435, 39] width 625 height 402
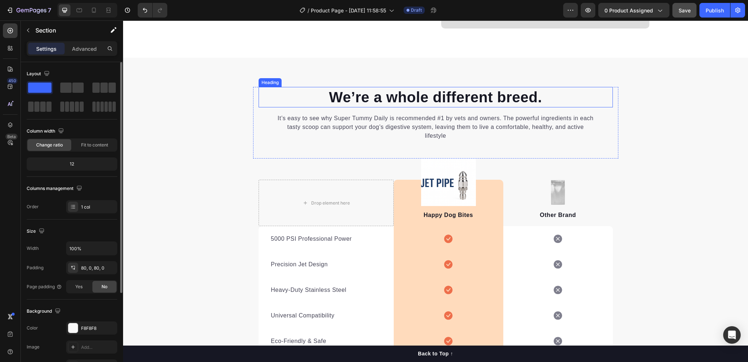
scroll to position [999, 0]
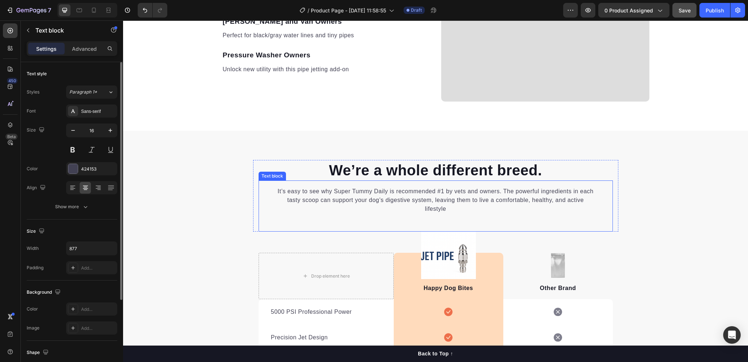
click at [355, 190] on p "It’s easy to see why Super Tummy Daily is recommended #1 by vets and owners. Th…" at bounding box center [435, 200] width 319 height 26
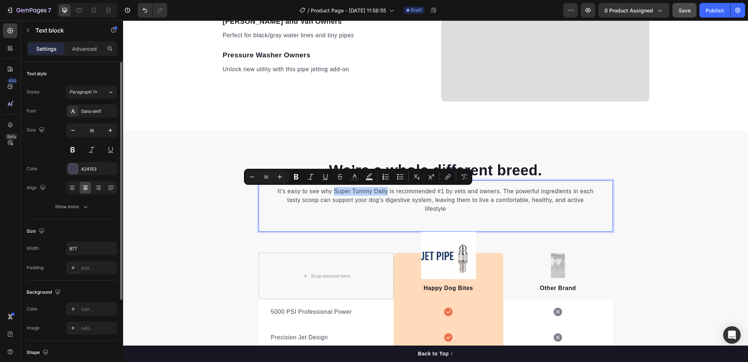
drag, startPoint x: 333, startPoint y: 190, endPoint x: 384, endPoint y: 194, distance: 51.3
click at [384, 194] on p "It’s easy to see why Super Tummy Daily is recommended #1 by vets and owners. Th…" at bounding box center [435, 200] width 319 height 26
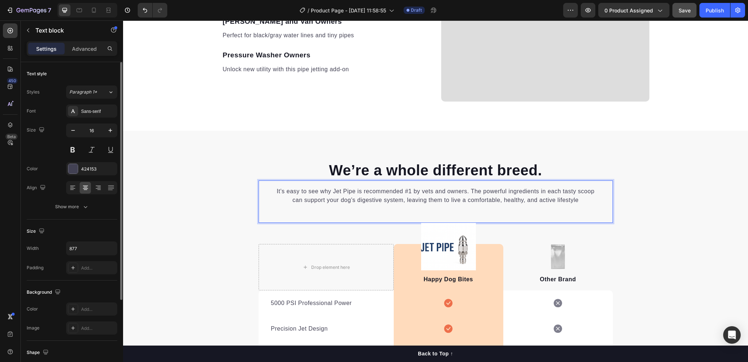
click at [390, 194] on p "It’s easy to see why Jet Pipe is recommended #1 by vets and owners. The powerfu…" at bounding box center [435, 196] width 319 height 18
click at [446, 190] on p "It’s easy to see why Jet Pipe is recommended #1 by vets and owners. The powerfu…" at bounding box center [435, 196] width 319 height 18
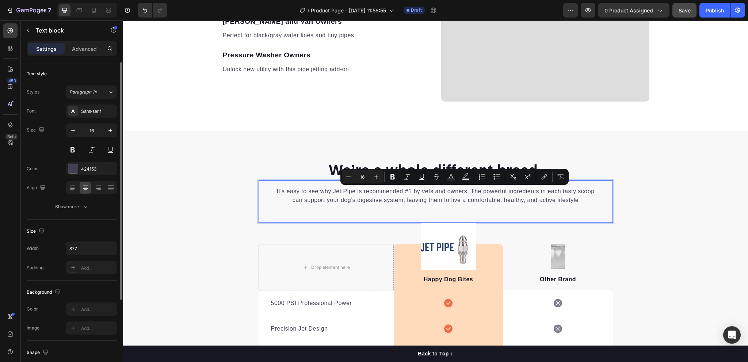
click at [443, 190] on p "It’s easy to see why Jet Pipe is recommended #1 by vets and owners. The powerfu…" at bounding box center [435, 196] width 319 height 18
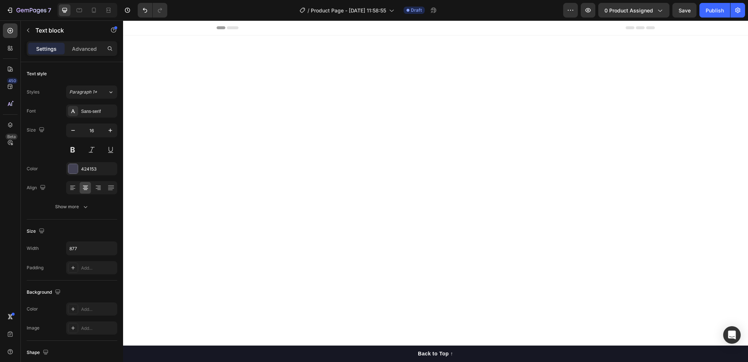
scroll to position [999, 0]
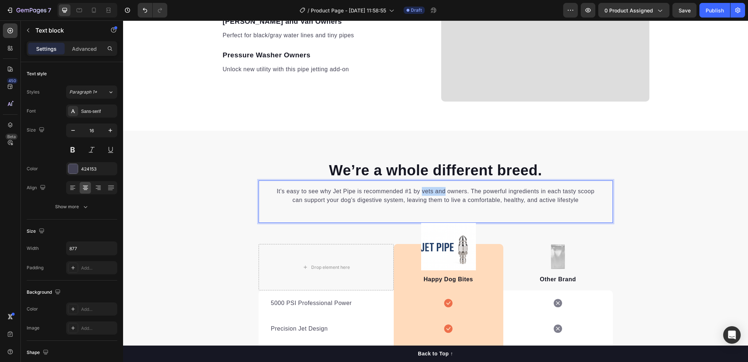
click at [420, 192] on p "It’s easy to see why Jet Pipe is recommended #1 by vets and owners. The powerfu…" at bounding box center [435, 196] width 319 height 18
click at [465, 188] on p "It’s easy to see why Jet Pipe is recommended #1 by Home owners. The powerful in…" at bounding box center [435, 196] width 319 height 18
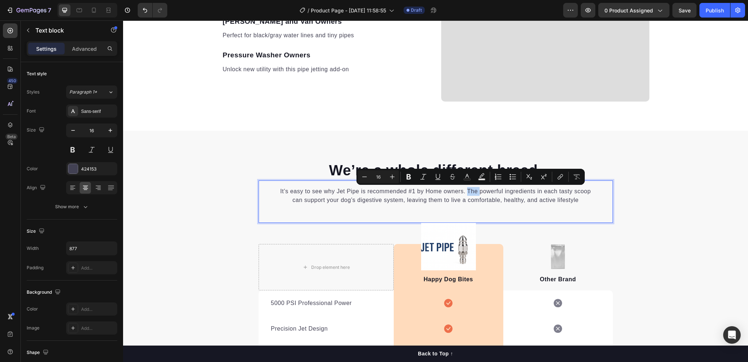
click at [466, 190] on p "It’s easy to see why Jet Pipe is recommended #1 by Home owners. The powerful in…" at bounding box center [435, 196] width 319 height 18
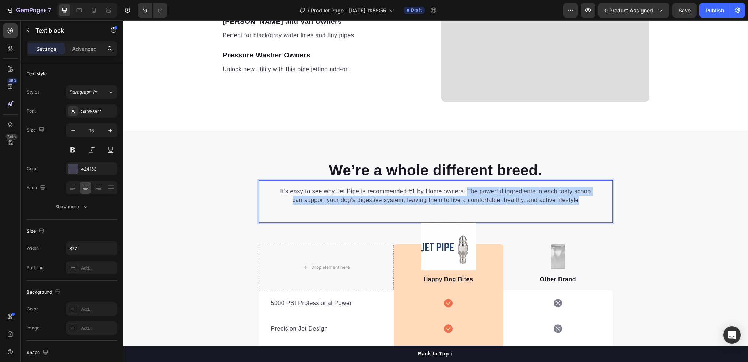
drag, startPoint x: 466, startPoint y: 190, endPoint x: 586, endPoint y: 212, distance: 122.3
click at [586, 212] on div "It’s easy to see why Jet Pipe is recommended #1 by Home owners. The powerful in…" at bounding box center [436, 202] width 354 height 42
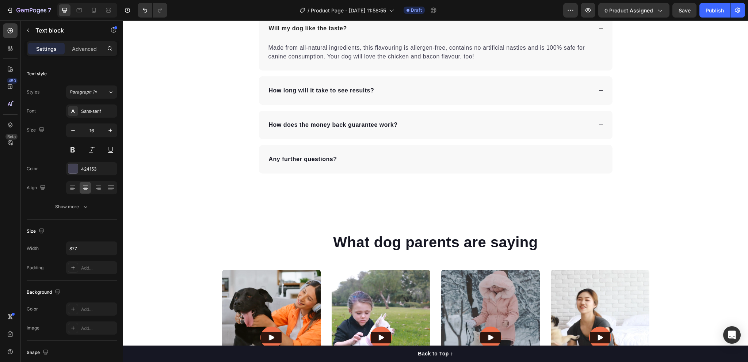
scroll to position [1915, 0]
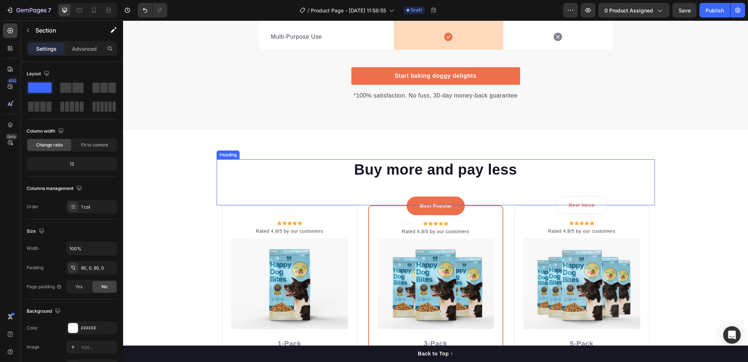
scroll to position [1275, 0]
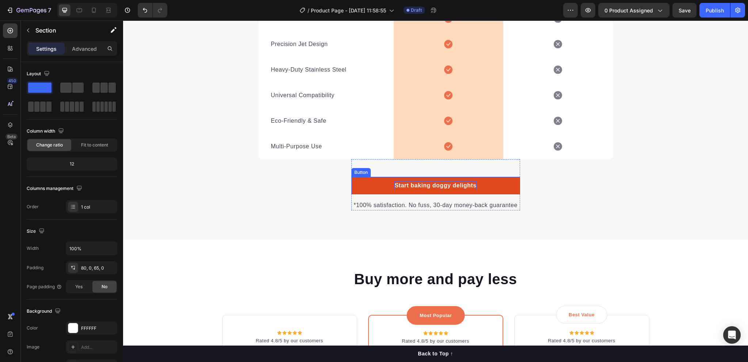
click at [437, 185] on div "Start baking doggy delights" at bounding box center [436, 185] width 82 height 9
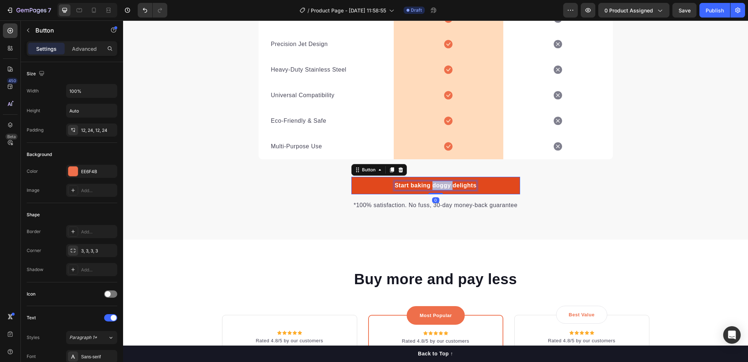
click at [437, 185] on div "Start baking doggy delights" at bounding box center [436, 185] width 82 height 9
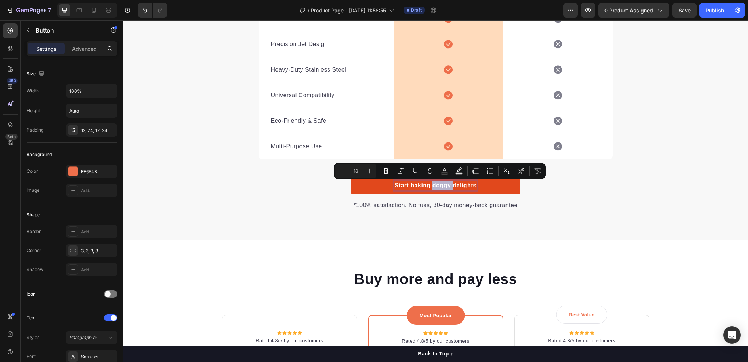
click at [481, 183] on link "Start baking doggy delights" at bounding box center [436, 186] width 169 height 18
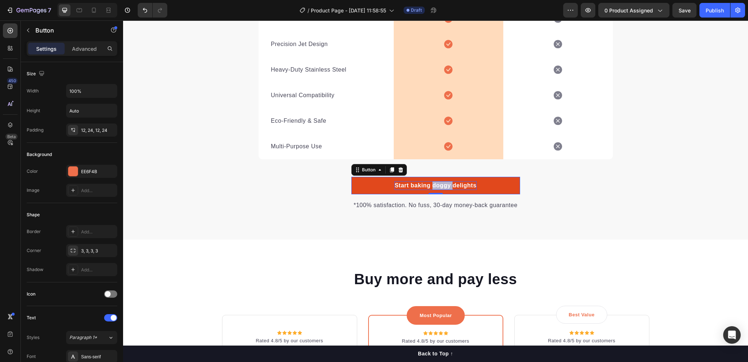
click at [448, 185] on p "Start baking doggy delights" at bounding box center [436, 185] width 82 height 9
click at [474, 183] on link "Start baking doggy delights" at bounding box center [436, 186] width 169 height 18
click at [470, 183] on p "Start baking doggy delights" at bounding box center [436, 185] width 82 height 9
click at [456, 183] on p "Start use Jet Pipe Now" at bounding box center [435, 185] width 67 height 9
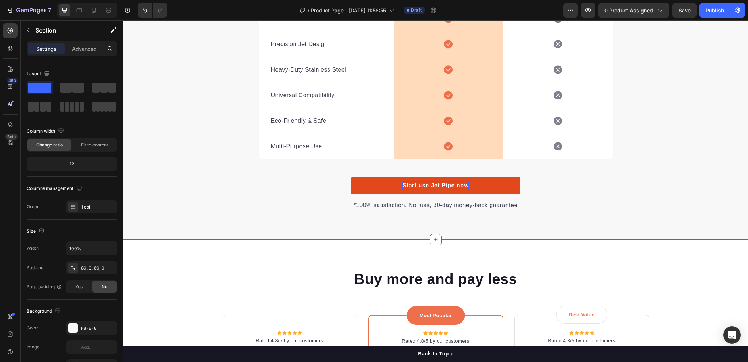
click at [546, 199] on div "We’re a whole different breed. Heading It’s easy to see why Jet Pipe is recomme…" at bounding box center [435, 47] width 625 height 326
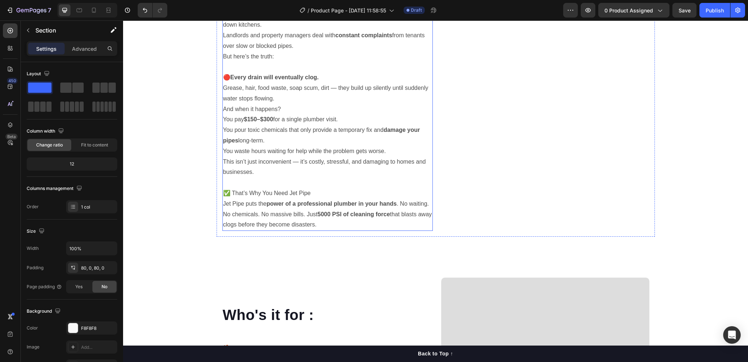
scroll to position [763, 0]
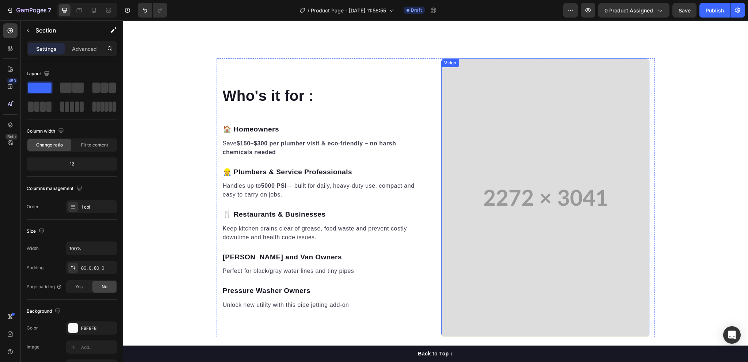
click at [545, 148] on video at bounding box center [545, 197] width 208 height 279
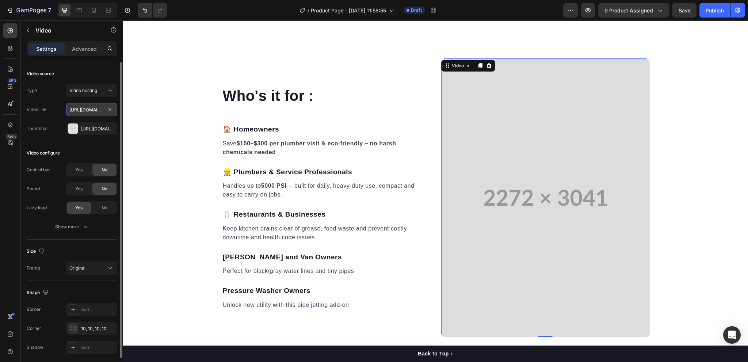
click at [83, 109] on input "[URL][DOMAIN_NAME]" at bounding box center [91, 109] width 51 height 13
click at [467, 128] on video at bounding box center [545, 197] width 208 height 279
click at [459, 67] on div "Video" at bounding box center [458, 65] width 15 height 7
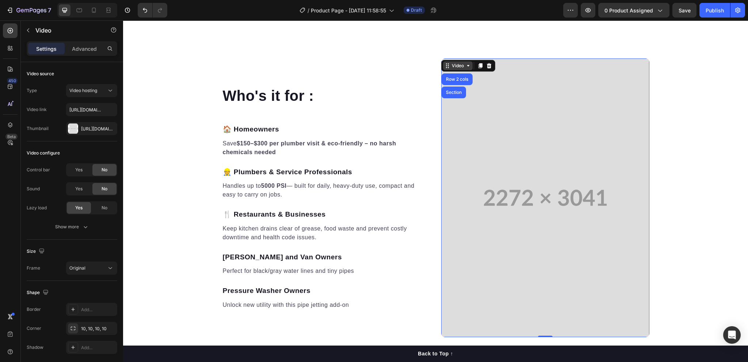
click at [459, 67] on div "Video" at bounding box center [458, 65] width 15 height 7
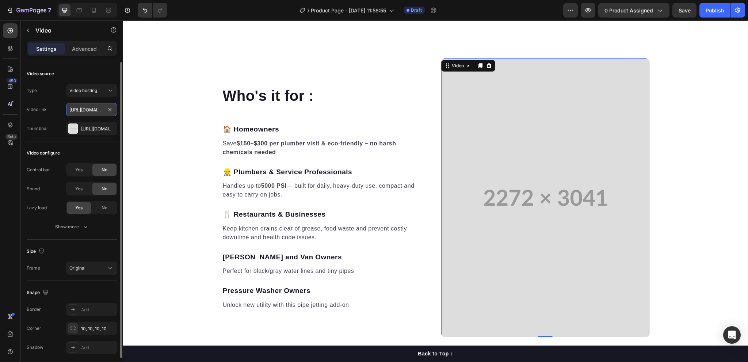
click at [85, 108] on input "[URL][DOMAIN_NAME]" at bounding box center [91, 109] width 51 height 13
click at [92, 111] on input "[URL][DOMAIN_NAME]" at bounding box center [91, 109] width 51 height 13
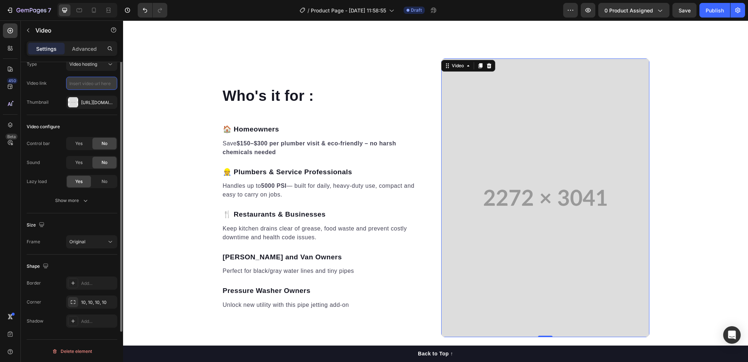
scroll to position [0, 0]
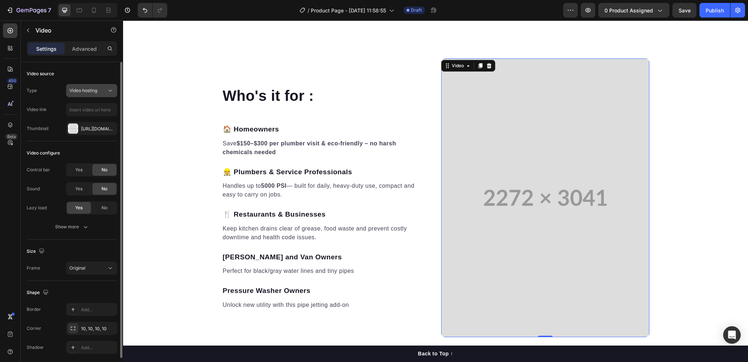
click at [80, 91] on span "Video hosting" at bounding box center [83, 90] width 28 height 5
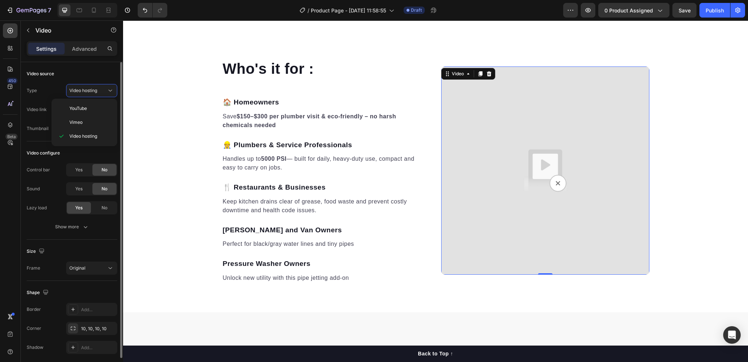
click at [57, 89] on div "Type Video hosting" at bounding box center [72, 90] width 91 height 13
click at [80, 88] on span "Video hosting" at bounding box center [83, 90] width 28 height 5
click at [80, 109] on span "YouTube" at bounding box center [78, 108] width 18 height 7
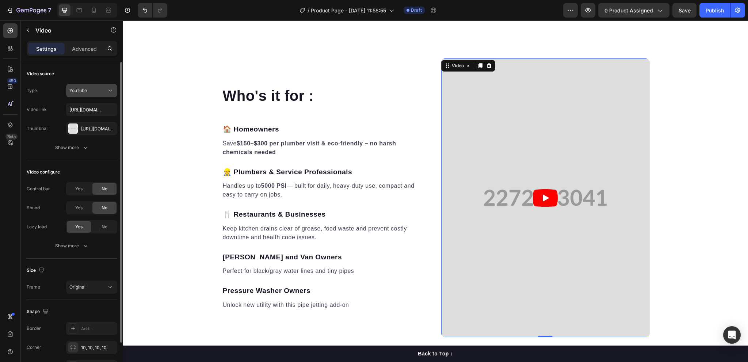
click at [93, 94] on div "YouTube" at bounding box center [91, 90] width 45 height 7
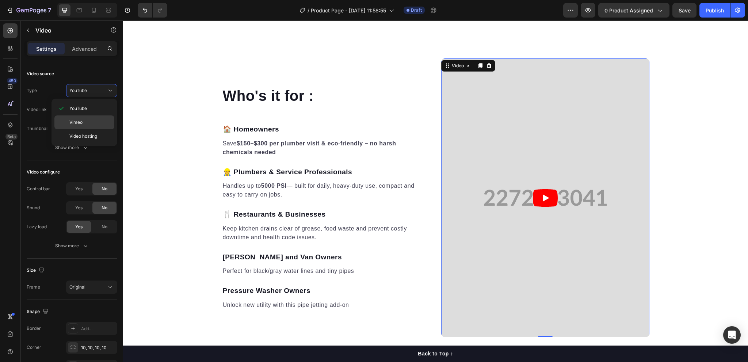
click at [87, 121] on p "Vimeo" at bounding box center [90, 122] width 42 height 7
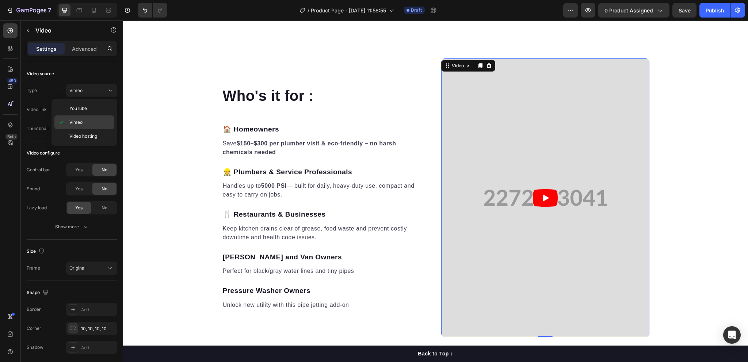
type input "[URL][DOMAIN_NAME]"
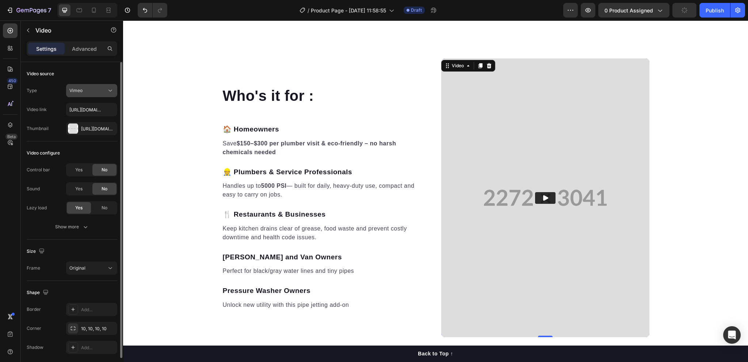
click at [94, 92] on div "Vimeo" at bounding box center [87, 90] width 37 height 7
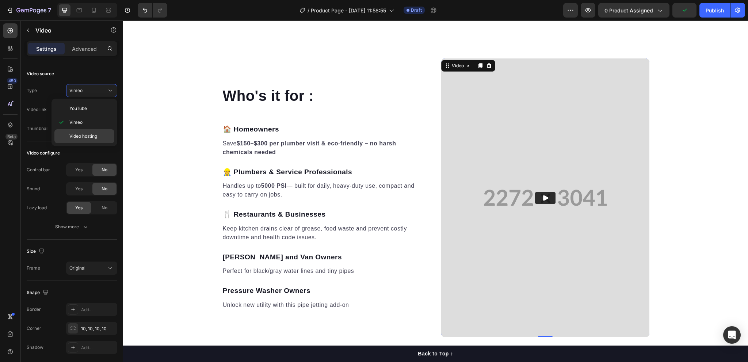
click at [80, 136] on span "Video hosting" at bounding box center [83, 136] width 28 height 7
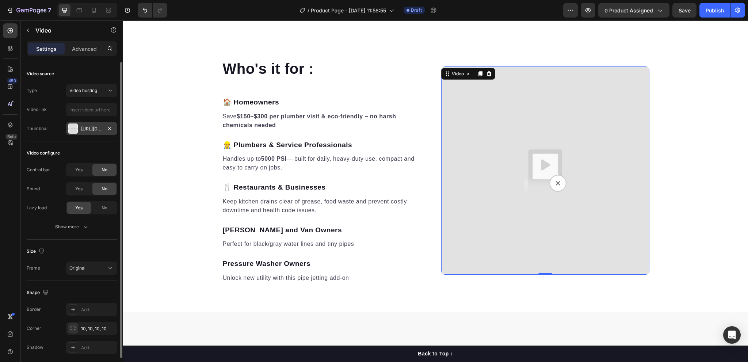
click at [88, 131] on div "[URL][DOMAIN_NAME]" at bounding box center [91, 129] width 21 height 7
click at [94, 112] on input "text" at bounding box center [91, 109] width 51 height 13
click at [84, 109] on input "text" at bounding box center [91, 109] width 51 height 13
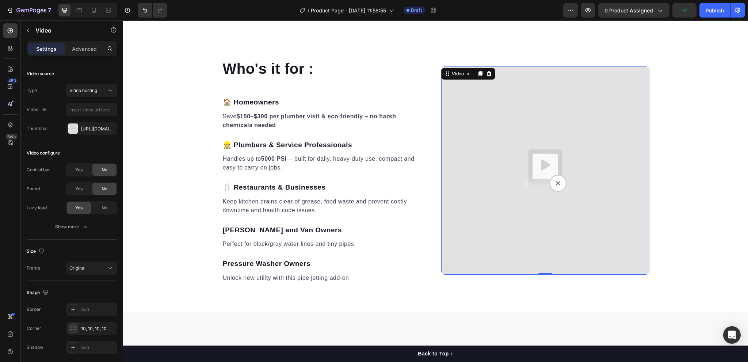
click at [502, 116] on img at bounding box center [545, 171] width 208 height 208
click at [78, 52] on p "Advanced" at bounding box center [84, 49] width 25 height 8
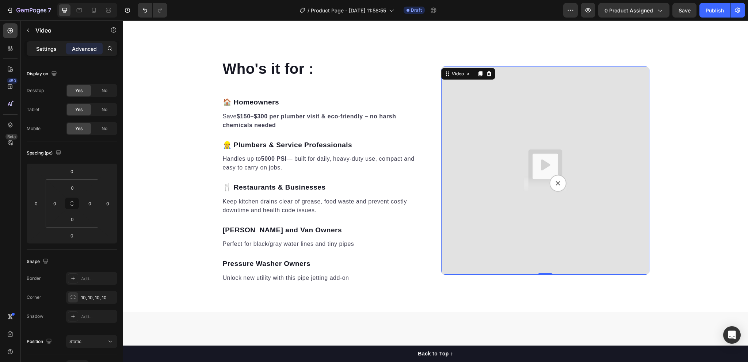
click at [52, 49] on p "Settings" at bounding box center [46, 49] width 20 height 8
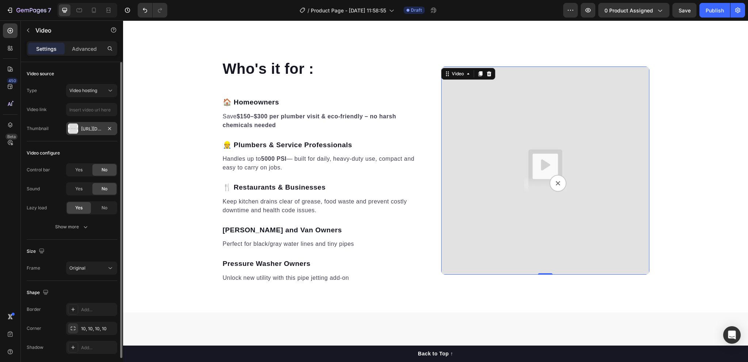
click at [89, 130] on div "[URL][DOMAIN_NAME]" at bounding box center [91, 129] width 21 height 7
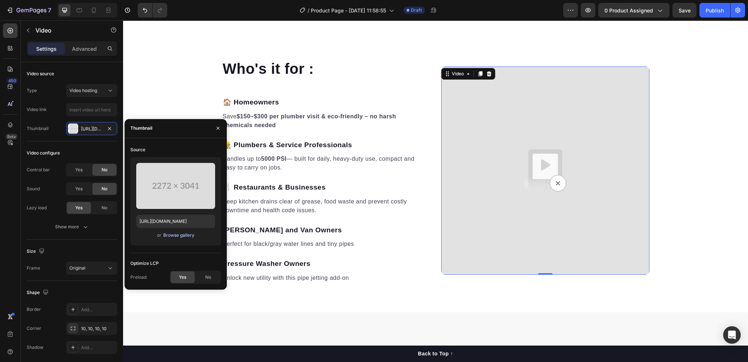
click at [172, 235] on div "Browse gallery" at bounding box center [178, 235] width 31 height 7
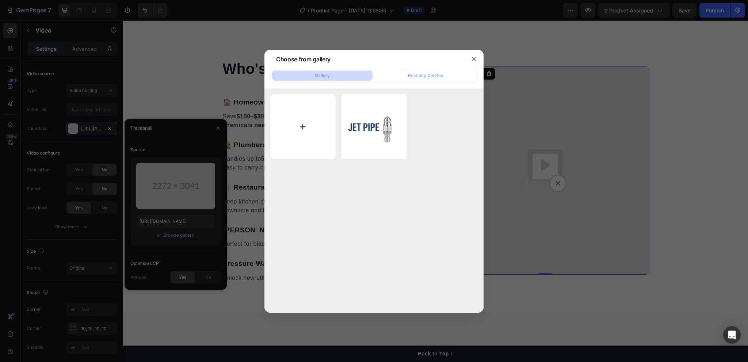
click at [297, 123] on input "file" at bounding box center [302, 126] width 65 height 65
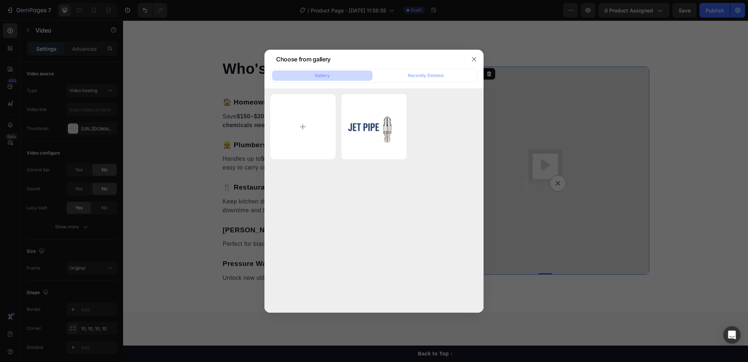
click at [221, 125] on div at bounding box center [374, 181] width 748 height 362
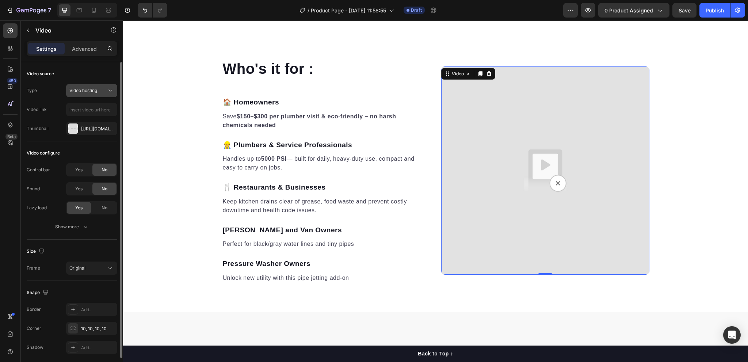
click at [87, 90] on span "Video hosting" at bounding box center [83, 90] width 28 height 5
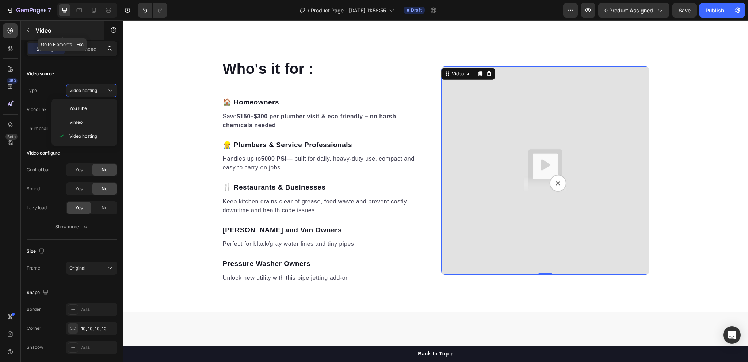
click at [27, 29] on icon "button" at bounding box center [28, 30] width 6 height 6
click at [503, 220] on img at bounding box center [545, 171] width 208 height 208
click at [485, 77] on div at bounding box center [489, 73] width 9 height 9
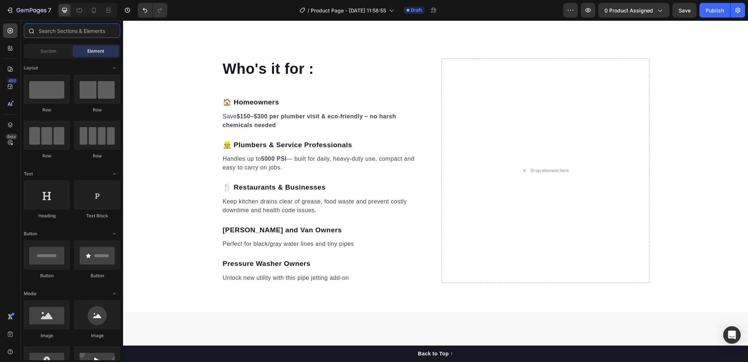
click at [61, 34] on input "text" at bounding box center [72, 30] width 96 height 15
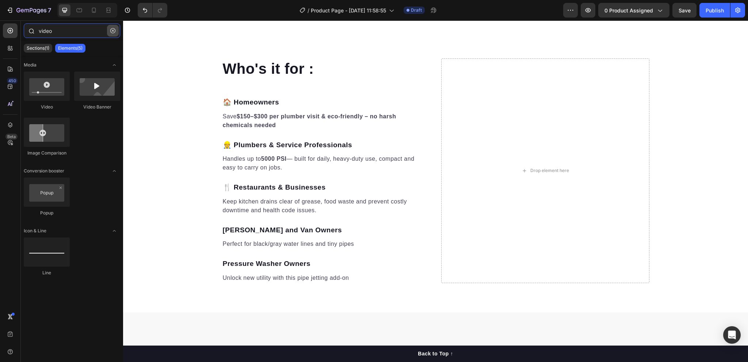
type input "video"
click at [111, 30] on icon "button" at bounding box center [112, 30] width 5 height 5
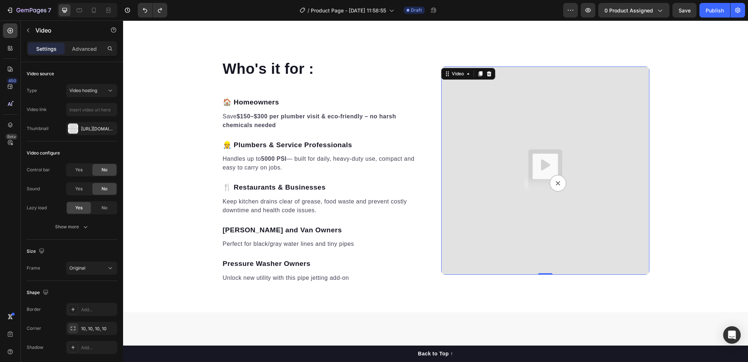
click at [539, 175] on img at bounding box center [545, 171] width 208 height 208
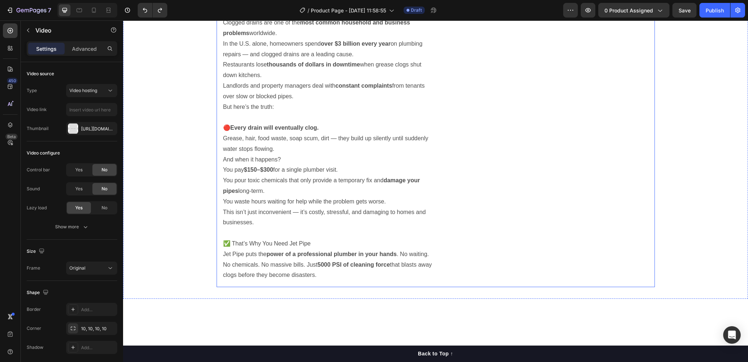
scroll to position [384, 0]
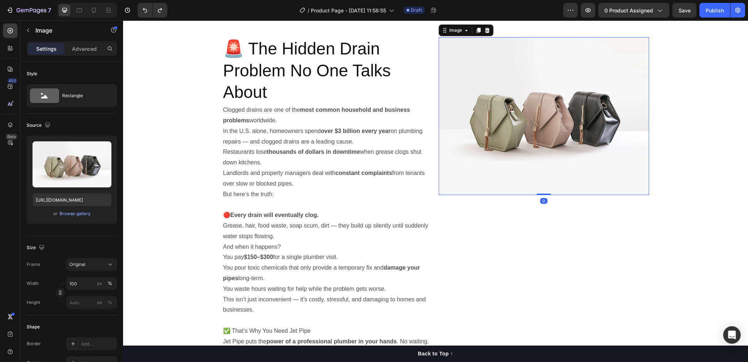
click at [562, 154] on img at bounding box center [544, 116] width 210 height 158
click at [71, 214] on div "Browse gallery" at bounding box center [75, 213] width 31 height 7
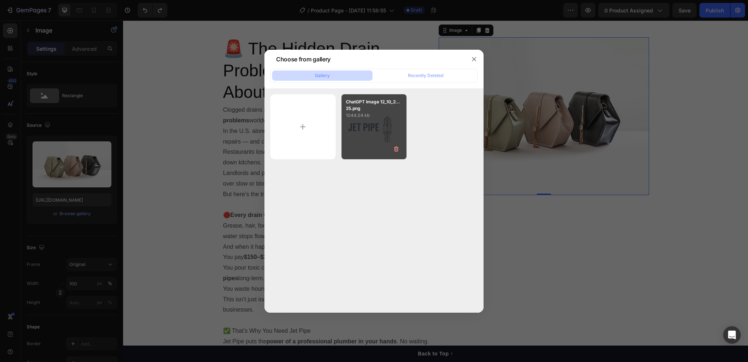
click at [361, 119] on div "ChatGPT Image 12_10_2...25.png 1044.04 kb" at bounding box center [374, 126] width 65 height 65
type input "[URL][DOMAIN_NAME]"
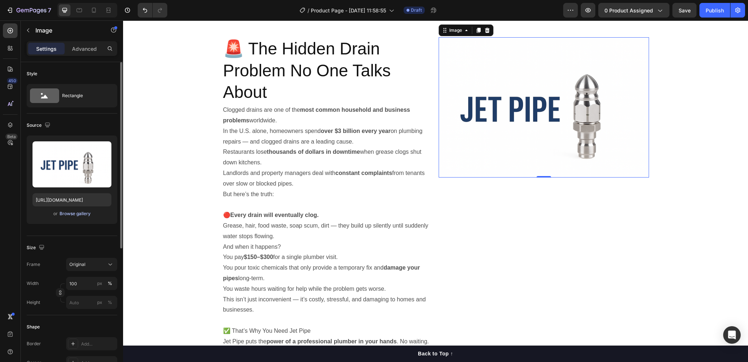
click at [68, 212] on div "Browse gallery" at bounding box center [75, 213] width 31 height 7
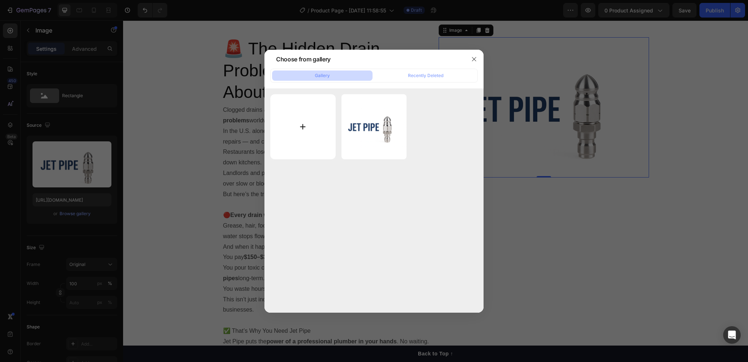
click at [293, 117] on input "file" at bounding box center [302, 126] width 65 height 65
type input "C:\fakepath\ChatGPT Image 11_42_56 26 thg 8, 2025.png"
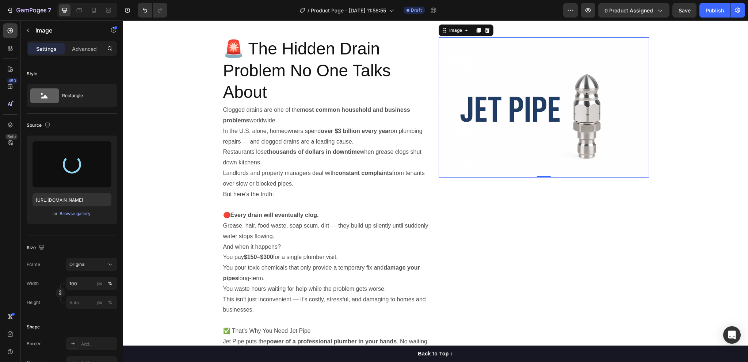
type input "[URL][DOMAIN_NAME]"
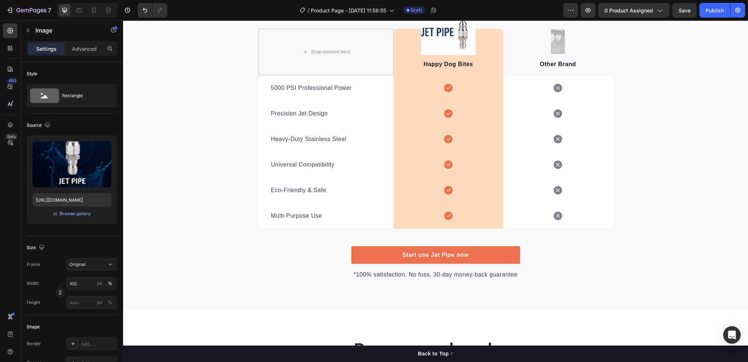
scroll to position [1261, 0]
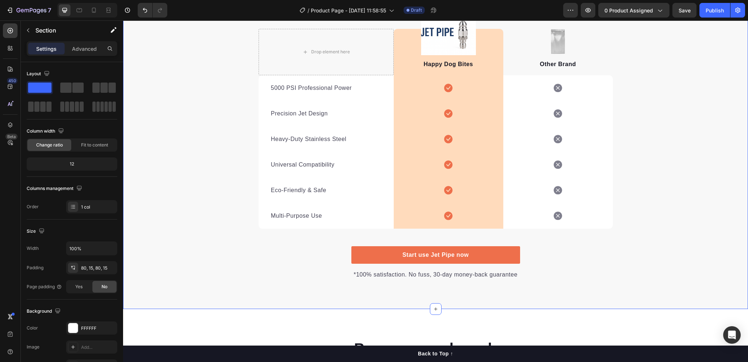
scroll to position [1078, 0]
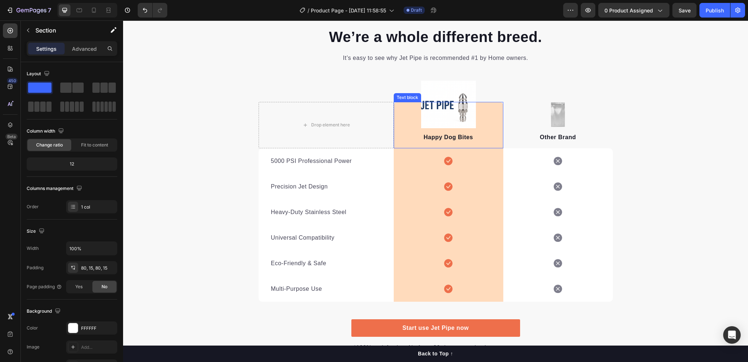
click at [472, 137] on p "Happy Dog Bites" at bounding box center [449, 137] width 108 height 9
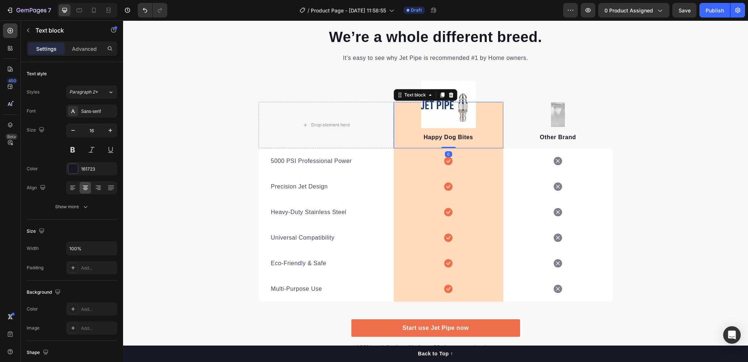
click at [472, 137] on p "Happy Dog Bites" at bounding box center [449, 137] width 108 height 9
drag, startPoint x: 472, startPoint y: 137, endPoint x: 420, endPoint y: 137, distance: 51.9
click at [420, 137] on p "Happy Dog Bites" at bounding box center [449, 137] width 108 height 9
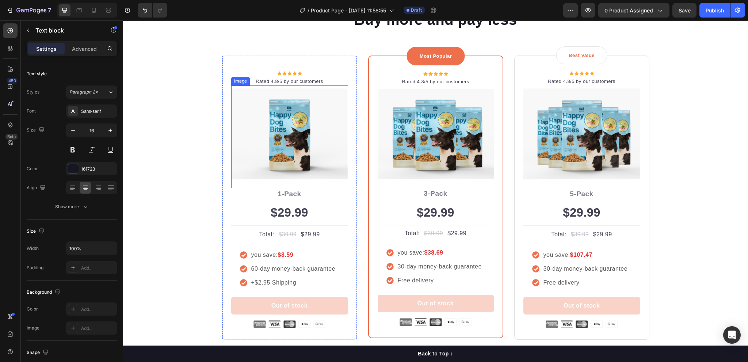
scroll to position [1736, 0]
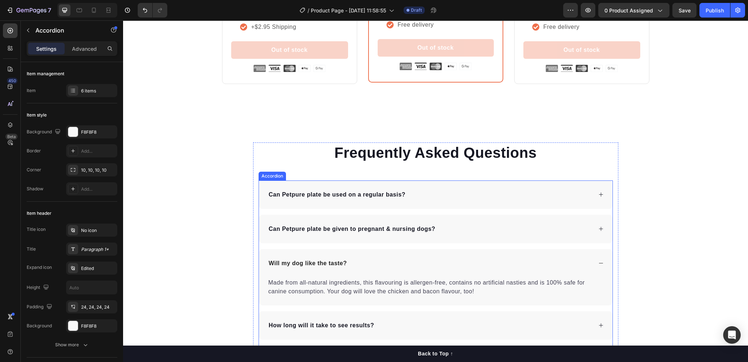
click at [402, 195] on p "Can Petpure plate be used on a regular basis?" at bounding box center [337, 194] width 137 height 9
click at [600, 197] on icon at bounding box center [601, 194] width 5 height 5
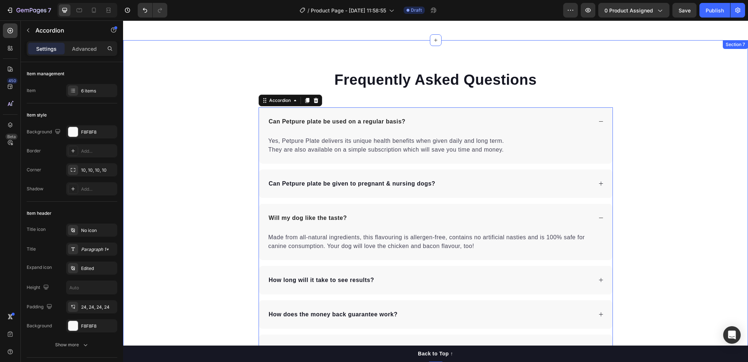
scroll to position [1772, 0]
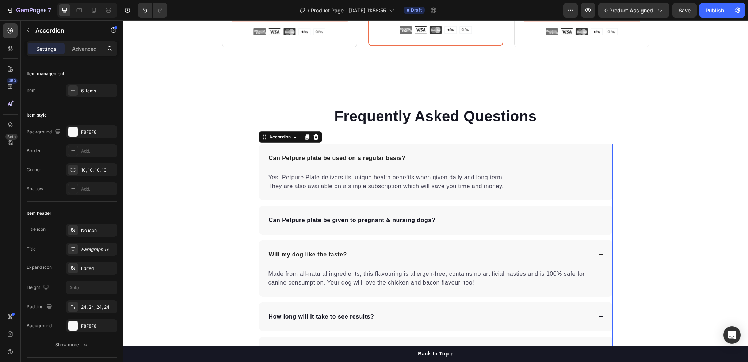
click at [404, 155] on div "Can Petpure plate be used on a regular basis?" at bounding box center [430, 158] width 325 height 11
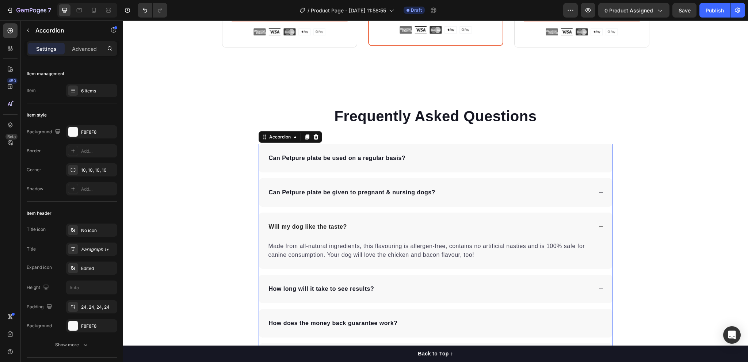
click at [404, 155] on div "Can Petpure plate be used on a regular basis?" at bounding box center [430, 158] width 325 height 11
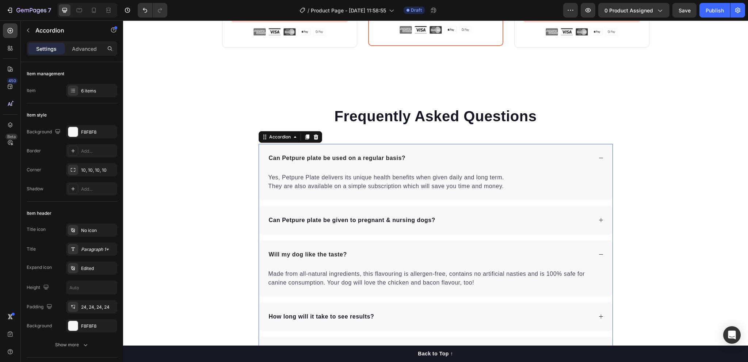
click at [396, 159] on p "Can Petpure plate be used on a regular basis?" at bounding box center [337, 158] width 137 height 9
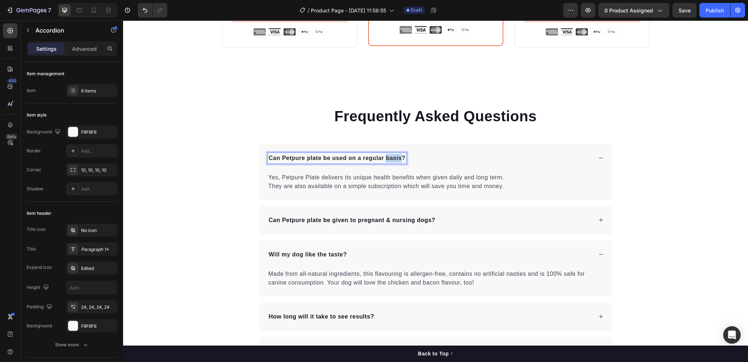
click at [396, 159] on p "Can Petpure plate be used on a regular basis?" at bounding box center [337, 158] width 137 height 9
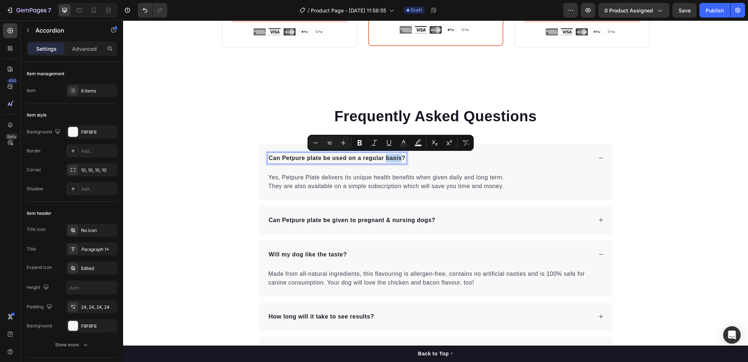
click at [398, 158] on p "Can Petpure plate be used on a regular basis?" at bounding box center [337, 158] width 137 height 9
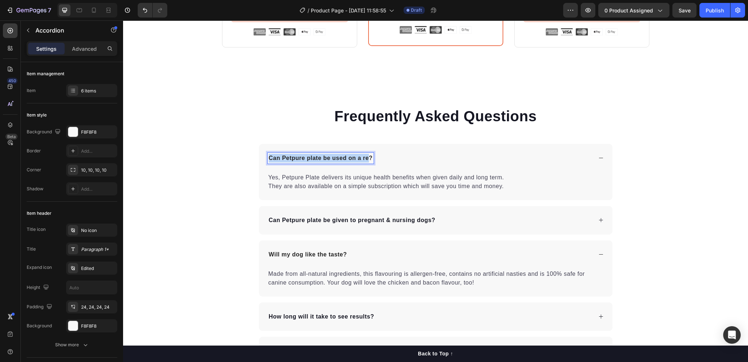
drag, startPoint x: 365, startPoint y: 159, endPoint x: 266, endPoint y: 160, distance: 99.0
click at [269, 160] on p "Can Petpure plate be used on a re?" at bounding box center [321, 158] width 104 height 9
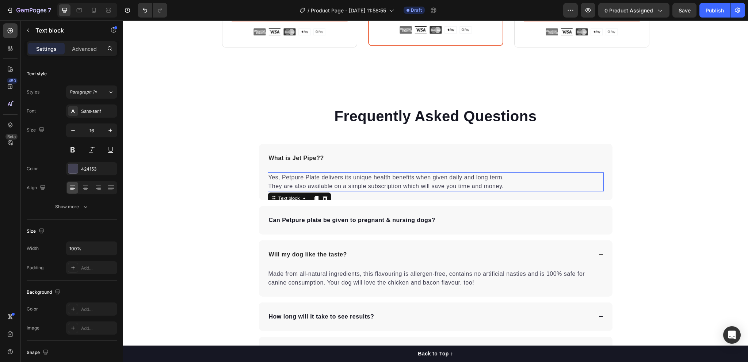
click at [330, 178] on p "Yes, Petpure Plate delivers its unique health benefits when given daily and lon…" at bounding box center [436, 182] width 335 height 18
click at [439, 183] on p "Yes, Petpure Plate delivers its unique health benefits when given daily and lon…" at bounding box center [436, 182] width 335 height 18
click at [512, 185] on p "Yes, Petpure Plate delivers its unique health benefits when given daily and lon…" at bounding box center [436, 182] width 335 height 18
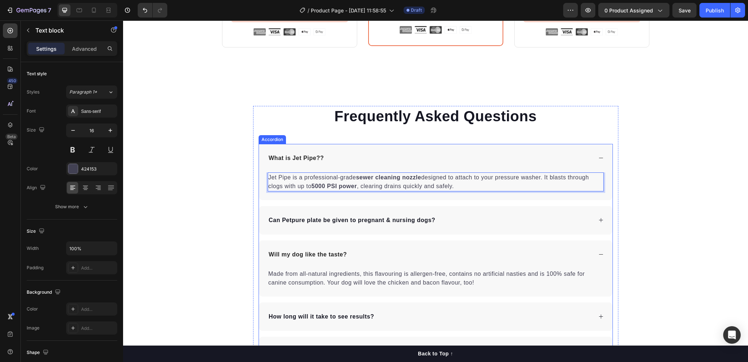
click at [441, 216] on div "Can Petpure plate be given to pregnant & nursing dogs?" at bounding box center [430, 220] width 325 height 11
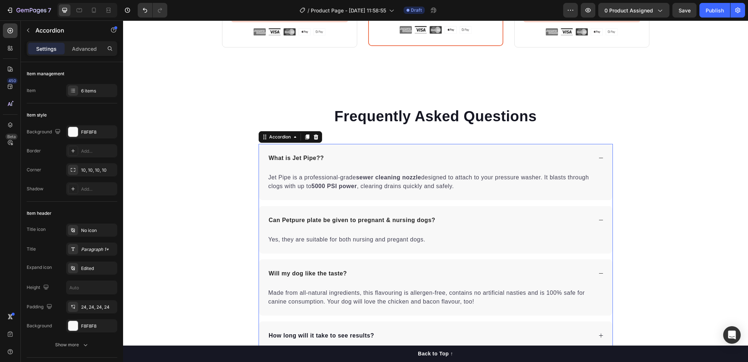
click at [325, 155] on div "What is Jet Pipe??" at bounding box center [430, 158] width 325 height 11
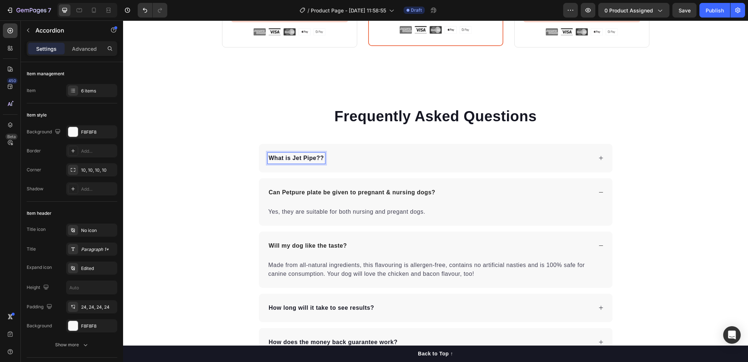
click at [317, 157] on p "What is Jet Pipe??" at bounding box center [296, 158] width 55 height 9
click at [324, 243] on p "Will my dog like the taste?" at bounding box center [308, 246] width 78 height 9
click at [317, 243] on p "Will my dog like the taste?" at bounding box center [308, 246] width 78 height 9
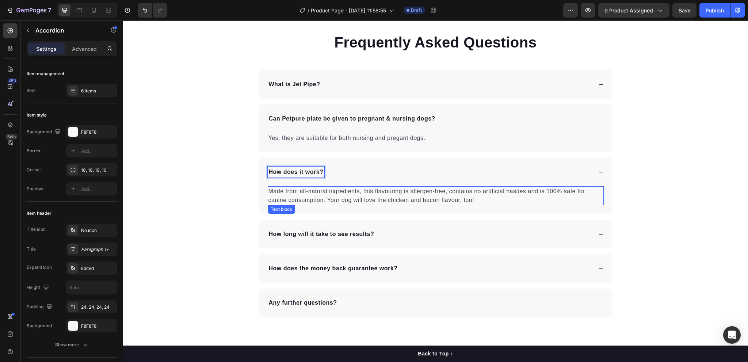
click at [352, 191] on p "Made from all-natural ingredients, this flavouring is allergen-free, contains n…" at bounding box center [436, 196] width 335 height 18
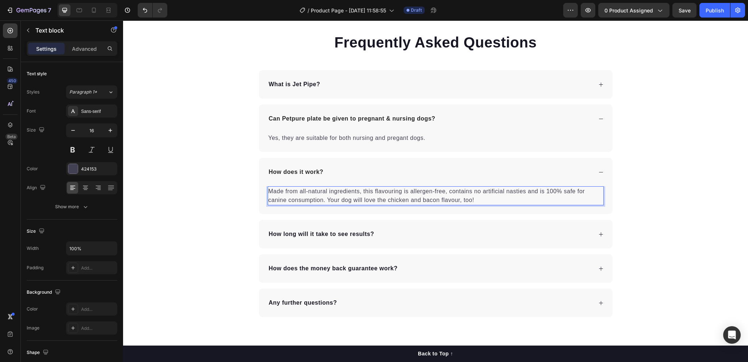
click at [357, 193] on p "Made from all-natural ingredients, this flavouring is allergen-free, contains n…" at bounding box center [436, 196] width 335 height 18
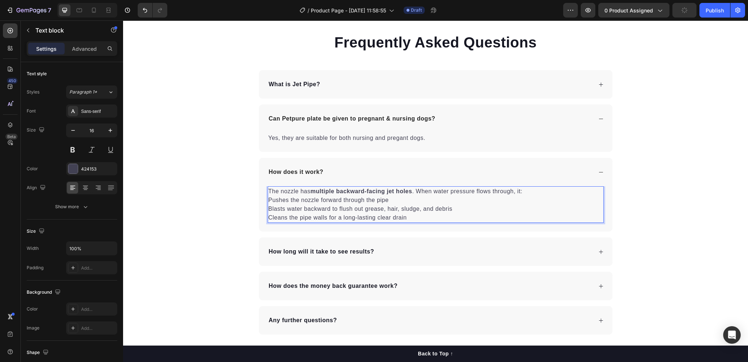
click at [269, 200] on p "Pushes the nozzle forward through the pipe" at bounding box center [436, 200] width 335 height 9
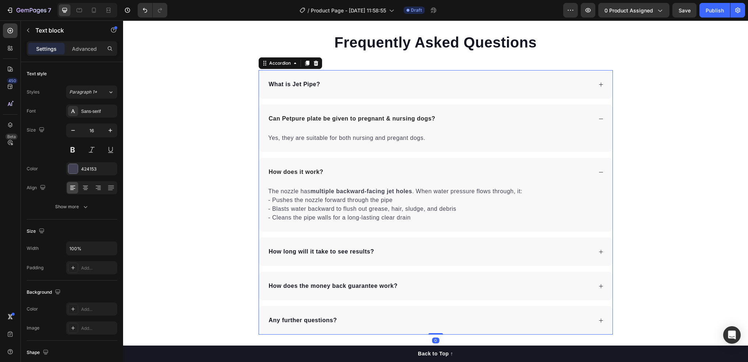
click at [309, 251] on p "How long will it take to see results?" at bounding box center [322, 251] width 106 height 9
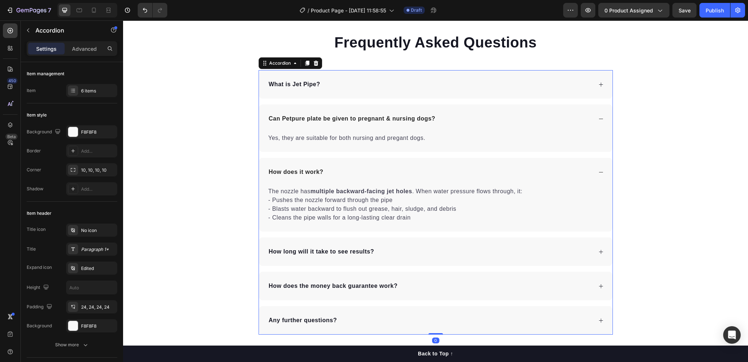
scroll to position [1991, 0]
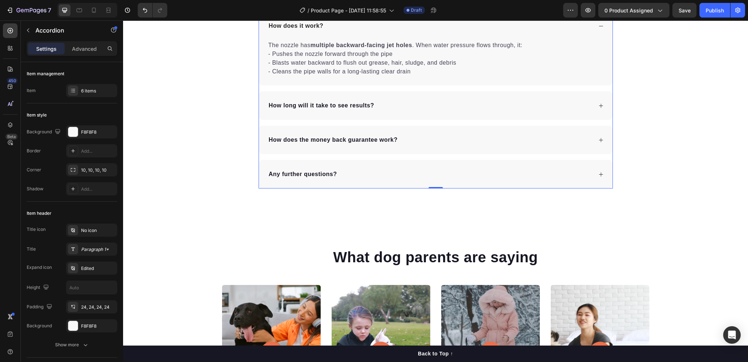
click at [390, 108] on div "How long will it take to see results?" at bounding box center [430, 105] width 325 height 11
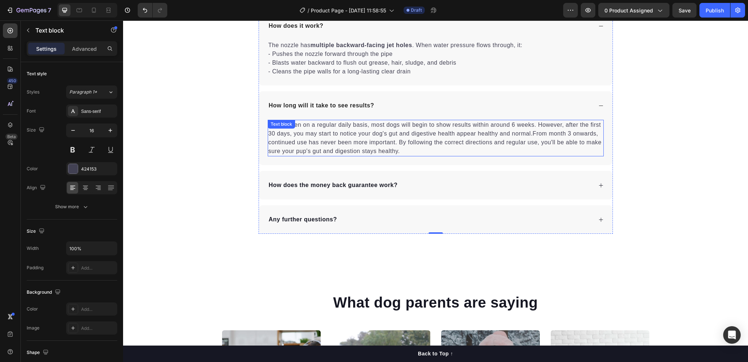
click at [352, 125] on p "When taken on a regular daily basis, most dogs will begin to show results withi…" at bounding box center [436, 138] width 335 height 35
click at [355, 105] on p "How long will it take to see results?" at bounding box center [322, 105] width 106 height 9
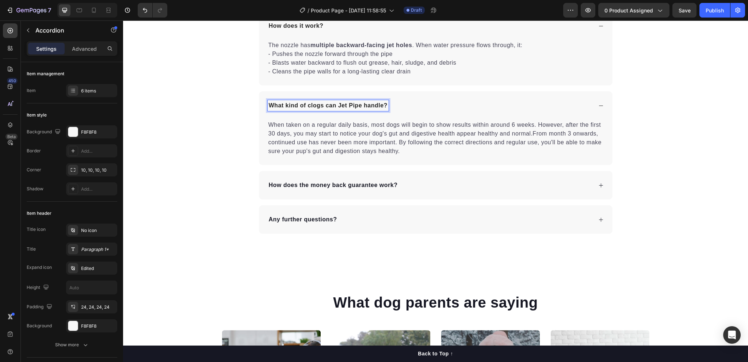
click at [356, 128] on p "When taken on a regular daily basis, most dogs will begin to show results withi…" at bounding box center [436, 138] width 335 height 35
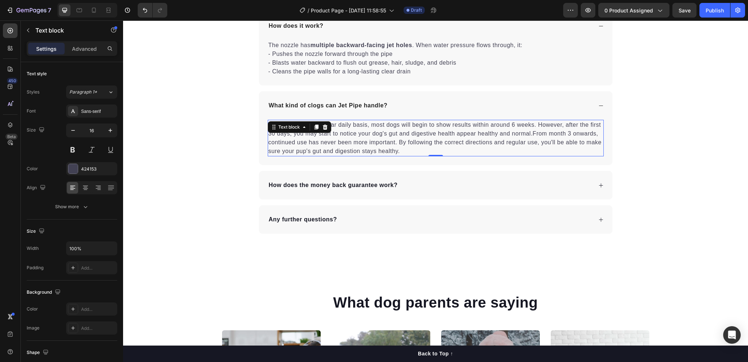
click at [375, 136] on p "When taken on a regular daily basis, most dogs will begin to show results withi…" at bounding box center [436, 138] width 335 height 35
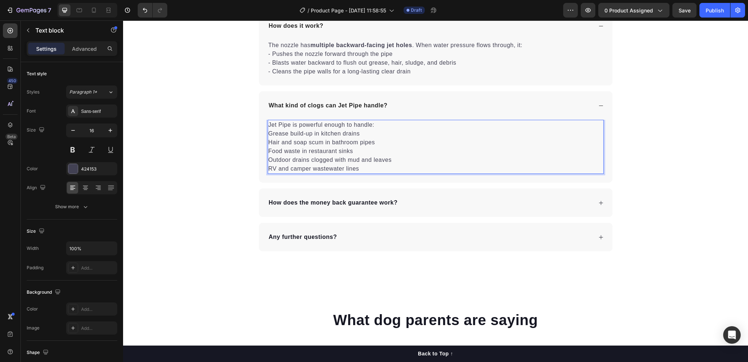
click at [269, 132] on p "Grease build-up in kitchen drains" at bounding box center [436, 133] width 335 height 9
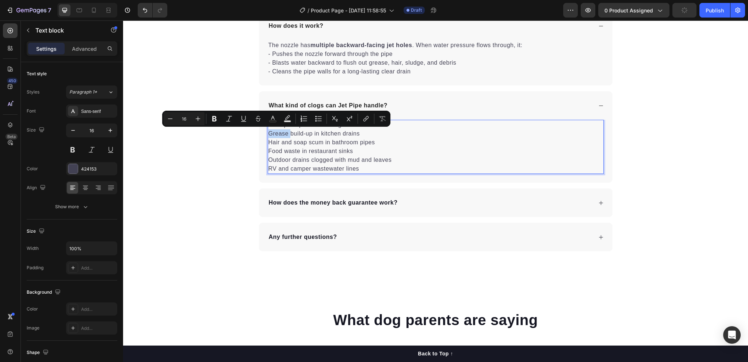
click at [269, 132] on p "Grease build-up in kitchen drains" at bounding box center [436, 133] width 335 height 9
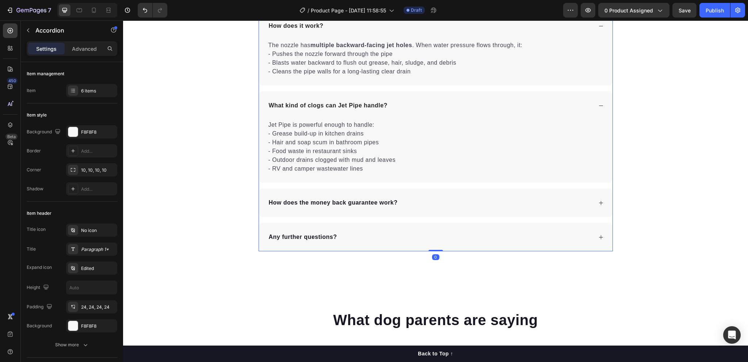
click at [319, 201] on p "How does the money back guarantee work?" at bounding box center [333, 202] width 129 height 9
click at [385, 199] on p "How does the money back guarantee work?" at bounding box center [333, 202] width 129 height 9
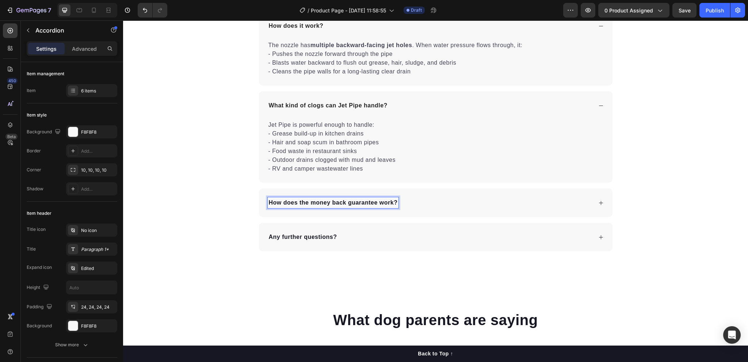
click at [356, 201] on p "How does the money back guarantee work?" at bounding box center [333, 202] width 129 height 9
click at [599, 201] on icon at bounding box center [601, 203] width 4 height 4
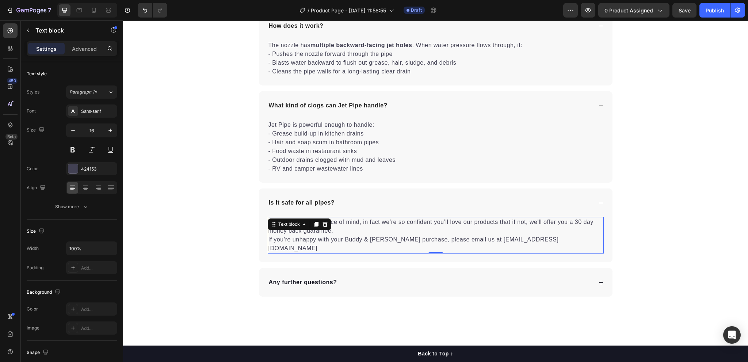
click at [424, 232] on p "You can shop with peace of mind, in fact we’re so confident you’ll love our pro…" at bounding box center [436, 235] width 335 height 35
click at [371, 225] on p "You can shop with peace of mind, in fact we’re so confident you’ll love our pro…" at bounding box center [436, 235] width 335 height 35
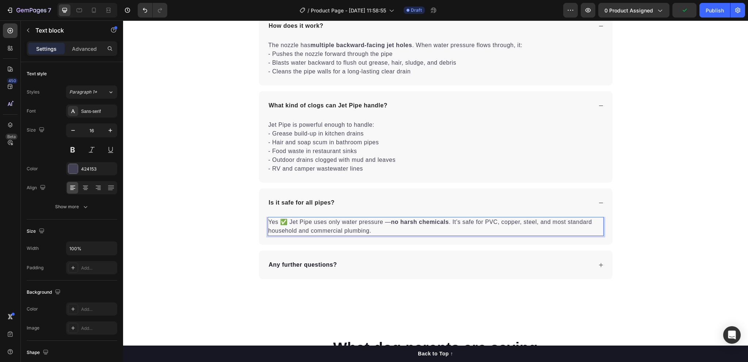
click at [385, 229] on p "Yes ✅ Jet Pipe uses only water pressure — no harsh chemicals . It’s safe for PV…" at bounding box center [436, 227] width 335 height 18
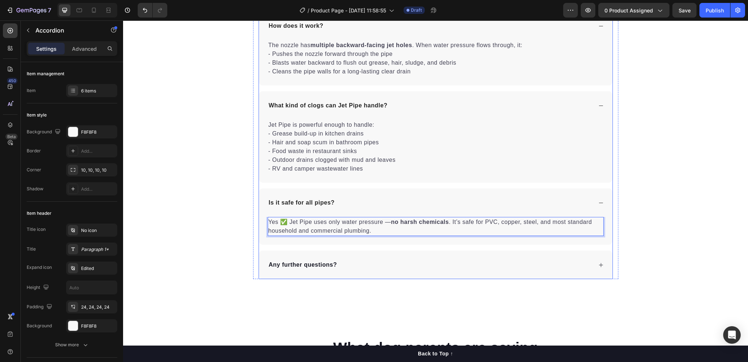
click at [319, 201] on p "Is it safe for all pipes?" at bounding box center [302, 202] width 66 height 9
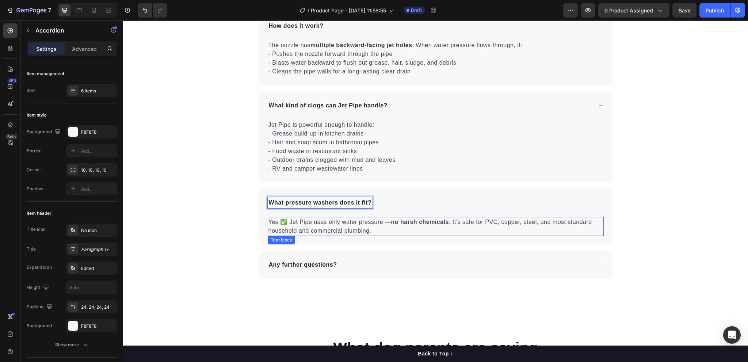
click at [339, 221] on p "Yes ✅ Jet Pipe uses only water pressure — no harsh chemicals . It’s safe for PV…" at bounding box center [436, 227] width 335 height 18
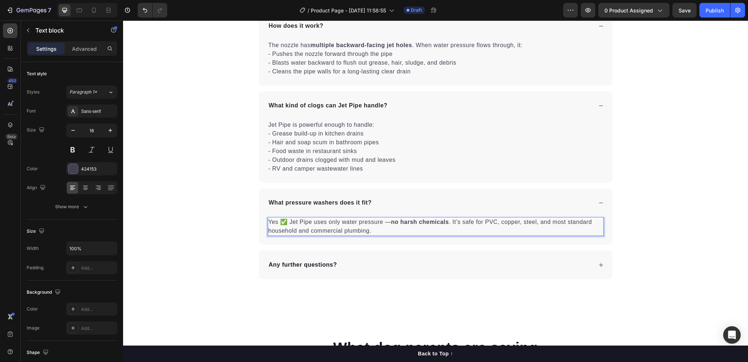
click at [354, 226] on p "Yes ✅ Jet Pipe uses only water pressure — no harsh chemicals . It’s safe for PV…" at bounding box center [436, 227] width 335 height 18
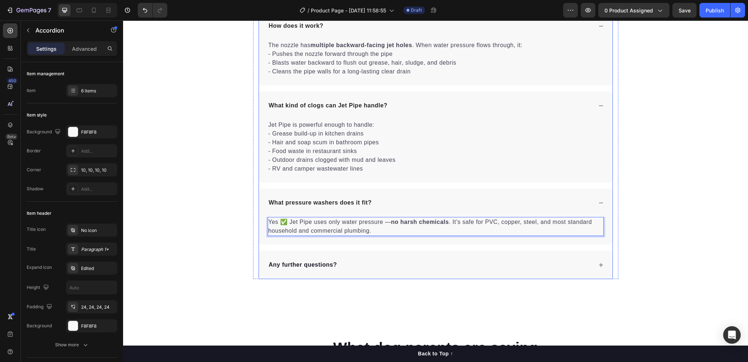
click at [337, 207] on div "What pressure washers does it fit?" at bounding box center [320, 202] width 105 height 11
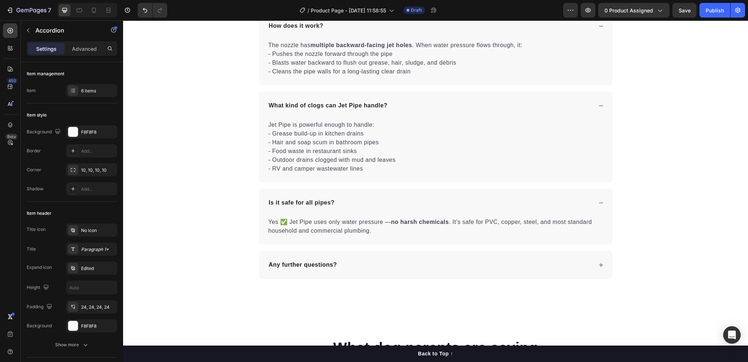
click at [342, 253] on div "Any further questions?" at bounding box center [436, 265] width 354 height 29
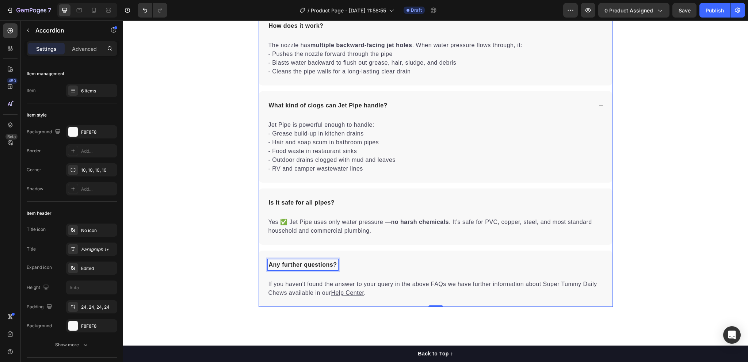
click at [324, 263] on p "Any further questions?" at bounding box center [303, 265] width 68 height 9
click at [311, 261] on p "Any further questions?" at bounding box center [303, 265] width 68 height 9
click at [338, 282] on p "If you haven't found the answer to your query in the above FAQs we have further…" at bounding box center [436, 289] width 335 height 18
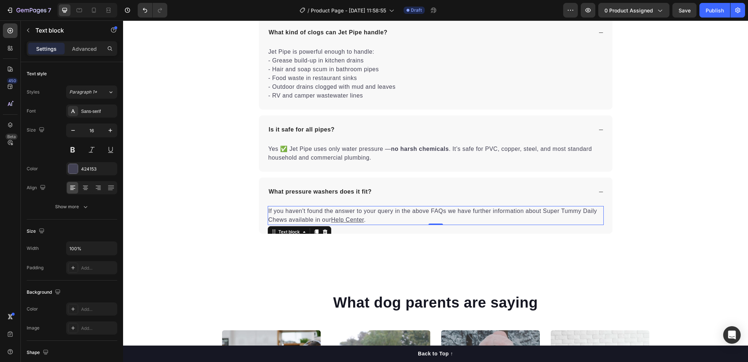
scroll to position [2138, 0]
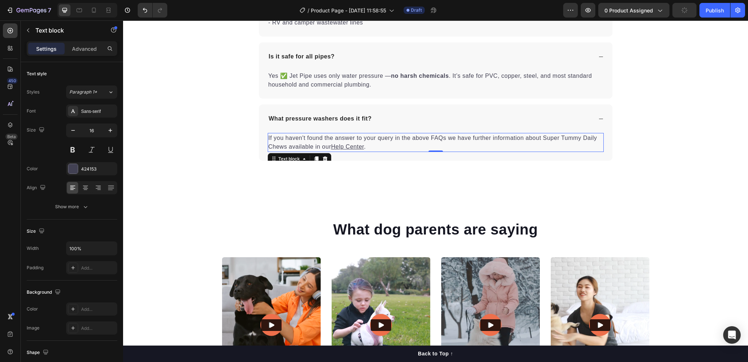
click at [355, 144] on u "Help Center" at bounding box center [347, 147] width 33 height 6
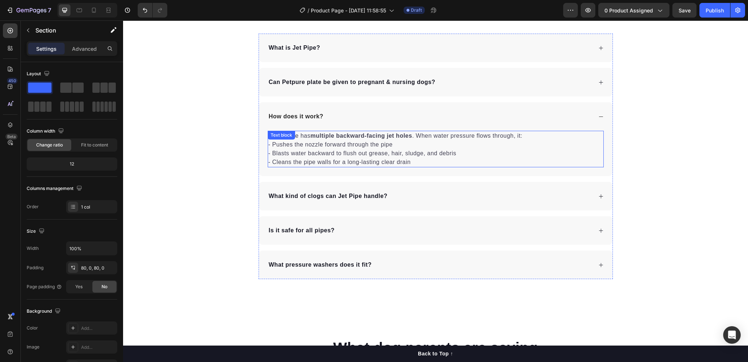
scroll to position [1845, 0]
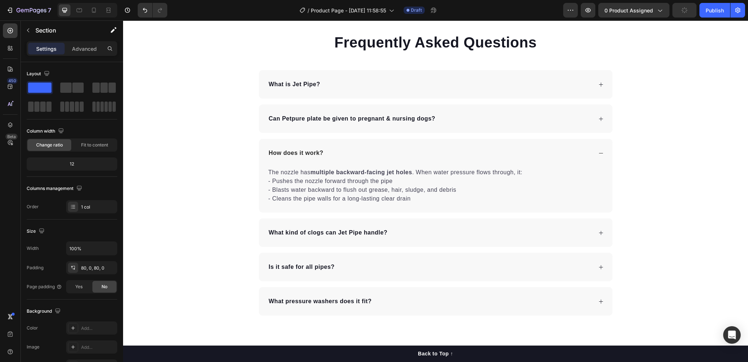
click at [633, 161] on div "Frequently Asked Questions Heading What is Jet Pipe? Can Petpure plate be given…" at bounding box center [435, 174] width 625 height 284
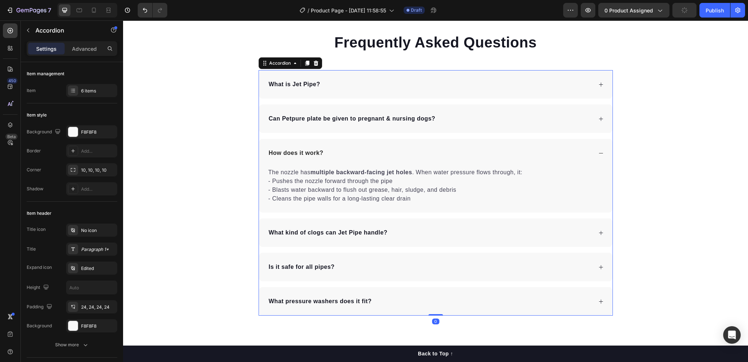
click at [599, 152] on icon at bounding box center [601, 153] width 5 height 5
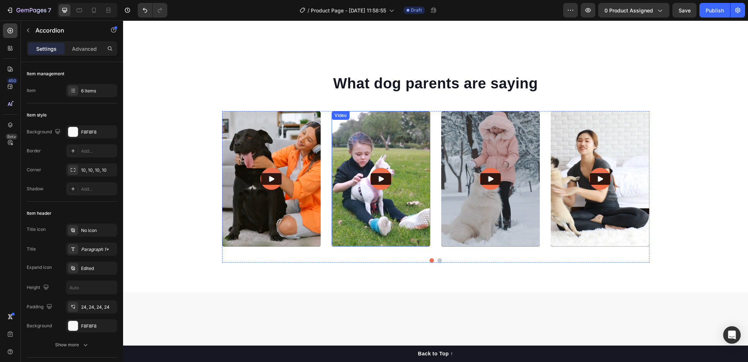
scroll to position [1991, 0]
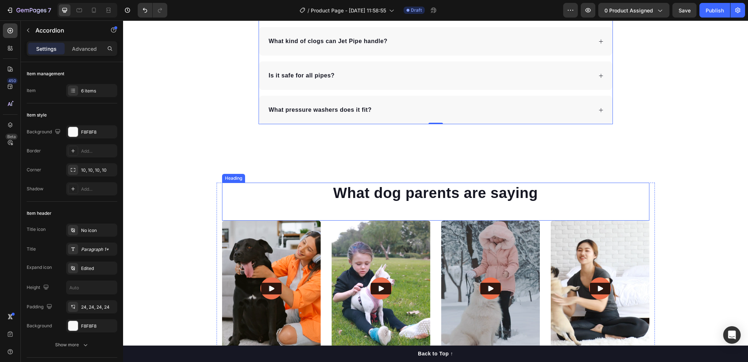
click at [373, 191] on h2 "What dog parents are saying" at bounding box center [436, 193] width 428 height 20
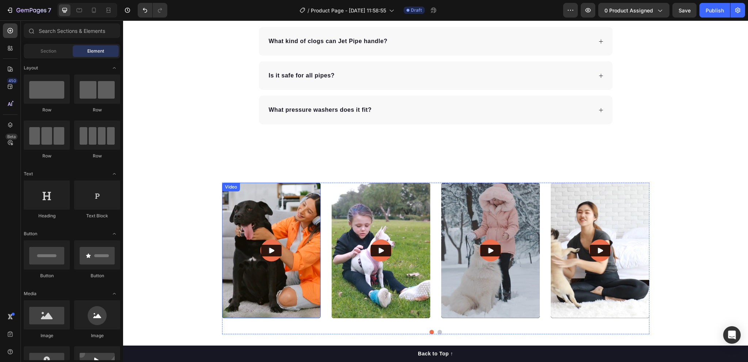
click at [311, 201] on img at bounding box center [271, 251] width 99 height 136
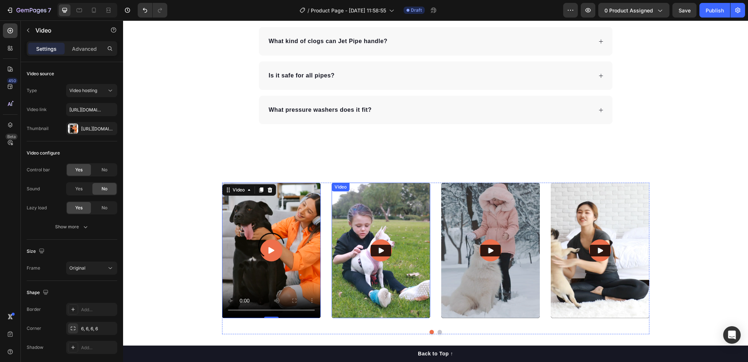
scroll to position [2101, 0]
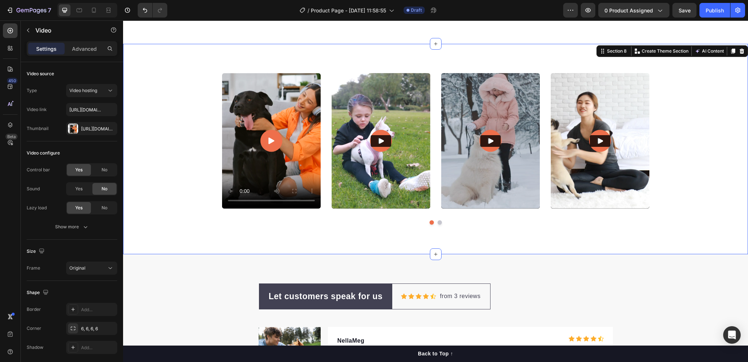
click at [448, 238] on div "Video Video Video Video Video Carousel Row Section 8 You can create reusable se…" at bounding box center [435, 149] width 625 height 210
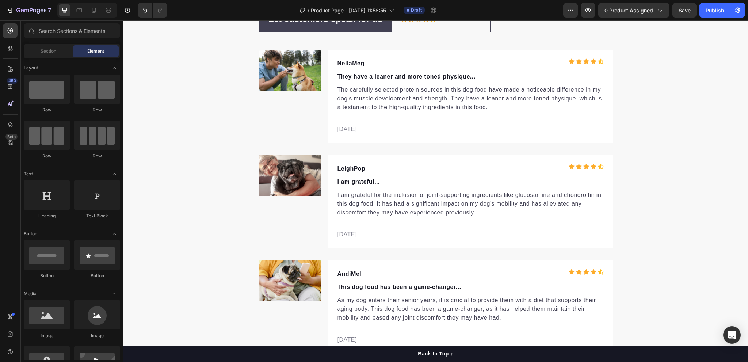
scroll to position [2131, 0]
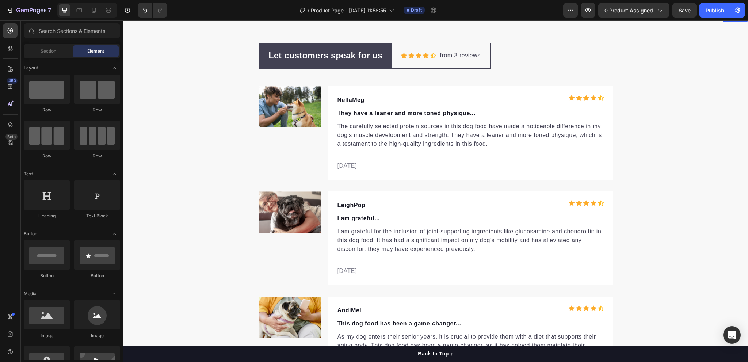
click at [638, 289] on div "Let customers speak for us Text block Row Icon Icon Icon Icon Icon Icon List Ho…" at bounding box center [435, 216] width 625 height 347
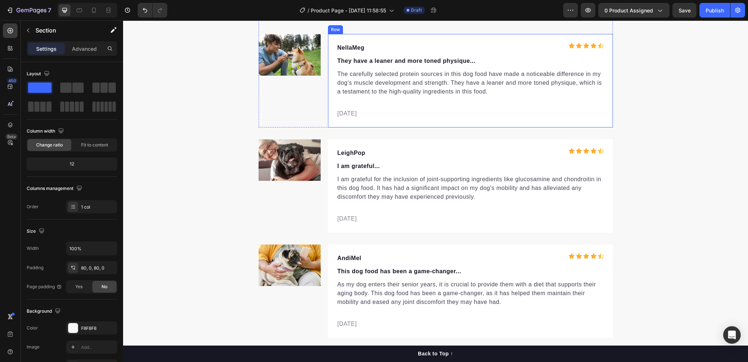
scroll to position [2083, 0]
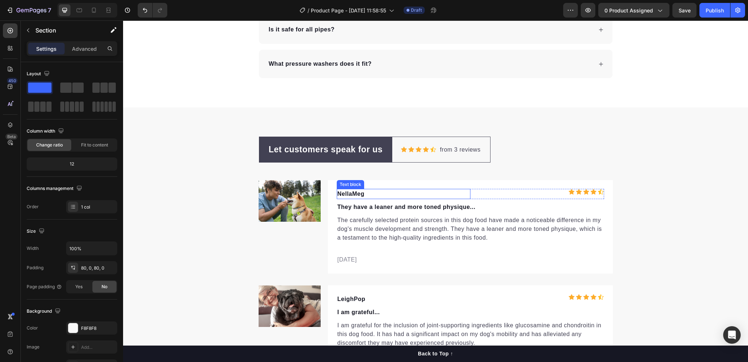
click at [368, 192] on p "NellaMeg" at bounding box center [404, 194] width 132 height 9
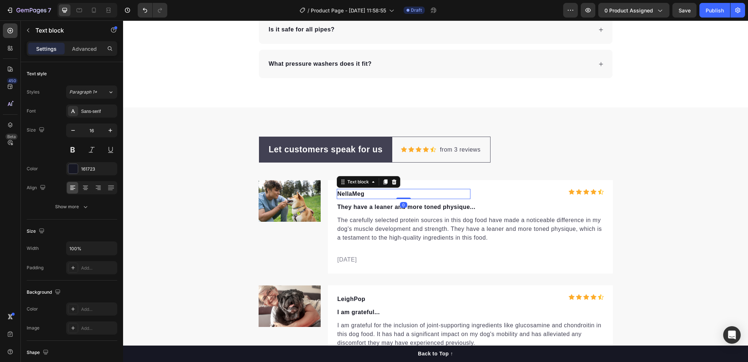
click at [368, 192] on p "NellaMeg" at bounding box center [404, 194] width 132 height 9
drag, startPoint x: 364, startPoint y: 194, endPoint x: 335, endPoint y: 191, distance: 29.7
click at [338, 191] on p "NellaMeg" at bounding box center [404, 194] width 132 height 9
click at [365, 190] on p "NellaMeg" at bounding box center [404, 194] width 132 height 9
click at [364, 193] on p "NellaMeg" at bounding box center [404, 194] width 132 height 9
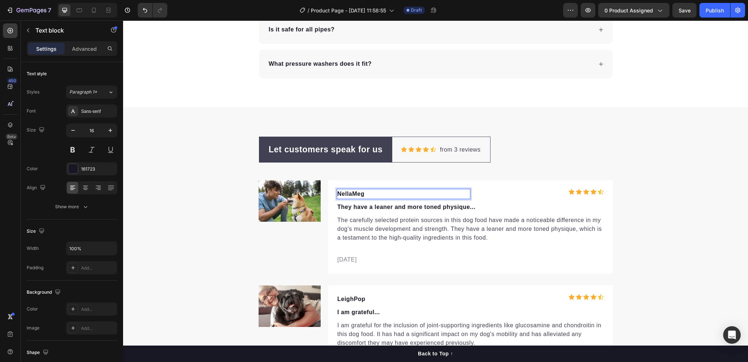
click at [364, 193] on p "NellaMeg" at bounding box center [404, 194] width 132 height 9
click at [366, 192] on p "NellaMeg" at bounding box center [404, 194] width 132 height 9
click at [361, 193] on p "[PERSON_NAME]" at bounding box center [404, 194] width 132 height 9
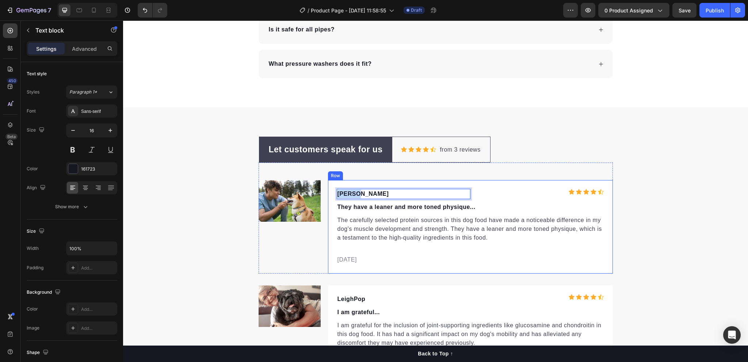
drag, startPoint x: 361, startPoint y: 193, endPoint x: 332, endPoint y: 191, distance: 29.7
click at [332, 191] on div "[PERSON_NAME] Text block 0 Icon Icon Icon Icon Icon Icon List Hoz Row They have…" at bounding box center [470, 227] width 285 height 94
click at [388, 223] on p "The carefully selected protein sources in this dog food have made a noticeable …" at bounding box center [471, 229] width 266 height 26
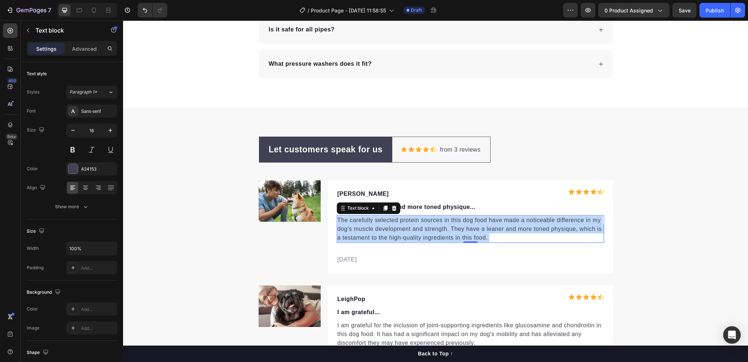
click at [438, 230] on p "The carefully selected protein sources in this dog food have made a noticeable …" at bounding box center [471, 229] width 266 height 26
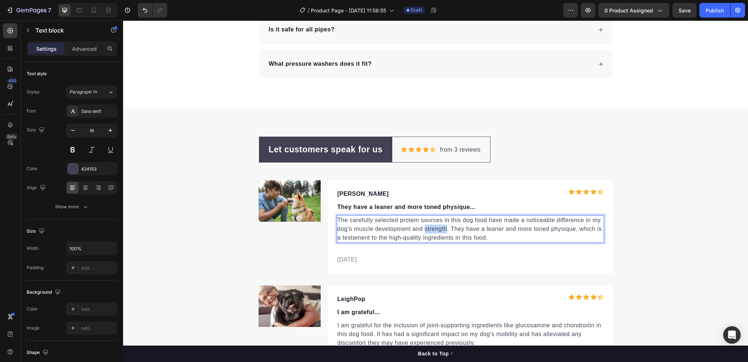
click at [438, 230] on p "The carefully selected protein sources in this dog food have made a noticeable …" at bounding box center [471, 229] width 266 height 26
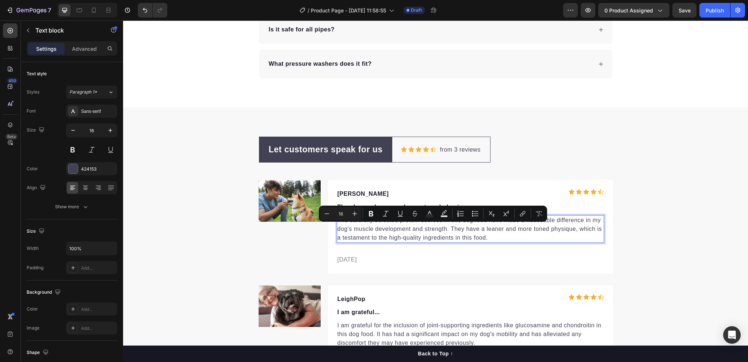
click at [374, 229] on p "The carefully selected protein sources in this dog food have made a noticeable …" at bounding box center [471, 229] width 266 height 26
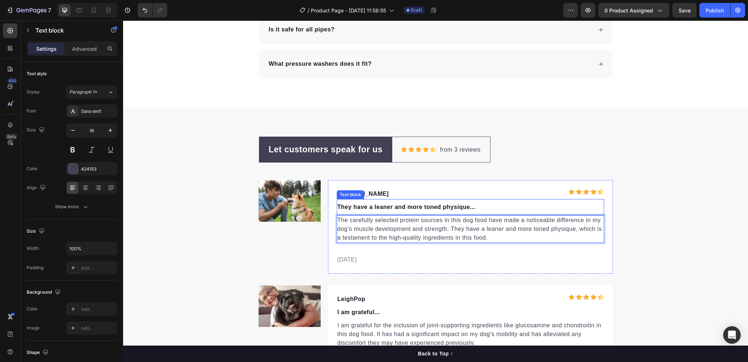
click at [370, 204] on p "They have a leaner and more toned physique..." at bounding box center [471, 207] width 266 height 9
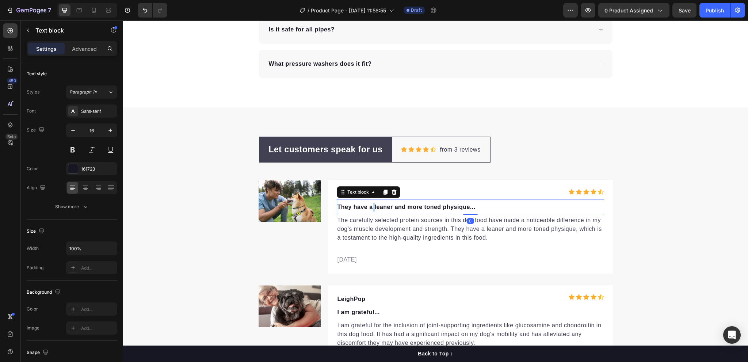
click at [370, 204] on p "They have a leaner and more toned physique..." at bounding box center [471, 207] width 266 height 9
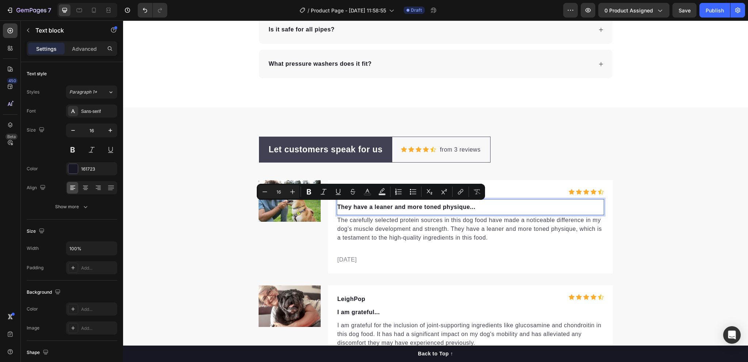
click at [472, 209] on p "They have a leaner and more toned physique..." at bounding box center [471, 207] width 266 height 9
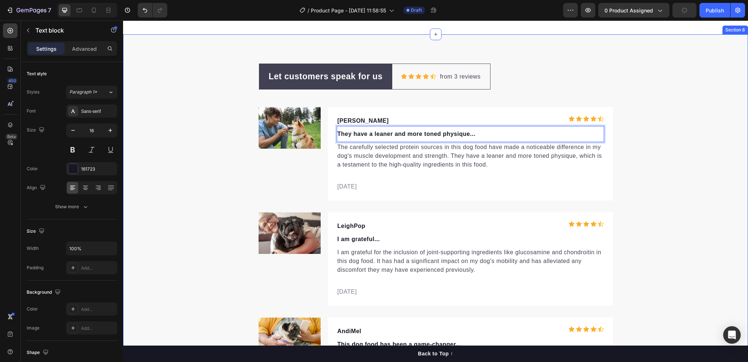
scroll to position [2119, 0]
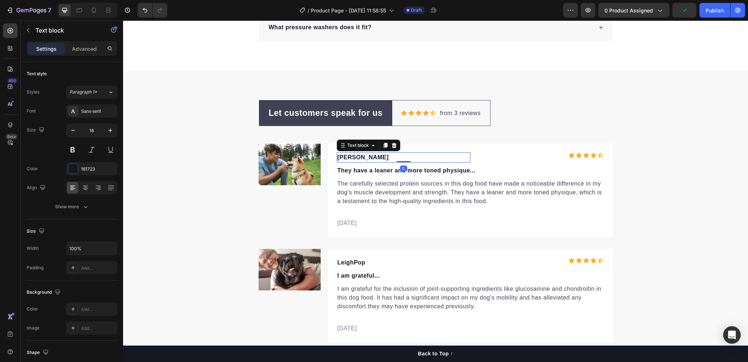
click at [361, 158] on p "[PERSON_NAME]" at bounding box center [404, 157] width 132 height 9
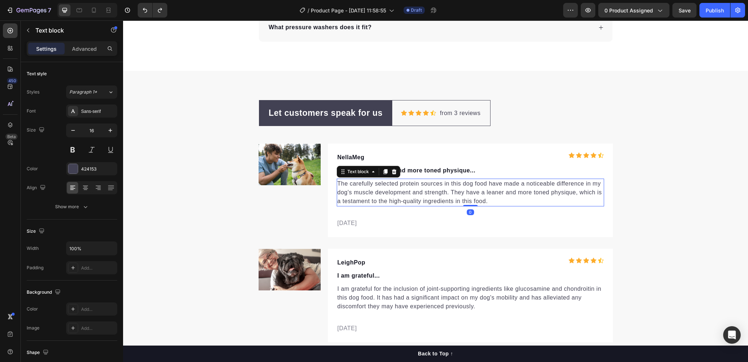
click at [380, 186] on p "The carefully selected protein sources in this dog food have made a noticeable …" at bounding box center [471, 192] width 266 height 26
click at [370, 191] on p "The carefully selected protein sources in this dog food have made a noticeable …" at bounding box center [471, 192] width 266 height 26
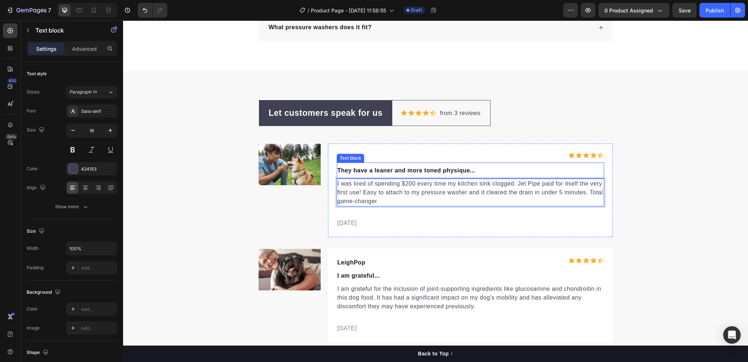
click at [433, 166] on p "They have a leaner and more toned physique..." at bounding box center [471, 170] width 266 height 9
click at [433, 190] on p "I was tired of spending $200 every time my kitchen sink clogged. Jet Pipe paid …" at bounding box center [471, 192] width 266 height 26
click at [477, 169] on p "They have a leaner and more toned physique..." at bounding box center [471, 170] width 266 height 9
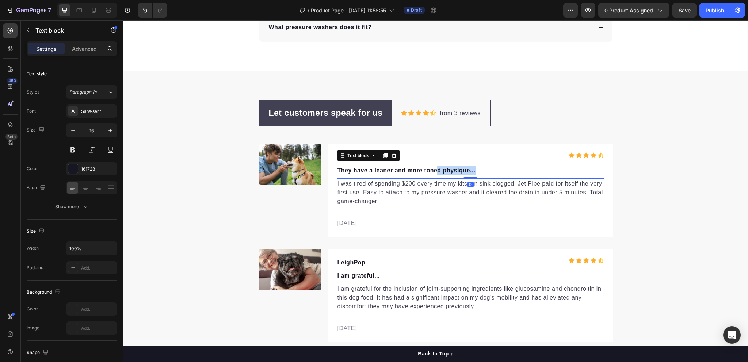
drag, startPoint x: 477, startPoint y: 169, endPoint x: 433, endPoint y: 169, distance: 44.6
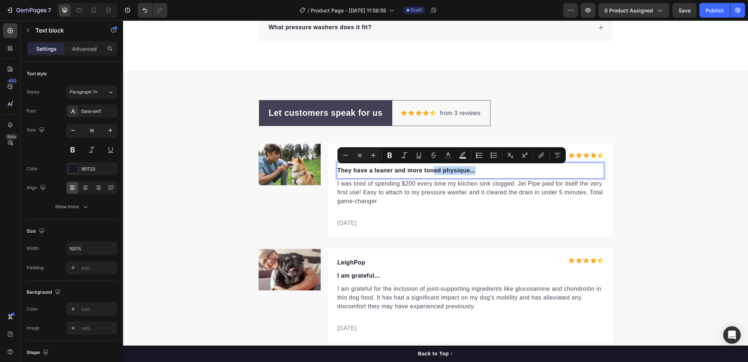
click at [477, 168] on p "They have a leaner and more toned physique..." at bounding box center [471, 170] width 266 height 9
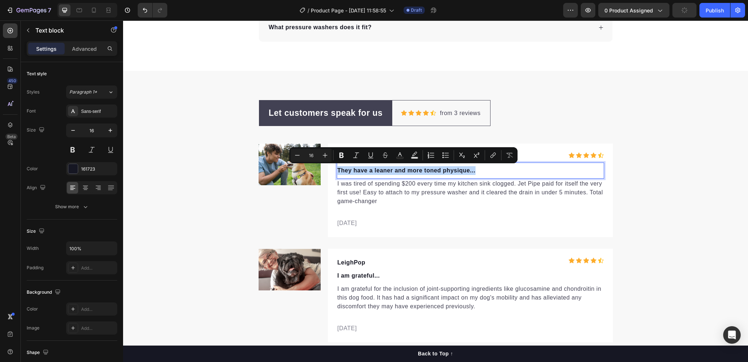
drag, startPoint x: 477, startPoint y: 169, endPoint x: 334, endPoint y: 169, distance: 142.5
click at [337, 169] on div "They have a leaner and more toned physique..." at bounding box center [470, 171] width 267 height 10
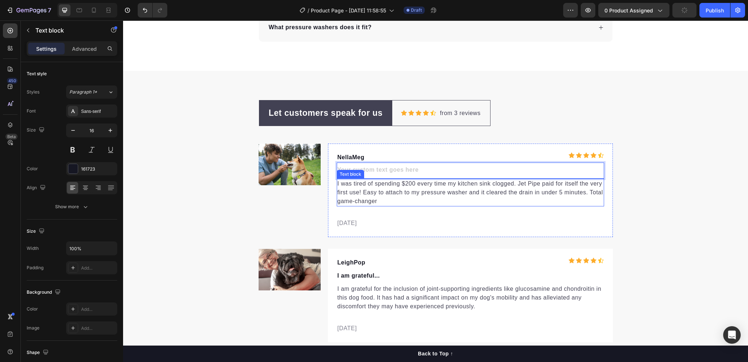
click at [386, 187] on p "I was tired of spending $200 every time my kitchen sink clogged. Jet Pipe paid …" at bounding box center [471, 192] width 266 height 26
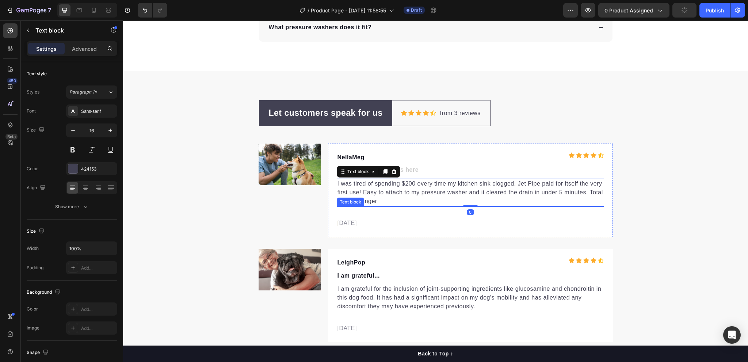
click at [400, 212] on div "02/21/2024 Text block" at bounding box center [470, 217] width 267 height 22
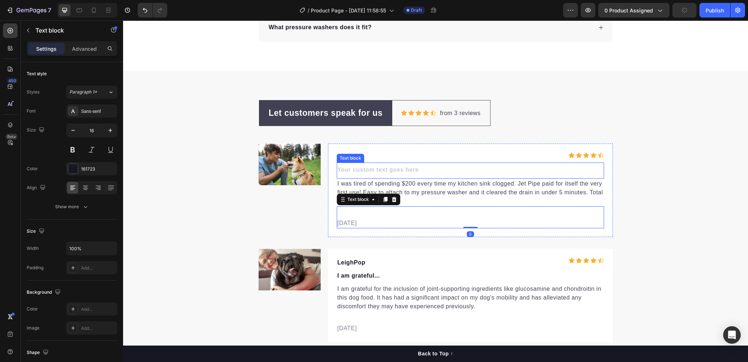
click at [422, 167] on div "Rich Text Editor. Editing area: main" at bounding box center [470, 171] width 267 height 10
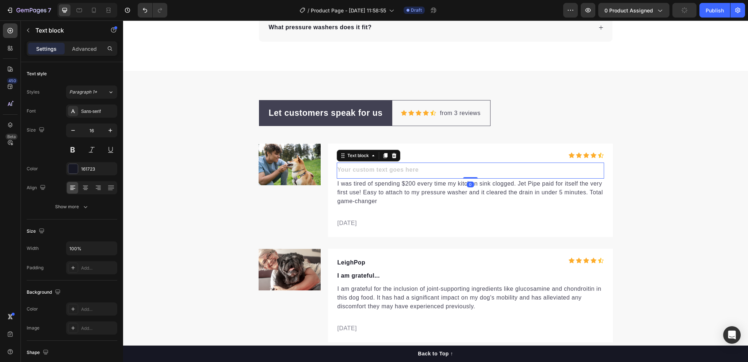
click at [422, 167] on div "Rich Text Editor. Editing area: main" at bounding box center [470, 171] width 267 height 10
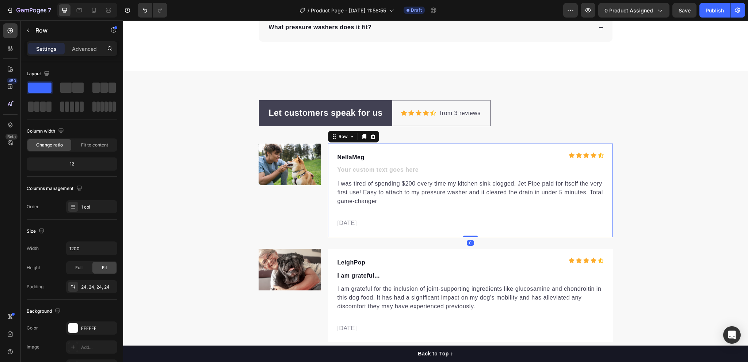
click at [385, 147] on div "NellaMeg Text block Icon Icon Icon Icon Icon Icon List Hoz Row Text block I was…" at bounding box center [470, 191] width 285 height 94
click at [415, 196] on p "I was tired of spending $200 every time my kitchen sink clogged. Jet Pipe paid …" at bounding box center [471, 192] width 266 height 26
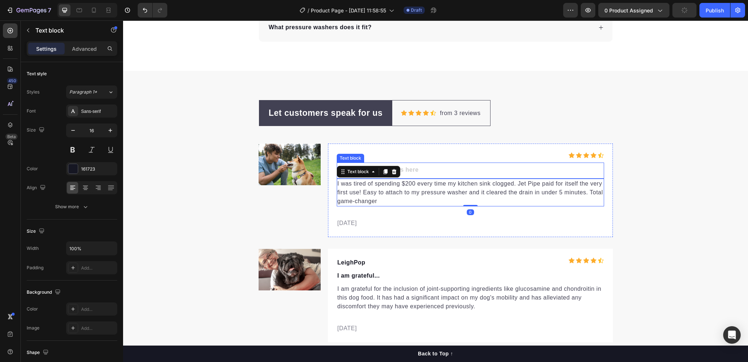
click at [423, 168] on div "Rich Text Editor. Editing area: main" at bounding box center [470, 171] width 267 height 10
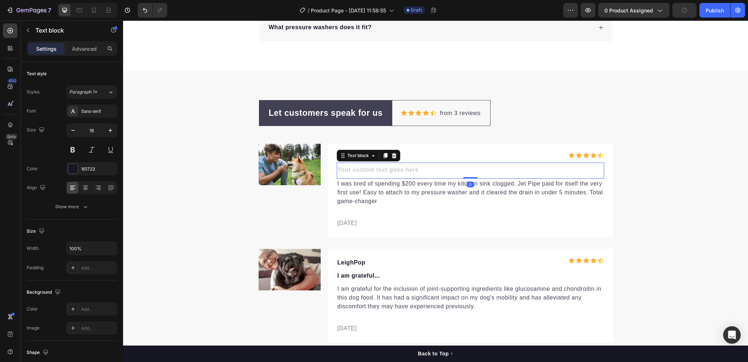
click at [414, 163] on div "Text block 0" at bounding box center [470, 171] width 267 height 16
click at [337, 167] on div "Rich Text Editor. Editing area: main" at bounding box center [470, 171] width 267 height 10
click at [426, 163] on div "Text block 0" at bounding box center [470, 171] width 267 height 16
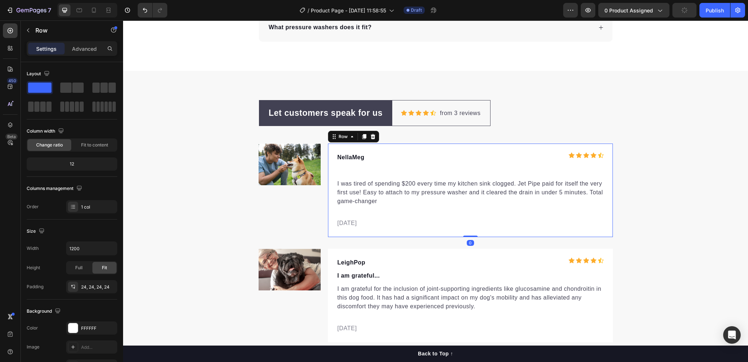
click at [333, 170] on div "NellaMeg Text block Icon Icon Icon Icon Icon Icon List Hoz Row Text block I was…" at bounding box center [470, 191] width 285 height 94
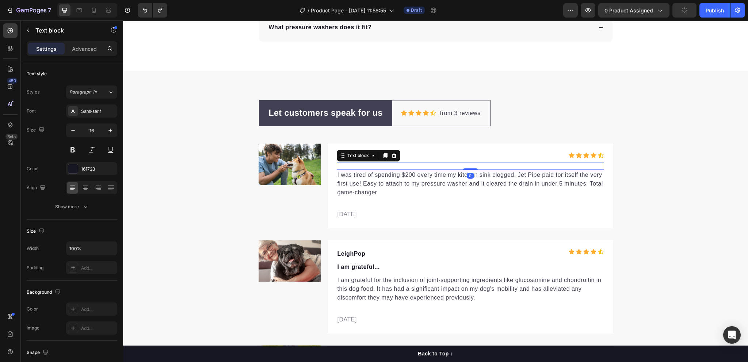
click at [414, 163] on div "Text block 0" at bounding box center [470, 166] width 267 height 7
click at [392, 156] on icon at bounding box center [394, 155] width 5 height 5
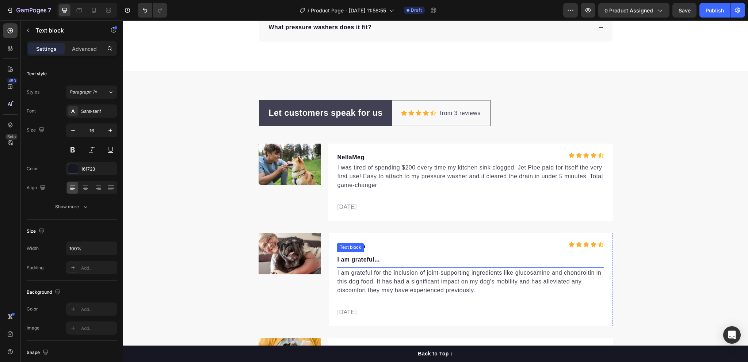
click at [369, 260] on p "I am grateful..." at bounding box center [471, 259] width 266 height 9
click at [391, 245] on icon at bounding box center [394, 245] width 6 height 6
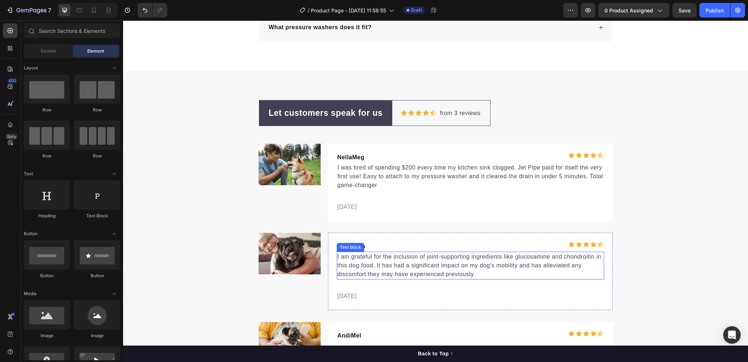
click at [357, 259] on p "I am grateful for the inclusion of joint-supporting ingredients like glucosamin…" at bounding box center [471, 265] width 266 height 26
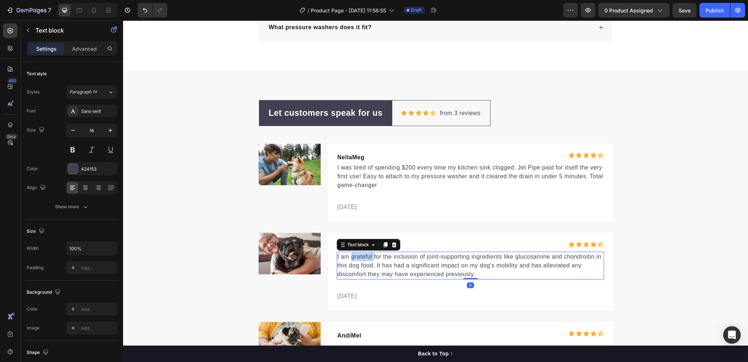
click at [357, 259] on p "I am grateful for the inclusion of joint-supporting ingredients like glucosamin…" at bounding box center [471, 265] width 266 height 26
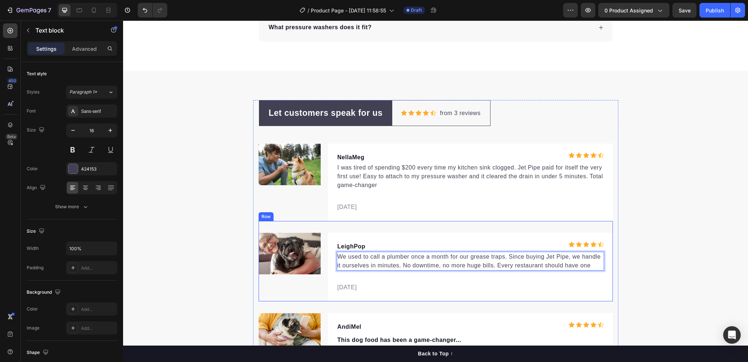
scroll to position [2192, 0]
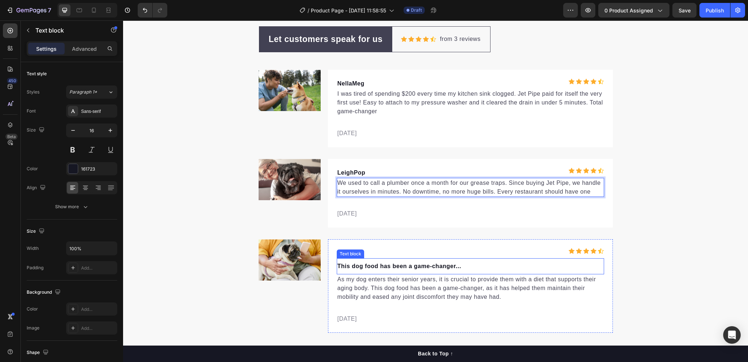
click at [351, 268] on p "This dog food has been a game-changer..." at bounding box center [471, 266] width 266 height 9
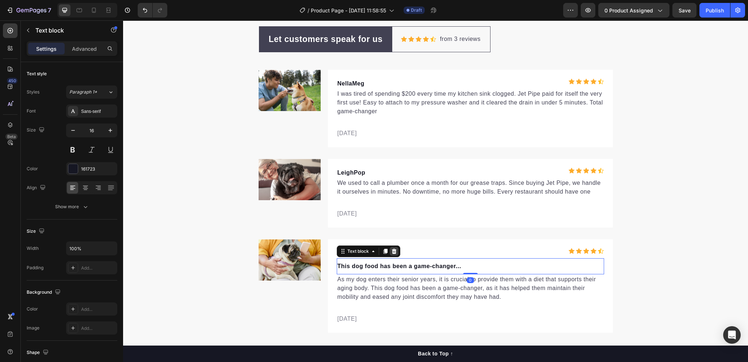
click at [391, 251] on icon at bounding box center [394, 251] width 6 height 6
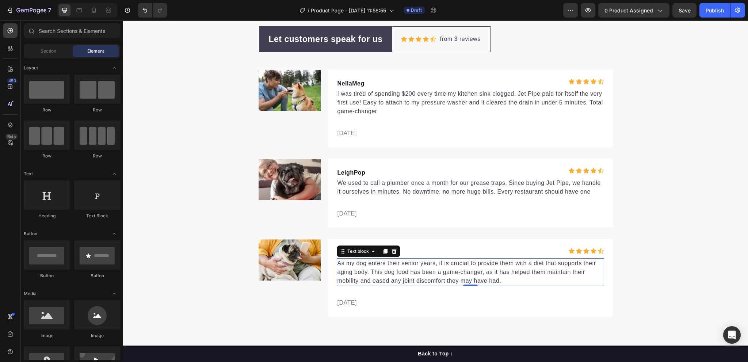
click at [348, 269] on p "As my dog enters their senior years, it is crucial to provide them with a diet …" at bounding box center [471, 272] width 266 height 26
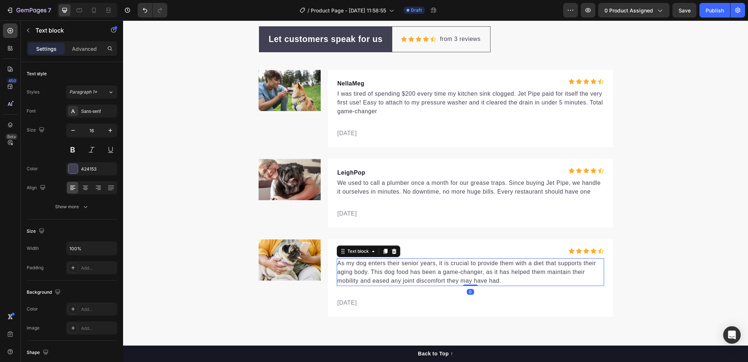
click at [372, 272] on p "As my dog enters their senior years, it is crucial to provide them with a diet …" at bounding box center [471, 272] width 266 height 26
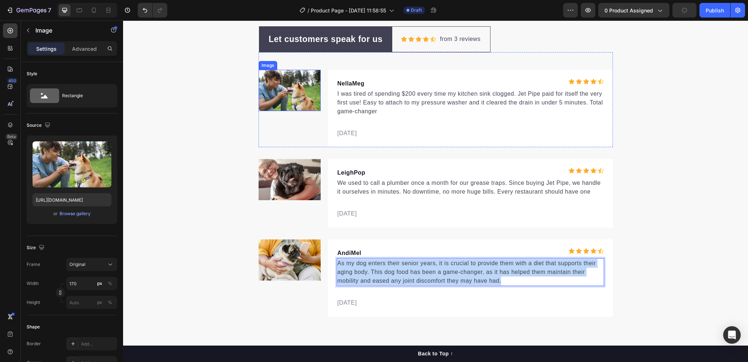
click at [297, 100] on img at bounding box center [290, 91] width 62 height 42
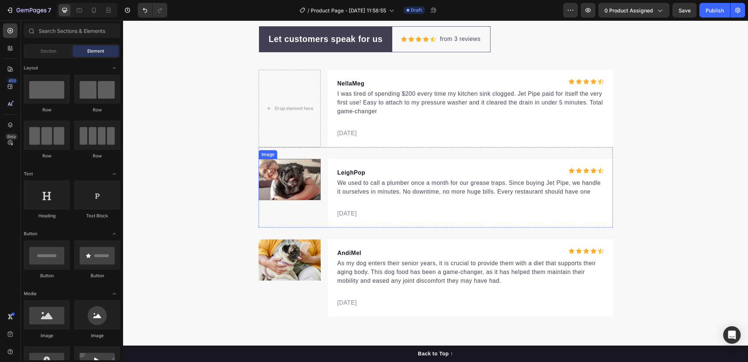
click at [292, 186] on img at bounding box center [290, 180] width 62 height 42
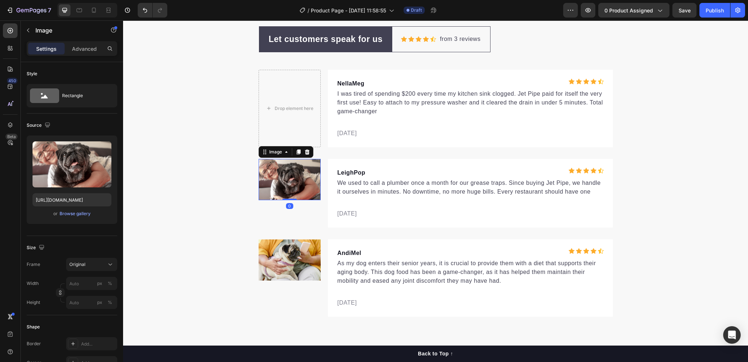
click at [291, 186] on img at bounding box center [290, 180] width 62 height 42
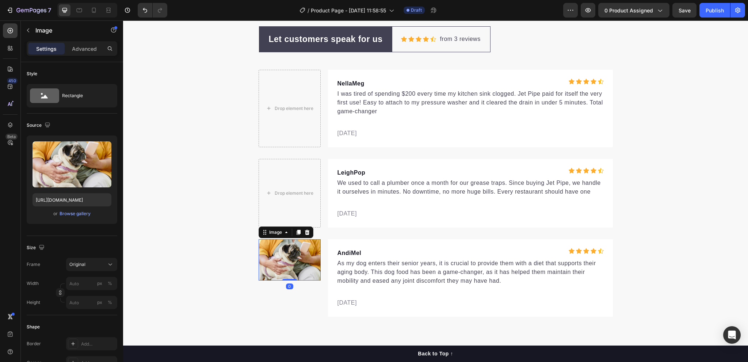
click at [286, 263] on img at bounding box center [290, 260] width 62 height 42
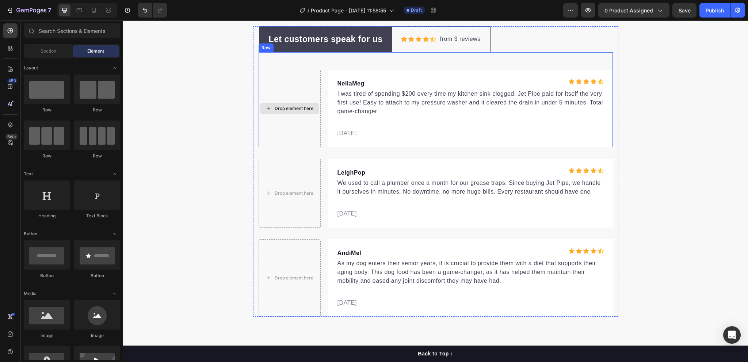
click at [317, 78] on div "Drop element here" at bounding box center [290, 108] width 62 height 77
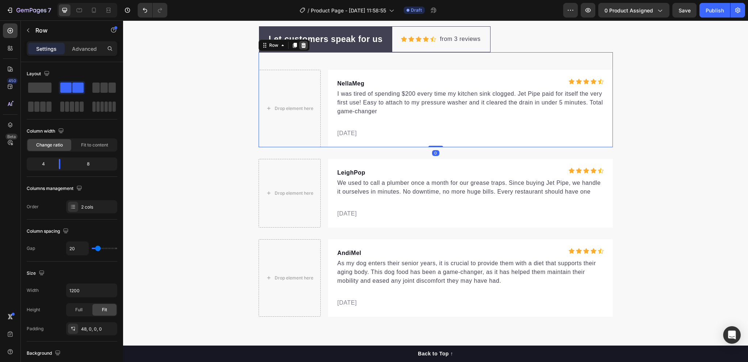
click at [301, 45] on icon at bounding box center [303, 44] width 5 height 5
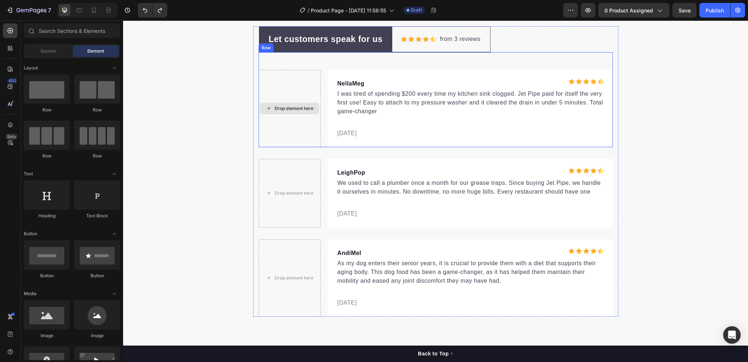
click at [282, 71] on div "Drop element here" at bounding box center [290, 108] width 62 height 77
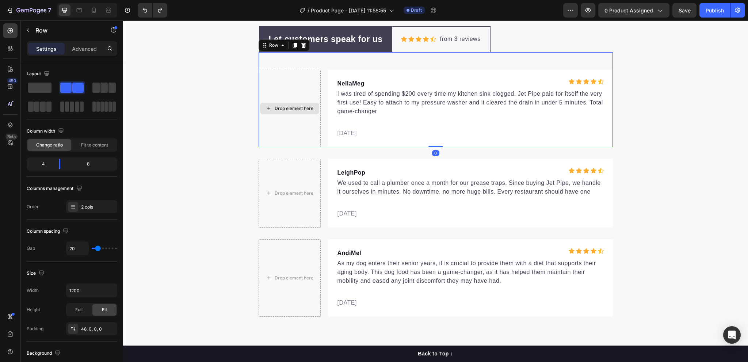
click at [304, 134] on div "Drop element here" at bounding box center [290, 108] width 62 height 77
click at [316, 134] on div "Drop element here" at bounding box center [290, 108] width 62 height 77
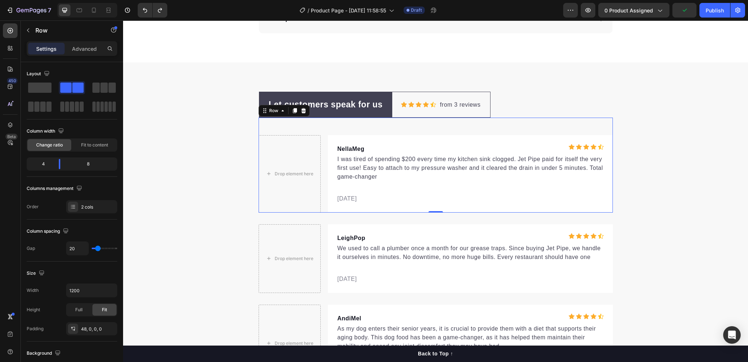
scroll to position [2128, 0]
click at [294, 160] on div "Drop element here" at bounding box center [290, 173] width 62 height 77
click at [43, 87] on span at bounding box center [39, 88] width 23 height 10
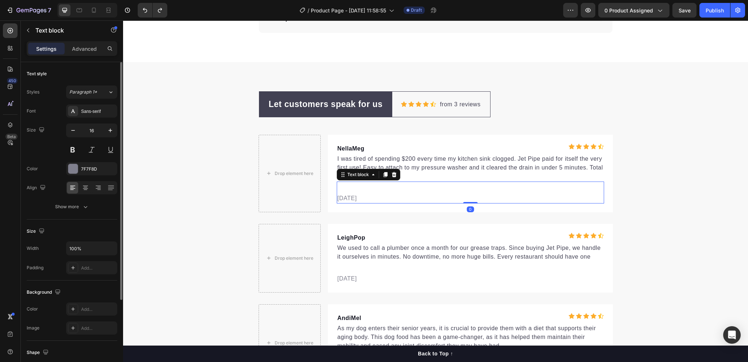
click at [392, 186] on div "02/21/2024 Text block 0" at bounding box center [470, 193] width 267 height 22
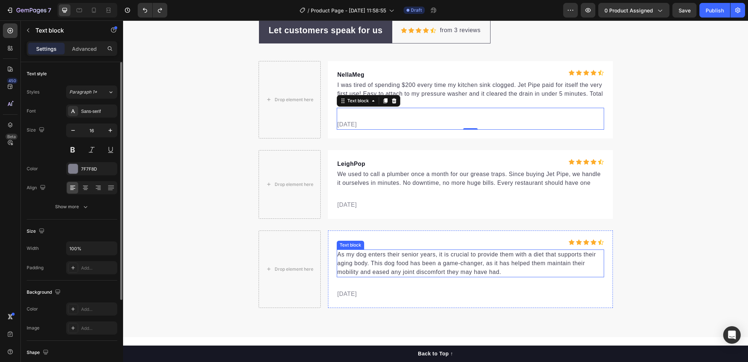
click at [374, 261] on p "As my dog enters their senior years, it is crucial to provide them with a diet …" at bounding box center [471, 263] width 266 height 26
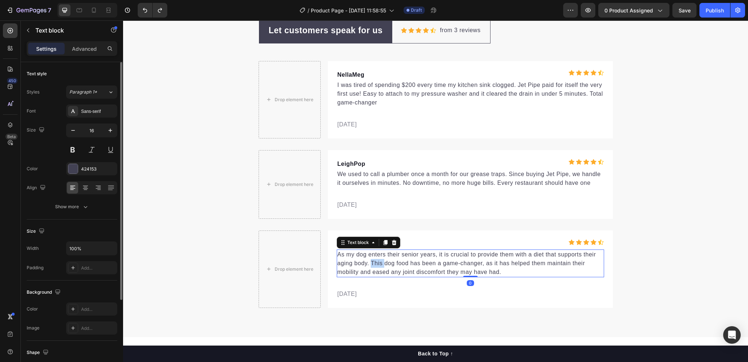
click at [377, 259] on p "As my dog enters their senior years, it is crucial to provide them with a diet …" at bounding box center [471, 263] width 266 height 26
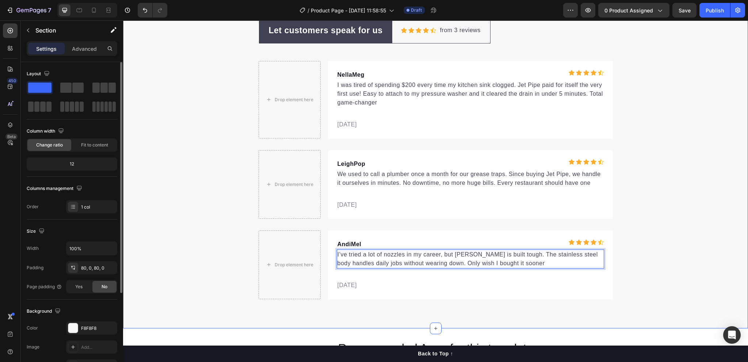
click at [660, 150] on div "Let customers speak for us Text block Row Icon Icon Icon Icon Icon Icon List Ho…" at bounding box center [435, 159] width 625 height 282
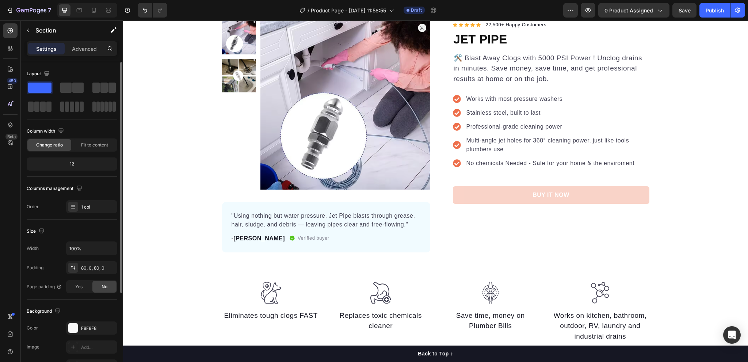
scroll to position [0, 0]
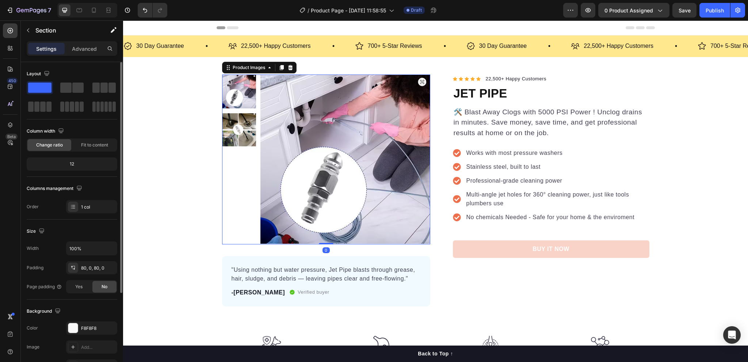
click at [334, 163] on img at bounding box center [346, 160] width 170 height 170
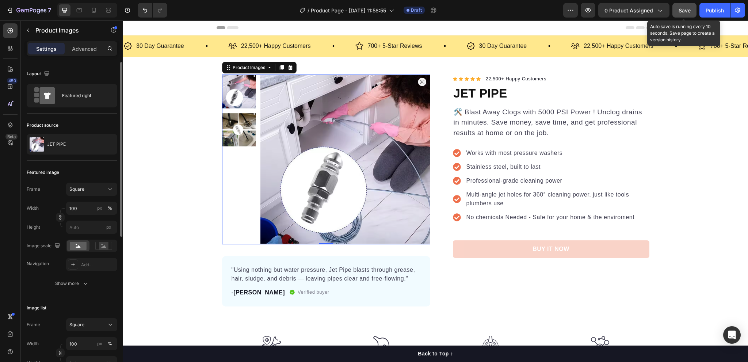
click at [684, 9] on span "Save" at bounding box center [685, 10] width 12 height 6
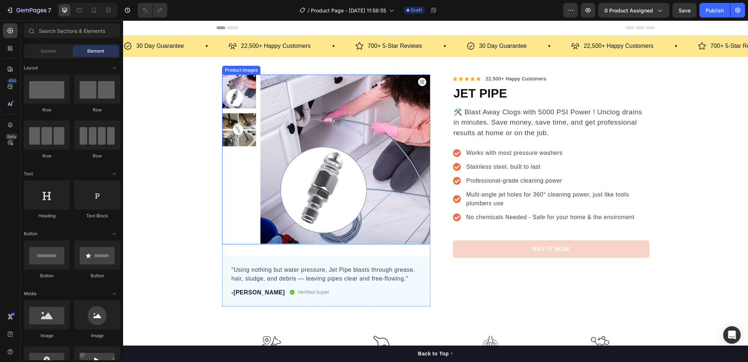
click at [284, 76] on img at bounding box center [346, 160] width 170 height 170
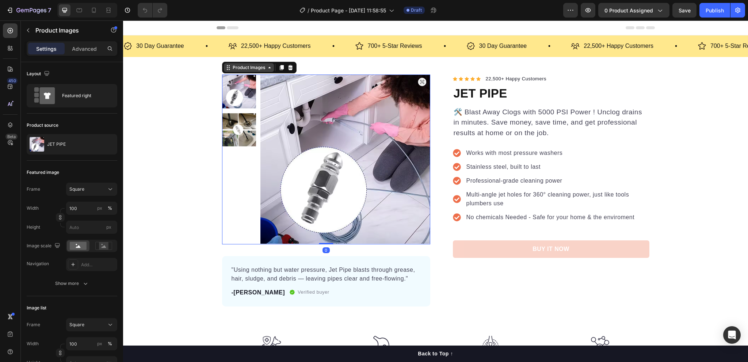
click at [267, 69] on icon at bounding box center [270, 68] width 6 height 6
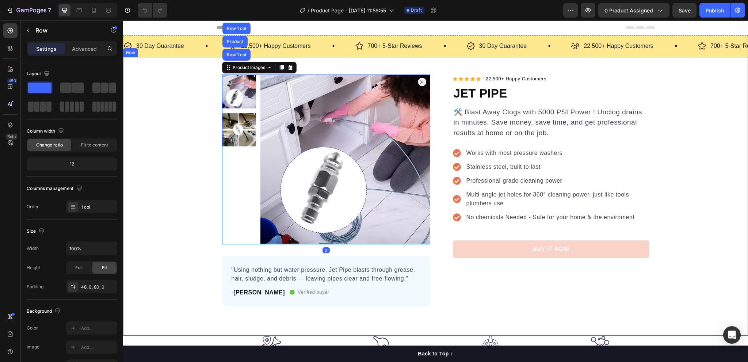
click at [323, 71] on div "Product Images Row 1 col Product Row 1 col 0 "Using nothing but water pressure,…" at bounding box center [435, 196] width 625 height 279
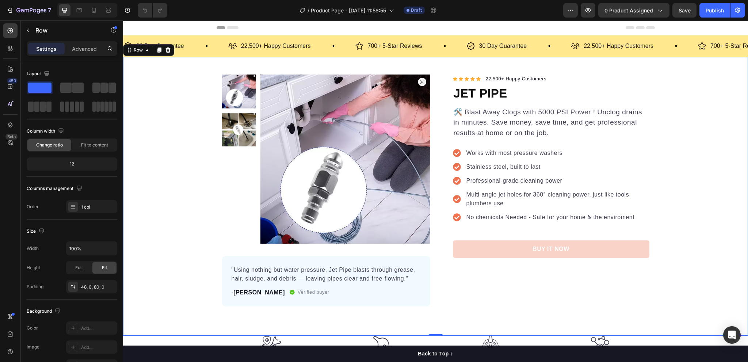
click at [323, 71] on div "Product Images "Using nothing but water pressure, Jet Pipe blasts through greas…" at bounding box center [435, 196] width 625 height 279
click at [18, 11] on icon "button" at bounding box center [31, 11] width 30 height 6
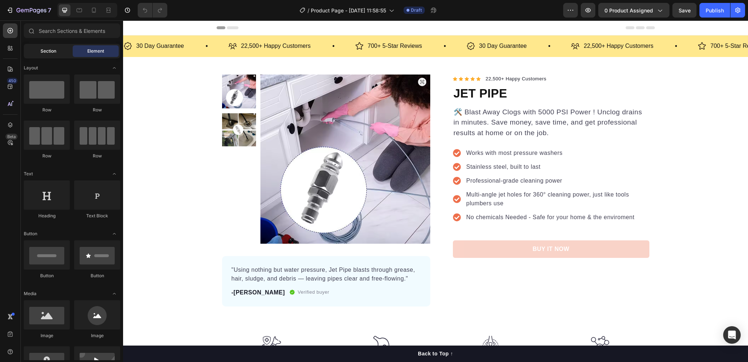
click at [52, 56] on div "Section" at bounding box center [48, 51] width 46 height 12
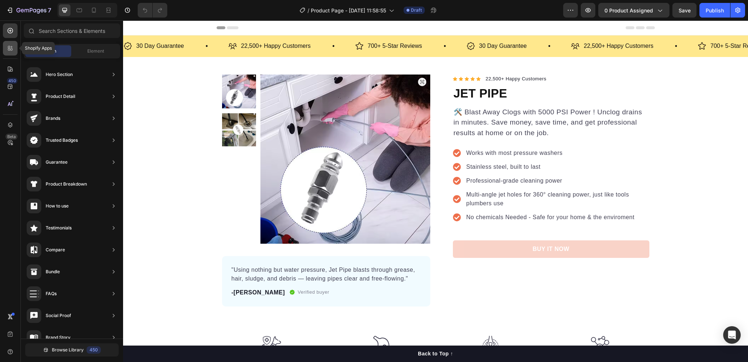
click at [11, 50] on icon at bounding box center [12, 50] width 2 height 2
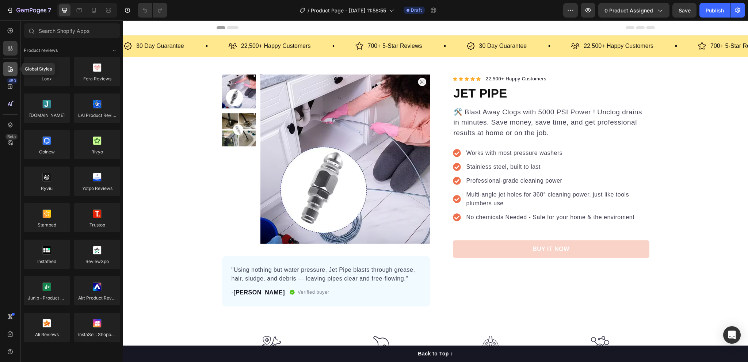
click at [5, 68] on div at bounding box center [10, 69] width 15 height 15
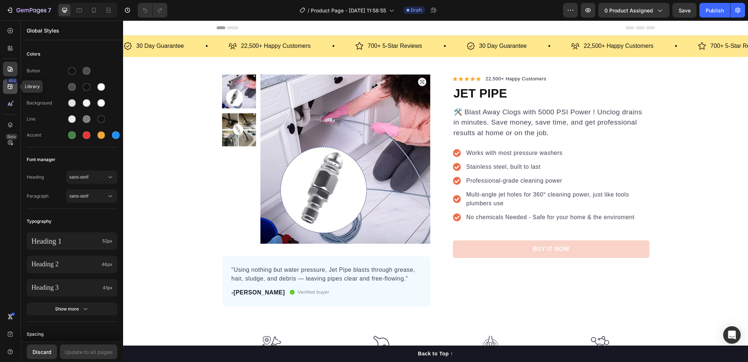
click at [7, 88] on icon at bounding box center [10, 86] width 7 height 7
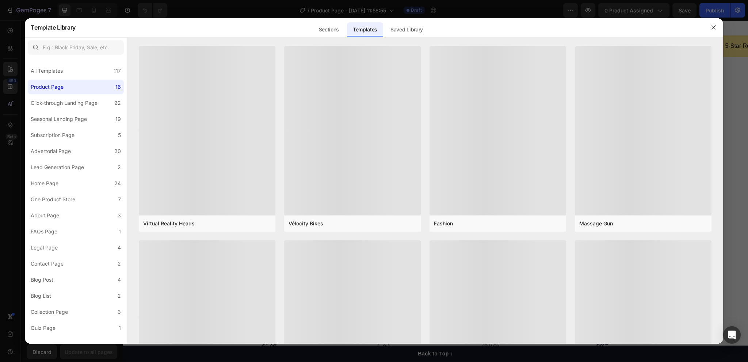
click at [8, 31] on div at bounding box center [374, 181] width 748 height 362
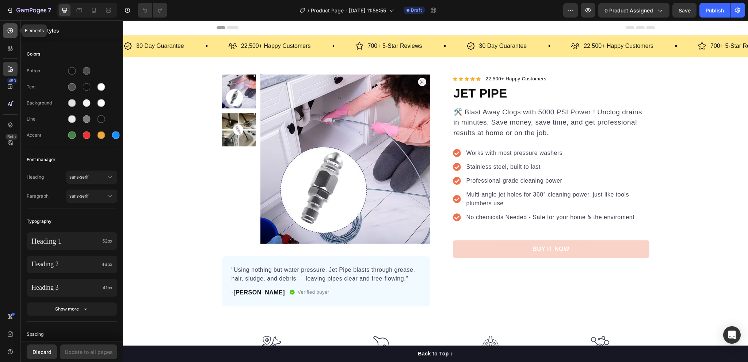
click at [10, 32] on icon at bounding box center [10, 30] width 3 height 3
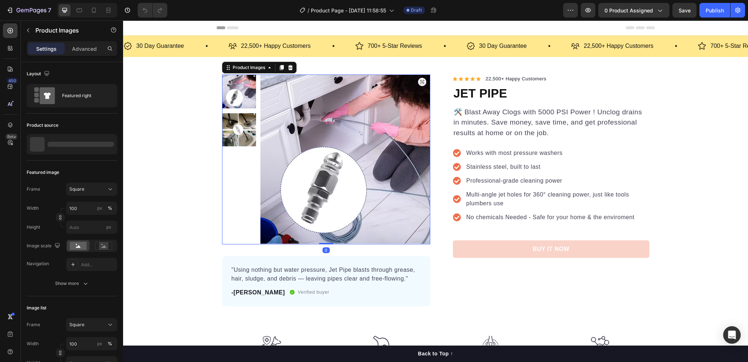
click at [293, 153] on img at bounding box center [346, 160] width 170 height 170
click at [269, 71] on div "Product Images" at bounding box center [249, 67] width 50 height 9
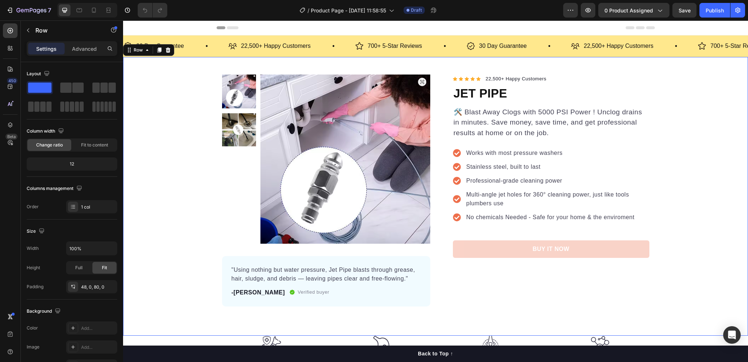
click at [153, 126] on div "Product Images "Using nothing but water pressure, Jet Pipe blasts through greas…" at bounding box center [435, 191] width 625 height 232
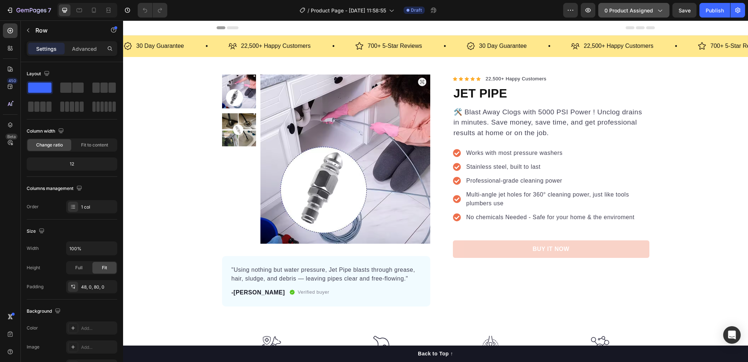
click at [642, 11] on span "0 product assigned" at bounding box center [629, 11] width 49 height 8
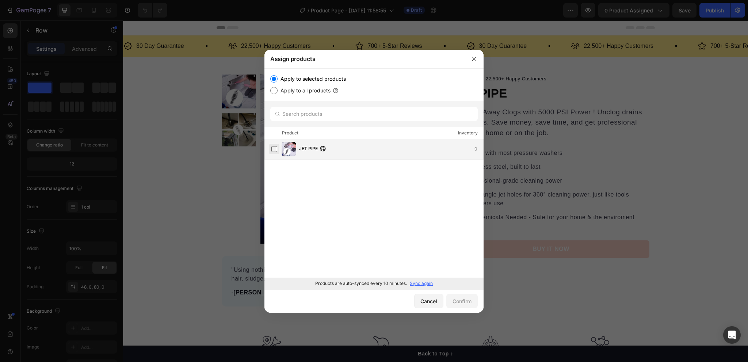
click at [274, 150] on label at bounding box center [274, 149] width 6 height 6
click at [467, 299] on div "Confirm" at bounding box center [462, 301] width 19 height 8
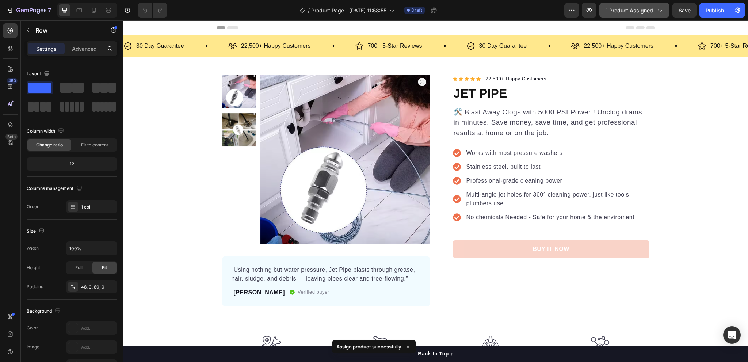
click at [651, 10] on span "1 product assigned" at bounding box center [630, 11] width 48 height 8
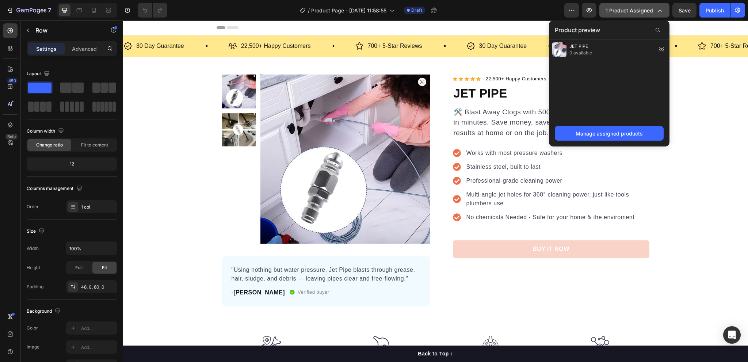
click at [651, 10] on span "1 product assigned" at bounding box center [630, 11] width 48 height 8
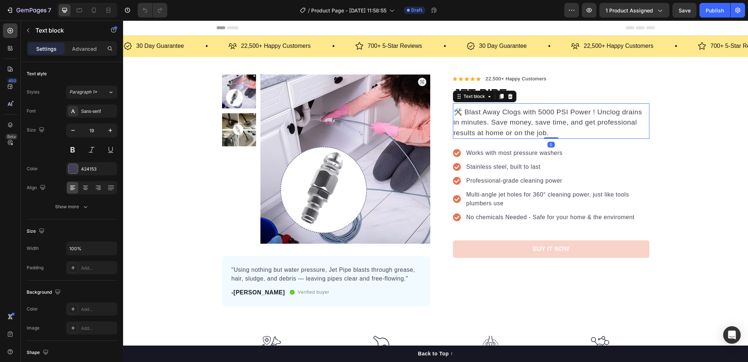
click at [484, 119] on p "🛠️ Blast Away Clogs with 5000 PSI Power ! Unclog drains in minutes. Save money,…" at bounding box center [551, 122] width 195 height 31
click at [490, 99] on div "Text block" at bounding box center [474, 96] width 39 height 9
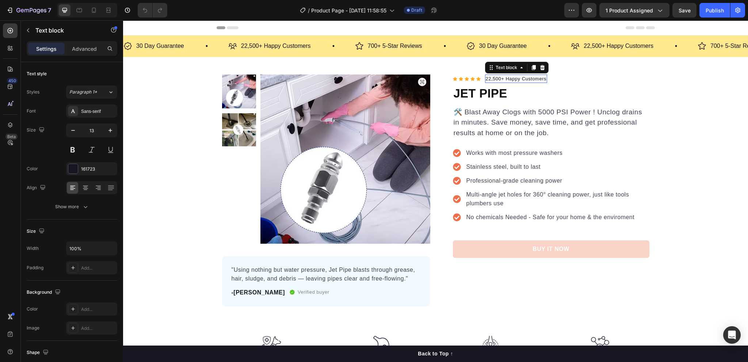
click at [522, 81] on p "22,500+ Happy Customers" at bounding box center [516, 78] width 61 height 7
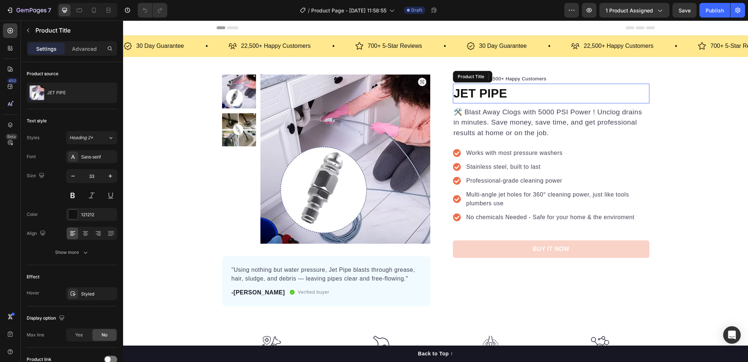
click at [539, 98] on h1 "JET PIPE" at bounding box center [551, 94] width 197 height 20
click at [510, 154] on p "Works with most pressure washers" at bounding box center [558, 153] width 182 height 9
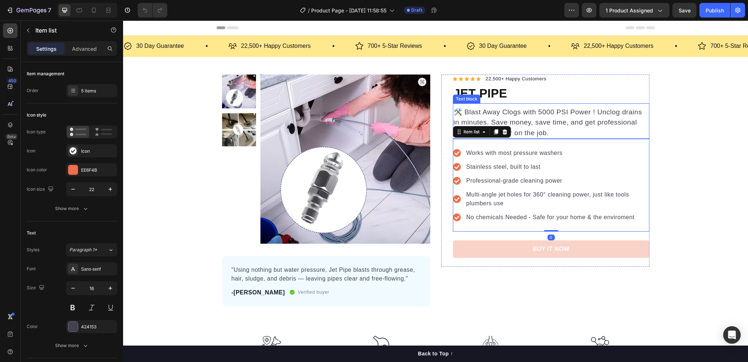
click at [513, 110] on p "🛠️ Blast Away Clogs with 5000 PSI Power ! Unclog drains in minutes. Save money,…" at bounding box center [551, 122] width 195 height 31
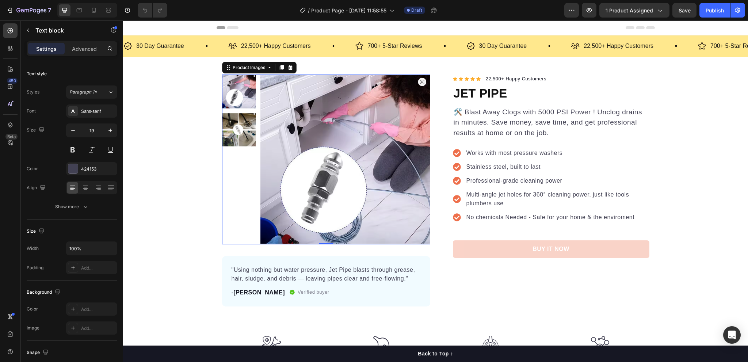
click at [422, 104] on img at bounding box center [346, 160] width 170 height 170
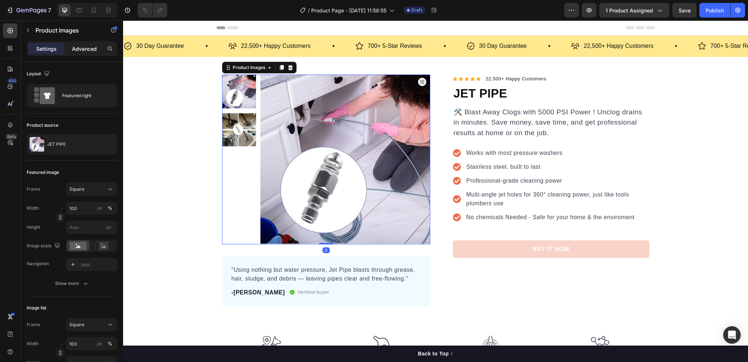
click at [85, 49] on p "Advanced" at bounding box center [84, 49] width 25 height 8
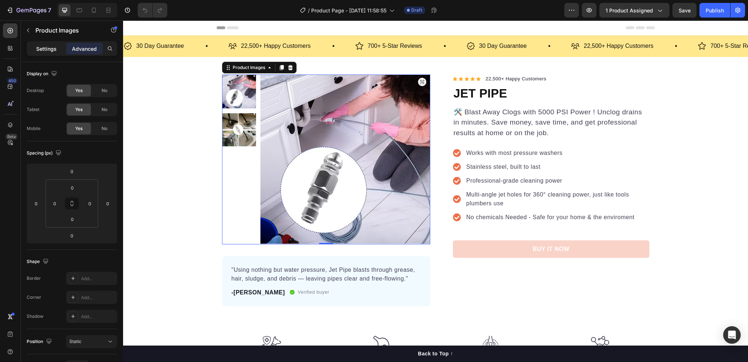
click at [49, 46] on p "Settings" at bounding box center [46, 49] width 20 height 8
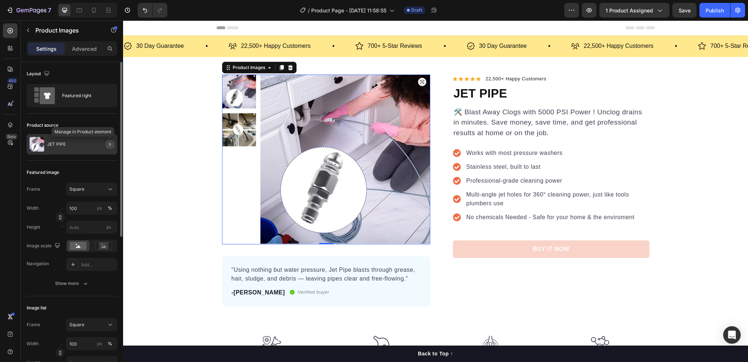
click at [108, 145] on icon "button" at bounding box center [110, 144] width 6 height 6
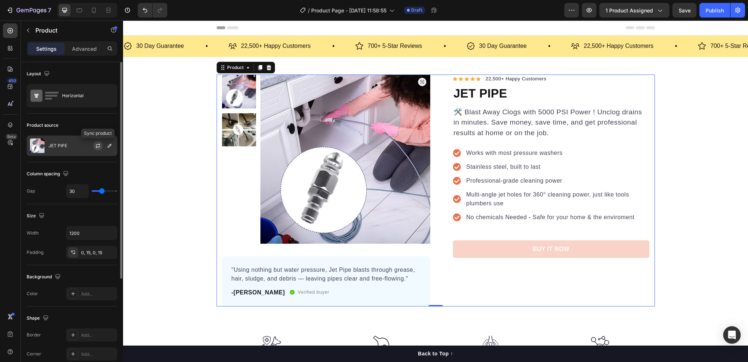
click at [98, 147] on icon "button" at bounding box center [98, 146] width 6 height 6
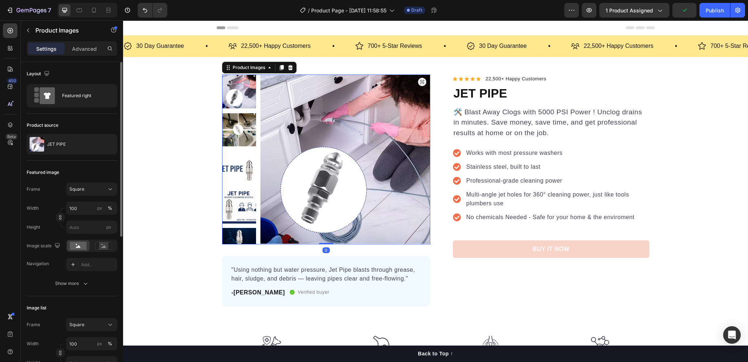
click at [232, 166] on img at bounding box center [239, 168] width 34 height 34
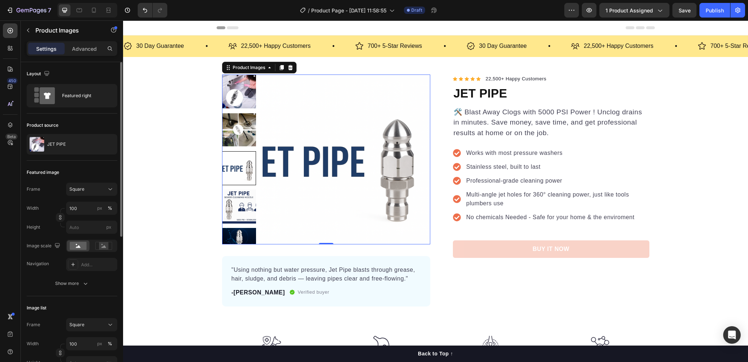
click at [235, 198] on img at bounding box center [239, 207] width 34 height 34
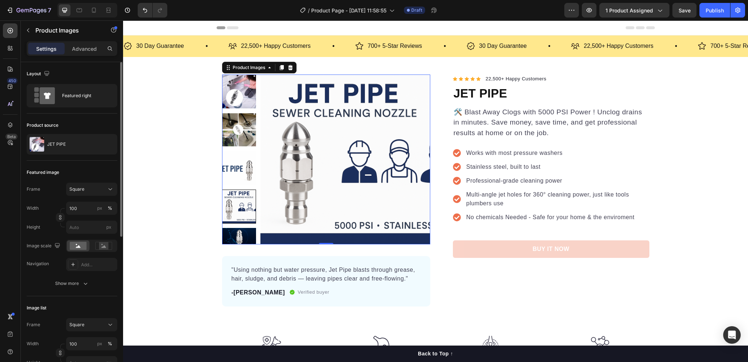
click at [243, 171] on img at bounding box center [239, 168] width 34 height 34
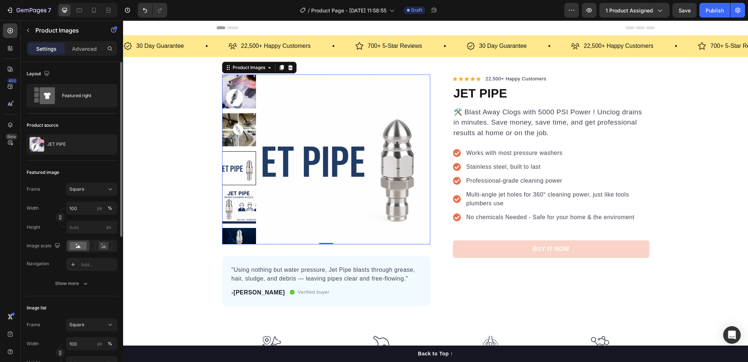
click at [240, 139] on img at bounding box center [239, 130] width 34 height 34
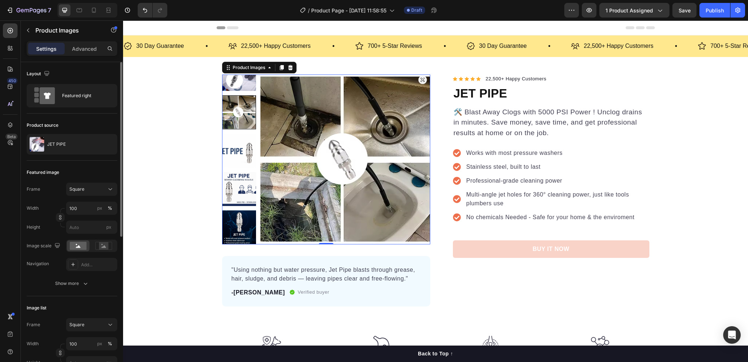
click at [231, 191] on img at bounding box center [239, 189] width 34 height 34
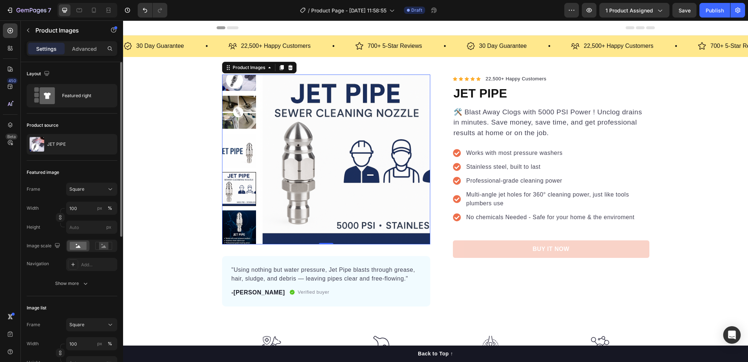
click at [235, 226] on img at bounding box center [239, 227] width 34 height 34
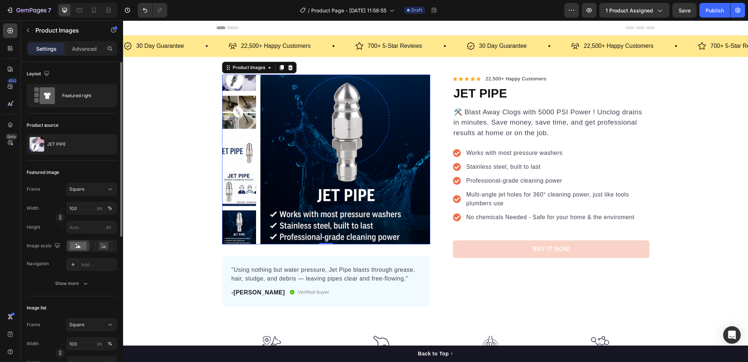
click at [303, 140] on img at bounding box center [346, 160] width 170 height 170
click at [239, 159] on img at bounding box center [239, 151] width 34 height 34
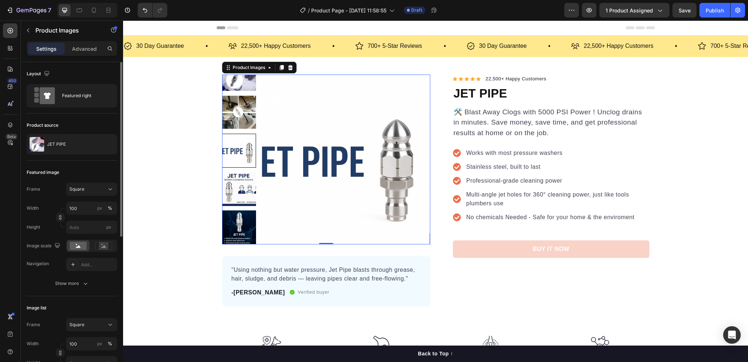
click at [243, 113] on img at bounding box center [239, 112] width 34 height 34
click at [241, 84] on img at bounding box center [239, 74] width 34 height 34
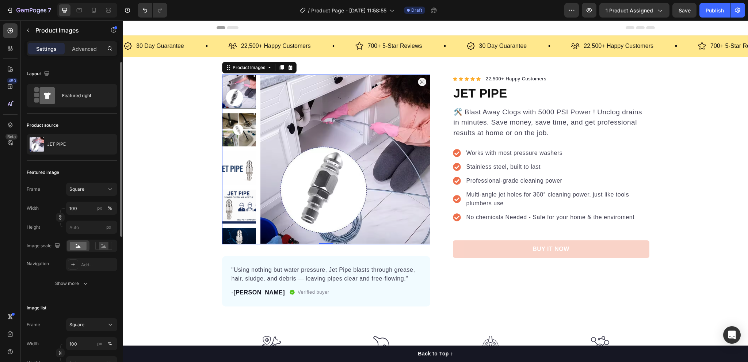
click at [229, 126] on img at bounding box center [239, 130] width 34 height 34
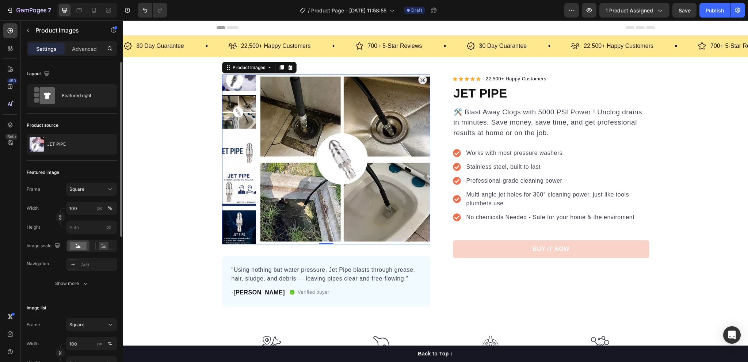
click at [228, 155] on img at bounding box center [239, 151] width 34 height 34
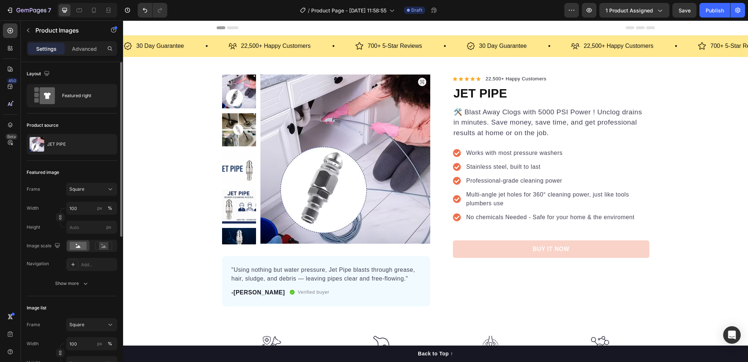
click at [235, 169] on img at bounding box center [239, 168] width 34 height 34
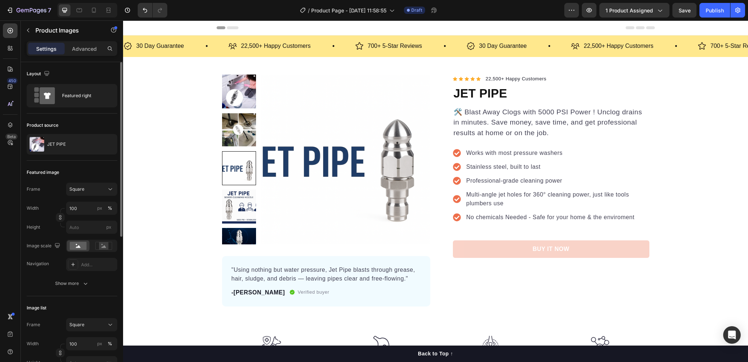
click at [239, 130] on img at bounding box center [239, 130] width 34 height 34
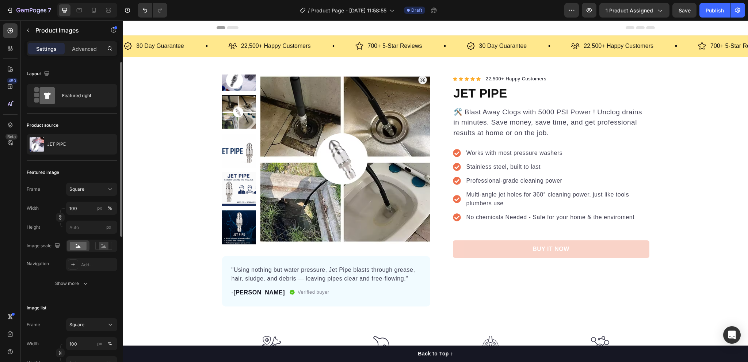
click at [238, 140] on img at bounding box center [239, 151] width 34 height 34
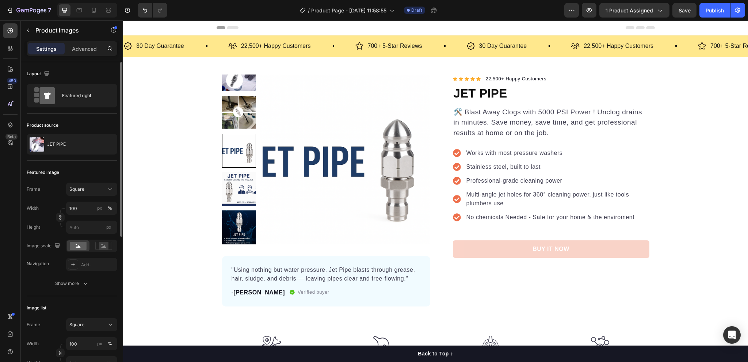
click at [237, 181] on img at bounding box center [239, 189] width 34 height 34
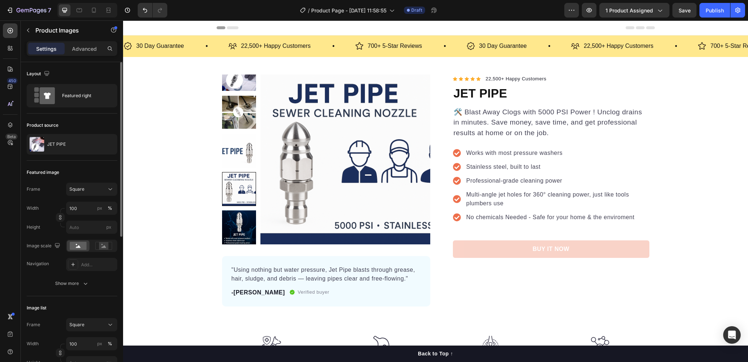
click at [235, 151] on img at bounding box center [239, 151] width 34 height 34
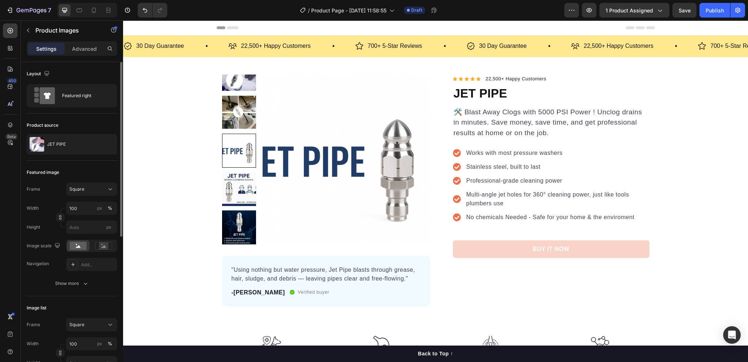
click at [235, 186] on img at bounding box center [239, 189] width 34 height 34
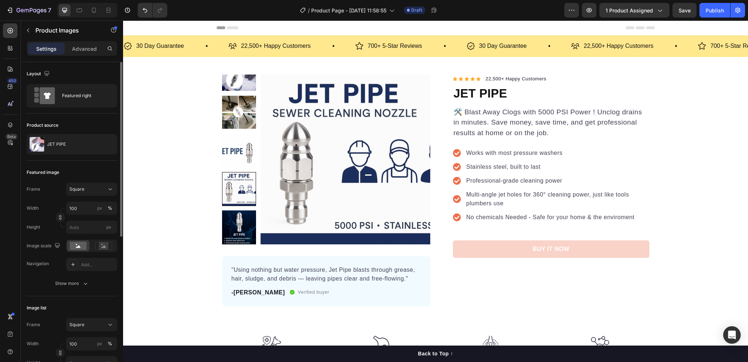
click at [238, 225] on img at bounding box center [239, 227] width 34 height 34
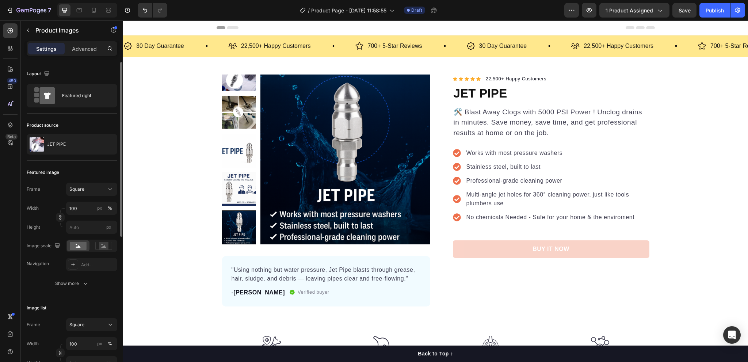
click at [243, 197] on img at bounding box center [239, 189] width 34 height 34
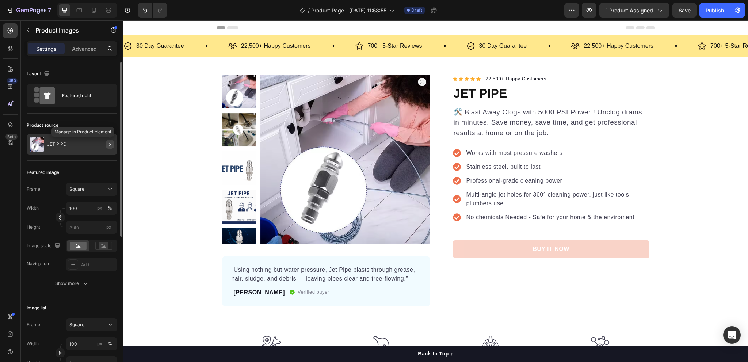
click at [107, 144] on icon "button" at bounding box center [110, 144] width 6 height 6
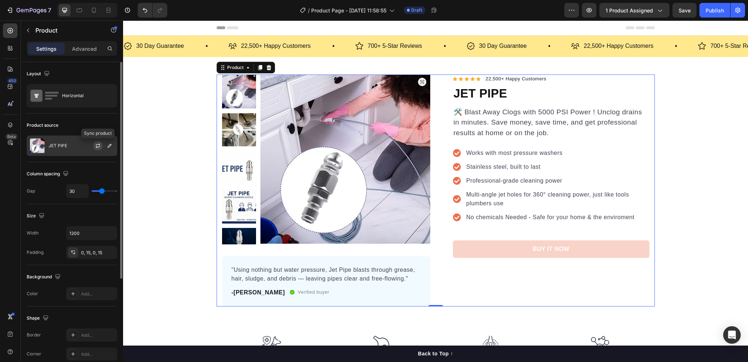
click at [99, 145] on icon "button" at bounding box center [98, 146] width 6 height 6
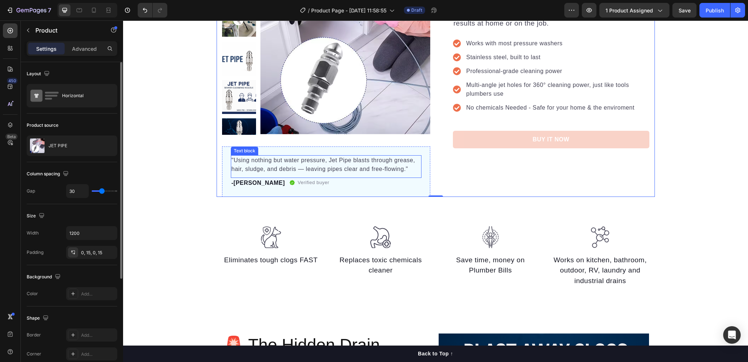
scroll to position [37, 0]
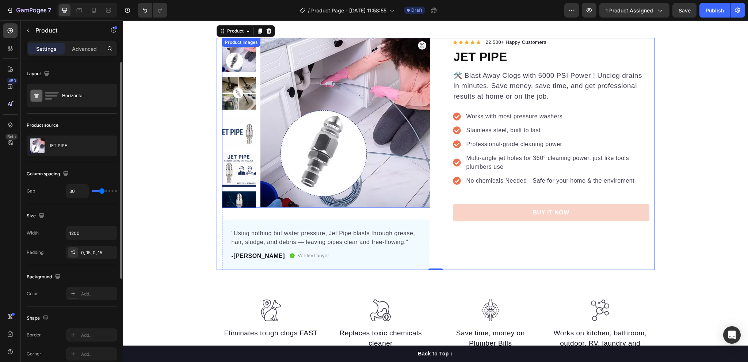
click at [232, 161] on img at bounding box center [239, 170] width 34 height 34
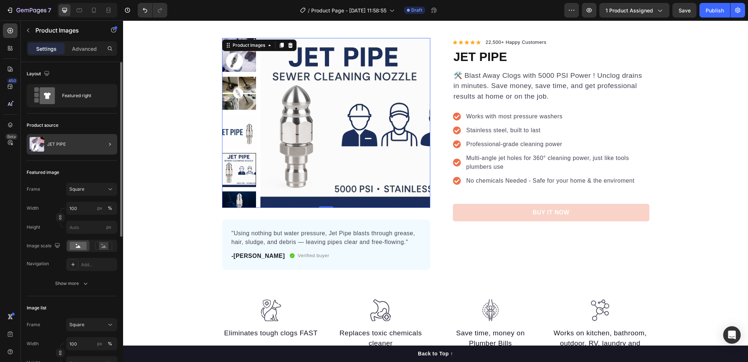
click at [98, 144] on div at bounding box center [107, 144] width 20 height 20
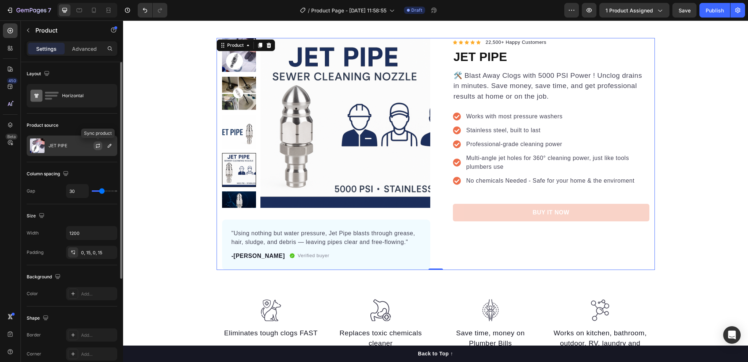
click at [98, 146] on icon "button" at bounding box center [98, 146] width 6 height 6
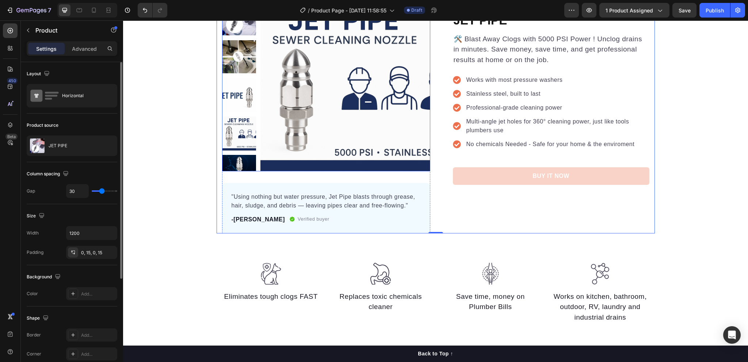
scroll to position [0, 0]
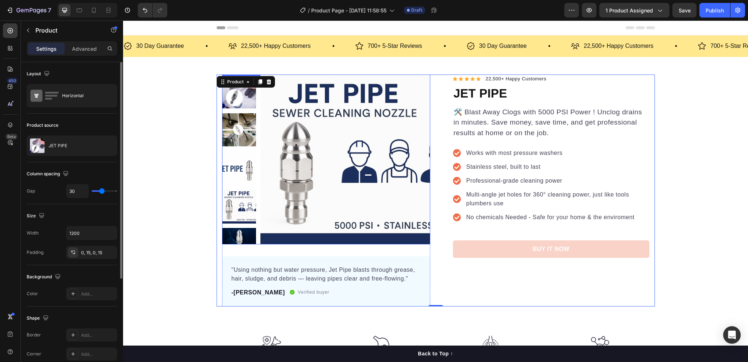
click at [237, 92] on img at bounding box center [239, 92] width 34 height 34
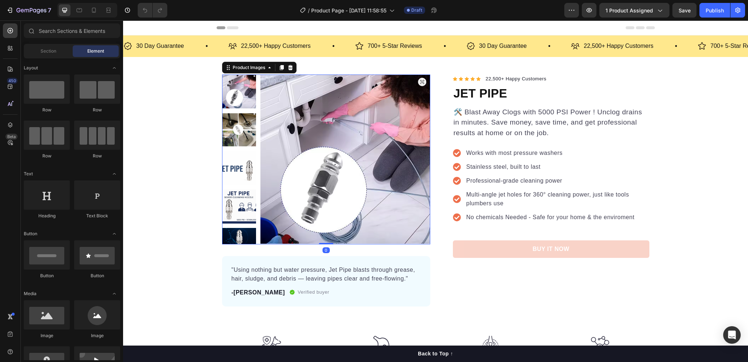
click at [279, 92] on img at bounding box center [346, 160] width 170 height 170
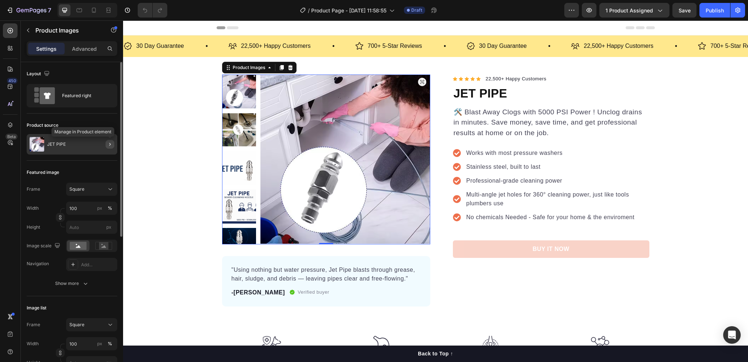
click at [106, 143] on button "button" at bounding box center [110, 144] width 9 height 9
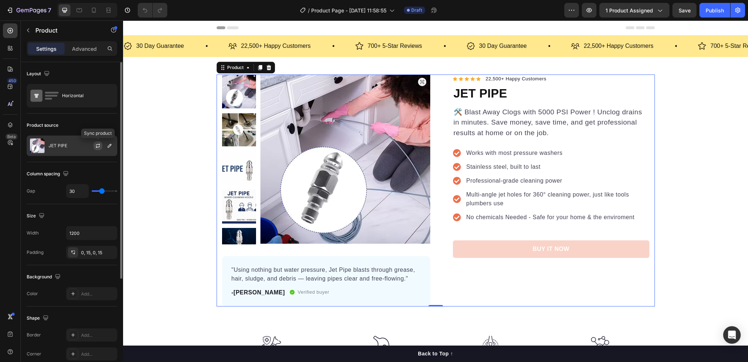
click at [96, 144] on icon "button" at bounding box center [98, 145] width 4 height 2
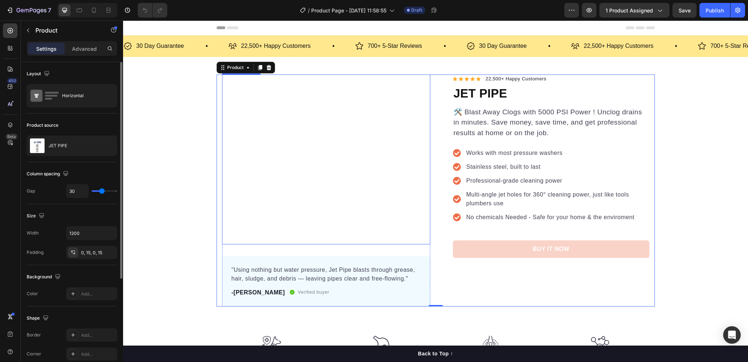
scroll to position [73, 0]
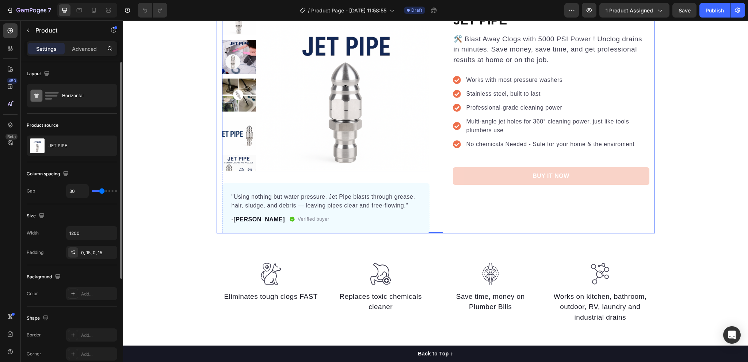
click at [239, 133] on img at bounding box center [239, 134] width 34 height 34
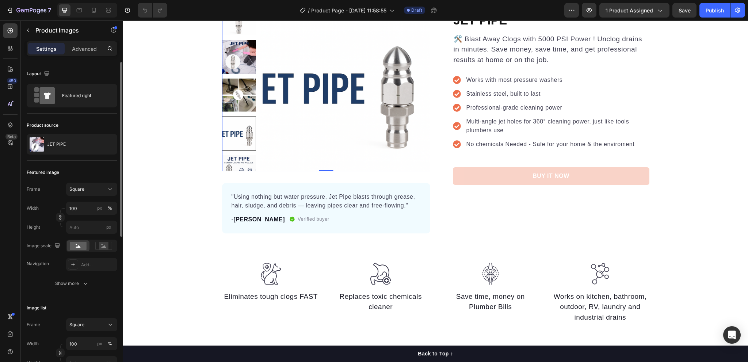
click at [240, 159] on img at bounding box center [239, 172] width 34 height 34
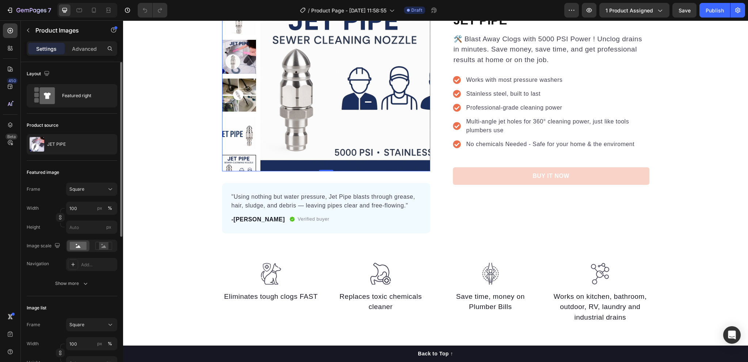
click at [235, 139] on img at bounding box center [239, 134] width 34 height 34
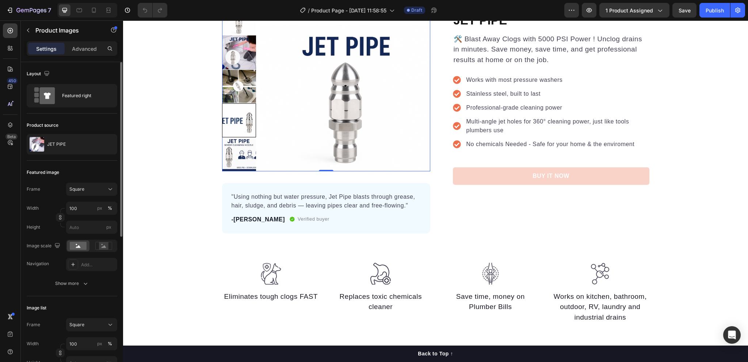
scroll to position [0, 0]
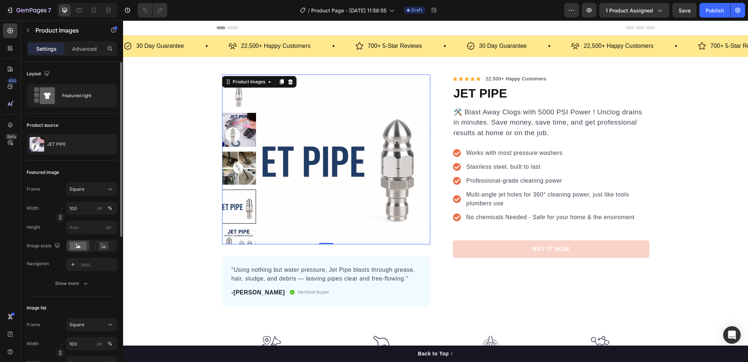
click at [234, 96] on img at bounding box center [239, 92] width 34 height 34
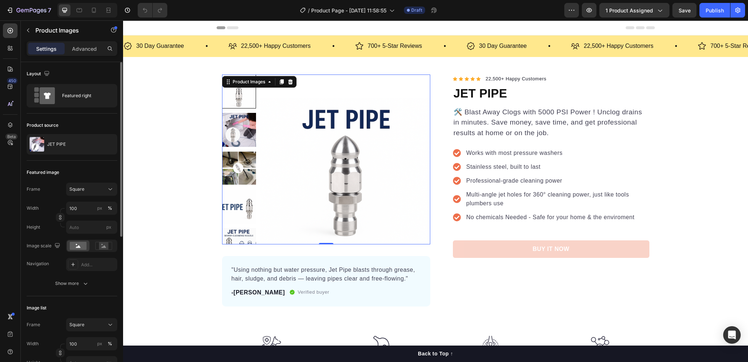
click at [241, 122] on img at bounding box center [239, 130] width 34 height 34
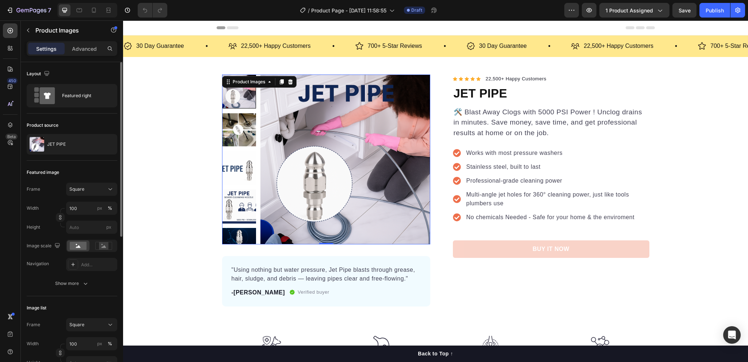
click at [238, 131] on img at bounding box center [239, 130] width 34 height 34
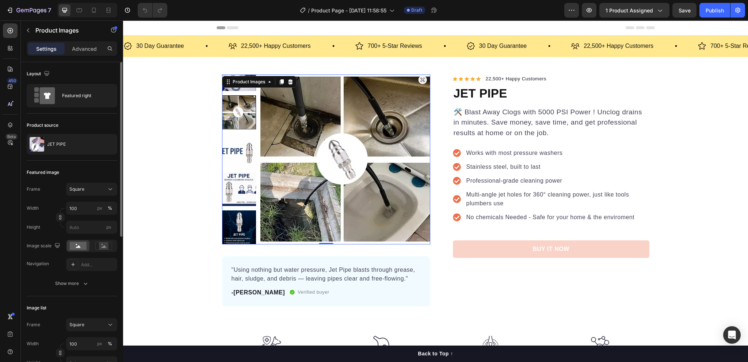
click at [237, 225] on img at bounding box center [239, 227] width 34 height 34
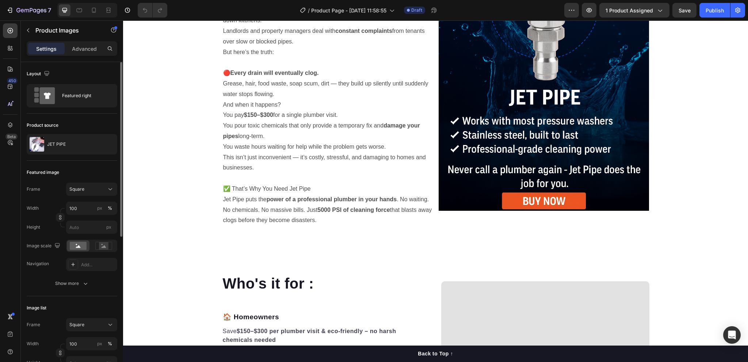
scroll to position [694, 0]
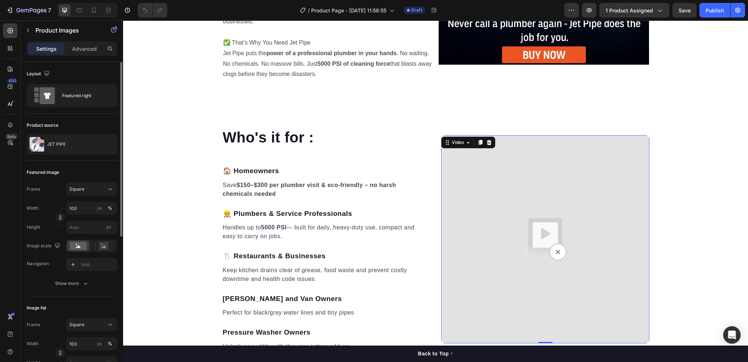
click at [544, 242] on img at bounding box center [545, 239] width 208 height 208
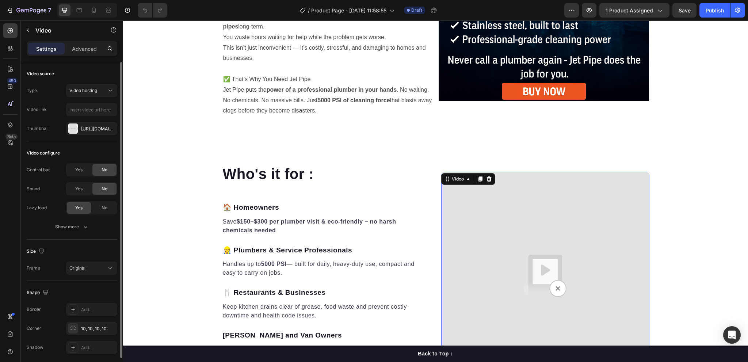
scroll to position [804, 0]
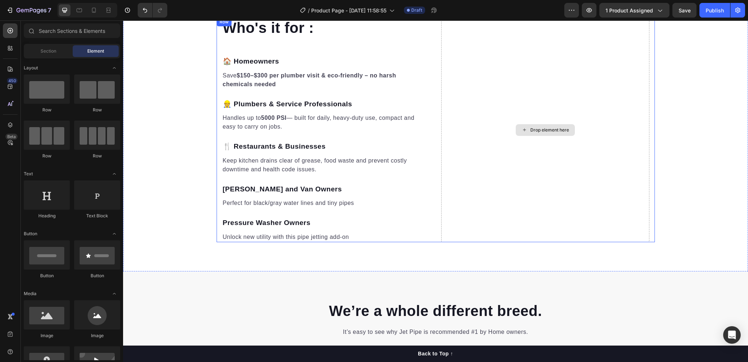
click at [550, 131] on div "Drop element here" at bounding box center [550, 130] width 39 height 6
click at [57, 30] on input "text" at bounding box center [72, 30] width 96 height 15
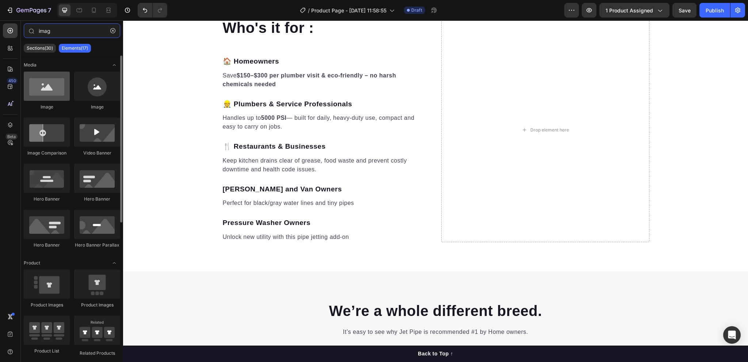
type input "imag"
click at [45, 86] on div at bounding box center [47, 86] width 46 height 29
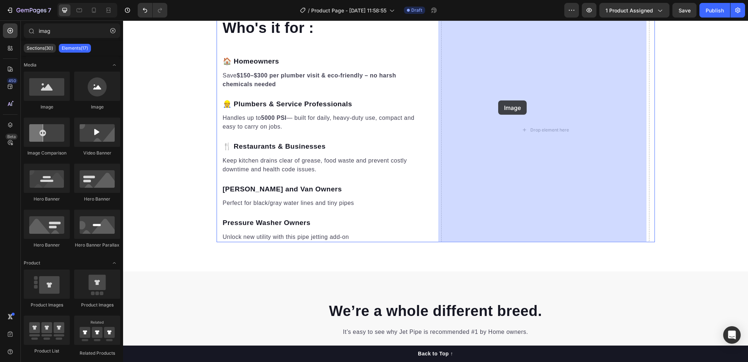
drag, startPoint x: 174, startPoint y: 111, endPoint x: 498, endPoint y: 100, distance: 325.0
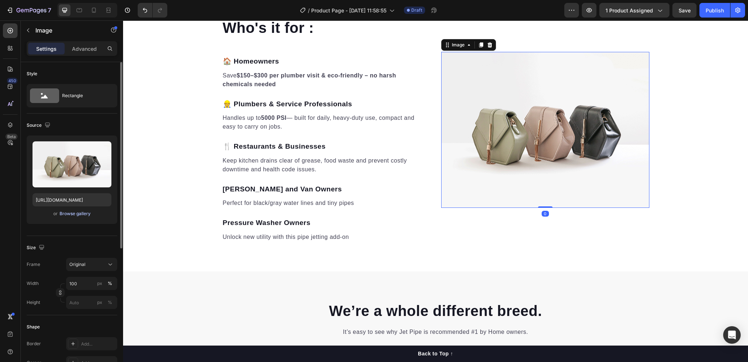
click at [64, 211] on div "Browse gallery" at bounding box center [75, 213] width 31 height 7
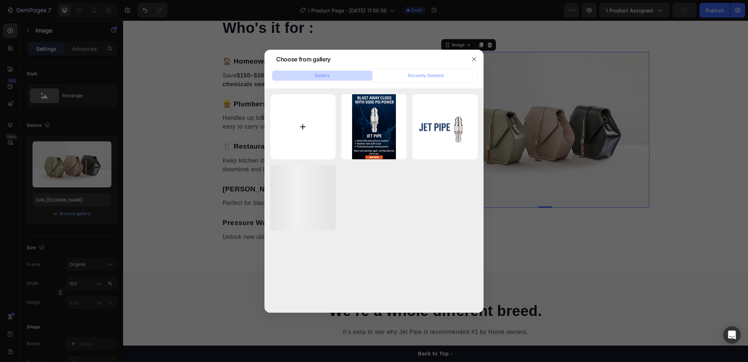
click at [303, 115] on input "file" at bounding box center [302, 126] width 65 height 65
type input "C:\fakepath\sp 5.png"
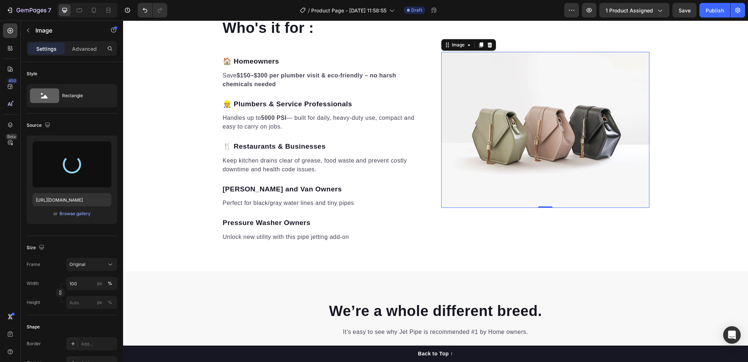
type input "https://cdn.shopify.com/s/files/1/0592/9621/9265/files/gempages_580477171189941…"
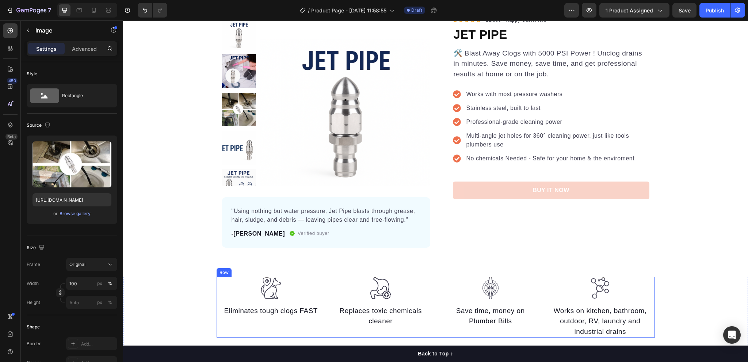
scroll to position [0, 0]
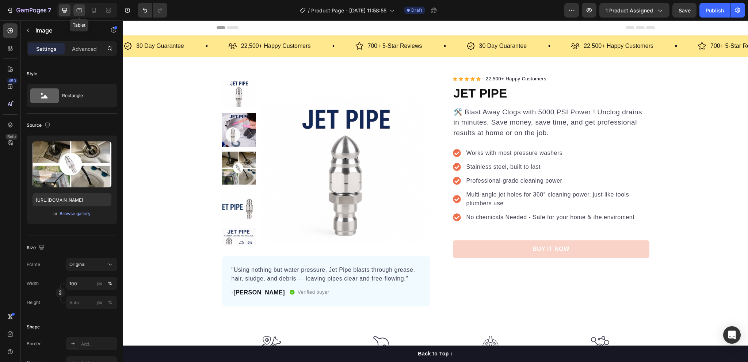
click at [79, 10] on icon at bounding box center [79, 10] width 5 height 4
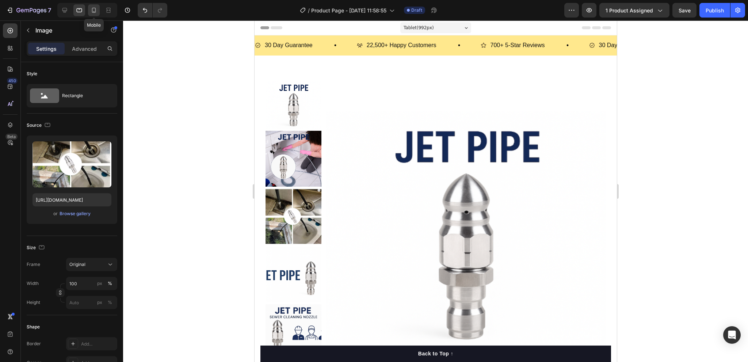
click at [94, 8] on icon at bounding box center [94, 10] width 4 height 5
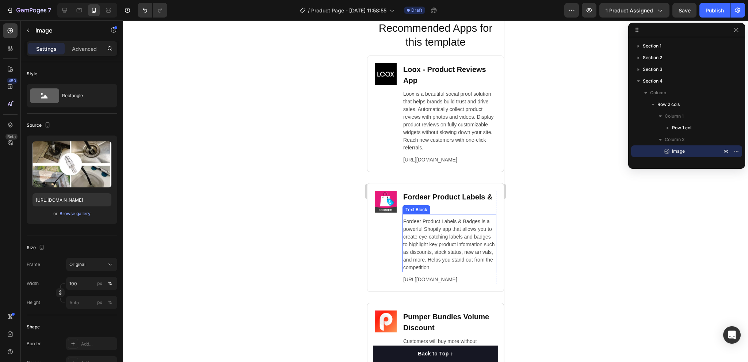
scroll to position [3499, 0]
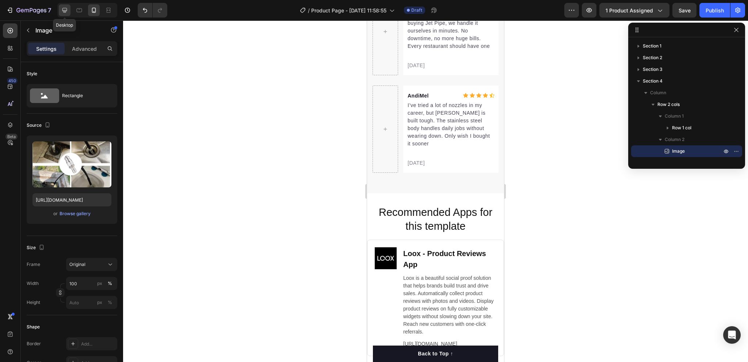
click at [66, 10] on icon at bounding box center [64, 10] width 5 height 5
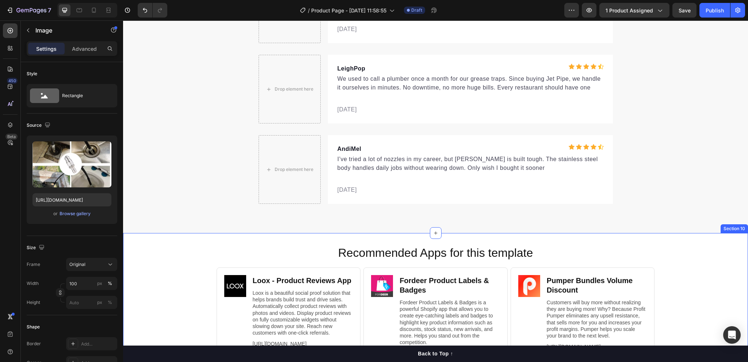
scroll to position [3631, 0]
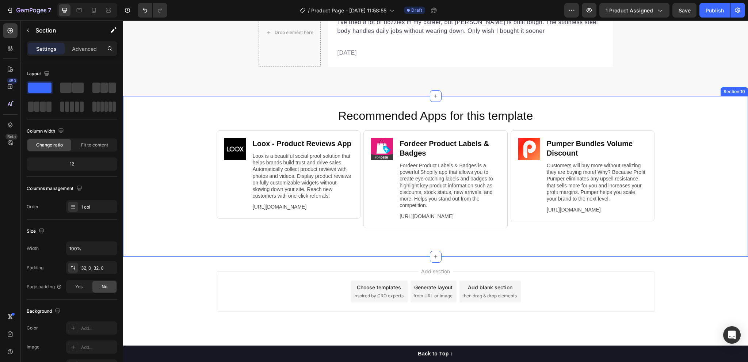
click at [513, 96] on div "Recommended Apps for this template Heading Image Loox ‑ Product Reviews App Hea…" at bounding box center [435, 176] width 625 height 160
click at [740, 87] on icon at bounding box center [742, 89] width 5 height 5
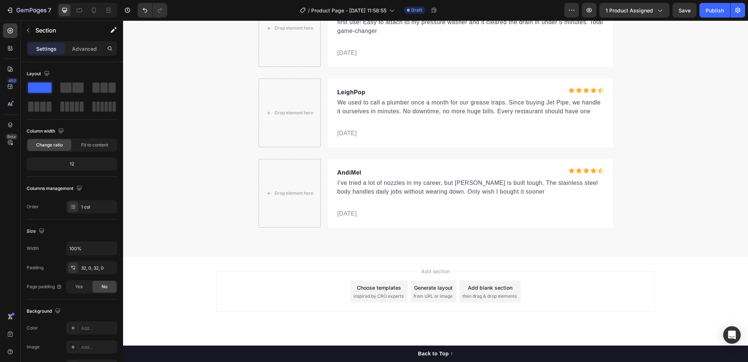
scroll to position [3463, 0]
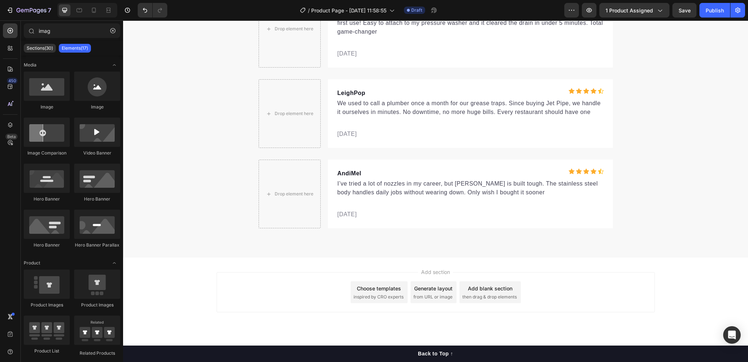
click at [422, 273] on span "Add section" at bounding box center [435, 272] width 35 height 8
click at [284, 185] on div "Drop element here" at bounding box center [290, 194] width 62 height 69
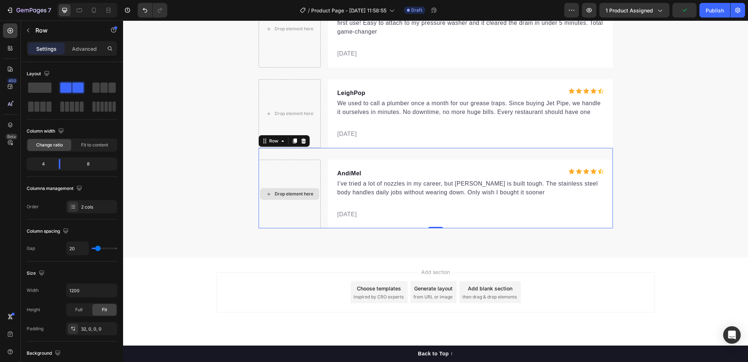
click at [307, 174] on div "Drop element here" at bounding box center [290, 194] width 62 height 69
click at [40, 88] on span at bounding box center [39, 88] width 23 height 10
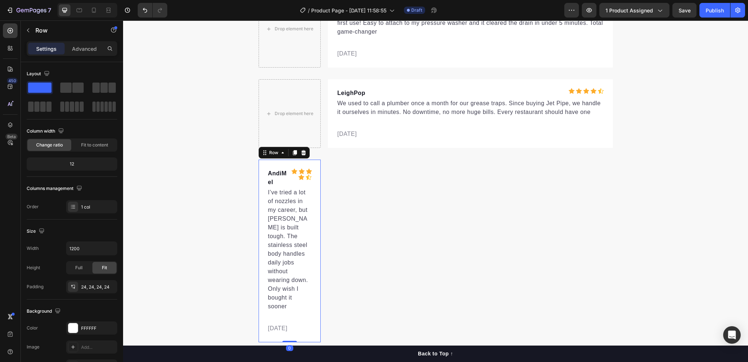
click at [317, 228] on div "AndiMel Text block Icon Icon Icon Icon Icon Icon List Hoz Row I’ve tried a lot …" at bounding box center [290, 251] width 62 height 183
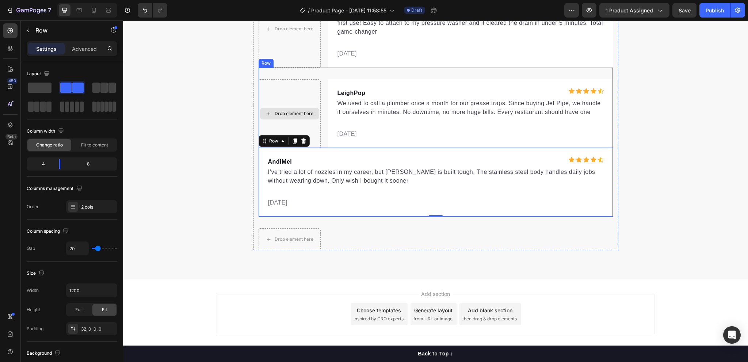
click at [314, 104] on div "Drop element here" at bounding box center [290, 113] width 62 height 69
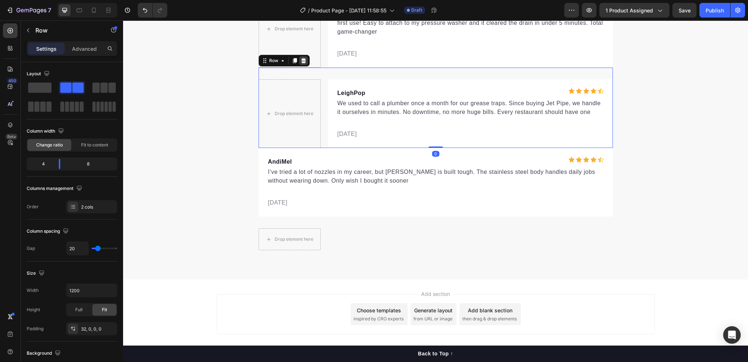
click at [301, 62] on icon at bounding box center [303, 60] width 5 height 5
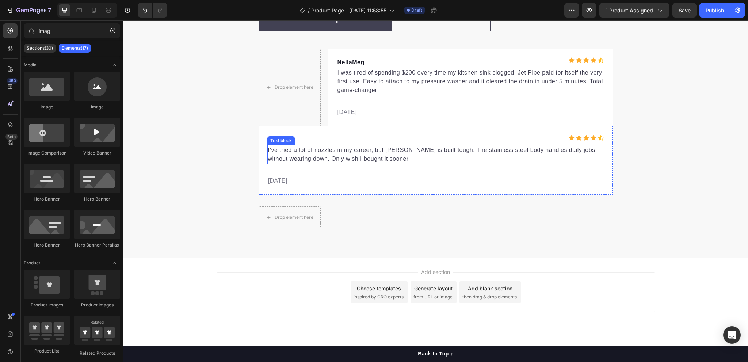
scroll to position [3295, 0]
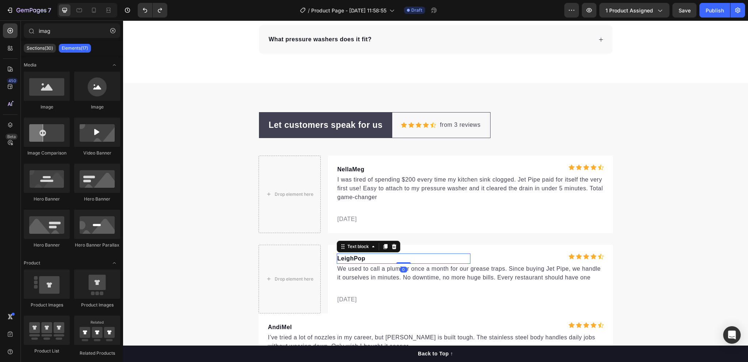
click at [338, 260] on p "LeighPop" at bounding box center [404, 258] width 132 height 9
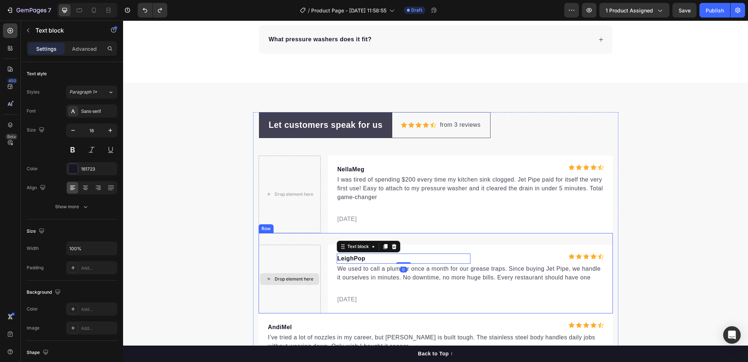
click at [295, 262] on div "Drop element here" at bounding box center [290, 279] width 62 height 69
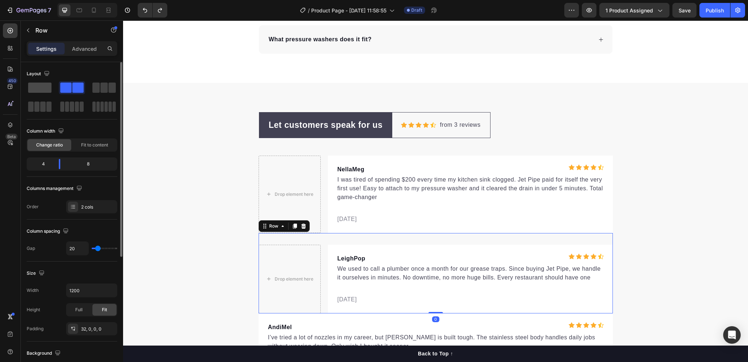
click at [41, 83] on span at bounding box center [39, 88] width 23 height 10
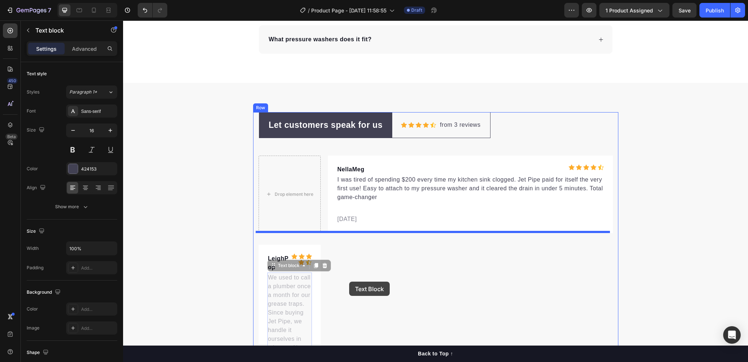
drag, startPoint x: 303, startPoint y: 285, endPoint x: 349, endPoint y: 282, distance: 45.8
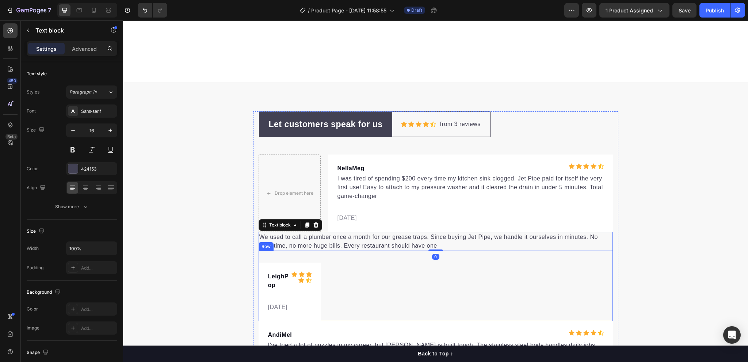
scroll to position [3368, 0]
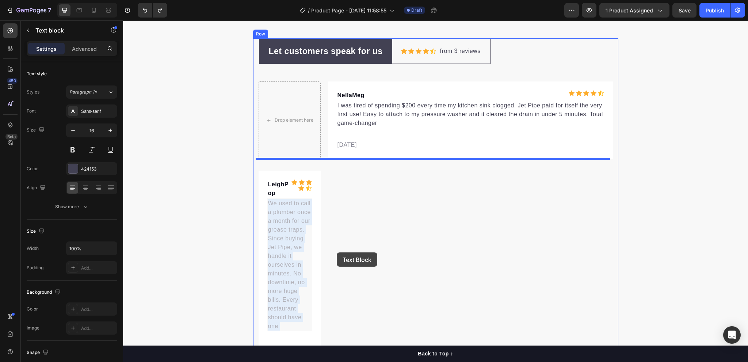
drag, startPoint x: 293, startPoint y: 255, endPoint x: 337, endPoint y: 252, distance: 44.3
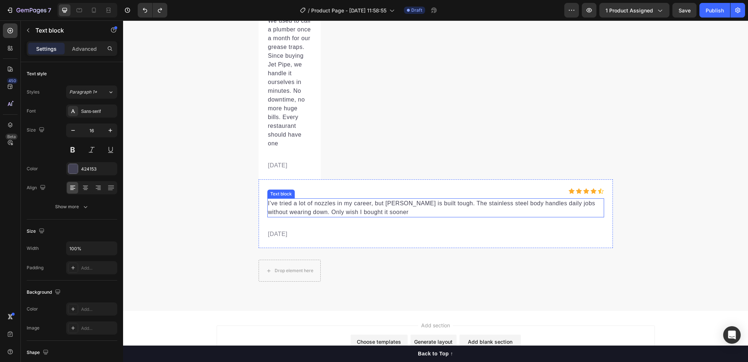
scroll to position [3514, 0]
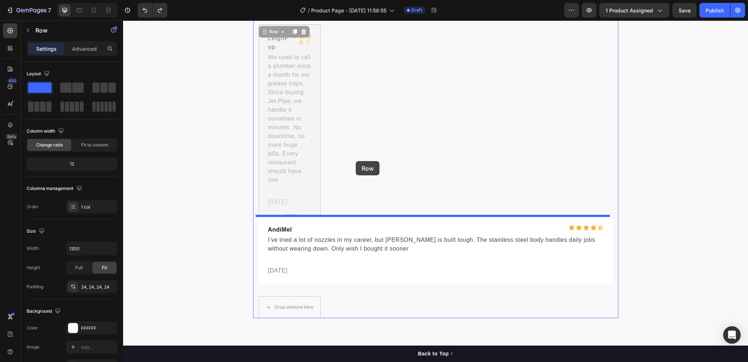
drag, startPoint x: 315, startPoint y: 157, endPoint x: 356, endPoint y: 161, distance: 41.1
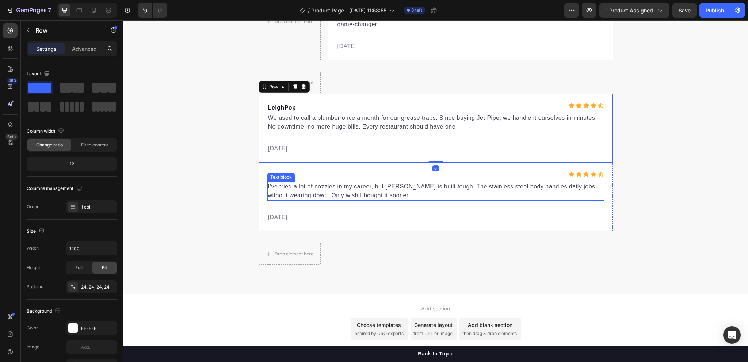
scroll to position [3430, 0]
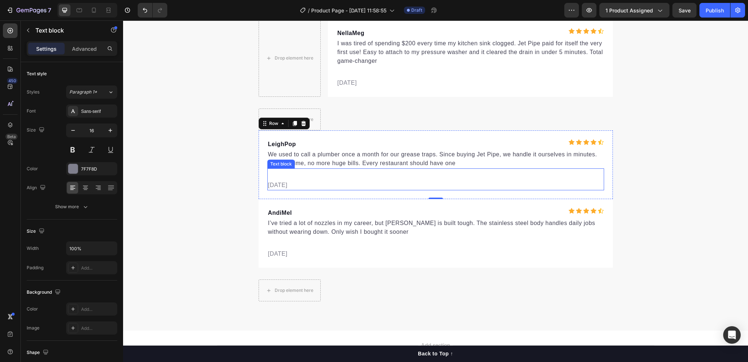
click at [295, 185] on p "[DATE]" at bounding box center [435, 185] width 335 height 9
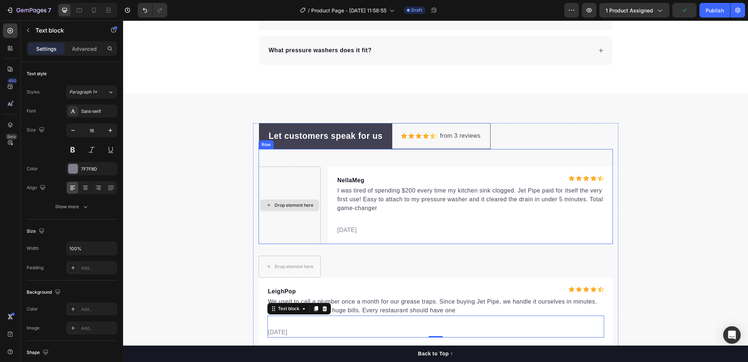
scroll to position [3321, 0]
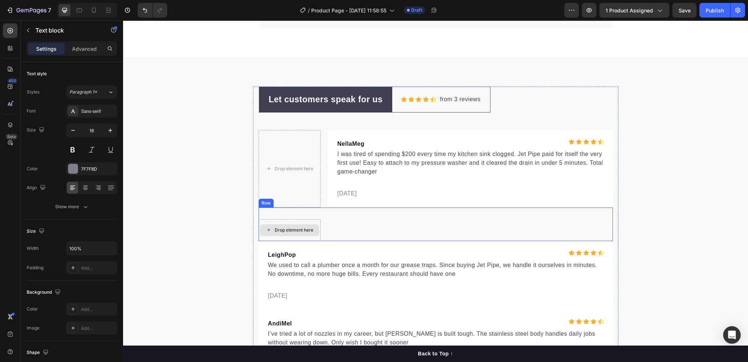
click at [308, 227] on div "Drop element here" at bounding box center [294, 230] width 39 height 6
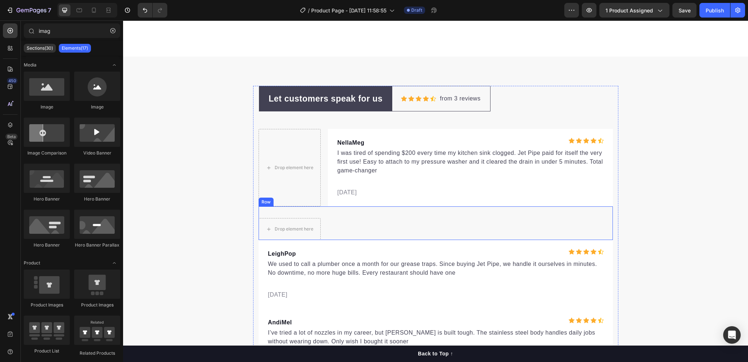
scroll to position [3394, 0]
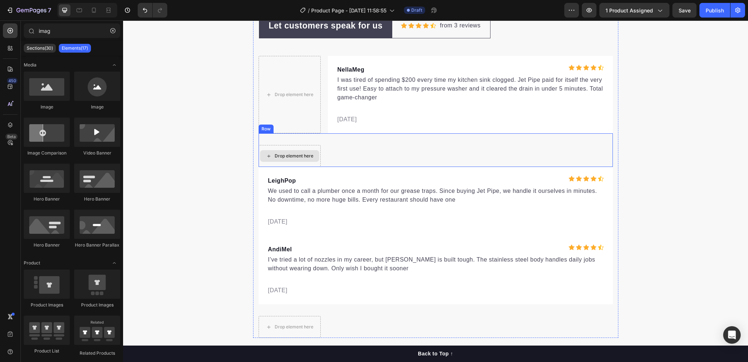
click at [316, 153] on div "Drop element here" at bounding box center [289, 156] width 59 height 12
click at [316, 146] on div "Drop element here" at bounding box center [290, 156] width 62 height 22
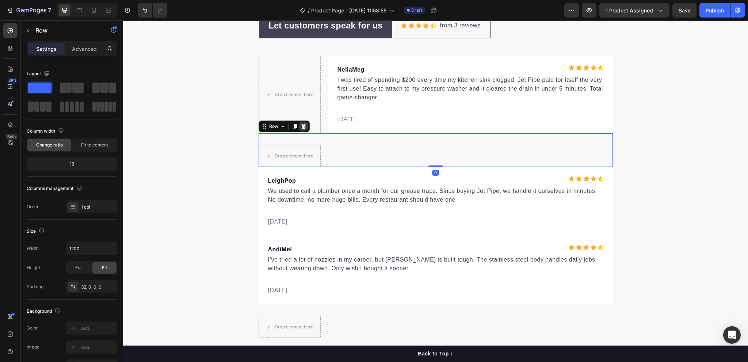
click at [301, 126] on icon at bounding box center [303, 126] width 5 height 5
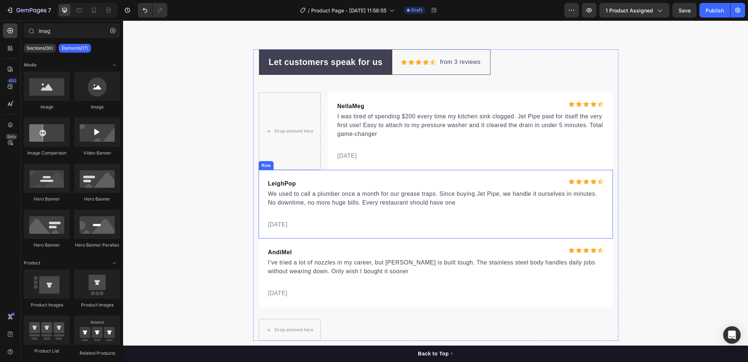
scroll to position [3321, 0]
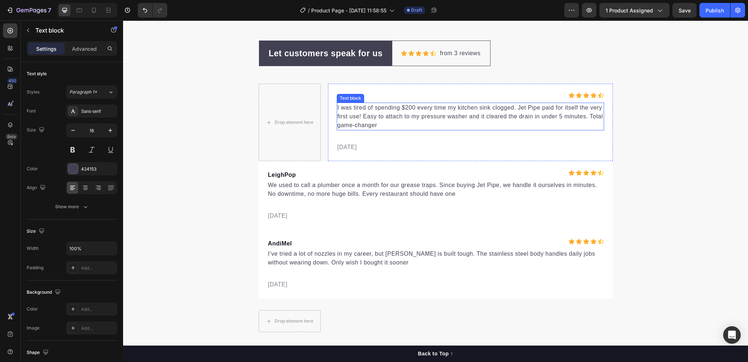
click at [352, 118] on p "I was tired of spending $200 every time my kitchen sink clogged. Jet Pipe paid …" at bounding box center [471, 116] width 266 height 26
click at [345, 119] on p "I was tired of spending $200 every time my kitchen sink clogged. Jet Pipe paid …" at bounding box center [471, 116] width 266 height 26
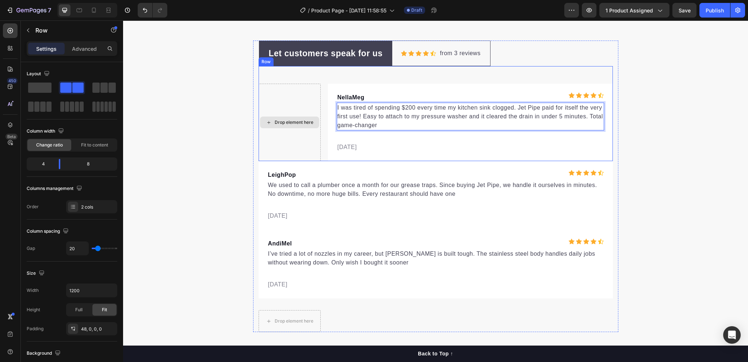
click at [309, 103] on div "Drop element here" at bounding box center [290, 122] width 62 height 77
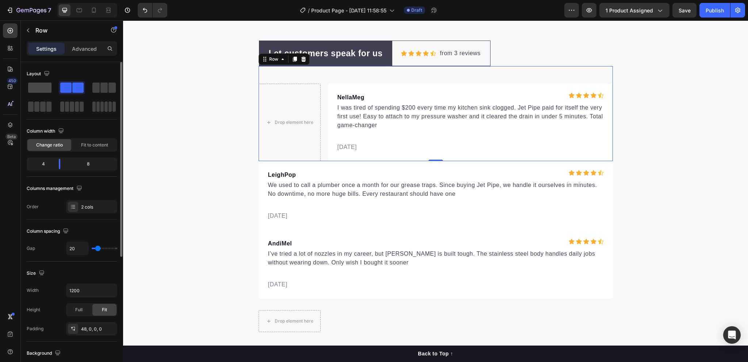
click at [41, 87] on span at bounding box center [39, 88] width 23 height 10
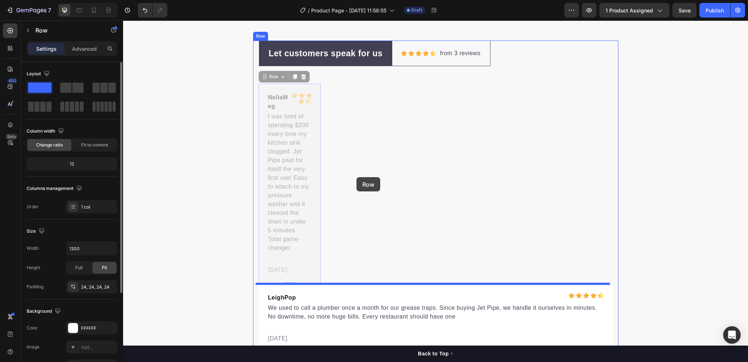
drag, startPoint x: 310, startPoint y: 179, endPoint x: 357, endPoint y: 177, distance: 46.8
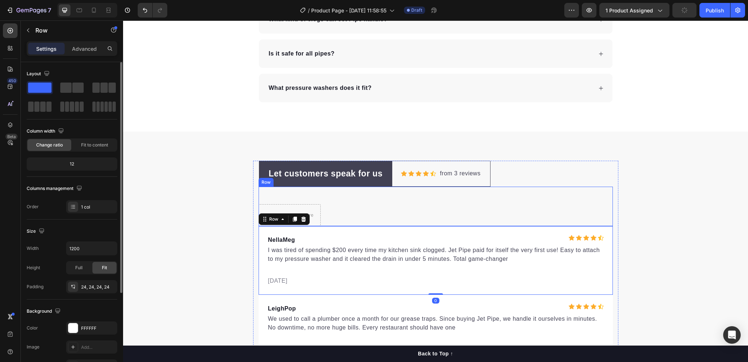
scroll to position [3248, 0]
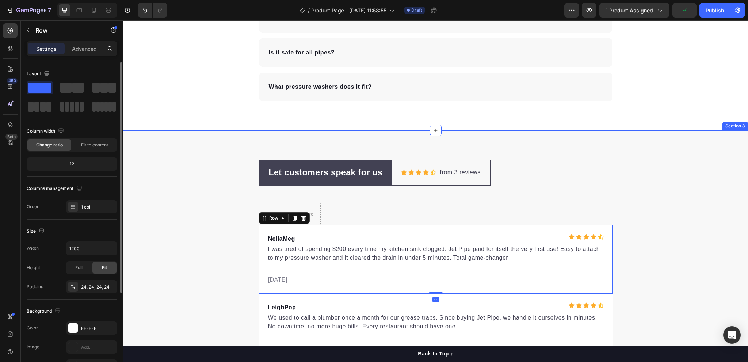
click at [596, 155] on div "Let customers speak for us Text block Row Icon Icon Icon Icon Icon Icon List Ho…" at bounding box center [435, 312] width 625 height 364
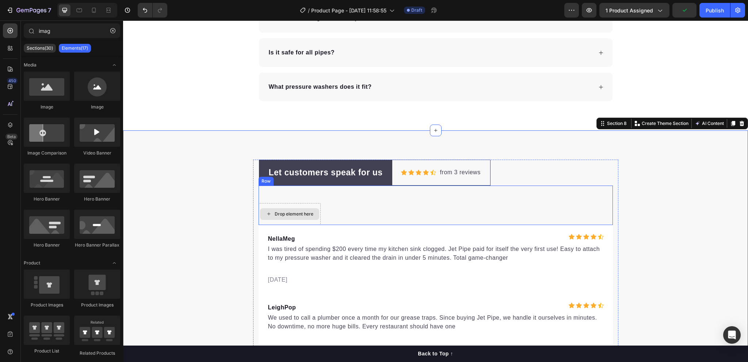
click at [305, 209] on div "Drop element here" at bounding box center [289, 214] width 59 height 12
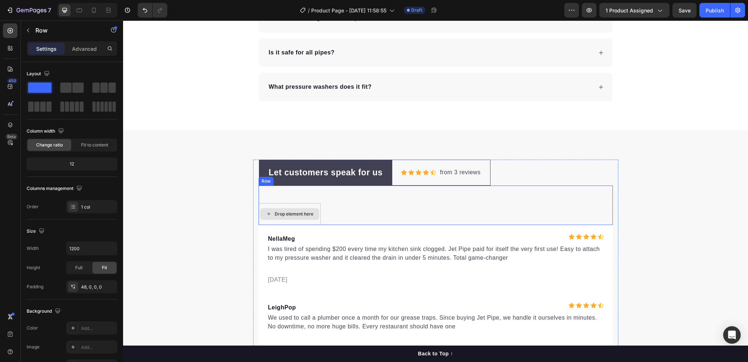
click at [316, 206] on div "Drop element here" at bounding box center [290, 214] width 62 height 22
click at [301, 178] on icon at bounding box center [304, 179] width 6 height 6
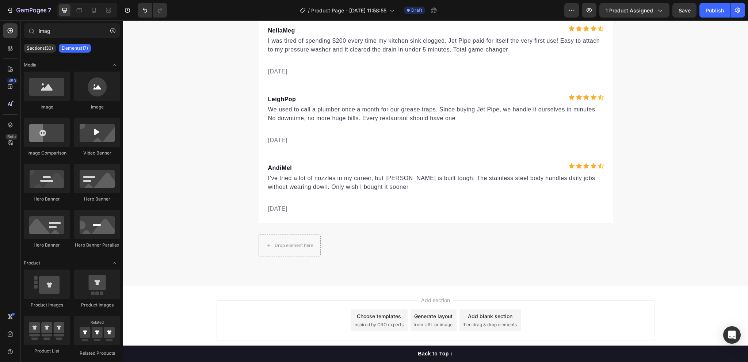
scroll to position [2648, 0]
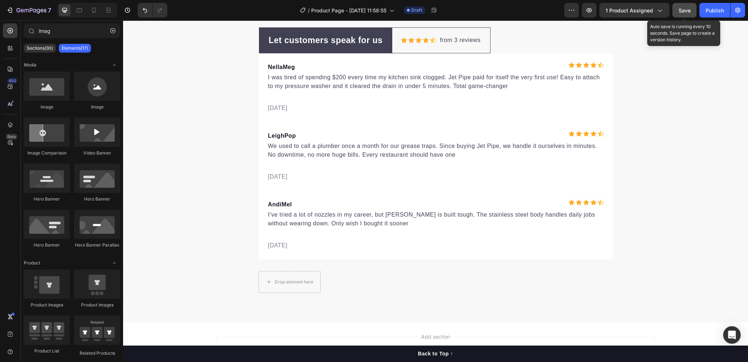
click at [682, 8] on span "Save" at bounding box center [685, 10] width 12 height 6
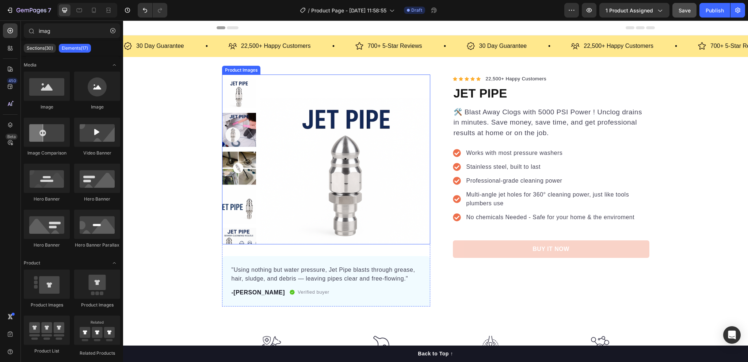
scroll to position [37, 0]
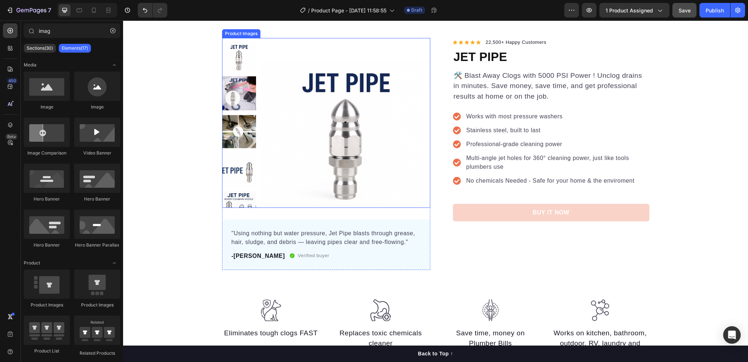
click at [242, 95] on img at bounding box center [239, 93] width 34 height 34
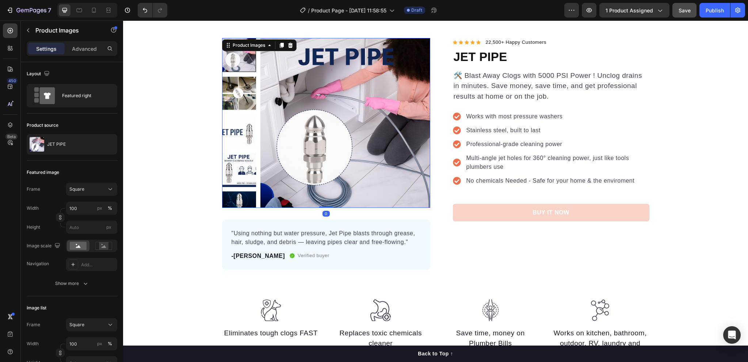
click at [236, 89] on img at bounding box center [239, 93] width 34 height 34
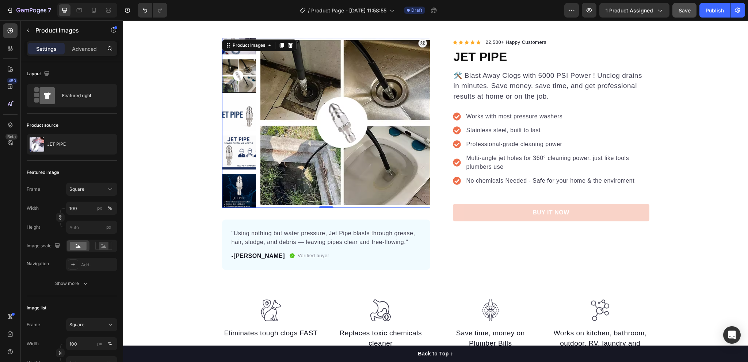
click at [233, 109] on img at bounding box center [239, 114] width 34 height 34
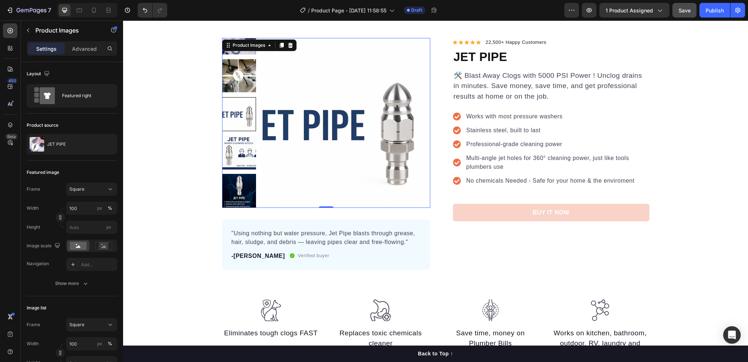
scroll to position [0, 0]
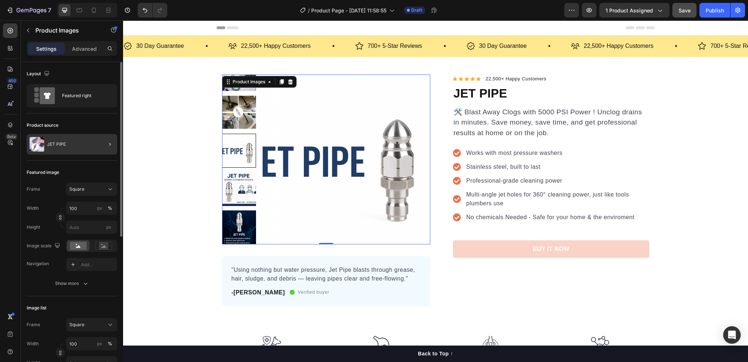
click at [100, 143] on div at bounding box center [107, 144] width 20 height 20
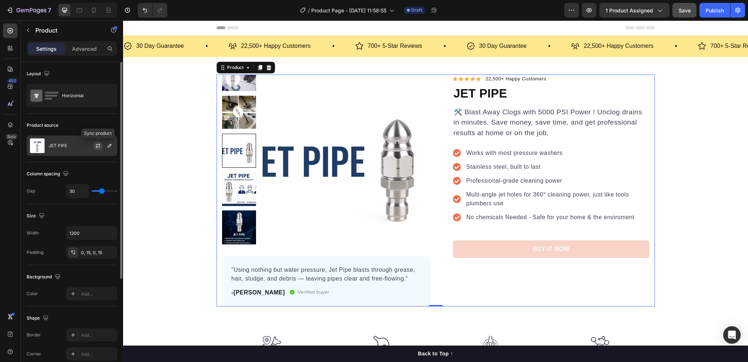
click at [98, 143] on icon "button" at bounding box center [98, 146] width 6 height 6
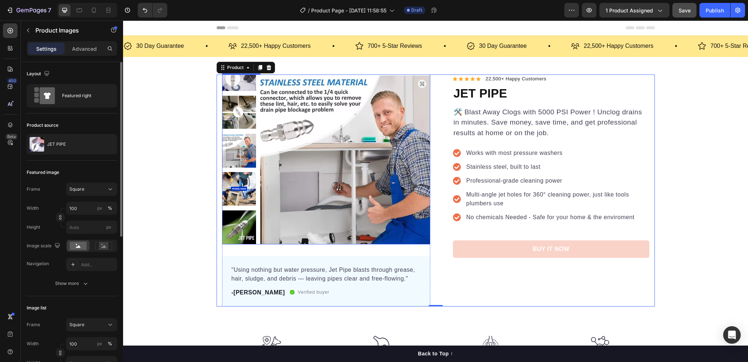
click at [242, 88] on img at bounding box center [239, 74] width 34 height 34
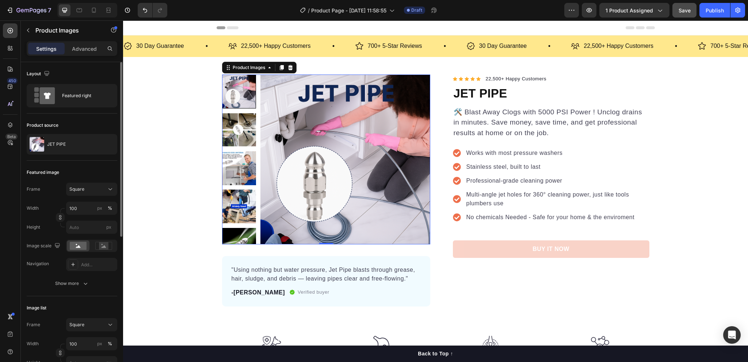
click at [238, 185] on div at bounding box center [239, 160] width 34 height 170
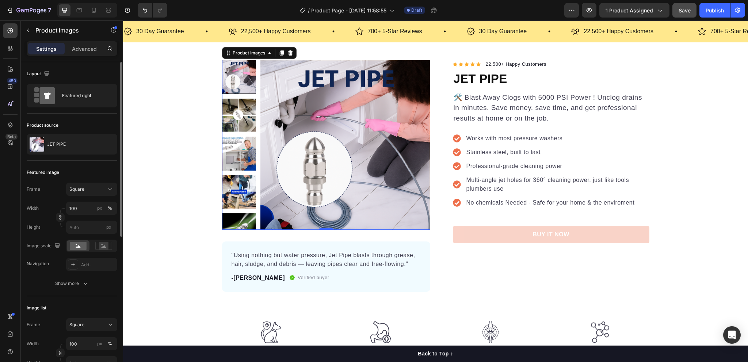
click at [234, 116] on img at bounding box center [239, 115] width 34 height 34
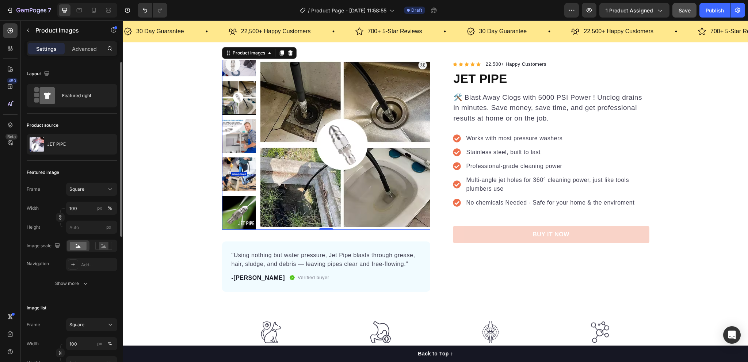
click at [240, 203] on img at bounding box center [239, 213] width 34 height 34
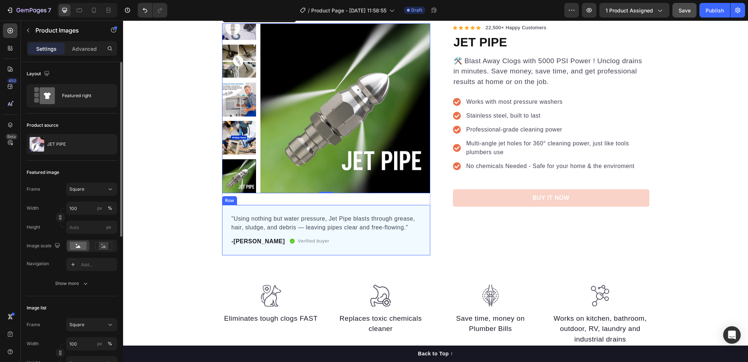
scroll to position [0, 0]
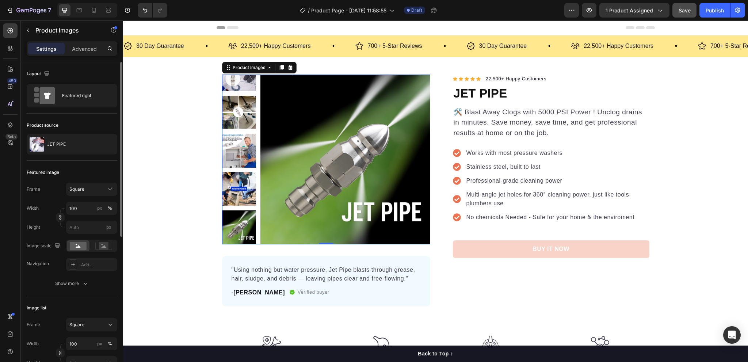
click at [234, 194] on img at bounding box center [239, 189] width 34 height 34
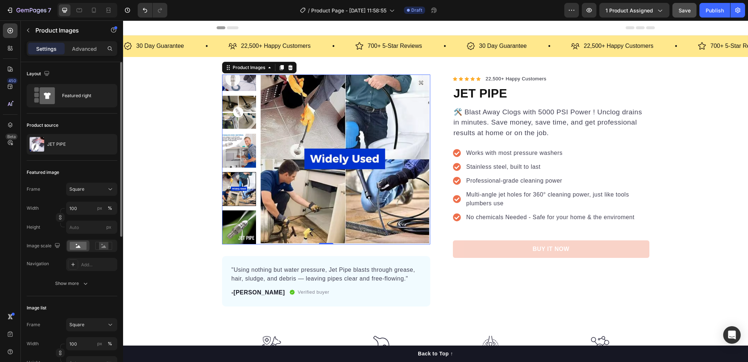
click at [237, 161] on img at bounding box center [239, 151] width 34 height 34
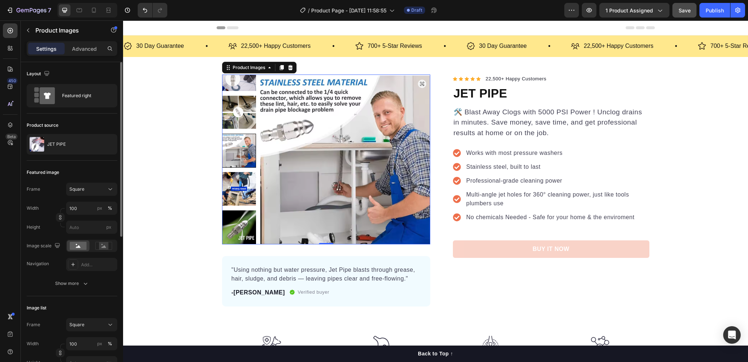
click at [235, 117] on img at bounding box center [239, 112] width 34 height 34
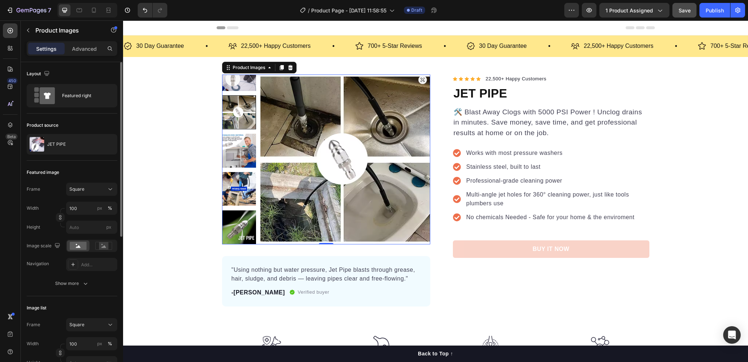
click at [234, 80] on img at bounding box center [239, 74] width 34 height 34
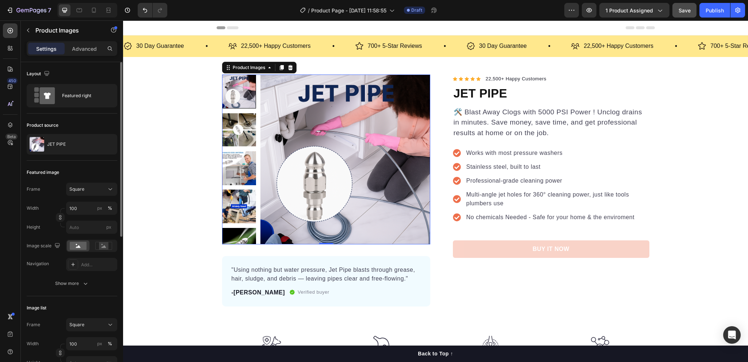
click at [232, 103] on div at bounding box center [239, 92] width 34 height 34
click at [232, 138] on img at bounding box center [239, 130] width 34 height 34
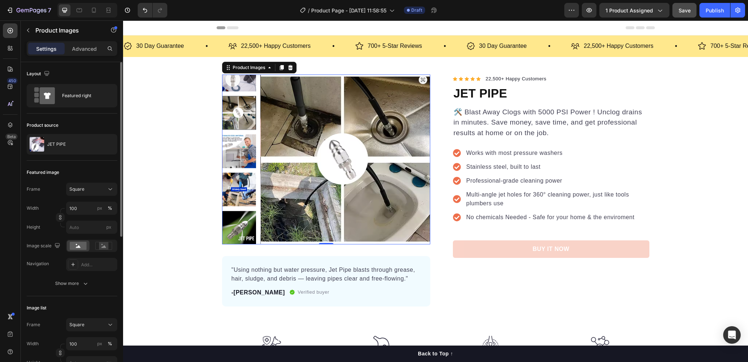
click at [230, 157] on img at bounding box center [239, 151] width 34 height 34
click at [228, 176] on img at bounding box center [239, 189] width 34 height 34
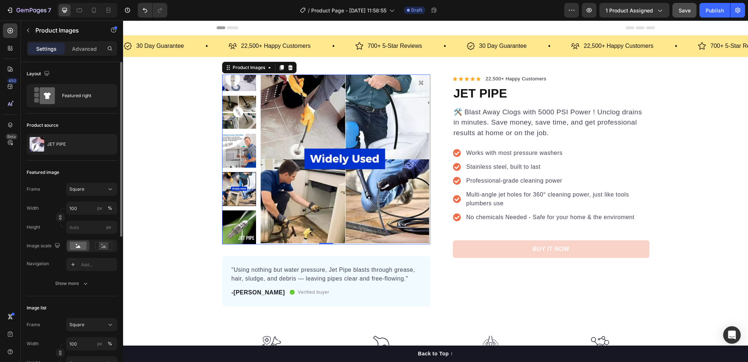
click at [234, 220] on img at bounding box center [239, 227] width 34 height 34
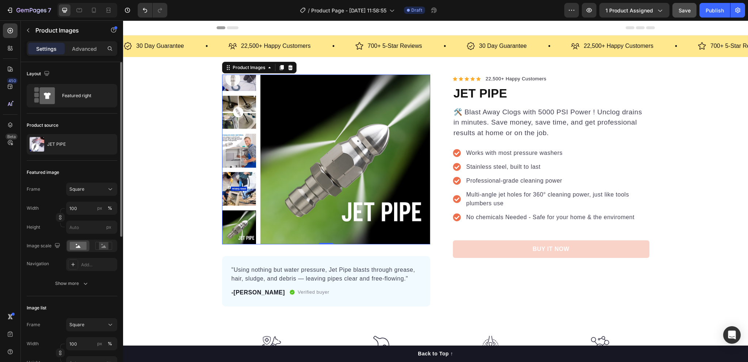
click at [243, 143] on img at bounding box center [239, 151] width 34 height 34
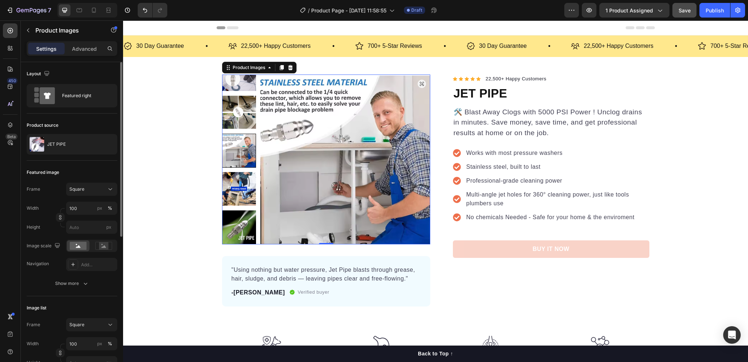
click at [239, 114] on img at bounding box center [239, 112] width 34 height 34
click at [234, 85] on img at bounding box center [239, 74] width 34 height 34
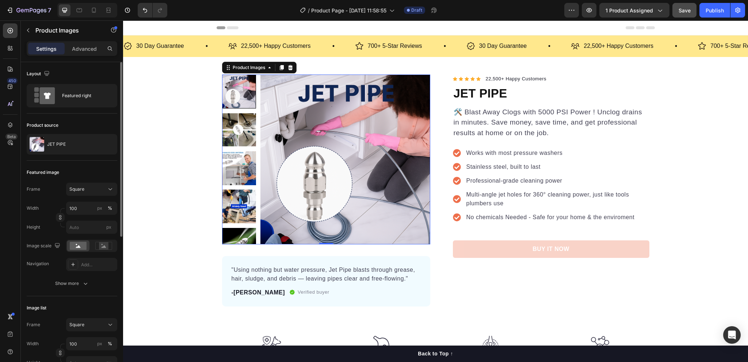
click at [235, 95] on div at bounding box center [239, 92] width 34 height 34
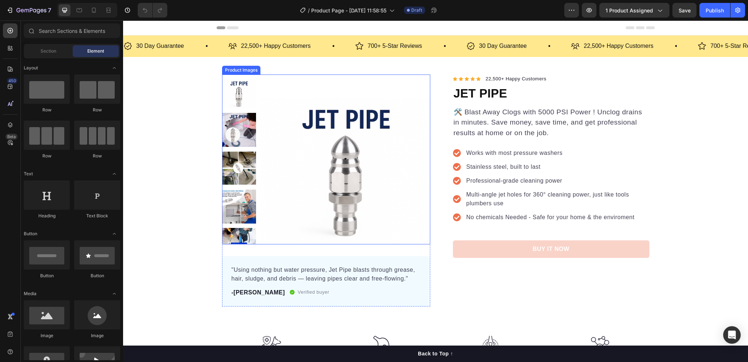
click at [246, 131] on img at bounding box center [239, 130] width 34 height 34
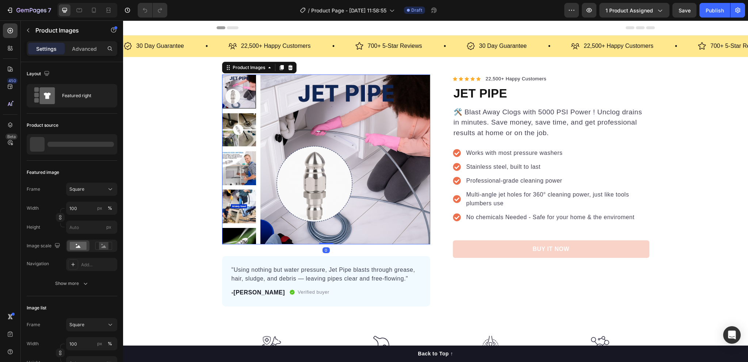
click at [240, 128] on img at bounding box center [239, 130] width 34 height 34
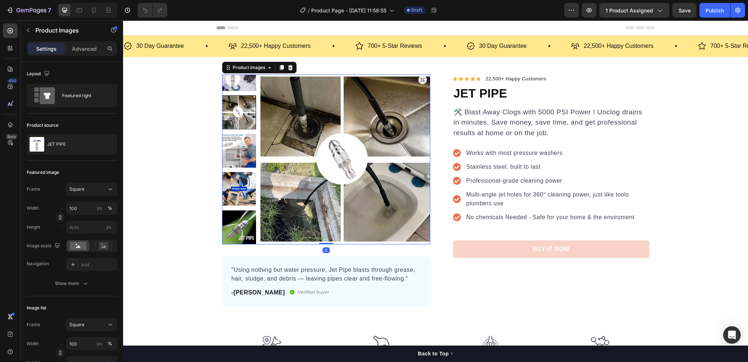
click at [238, 138] on img at bounding box center [239, 151] width 34 height 34
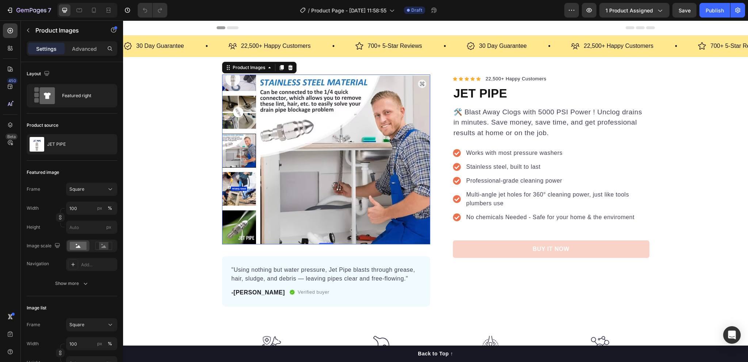
click at [241, 176] on img at bounding box center [239, 189] width 34 height 34
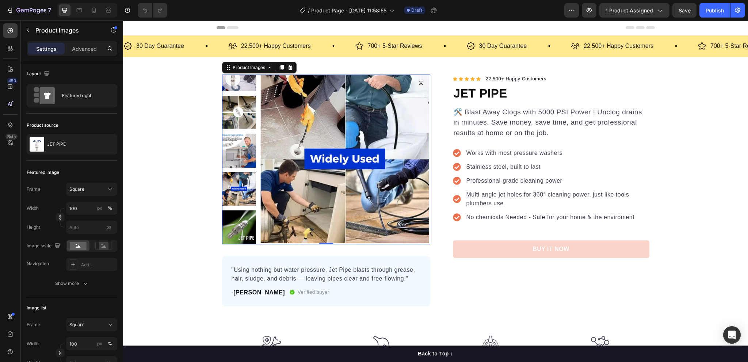
click at [243, 218] on img at bounding box center [239, 227] width 34 height 34
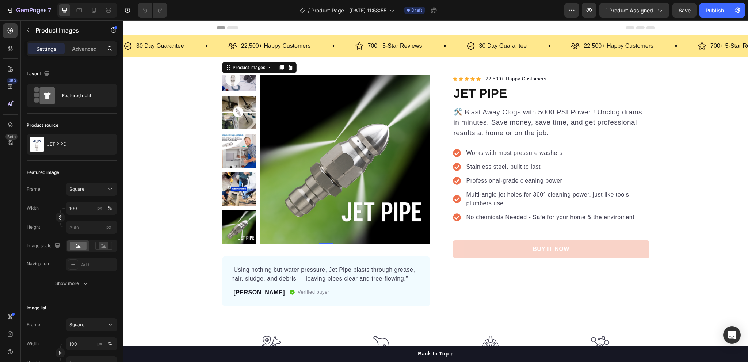
click at [239, 83] on img at bounding box center [239, 74] width 34 height 34
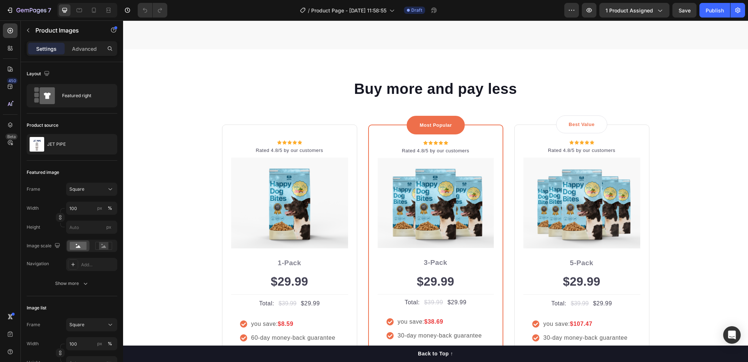
scroll to position [1484, 0]
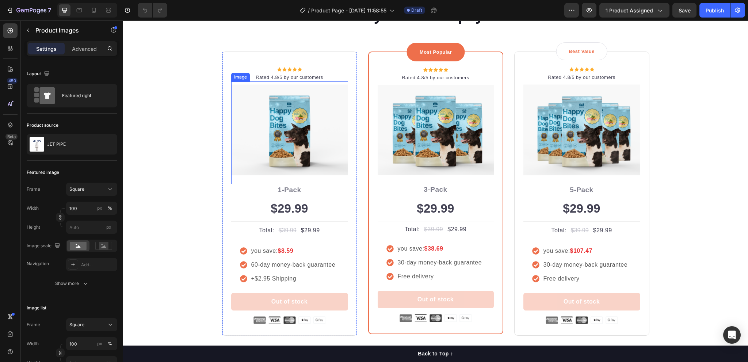
click at [305, 142] on img at bounding box center [289, 129] width 117 height 91
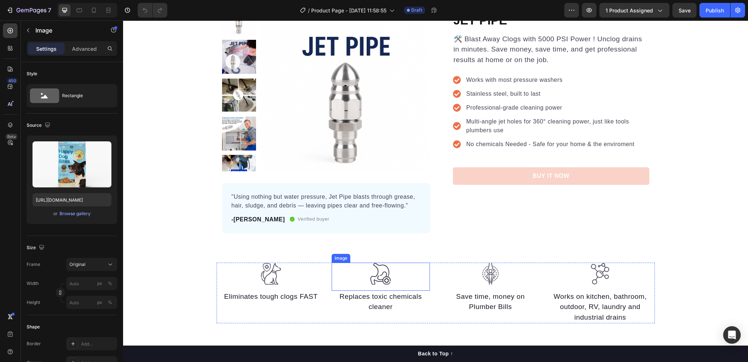
scroll to position [37, 0]
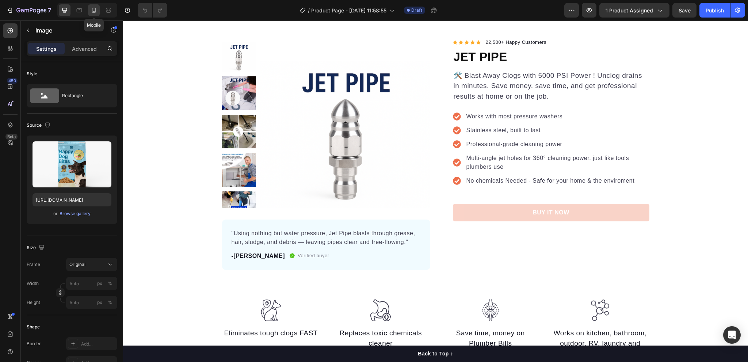
click at [91, 11] on icon at bounding box center [93, 10] width 7 height 7
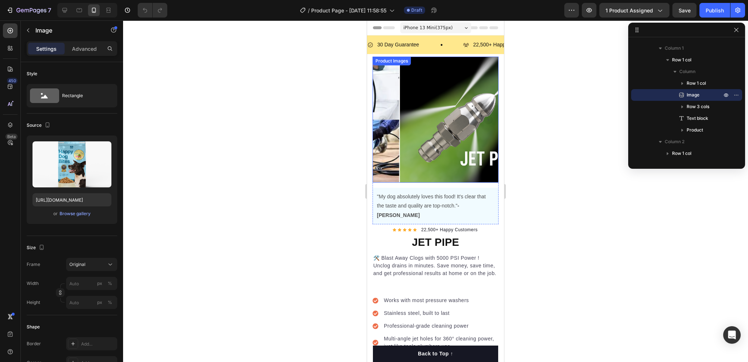
scroll to position [146, 0]
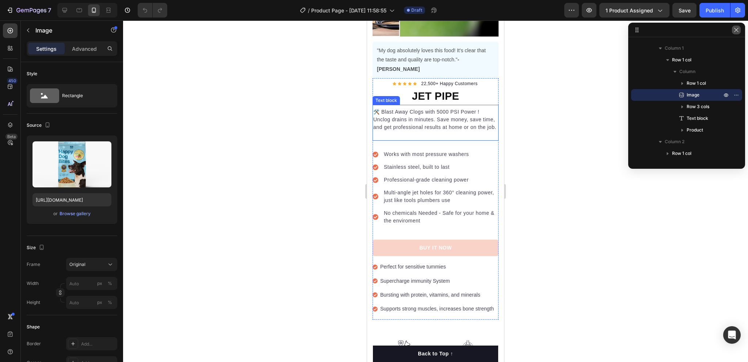
click at [736, 32] on icon "button" at bounding box center [737, 30] width 6 height 6
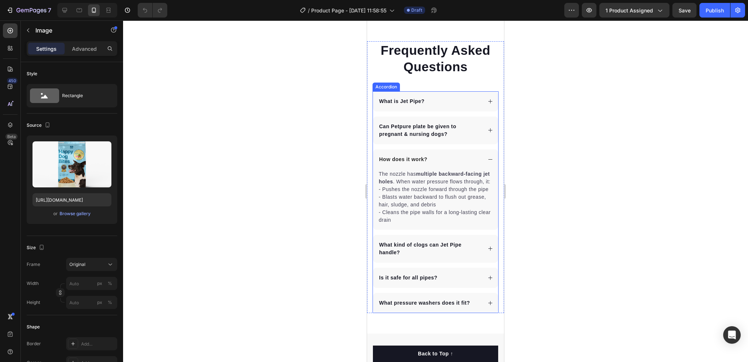
scroll to position [2932, 0]
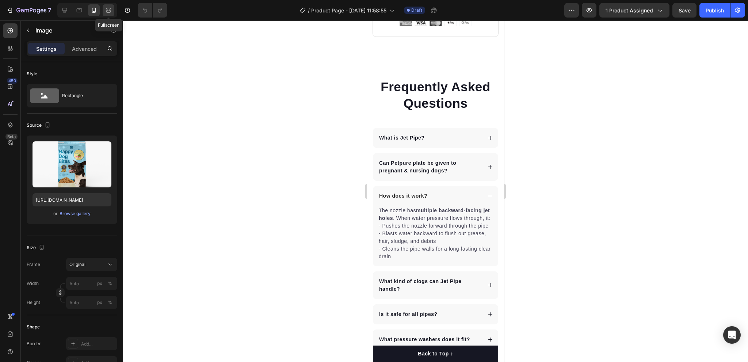
click at [109, 11] on icon at bounding box center [110, 10] width 2 height 2
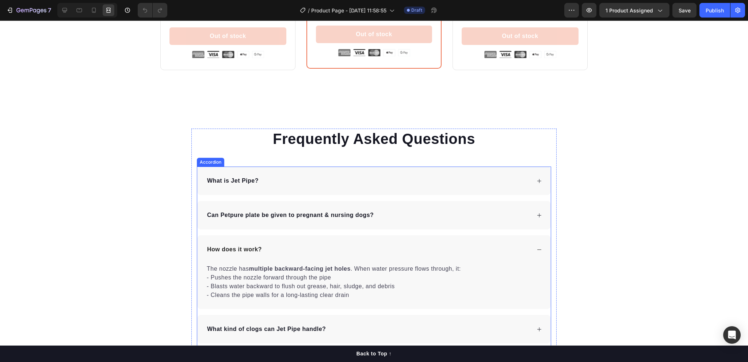
scroll to position [2131, 0]
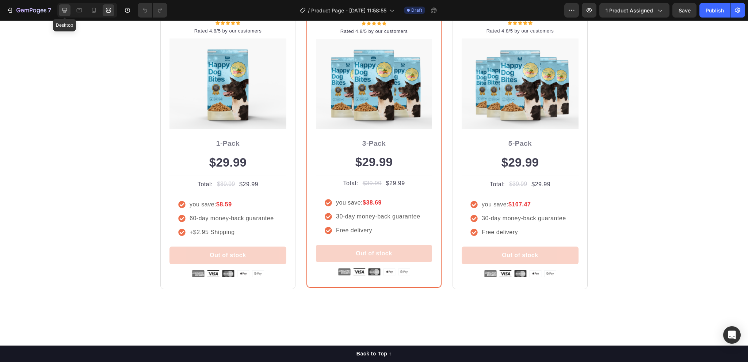
click at [65, 10] on icon at bounding box center [64, 10] width 5 height 5
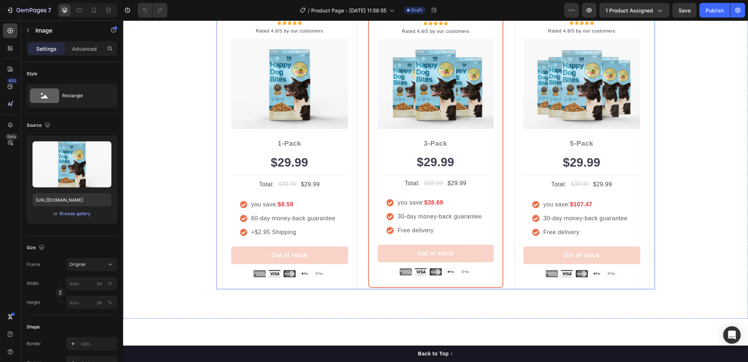
scroll to position [1985, 0]
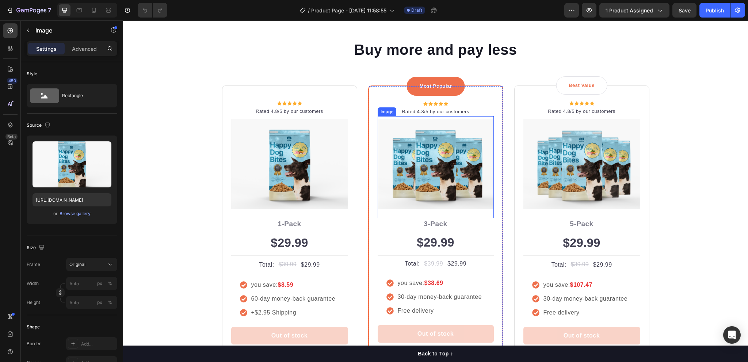
click at [425, 162] on img at bounding box center [436, 164] width 116 height 90
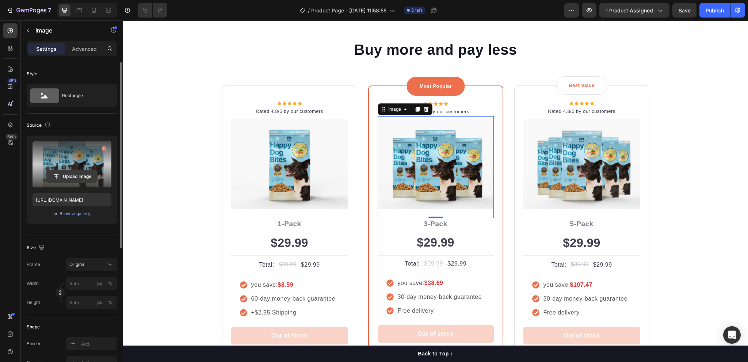
click at [67, 177] on input "file" at bounding box center [72, 176] width 50 height 12
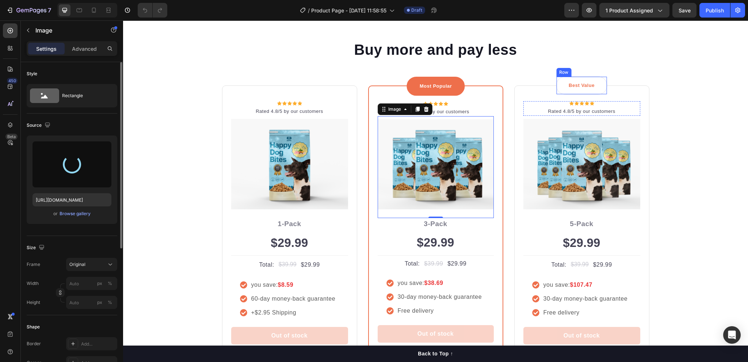
type input "[URL][DOMAIN_NAME]"
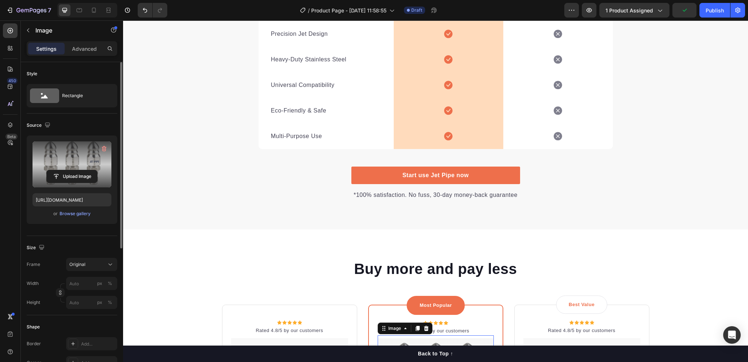
scroll to position [1948, 0]
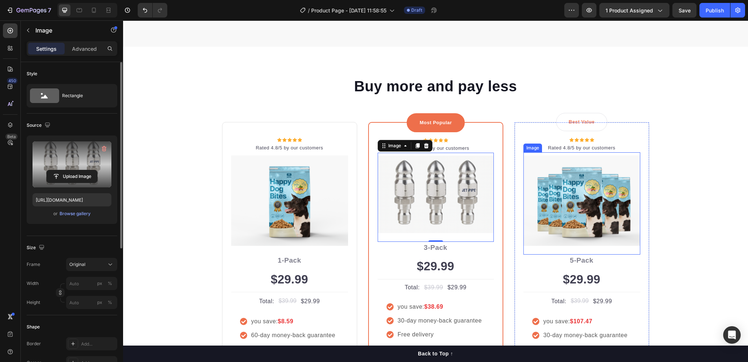
click at [563, 202] on img at bounding box center [582, 200] width 117 height 91
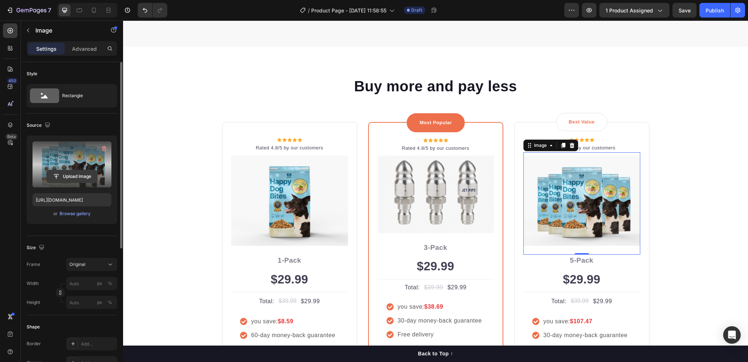
click at [72, 173] on input "file" at bounding box center [72, 176] width 50 height 12
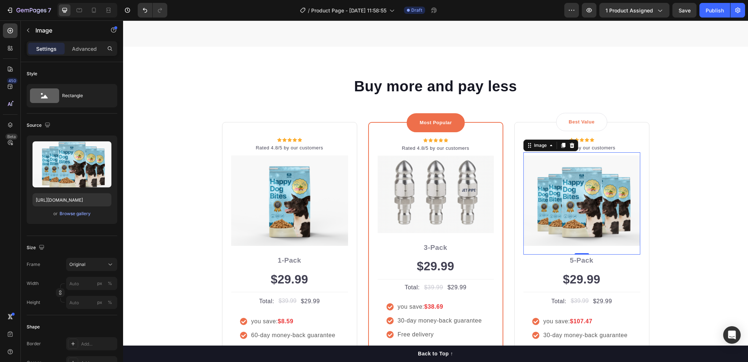
click at [560, 199] on img at bounding box center [582, 200] width 117 height 91
click at [66, 214] on div "Browse gallery" at bounding box center [75, 213] width 31 height 7
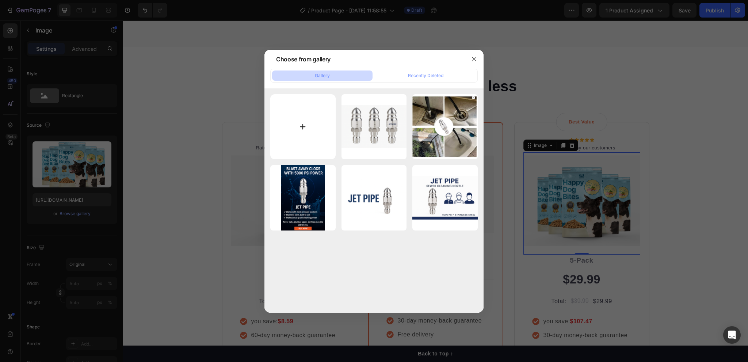
click at [304, 124] on input "file" at bounding box center [302, 126] width 65 height 65
type input "C:\fakepath\SP5.png"
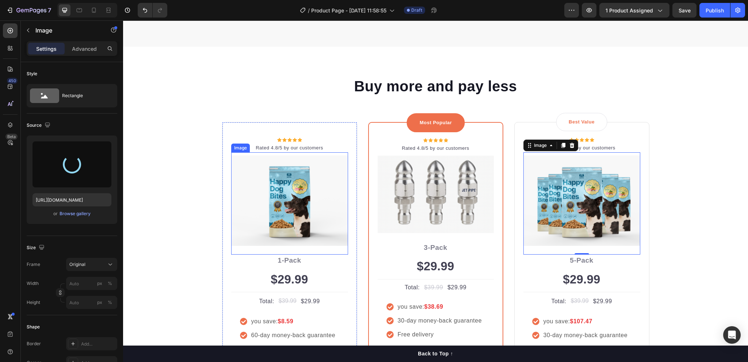
type input "[URL][DOMAIN_NAME]"
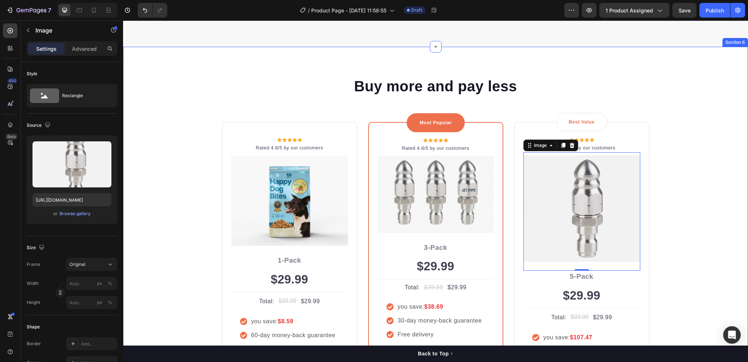
click at [666, 174] on div "Buy more and pay less Heading Row Icon Icon Icon Icon Icon Icon List Hoz Rated …" at bounding box center [436, 249] width 614 height 346
click at [587, 212] on img at bounding box center [582, 208] width 117 height 107
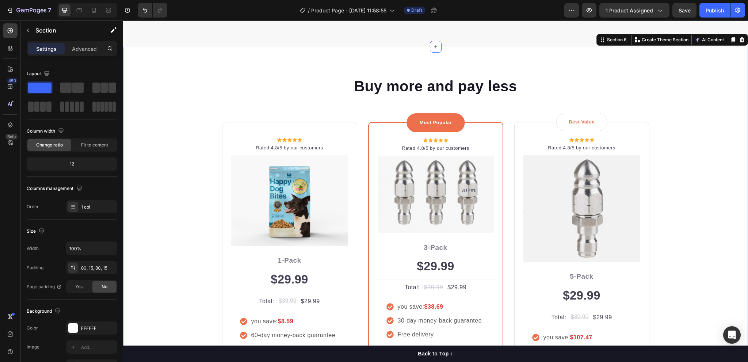
click at [668, 174] on div "Buy more and pay less Heading Row Icon Icon Icon Icon Icon Icon List Hoz Rated …" at bounding box center [436, 249] width 614 height 346
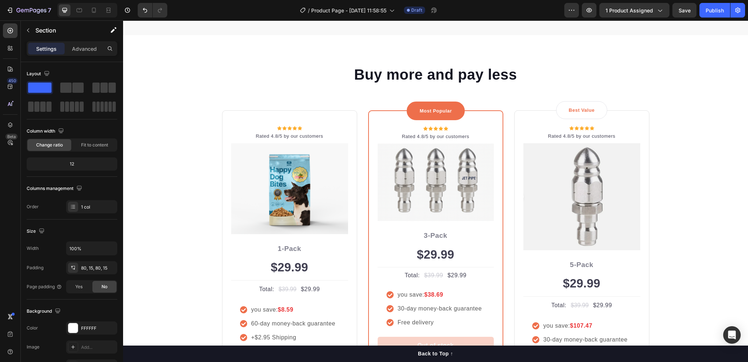
scroll to position [1498, 0]
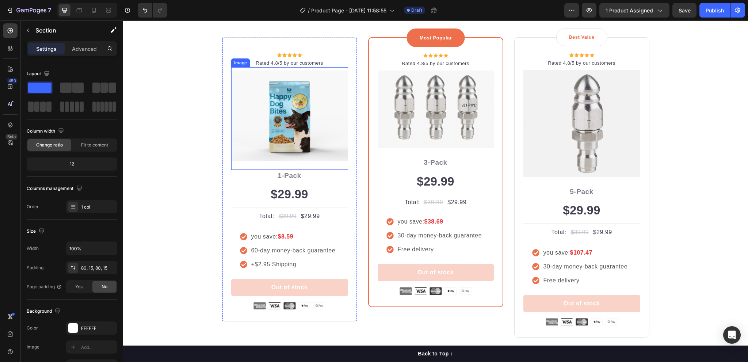
click at [286, 127] on img at bounding box center [289, 115] width 117 height 91
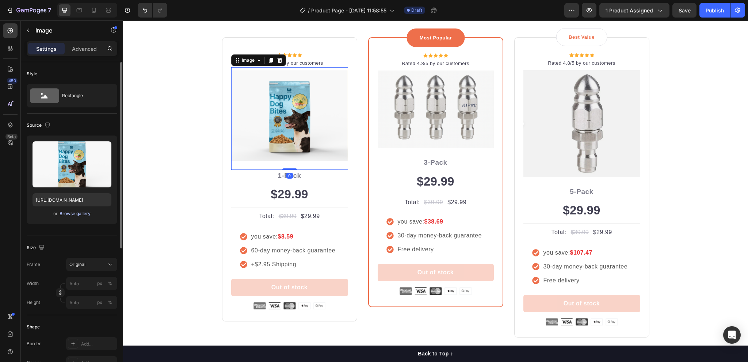
click at [72, 215] on div "Browse gallery" at bounding box center [75, 213] width 31 height 7
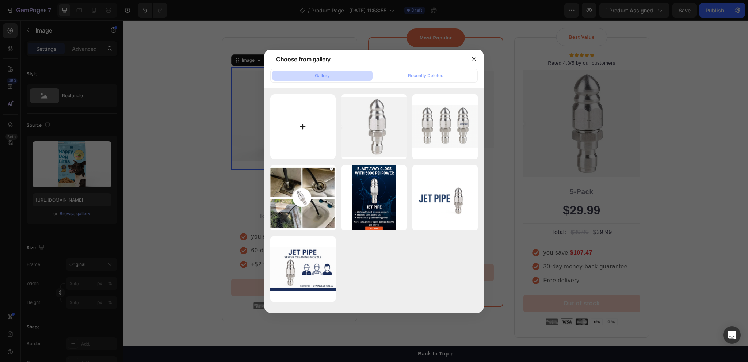
click at [301, 112] on input "file" at bounding box center [302, 126] width 65 height 65
type input "C:\fakepath\ChatGPT Image 16_55_00 26 thg 8, 2025.png"
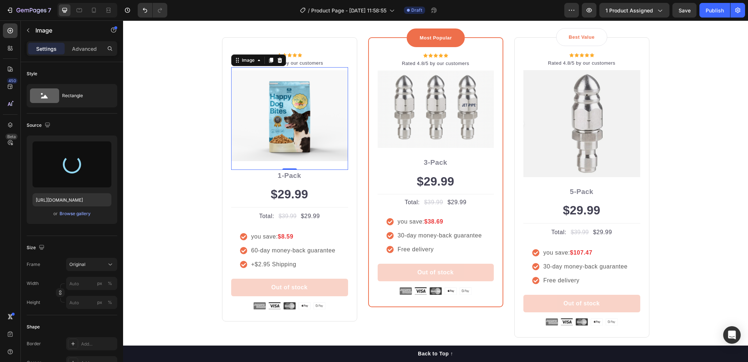
type input "[URL][DOMAIN_NAME]"
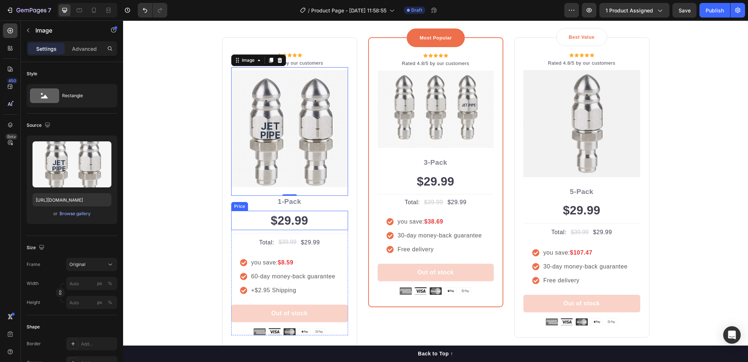
click at [299, 220] on div "$29.99" at bounding box center [289, 221] width 117 height 20
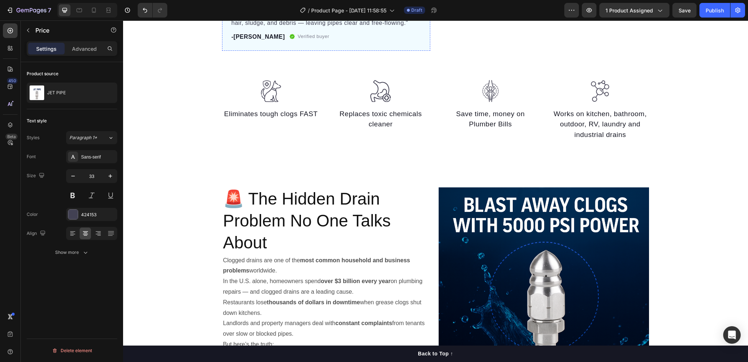
scroll to position [183, 0]
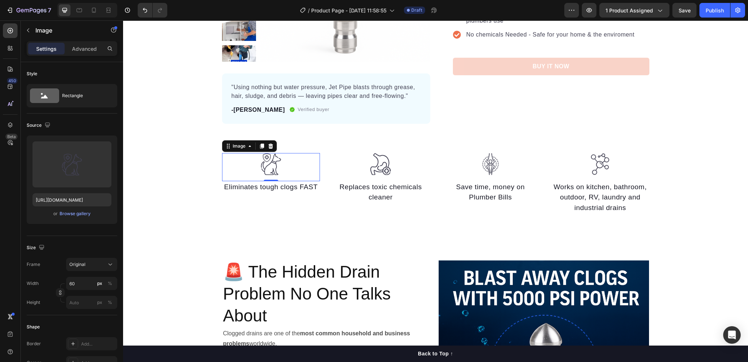
click at [275, 170] on img at bounding box center [271, 164] width 22 height 22
click at [370, 165] on img at bounding box center [381, 164] width 22 height 22
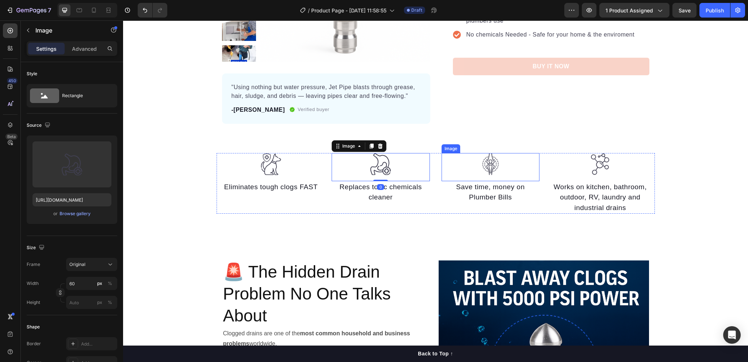
click at [484, 164] on img at bounding box center [491, 164] width 22 height 22
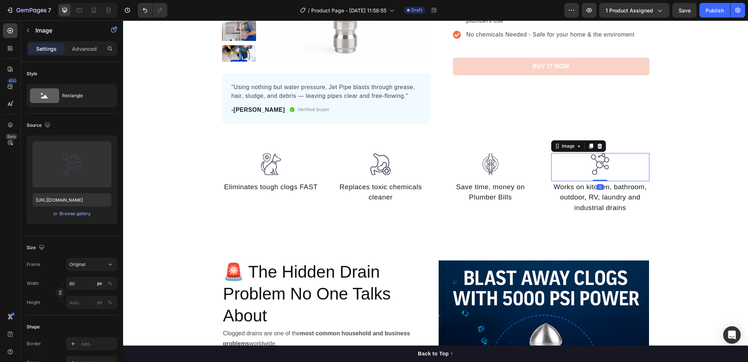
click at [592, 166] on img at bounding box center [600, 164] width 22 height 22
click at [263, 160] on img at bounding box center [271, 164] width 22 height 22
click at [236, 146] on div "Image" at bounding box center [239, 146] width 16 height 7
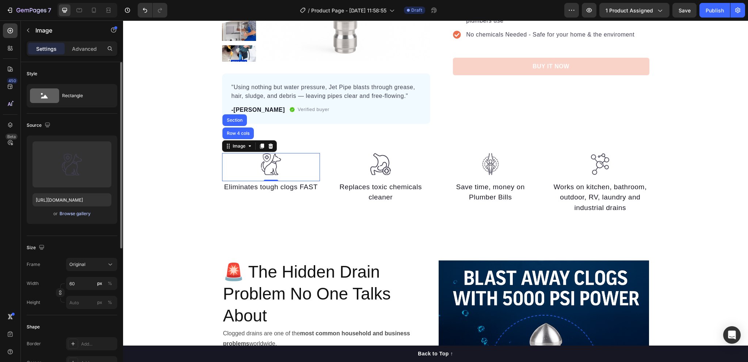
click at [64, 214] on div "Browse gallery" at bounding box center [75, 213] width 31 height 7
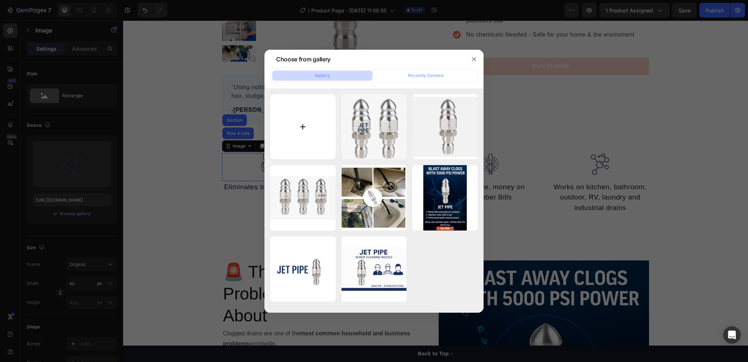
click at [304, 129] on input "file" at bounding box center [302, 126] width 65 height 65
type input "C:\fakepath\pipe.webp"
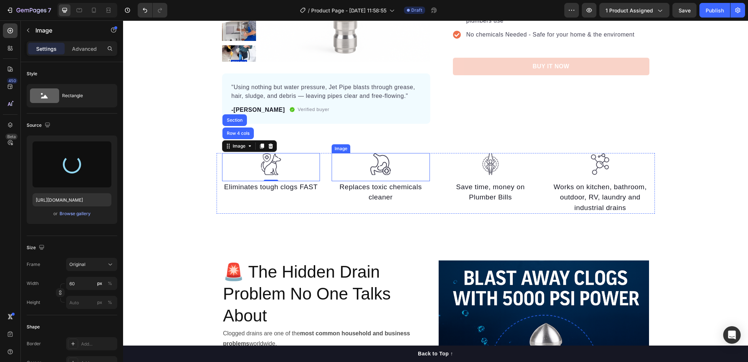
type input "[URL][DOMAIN_NAME]"
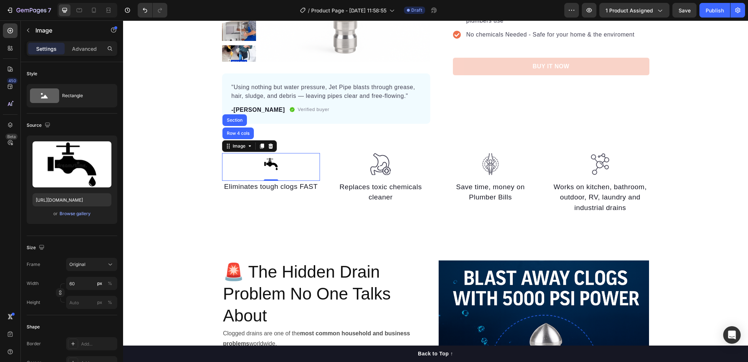
click at [272, 168] on img at bounding box center [271, 164] width 22 height 22
click at [270, 166] on img at bounding box center [271, 164] width 22 height 22
click at [252, 162] on div at bounding box center [271, 164] width 98 height 22
click at [181, 160] on div "Image Row 4 cols Section 0 Eliminates tough clogs FAST Text block Image Replace…" at bounding box center [435, 183] width 625 height 61
click at [269, 166] on img at bounding box center [271, 164] width 22 height 22
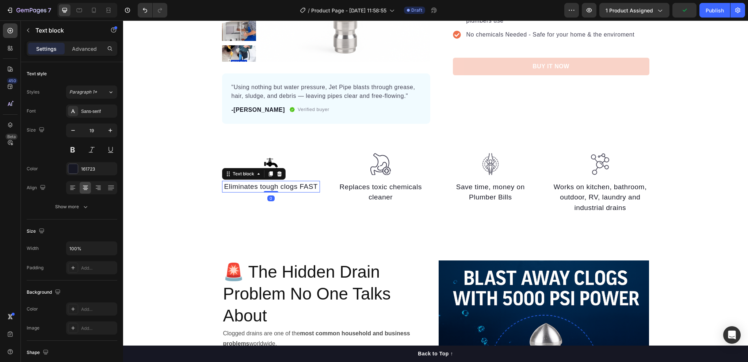
click at [315, 181] on div "Eliminates tough clogs FAST" at bounding box center [271, 187] width 98 height 12
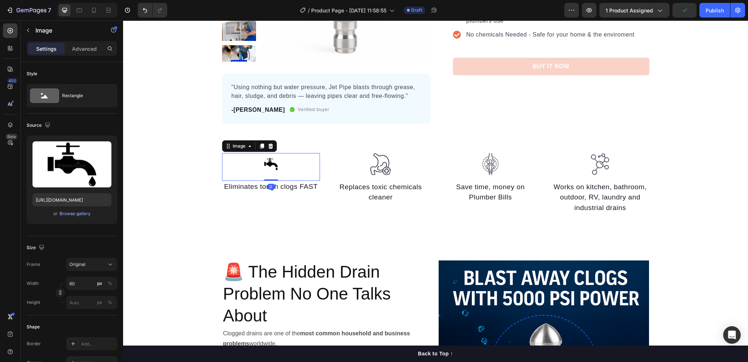
click at [299, 164] on div at bounding box center [271, 164] width 98 height 22
click at [70, 214] on div "Browse gallery" at bounding box center [75, 213] width 31 height 7
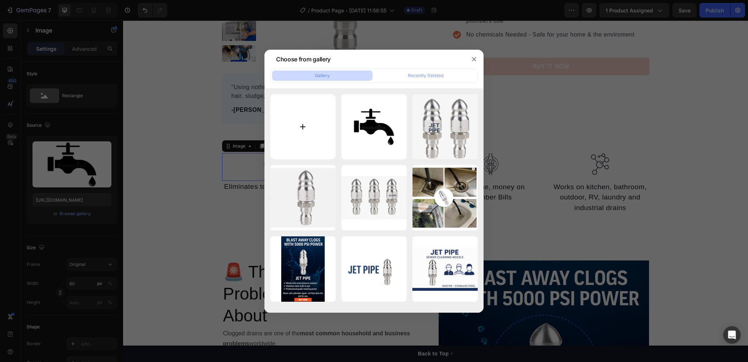
click at [305, 122] on input "file" at bounding box center [302, 126] width 65 height 65
type input "C:\fakepath\Thiết [PERSON_NAME] có tên.png"
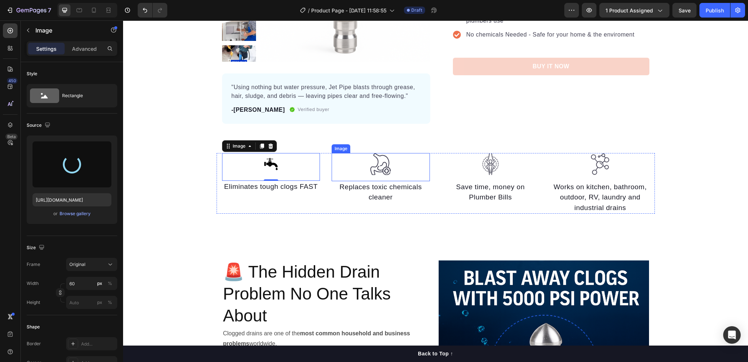
type input "[URL][DOMAIN_NAME]"
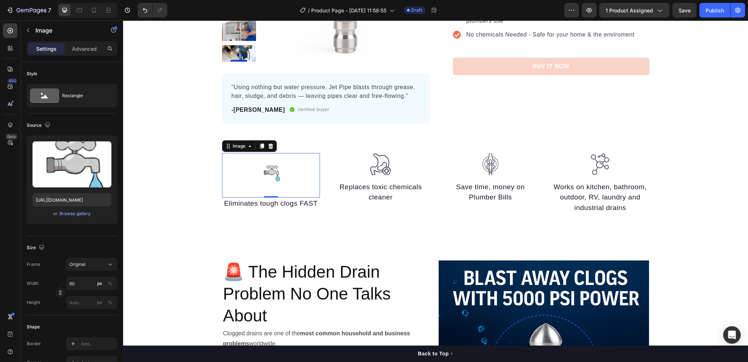
click at [262, 171] on img at bounding box center [271, 172] width 22 height 39
click at [316, 194] on div "Image 0" at bounding box center [271, 175] width 98 height 45
click at [265, 174] on img at bounding box center [271, 172] width 22 height 39
click at [257, 175] on div at bounding box center [271, 172] width 98 height 39
click at [271, 172] on img at bounding box center [271, 172] width 22 height 39
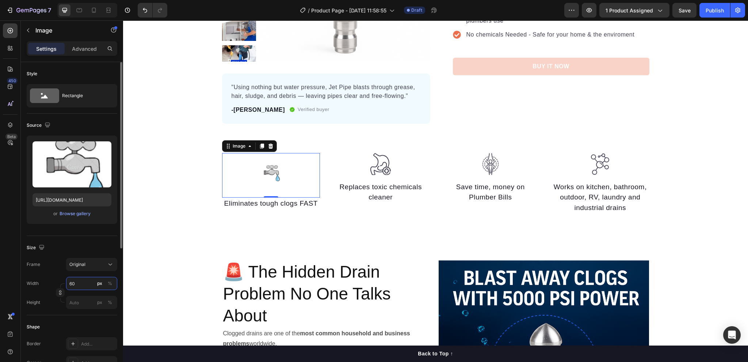
click at [85, 284] on input "60" at bounding box center [91, 283] width 51 height 13
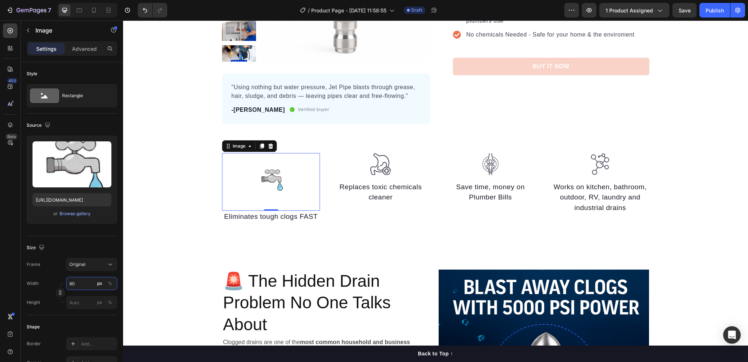
type input "80"
click at [293, 201] on div at bounding box center [271, 179] width 98 height 52
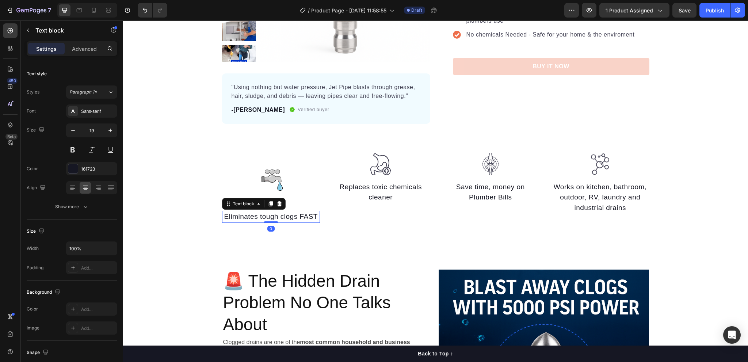
click at [270, 220] on p "Eliminates tough clogs FAST" at bounding box center [271, 217] width 97 height 11
click at [269, 175] on img at bounding box center [271, 179] width 29 height 52
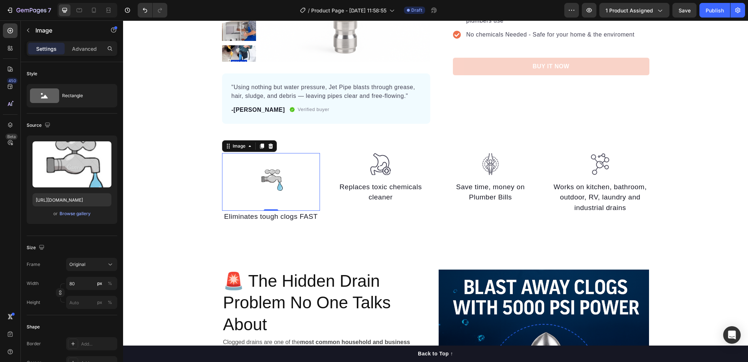
click at [271, 174] on img at bounding box center [271, 179] width 29 height 52
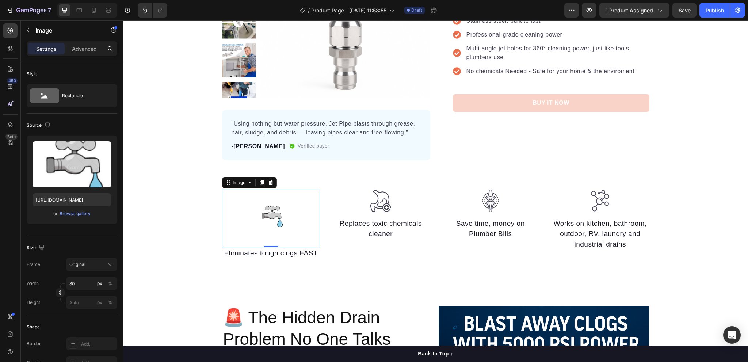
click at [271, 214] on img at bounding box center [271, 216] width 29 height 52
click at [267, 209] on img at bounding box center [271, 216] width 29 height 52
click at [73, 210] on div "Browse gallery" at bounding box center [75, 213] width 31 height 7
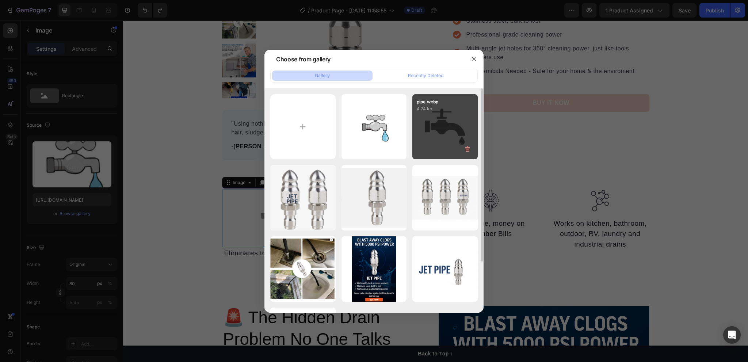
click at [437, 129] on div "pipe.webp 4.74 kb" at bounding box center [445, 126] width 65 height 65
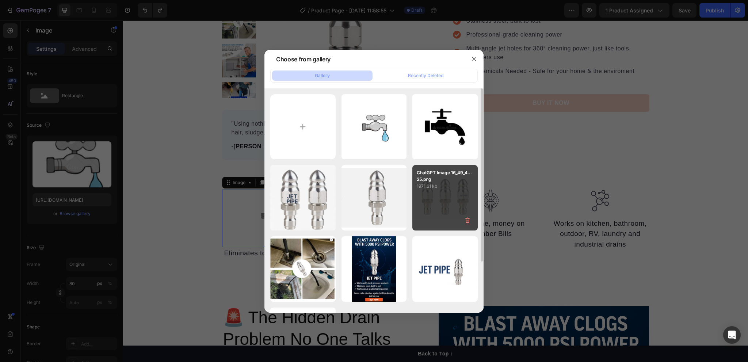
type input "[URL][DOMAIN_NAME]"
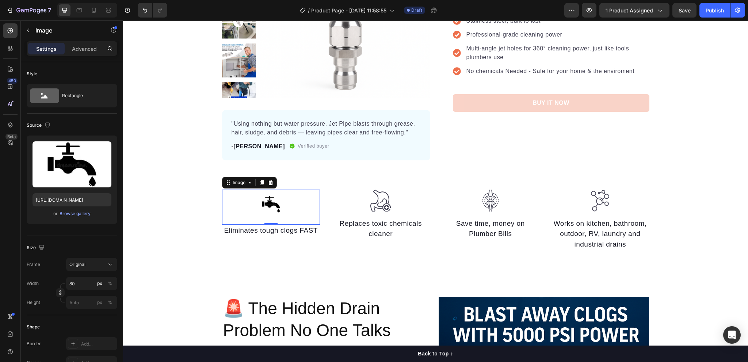
click at [273, 209] on img at bounding box center [271, 204] width 29 height 29
click at [79, 286] on input "80" at bounding box center [91, 283] width 51 height 13
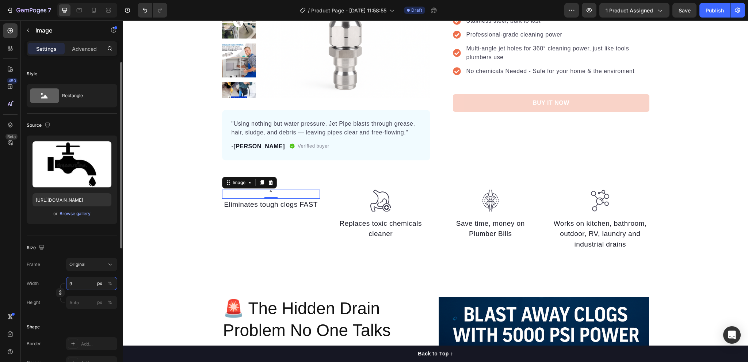
type input "90"
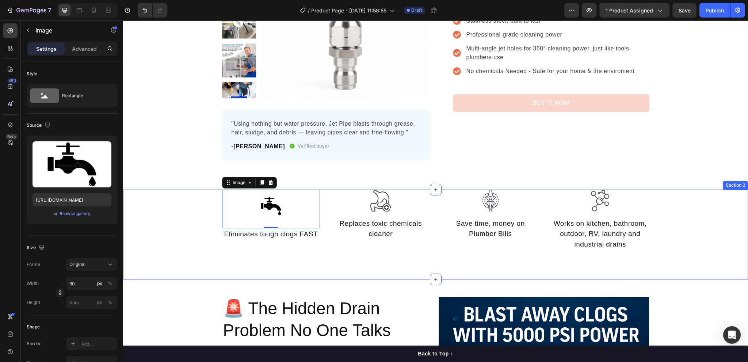
click at [316, 244] on div "Image 0 Eliminates tough clogs FAST Text block" at bounding box center [271, 220] width 98 height 61
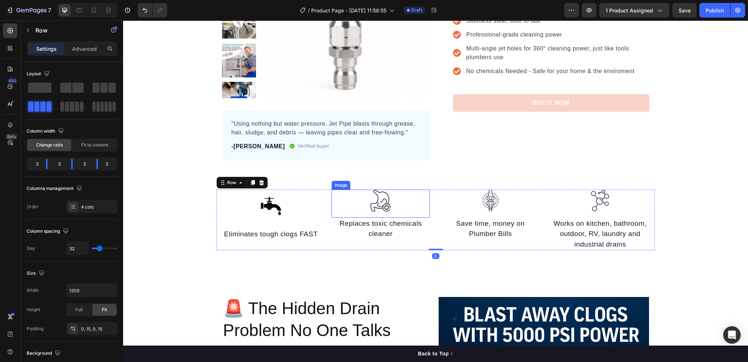
click at [371, 207] on img at bounding box center [381, 201] width 22 height 22
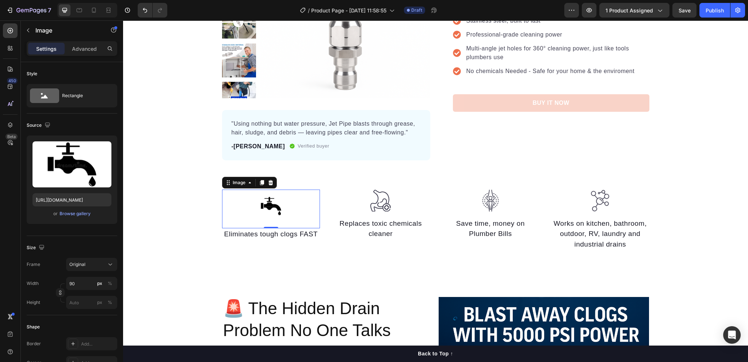
click at [262, 207] on img at bounding box center [271, 206] width 33 height 33
click at [376, 199] on img at bounding box center [381, 201] width 22 height 22
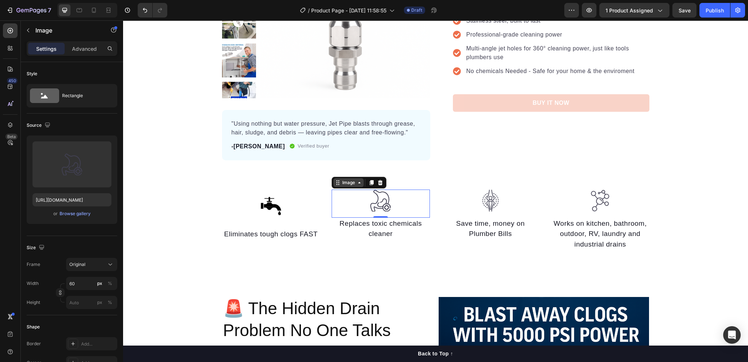
click at [349, 184] on div "Image" at bounding box center [349, 182] width 16 height 7
click at [379, 206] on img at bounding box center [381, 201] width 22 height 22
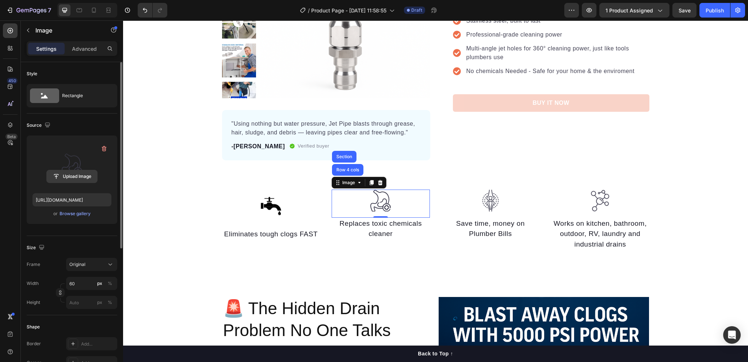
click at [72, 174] on input "file" at bounding box center [72, 176] width 50 height 12
type input "[URL][DOMAIN_NAME]"
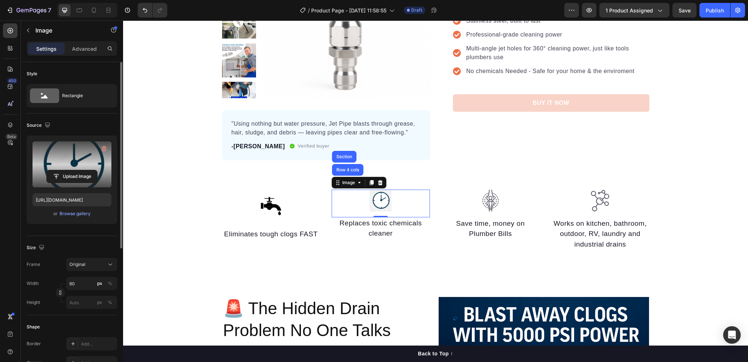
click at [380, 202] on img at bounding box center [381, 201] width 22 height 22
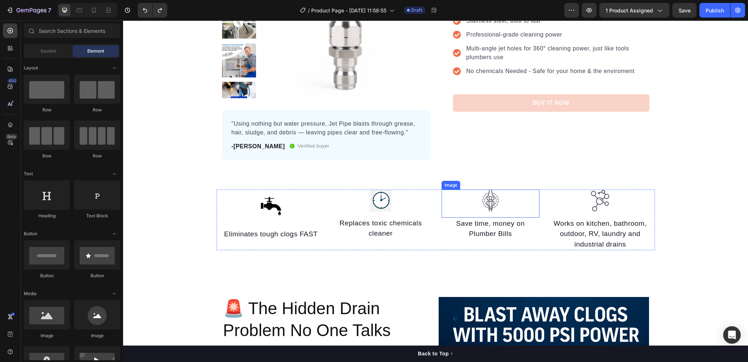
click at [471, 208] on div at bounding box center [491, 201] width 98 height 22
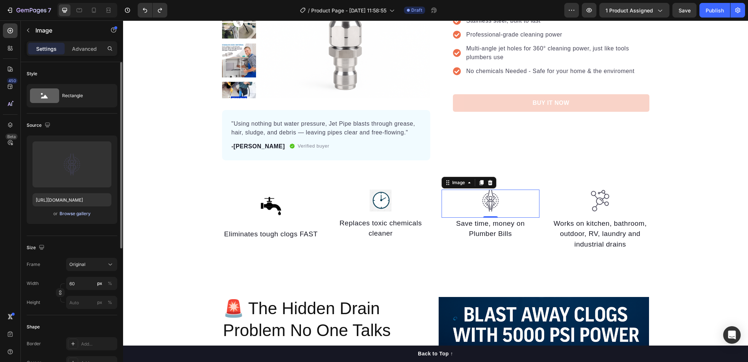
click at [73, 213] on div "Browse gallery" at bounding box center [75, 213] width 31 height 7
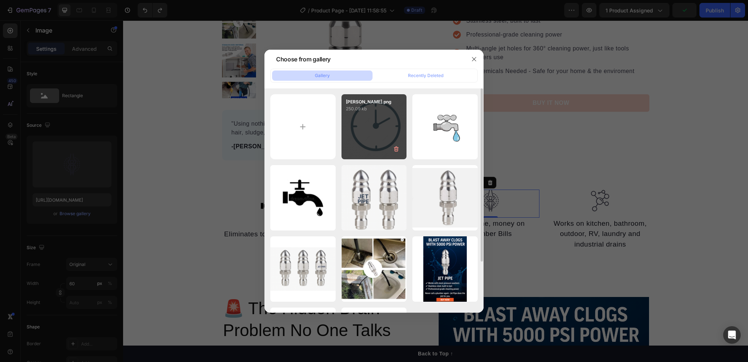
click at [367, 130] on div "[PERSON_NAME].png 250.09 kb" at bounding box center [374, 126] width 65 height 65
type input "[URL][DOMAIN_NAME]"
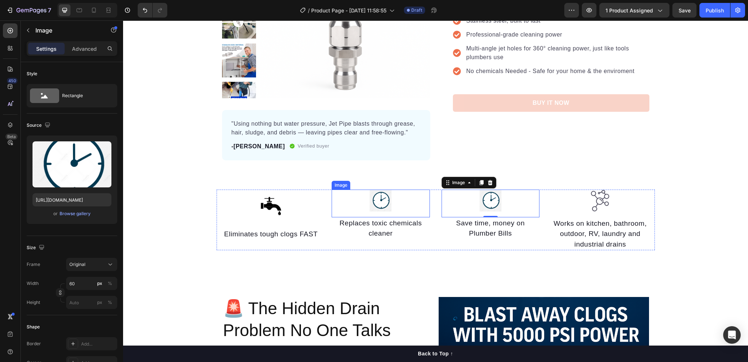
click at [380, 206] on img at bounding box center [381, 201] width 22 height 22
click at [490, 195] on img at bounding box center [491, 201] width 22 height 22
click at [77, 283] on input "60" at bounding box center [91, 283] width 51 height 13
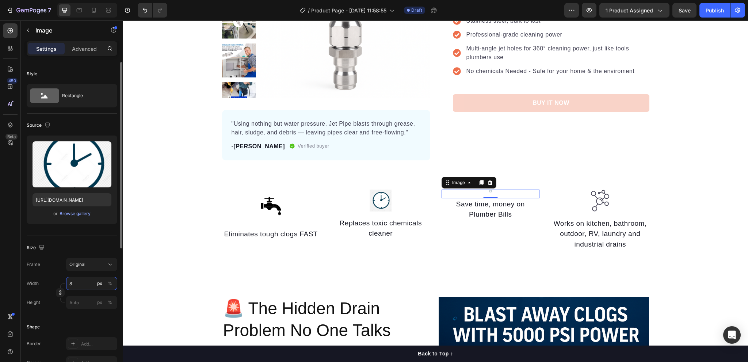
type input "80"
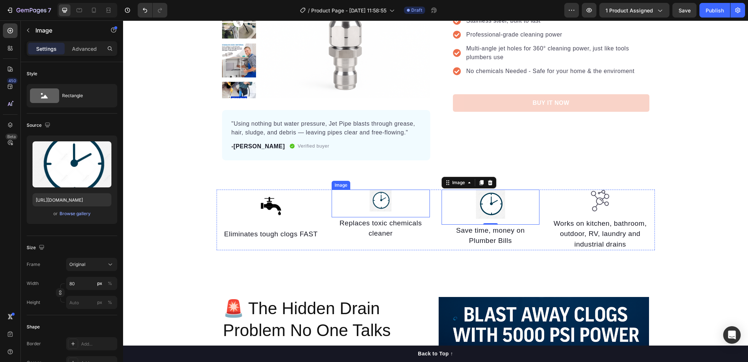
click at [379, 208] on img at bounding box center [381, 201] width 22 height 22
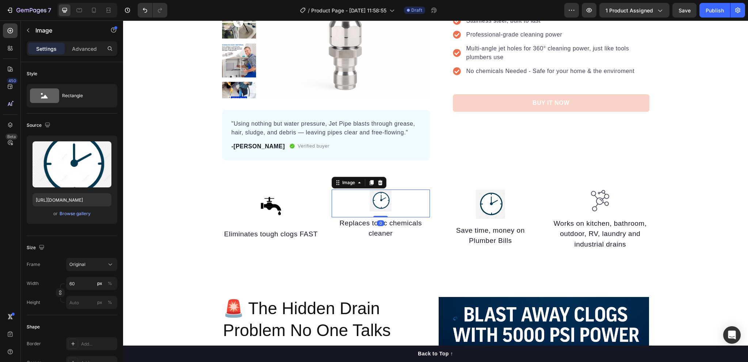
click at [402, 210] on div at bounding box center [381, 201] width 98 height 22
click at [380, 204] on img at bounding box center [381, 201] width 22 height 22
click at [71, 214] on div "Browse gallery" at bounding box center [75, 213] width 31 height 7
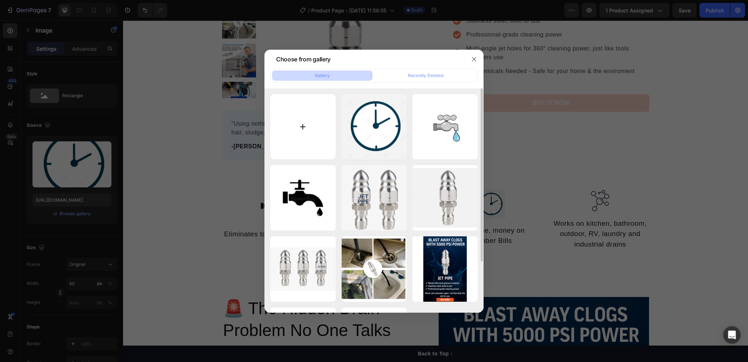
click at [305, 127] on input "file" at bounding box center [302, 126] width 65 height 65
type input "C:\fakepath\hoa chat.jpg"
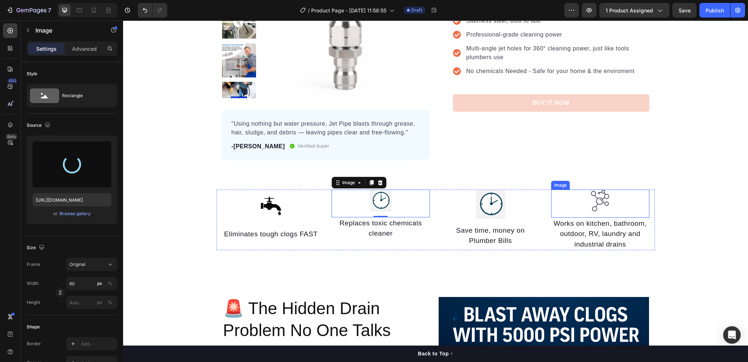
type input "[URL][DOMAIN_NAME]"
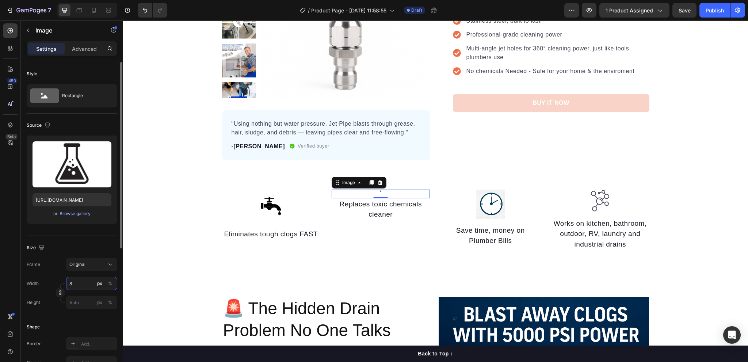
type input "80"
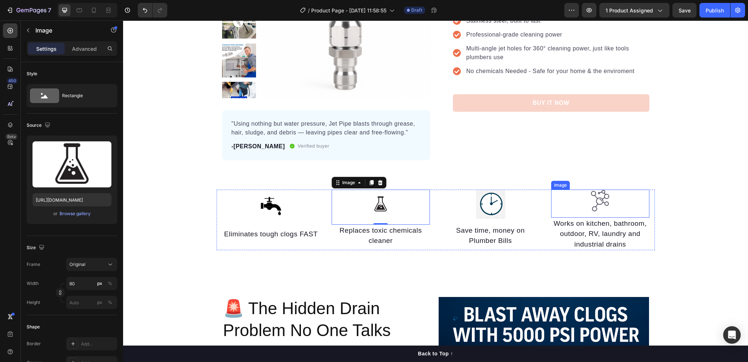
click at [591, 208] on img at bounding box center [600, 201] width 22 height 22
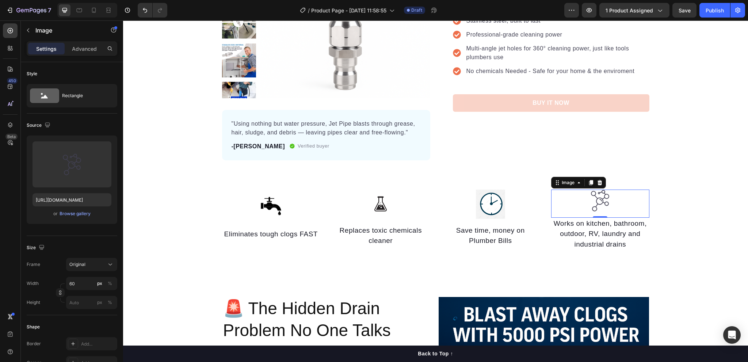
click at [590, 201] on img at bounding box center [600, 201] width 22 height 22
click at [71, 213] on div "Browse gallery" at bounding box center [75, 213] width 31 height 7
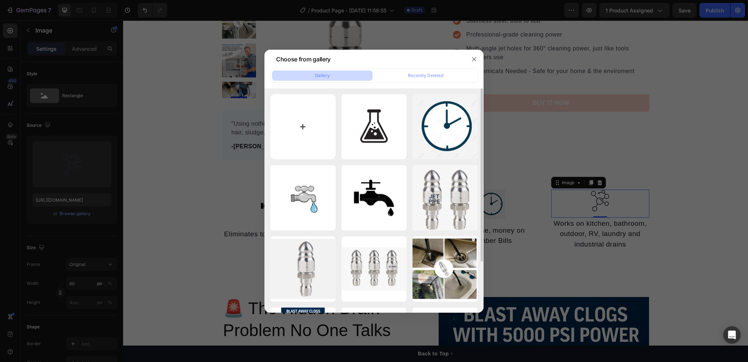
click at [302, 128] on input "file" at bounding box center [302, 126] width 65 height 65
type input "C:\fakepath\[PERSON_NAME].png"
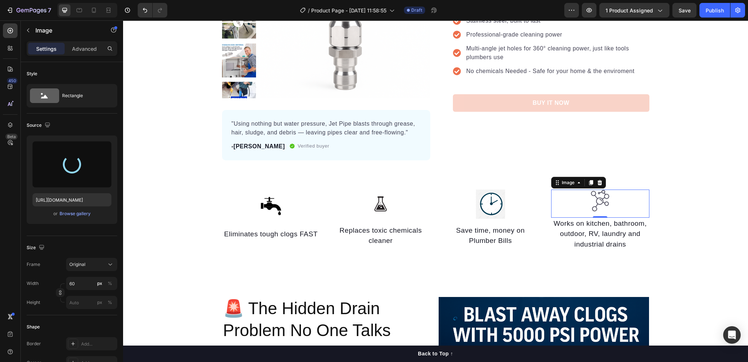
type input "[URL][DOMAIN_NAME]"
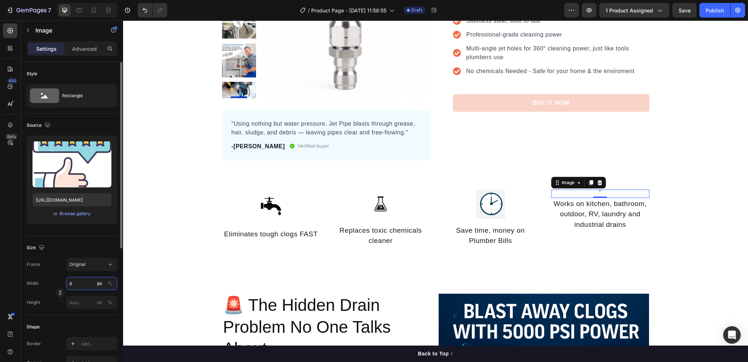
type input "80"
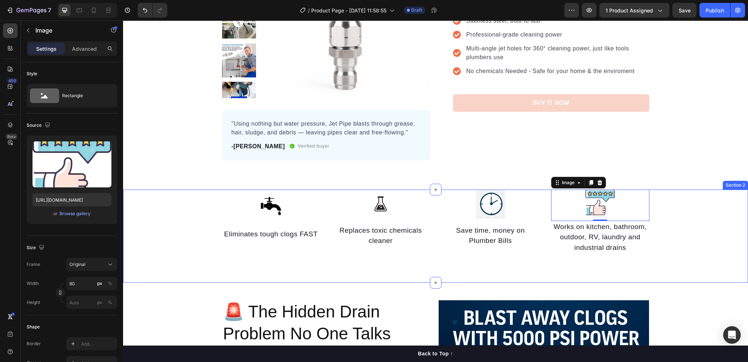
click at [168, 272] on div "Image Eliminates tough clogs FAST Text block Image Replaces toxic chemicals cle…" at bounding box center [435, 237] width 625 height 94
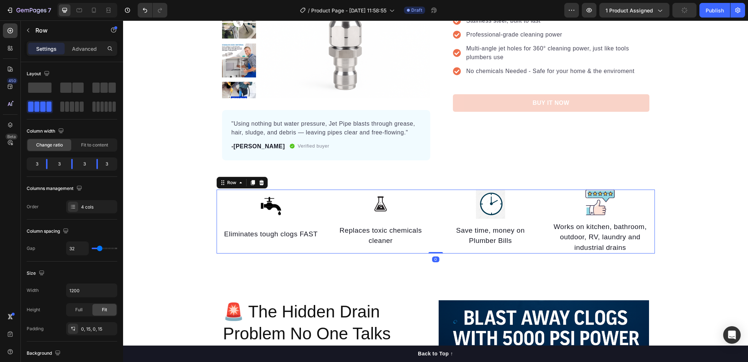
click at [293, 247] on div "Image Eliminates tough clogs FAST Text block" at bounding box center [271, 222] width 98 height 64
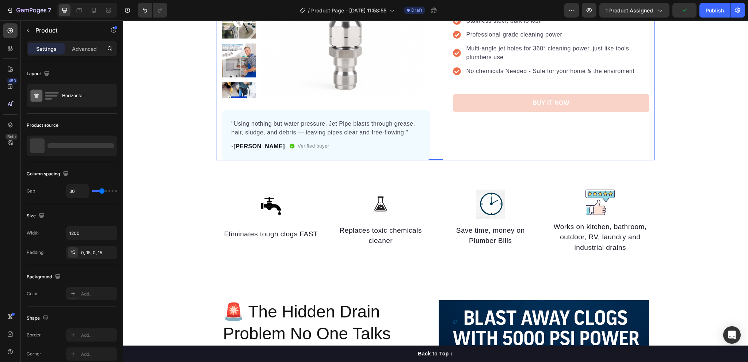
click at [498, 144] on div "Icon Icon Icon Icon Icon Icon List Hoz 22,500+ Happy Customers Text block Row J…" at bounding box center [545, 44] width 208 height 232
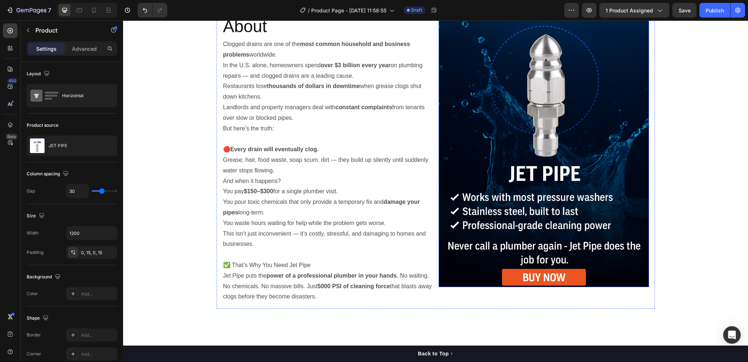
scroll to position [402, 0]
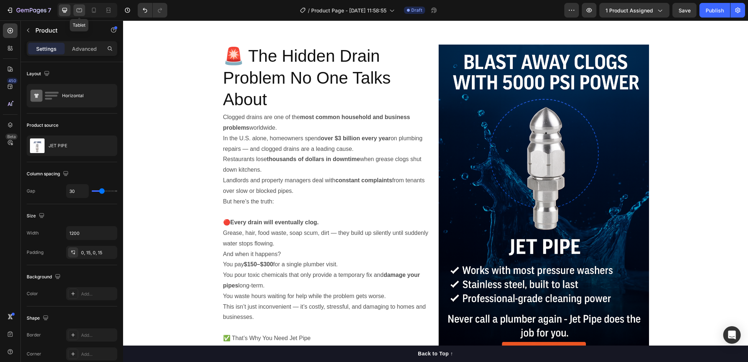
click at [77, 11] on icon at bounding box center [79, 10] width 7 height 7
type input "0"
type input "100%"
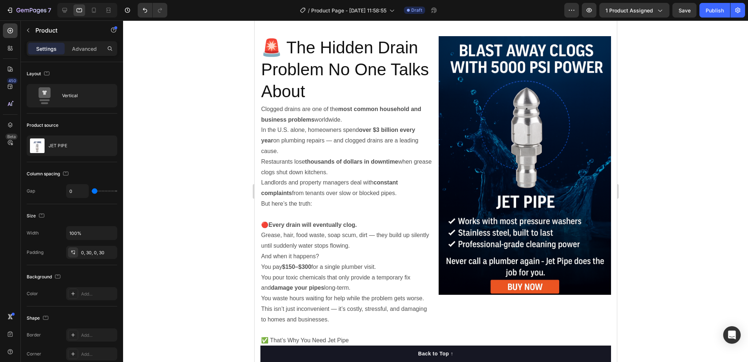
click at [87, 13] on div at bounding box center [87, 10] width 60 height 15
click at [91, 12] on icon at bounding box center [93, 10] width 7 height 7
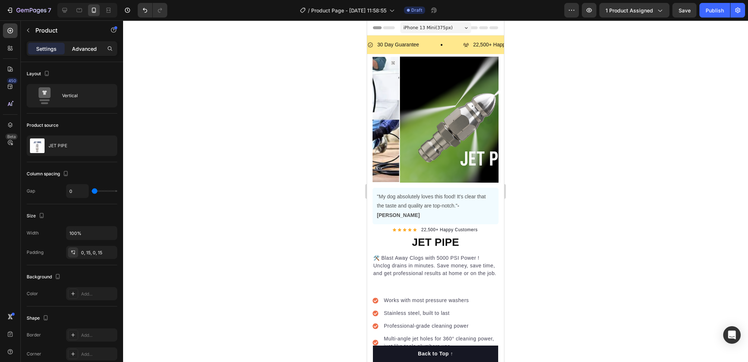
click at [80, 48] on p "Advanced" at bounding box center [84, 49] width 25 height 8
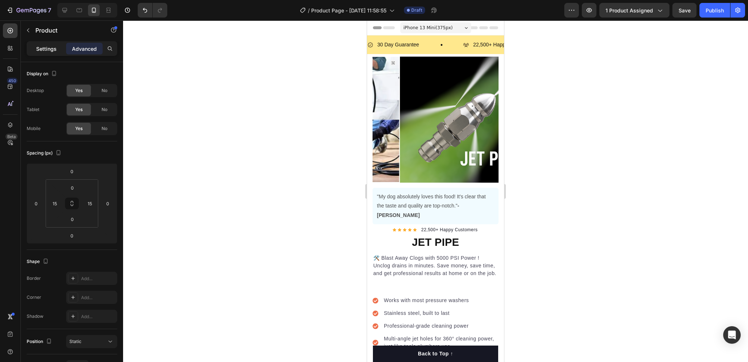
click at [57, 47] on div "Settings" at bounding box center [46, 49] width 37 height 12
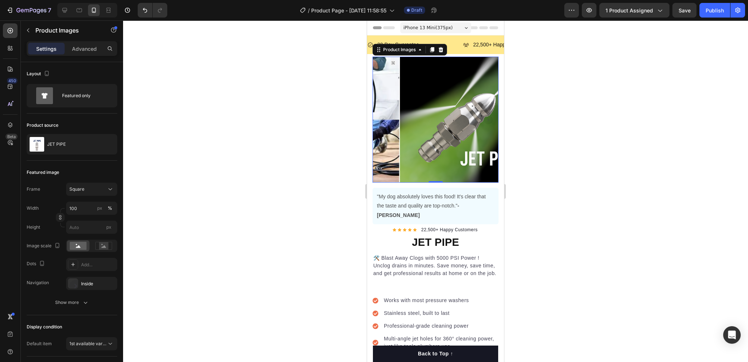
click at [426, 111] on img at bounding box center [463, 120] width 126 height 126
click at [409, 194] on p ""My dog absolutely loves this food! It's clear that the taste and quality are t…" at bounding box center [435, 206] width 117 height 28
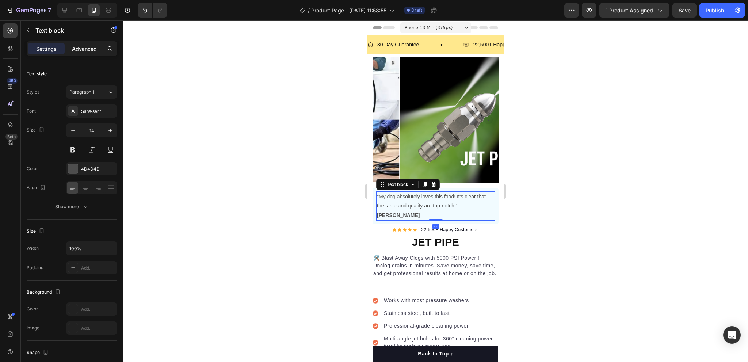
click at [83, 51] on p "Advanced" at bounding box center [84, 49] width 25 height 8
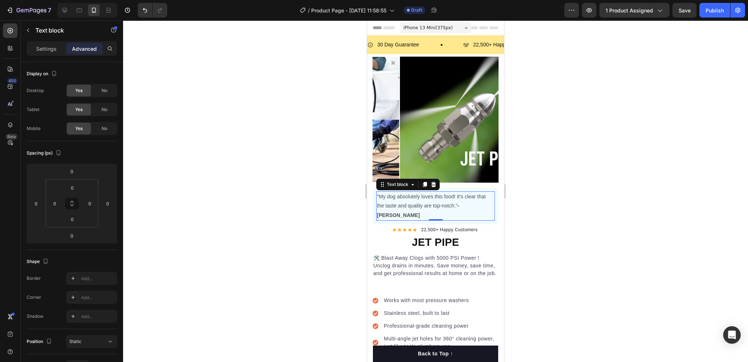
click at [459, 203] on strong "-[PERSON_NAME]" at bounding box center [418, 210] width 82 height 15
click at [99, 126] on div "No" at bounding box center [104, 129] width 24 height 12
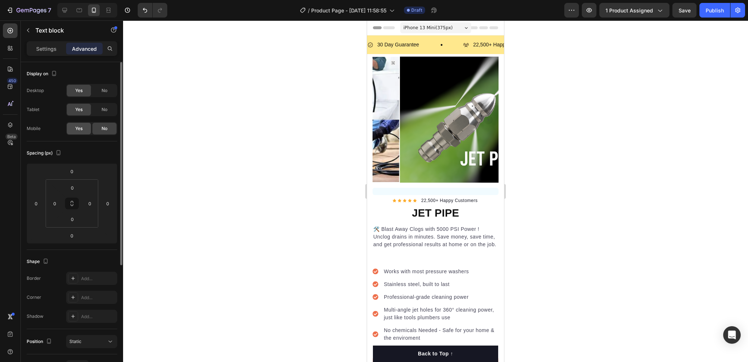
click at [87, 126] on div "Yes" at bounding box center [79, 129] width 24 height 12
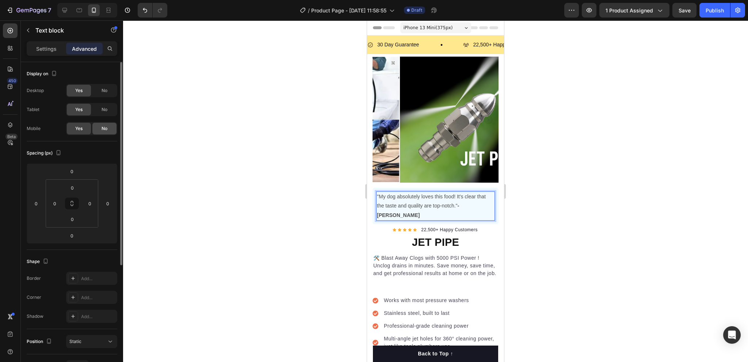
click at [102, 129] on span "No" at bounding box center [105, 128] width 6 height 7
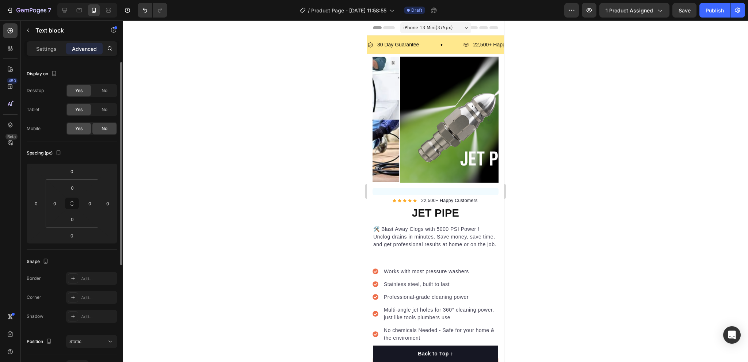
click at [80, 127] on span "Yes" at bounding box center [78, 128] width 7 height 7
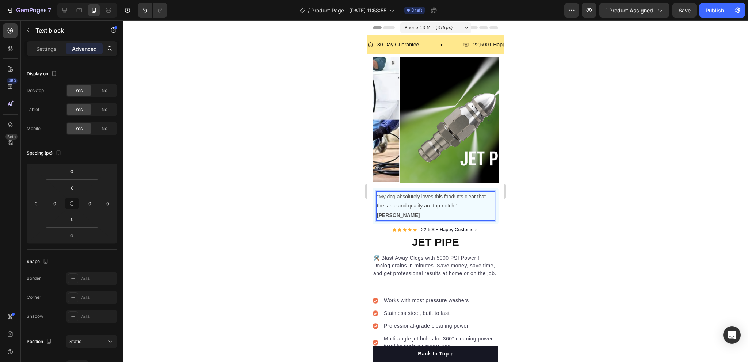
click at [402, 191] on div ""My dog absolutely loves this food! It's clear that the taste and quality are t…" at bounding box center [435, 205] width 119 height 29
click at [49, 50] on p "Settings" at bounding box center [46, 49] width 20 height 8
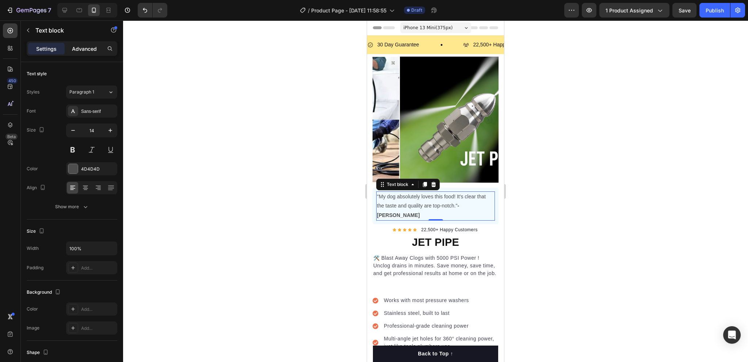
click at [78, 48] on p "Advanced" at bounding box center [84, 49] width 25 height 8
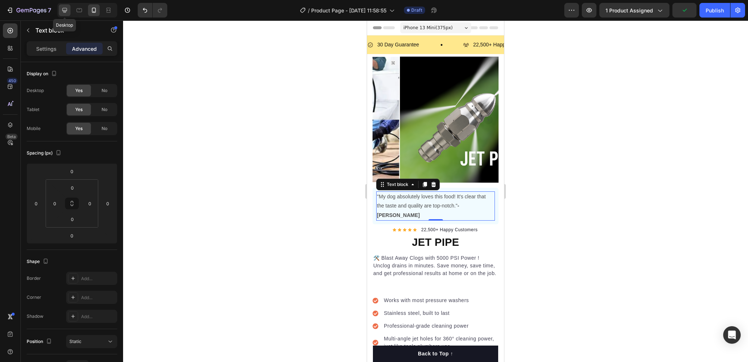
click at [62, 12] on icon at bounding box center [64, 10] width 7 height 7
type input "10"
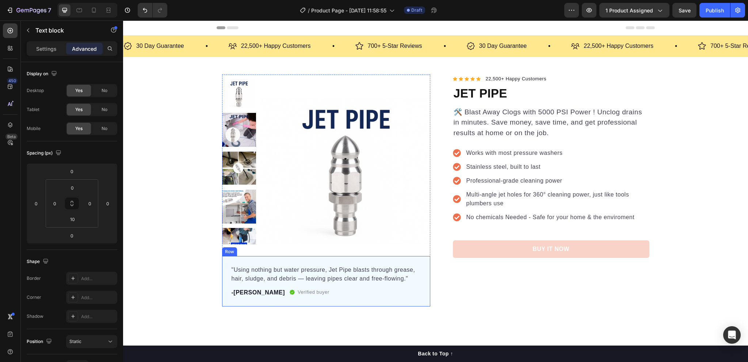
click at [290, 260] on div ""Using nothing but water pressure, Jet Pipe blasts through grease, hair, sludge…" at bounding box center [326, 281] width 208 height 50
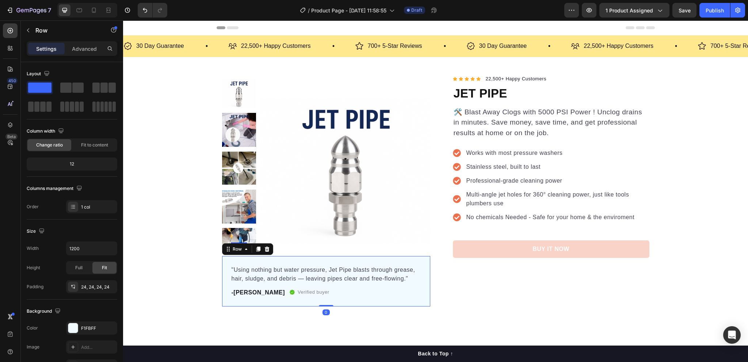
click at [295, 256] on div ""Using nothing but water pressure, Jet Pipe blasts through grease, hair, sludge…" at bounding box center [326, 281] width 208 height 50
click at [79, 49] on p "Advanced" at bounding box center [84, 49] width 25 height 8
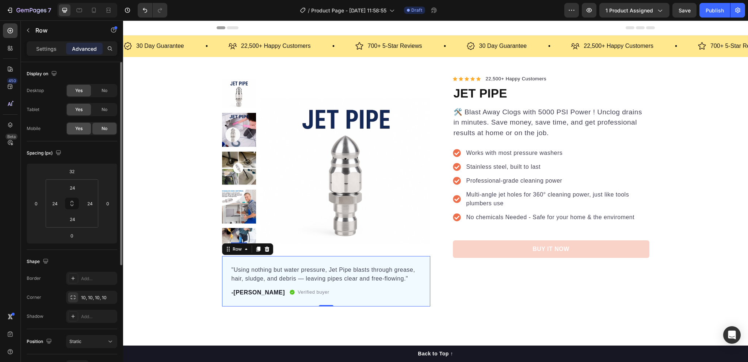
click at [76, 127] on span "Yes" at bounding box center [78, 128] width 7 height 7
click at [96, 11] on icon at bounding box center [93, 10] width 7 height 7
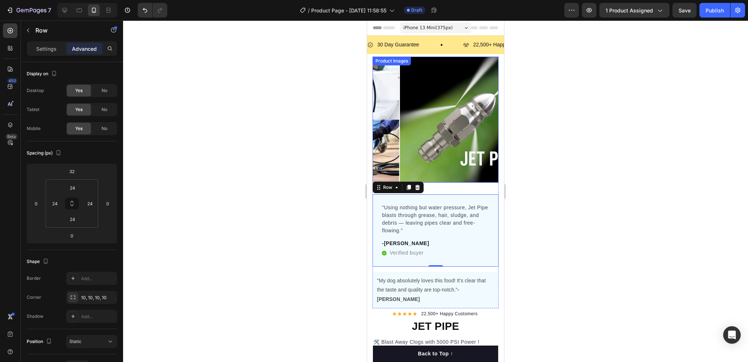
click at [435, 116] on img at bounding box center [463, 120] width 126 height 126
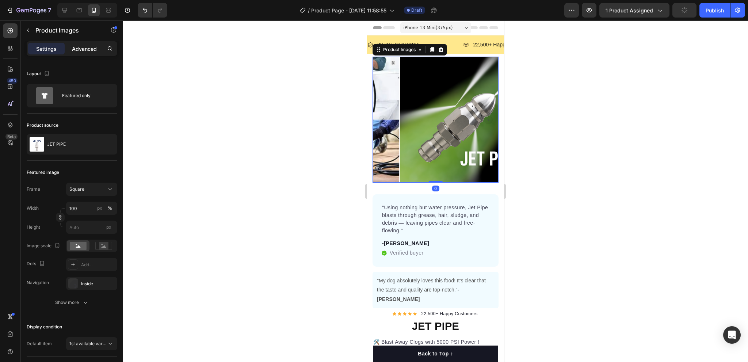
click at [83, 48] on p "Advanced" at bounding box center [84, 49] width 25 height 8
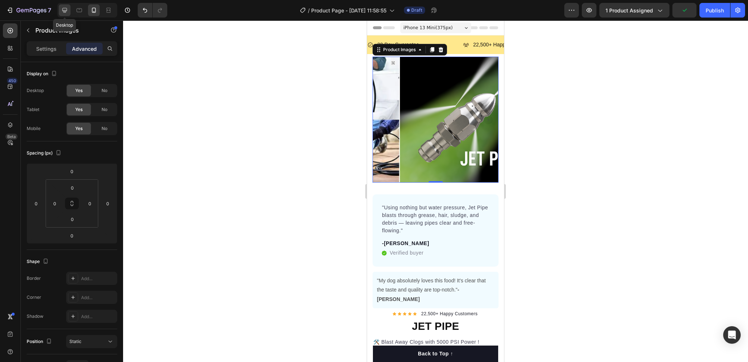
click at [62, 12] on icon at bounding box center [64, 10] width 7 height 7
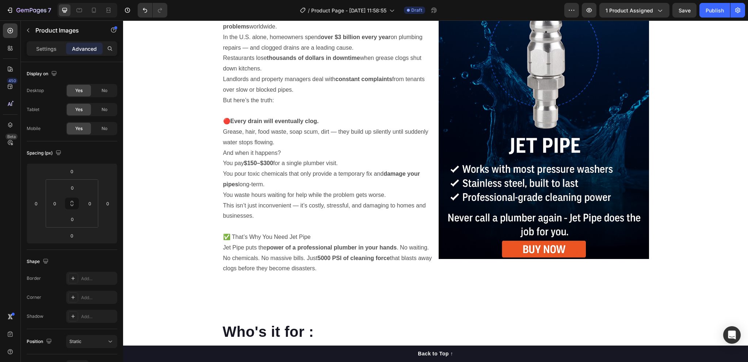
scroll to position [284, 0]
